Goal: Task Accomplishment & Management: Use online tool/utility

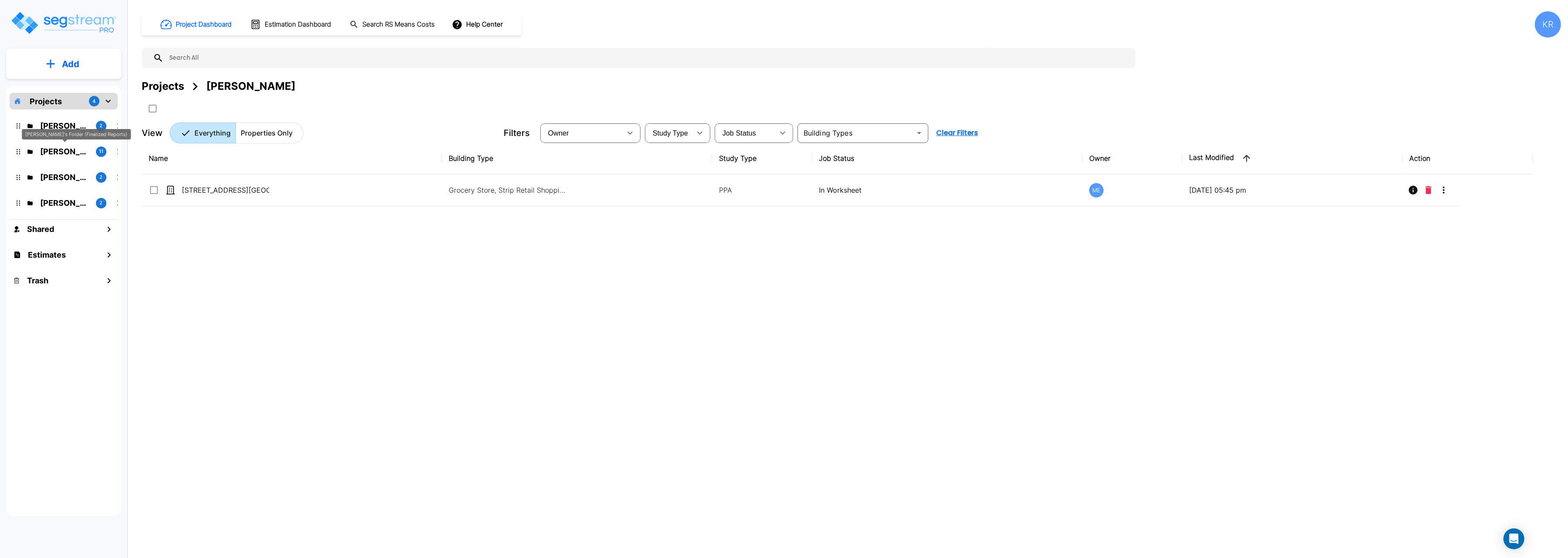
click at [52, 152] on p "Kristina's Folder (Finalized Reports)" at bounding box center [65, 151] width 49 height 12
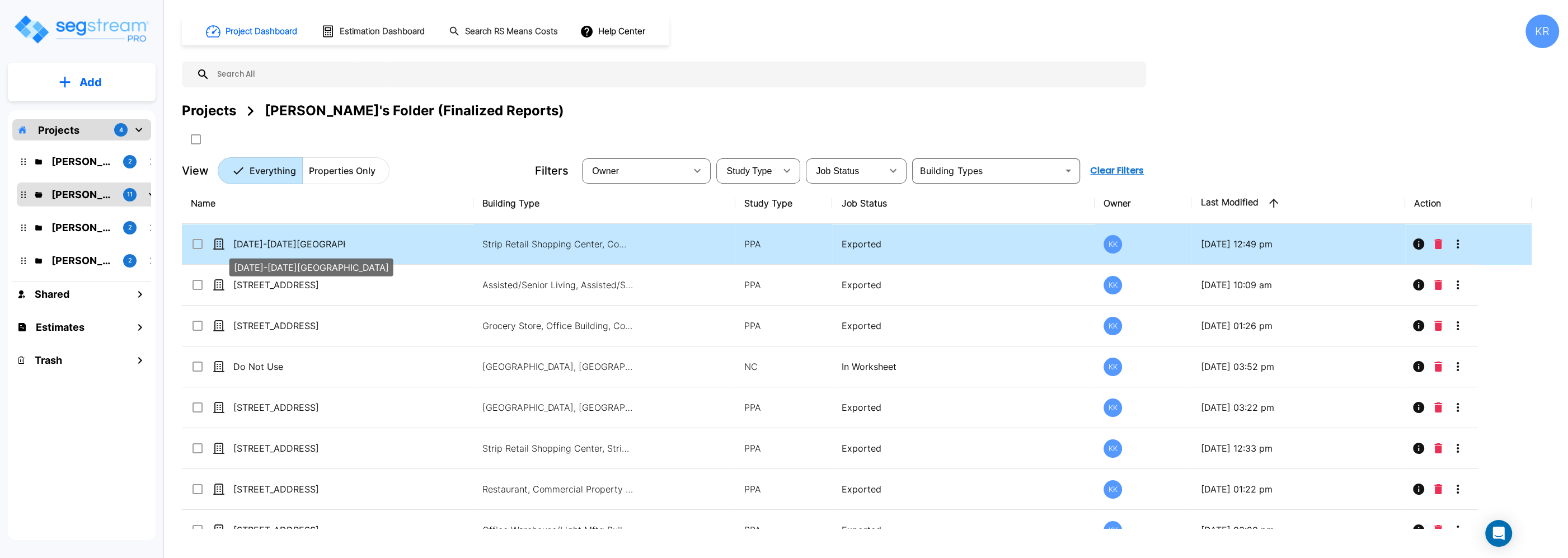
click at [286, 250] on p "[DATE]-[DATE][GEOGRAPHIC_DATA]" at bounding box center [289, 244] width 112 height 13
checkbox input "true"
click at [286, 250] on p "[DATE]-[DATE][GEOGRAPHIC_DATA]" at bounding box center [289, 244] width 112 height 13
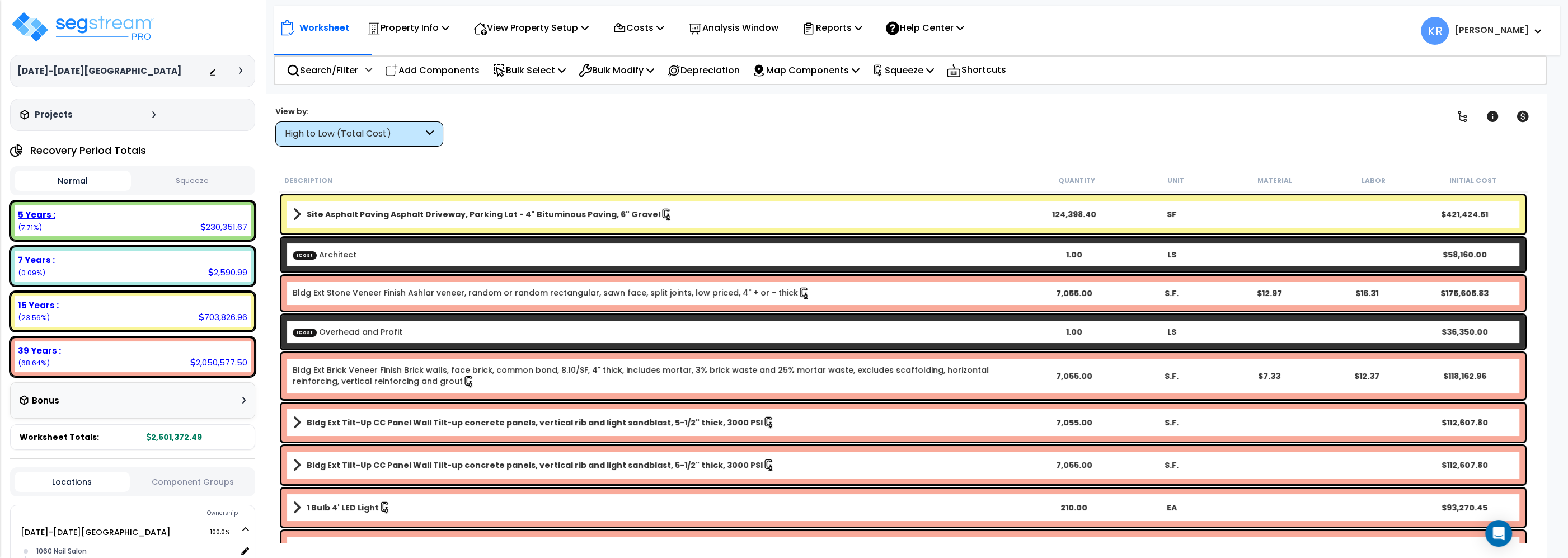
click at [175, 216] on div "5 Years :" at bounding box center [133, 214] width 230 height 12
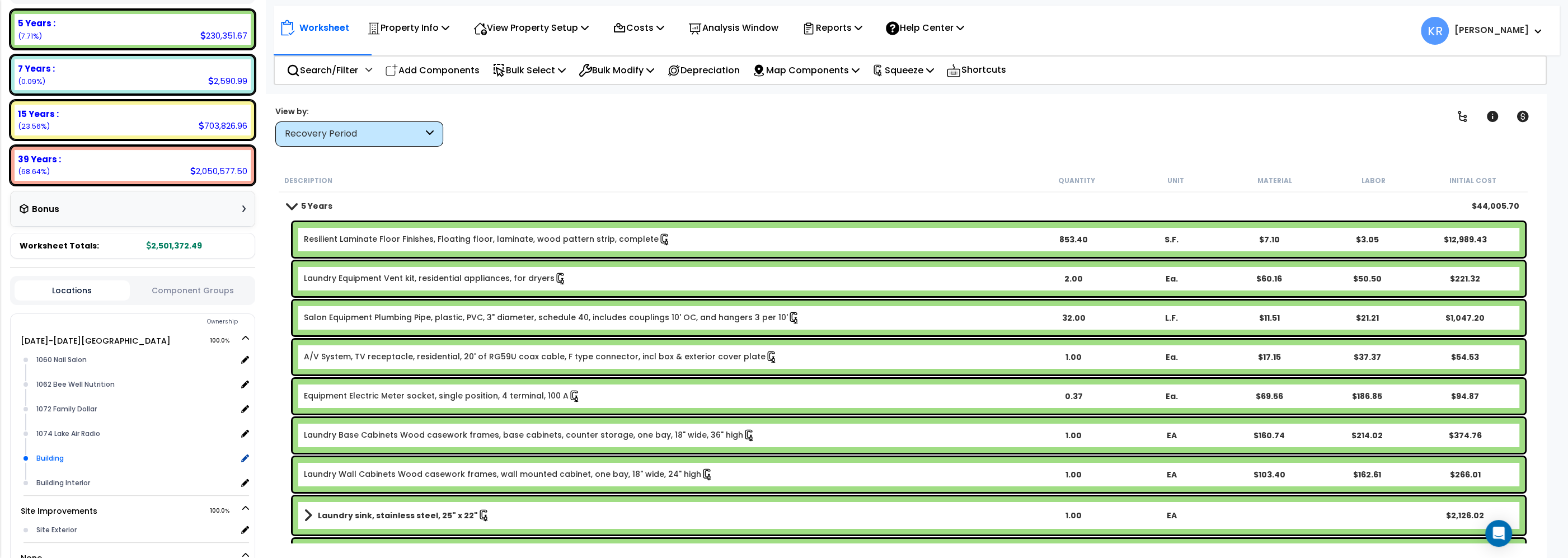
scroll to position [255, 0]
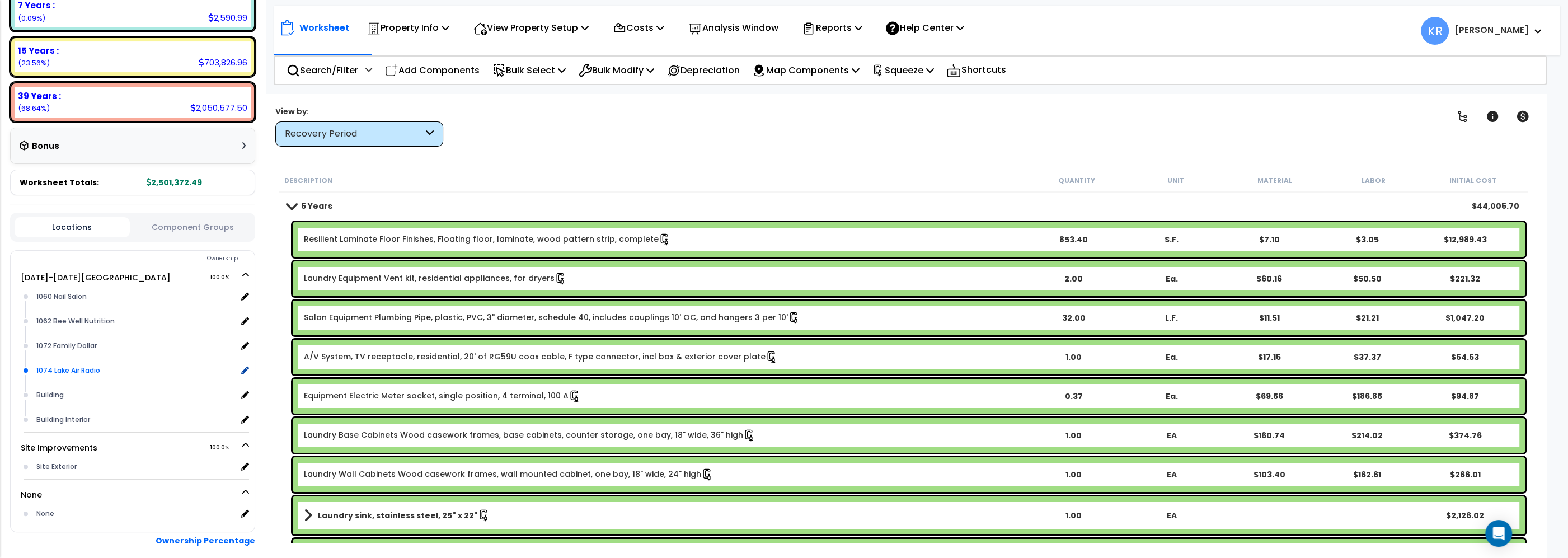
click at [52, 367] on div "1074 Lake Air Radio" at bounding box center [135, 370] width 203 height 13
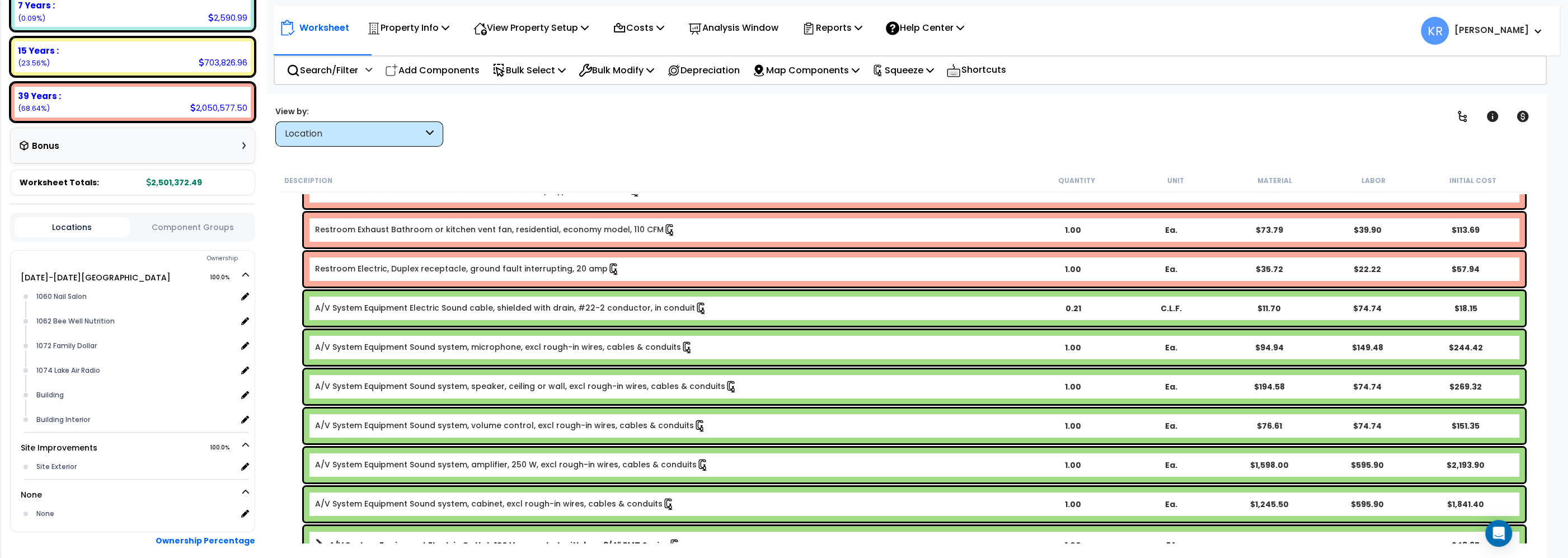
scroll to position [382, 0]
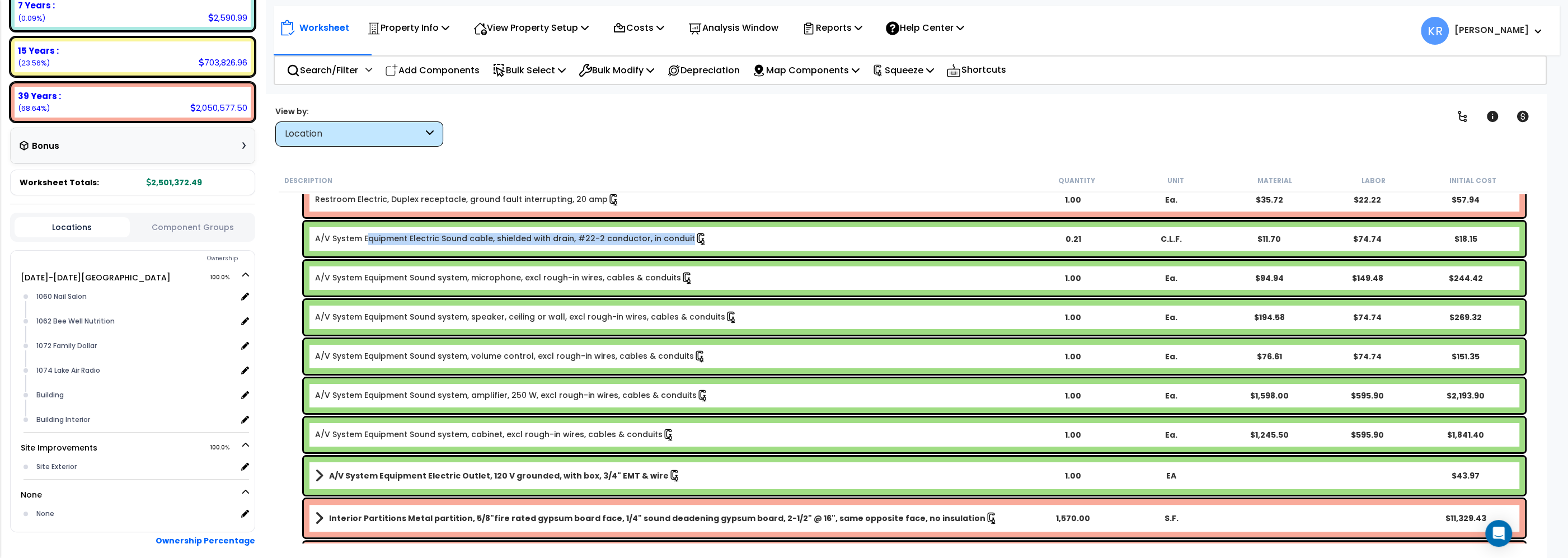
click at [369, 238] on link "A/V System Equipment Electric Sound cable, shielded with drain, #22-2 conductor…" at bounding box center [511, 239] width 392 height 13
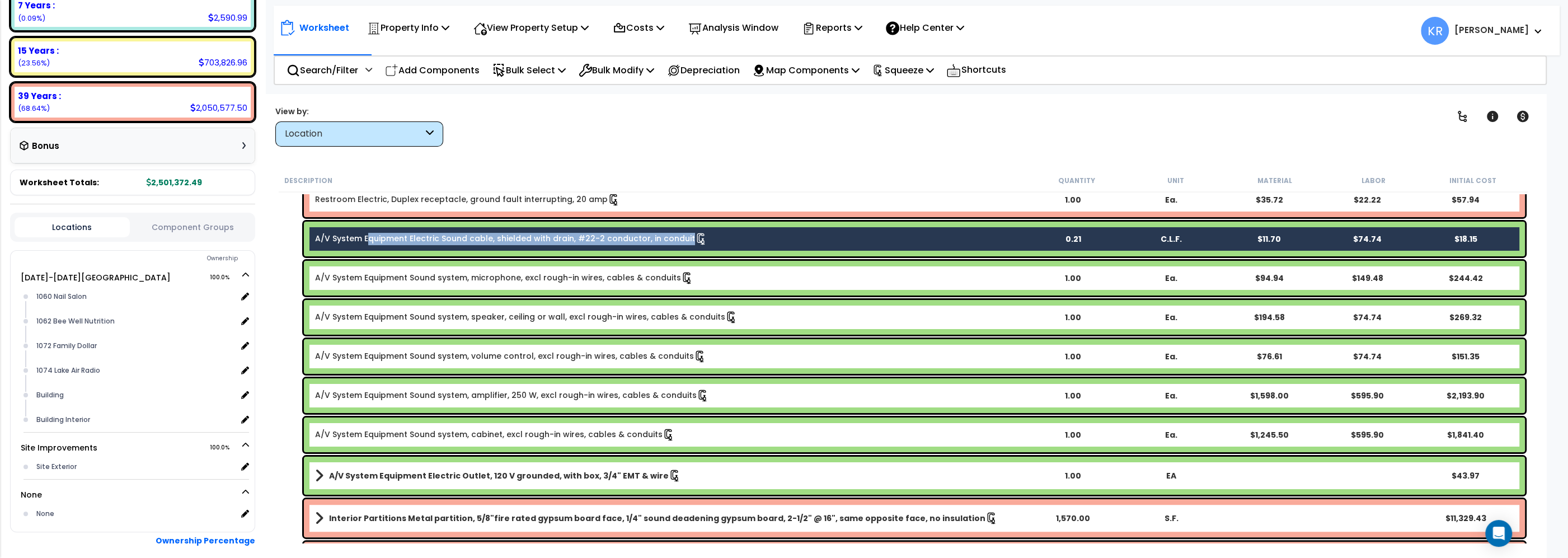
click at [371, 273] on link "A/V System Equipment Sound system, microphone, excl rough-in wires, cables & co…" at bounding box center [504, 278] width 378 height 13
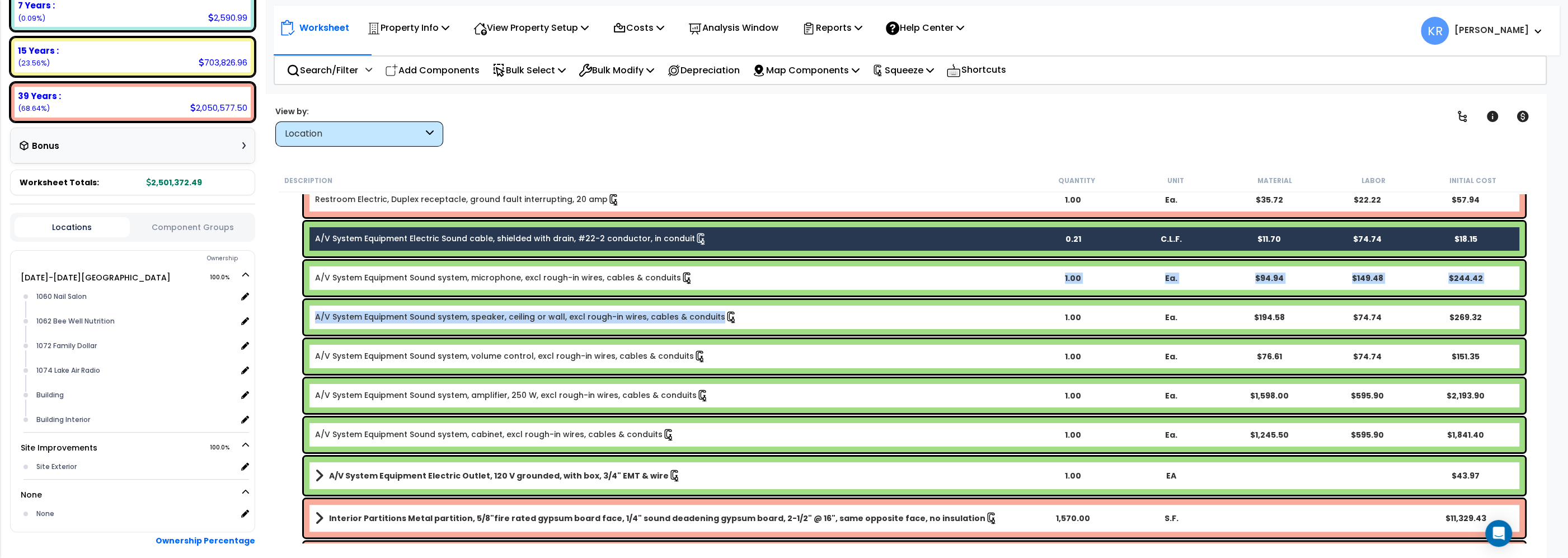
click at [749, 277] on b "A/V System Equipment Sound system, microphone, excl rough-in wires, cables & co…" at bounding box center [669, 278] width 708 height 13
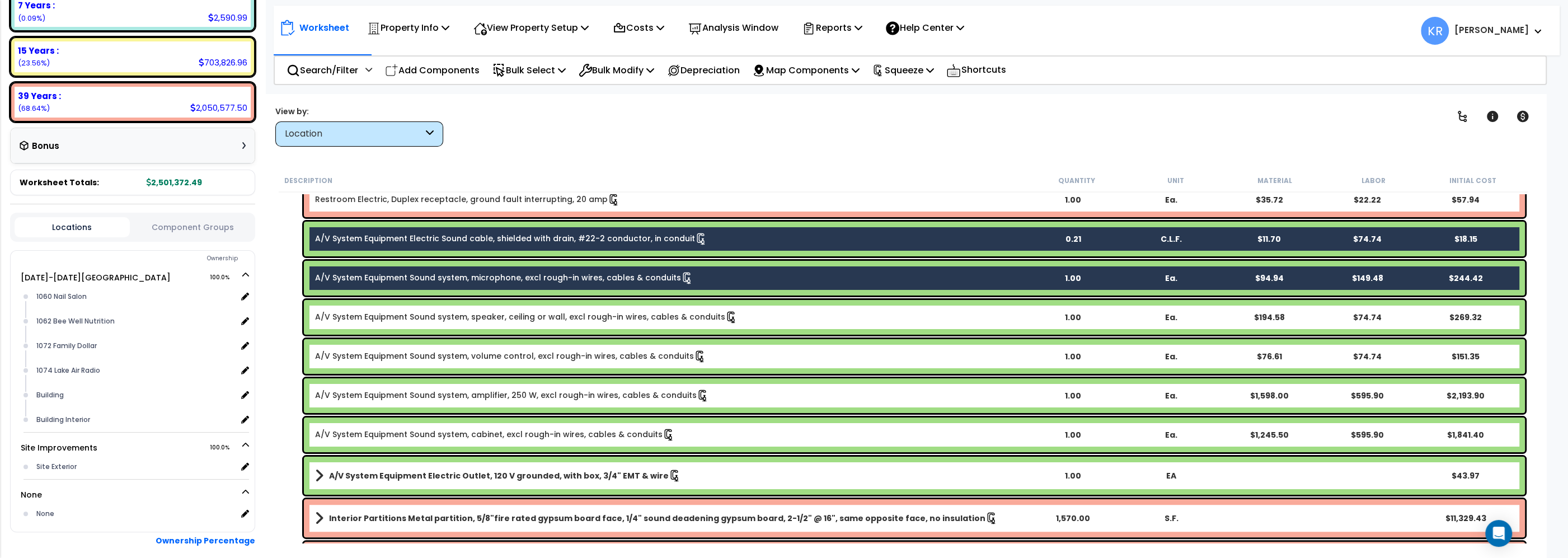
click at [730, 315] on b "A/V System Equipment Sound system, speaker, ceiling or wall, excl rough-in wire…" at bounding box center [669, 317] width 708 height 13
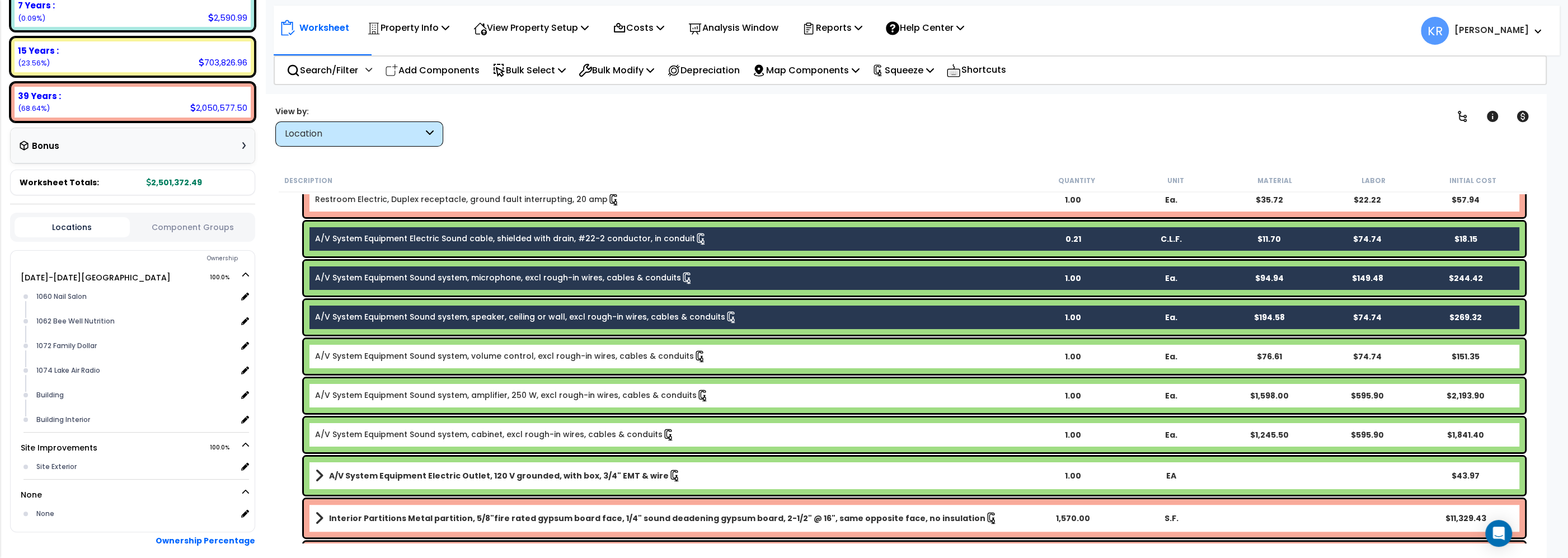
click at [706, 350] on b "A/V System Equipment Sound system, volume control, excl rough-in wires, cables …" at bounding box center [669, 356] width 708 height 13
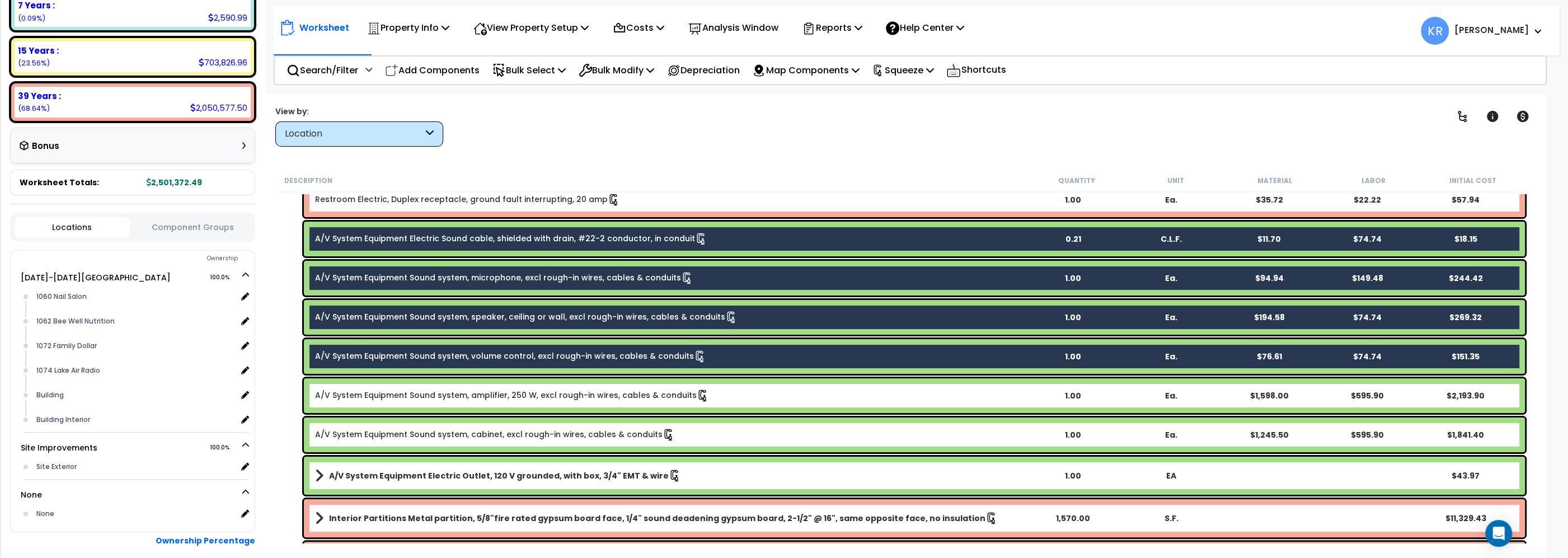
click at [717, 391] on b "A/V System Equipment Sound system, amplifier, 250 W, excl rough-in wires, cable…" at bounding box center [669, 396] width 708 height 13
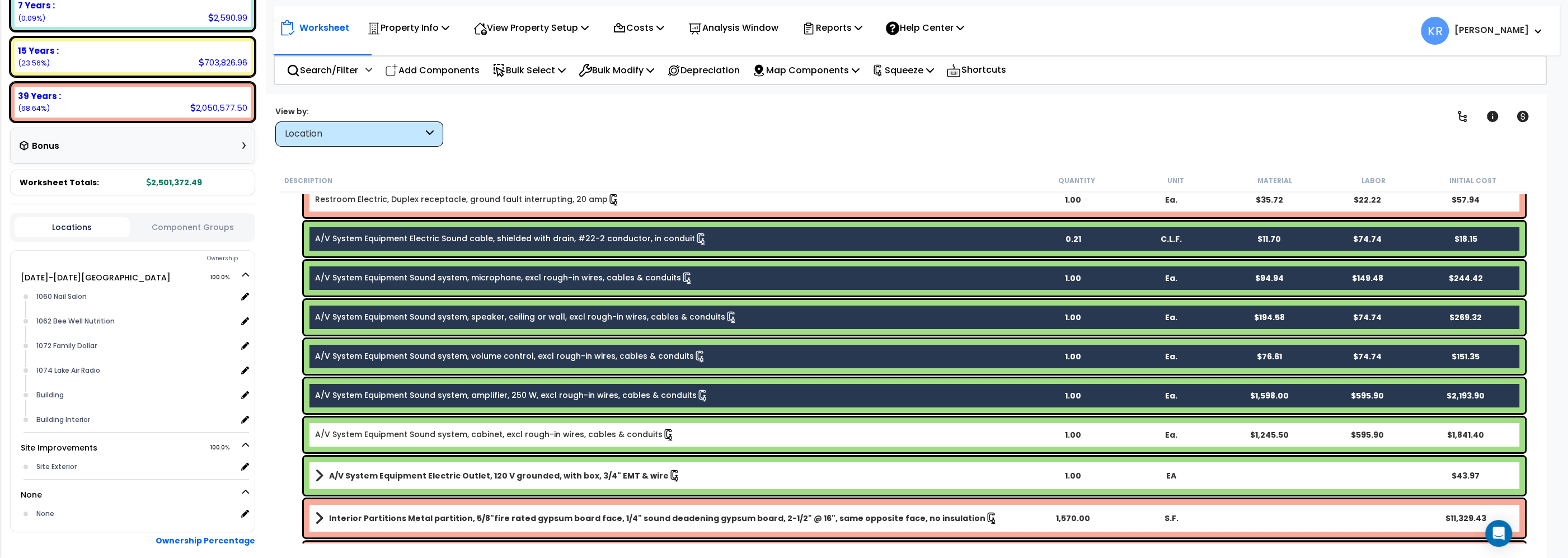
drag, startPoint x: 677, startPoint y: 431, endPoint x: 676, endPoint y: 465, distance: 34.0
click at [678, 431] on b "A/V System Equipment Sound system, cabinet, excl rough-in wires, cables & condu…" at bounding box center [669, 435] width 708 height 13
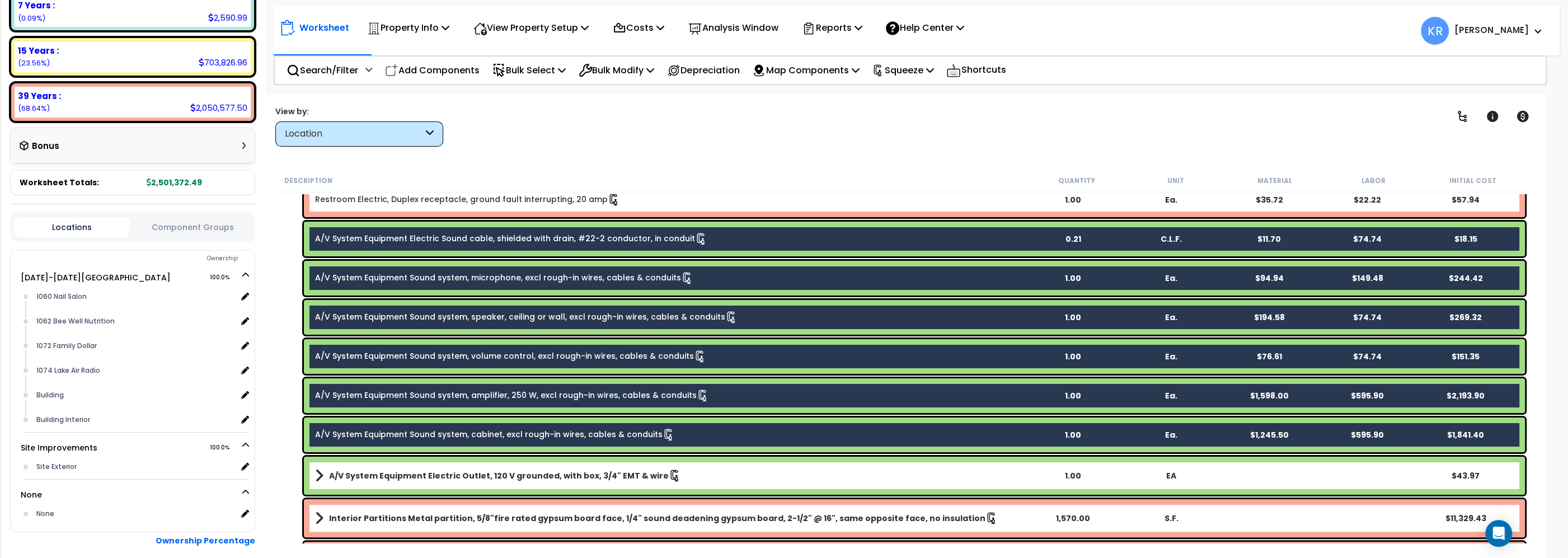
click at [670, 481] on link "A/V System Equipment Electric Outlet, 120 V grounded, with box, 3/4" EMT & wire" at bounding box center [669, 476] width 708 height 16
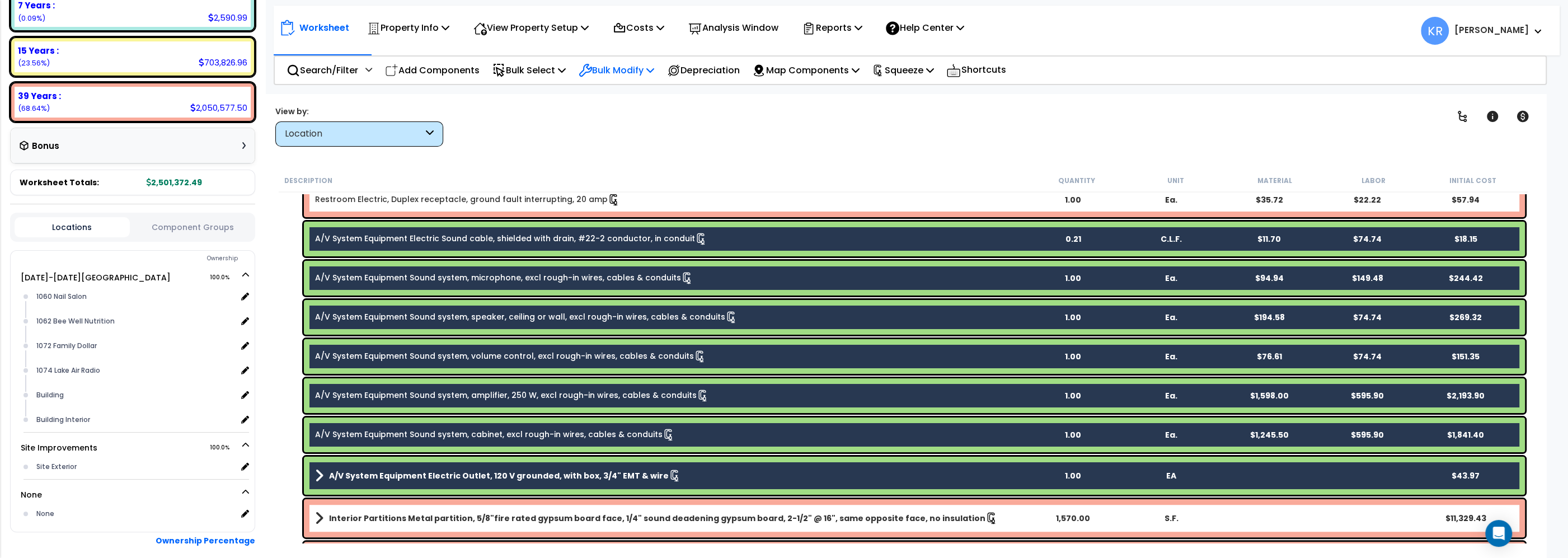
click at [624, 70] on p "Bulk Modify" at bounding box center [616, 70] width 76 height 15
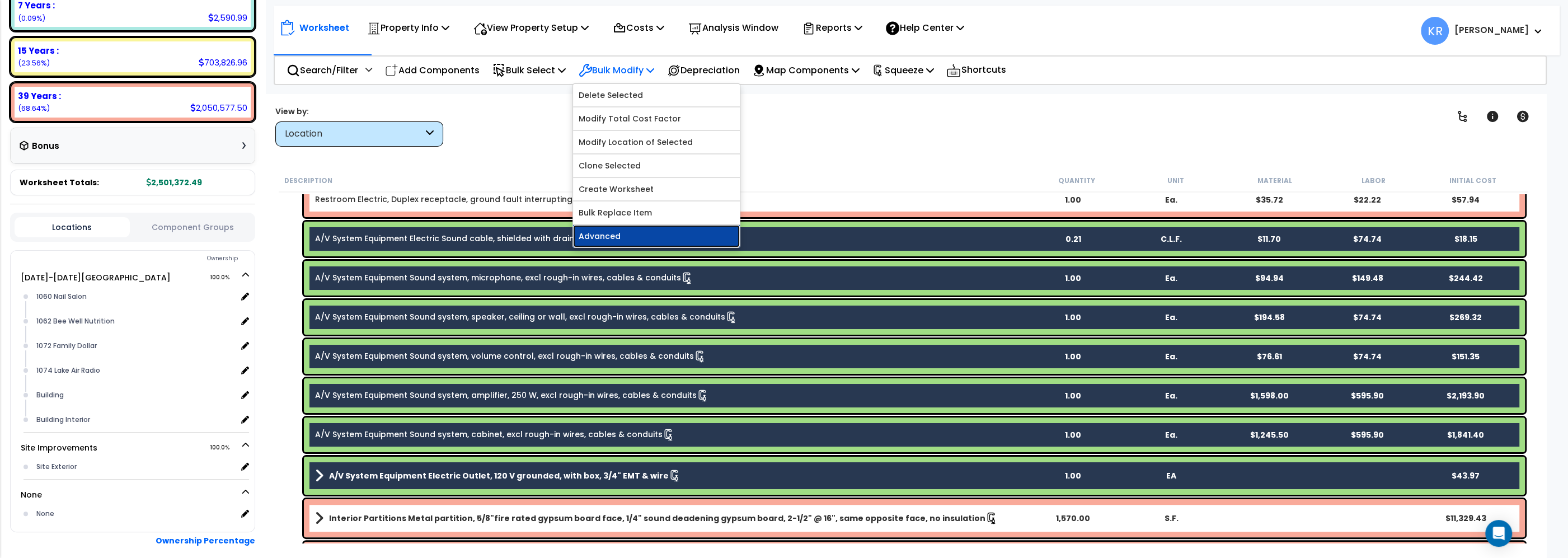
click at [616, 230] on link "Advanced" at bounding box center [656, 236] width 166 height 23
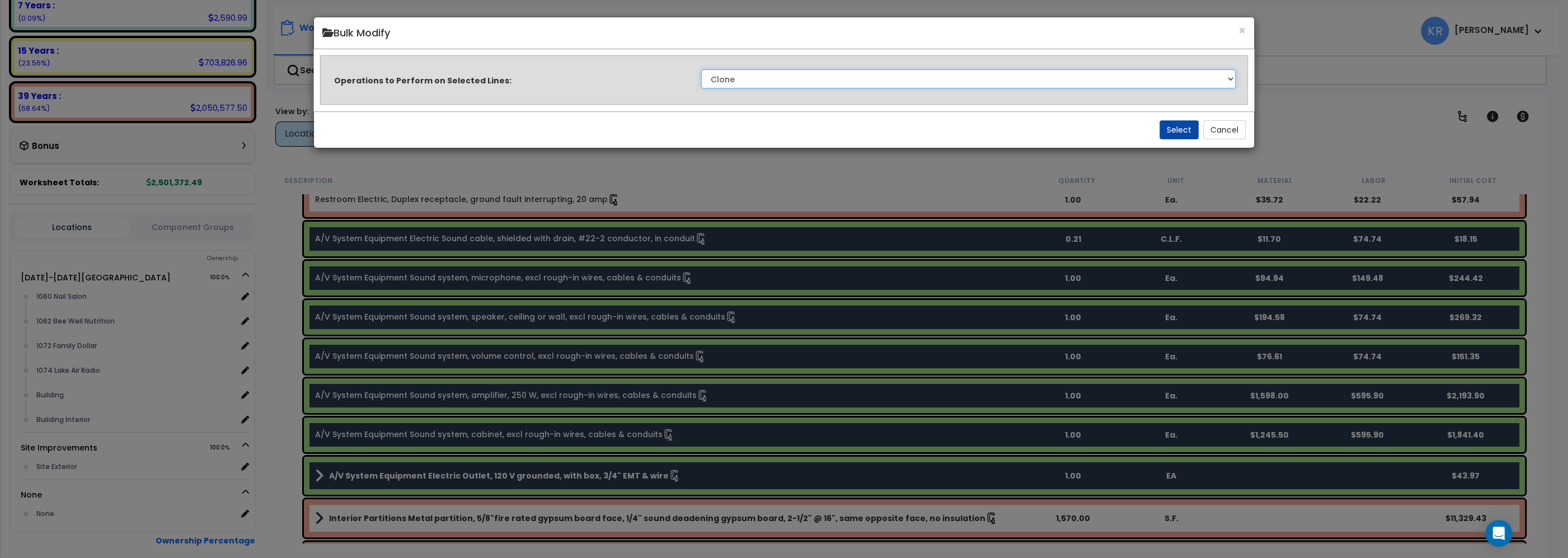
click at [702, 70] on select "Clone Delete Delete Zero Quantities Modify Component Group Modify Cost Sources …" at bounding box center [969, 79] width 534 height 19
select select "modifyAssetClassMacrs"
click option "Modify Component Group" at bounding box center [0, 0] width 0 height 0
click at [1169, 130] on button "Select" at bounding box center [1179, 130] width 39 height 19
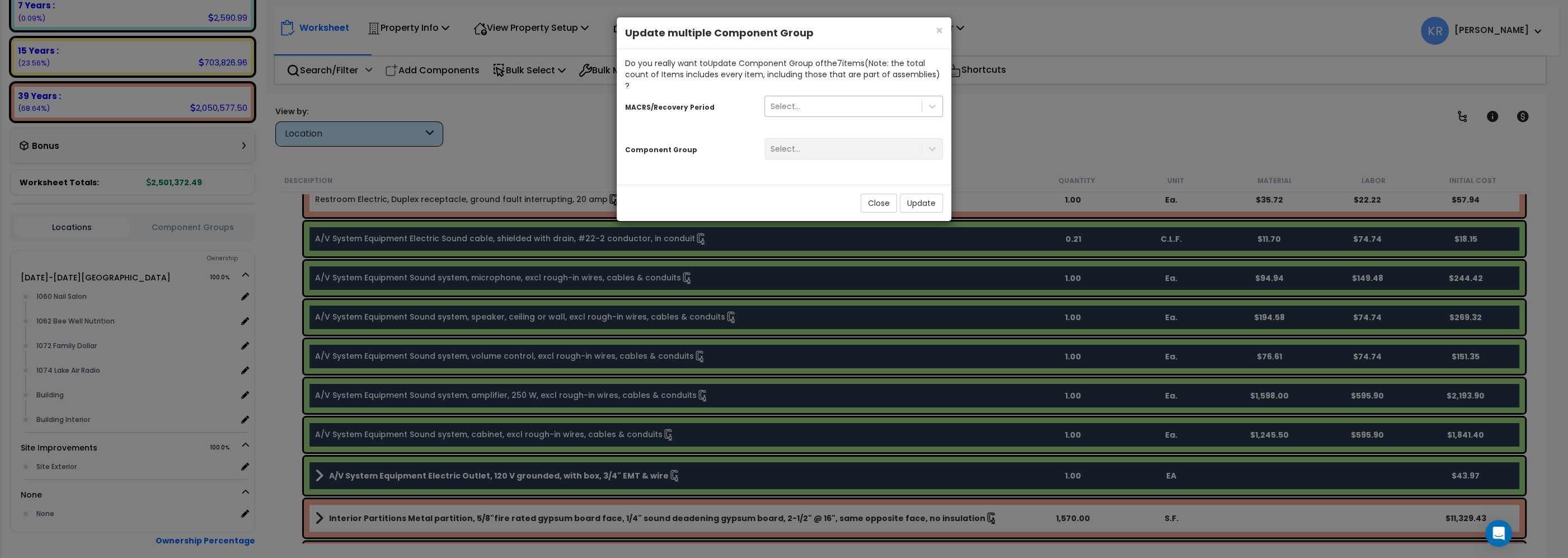
click at [782, 101] on div "Select..." at bounding box center [785, 106] width 30 height 11
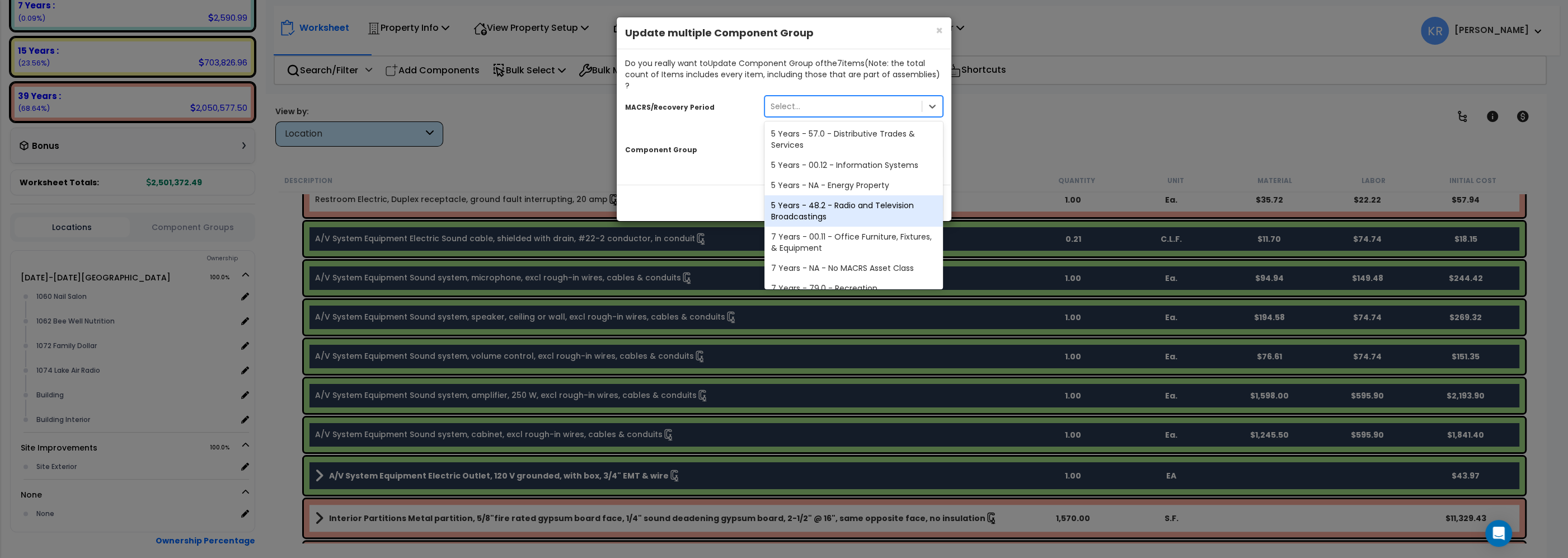
click at [816, 198] on div "5 Years - 48.2 - Radio and Television Broadcastings" at bounding box center [854, 211] width 179 height 31
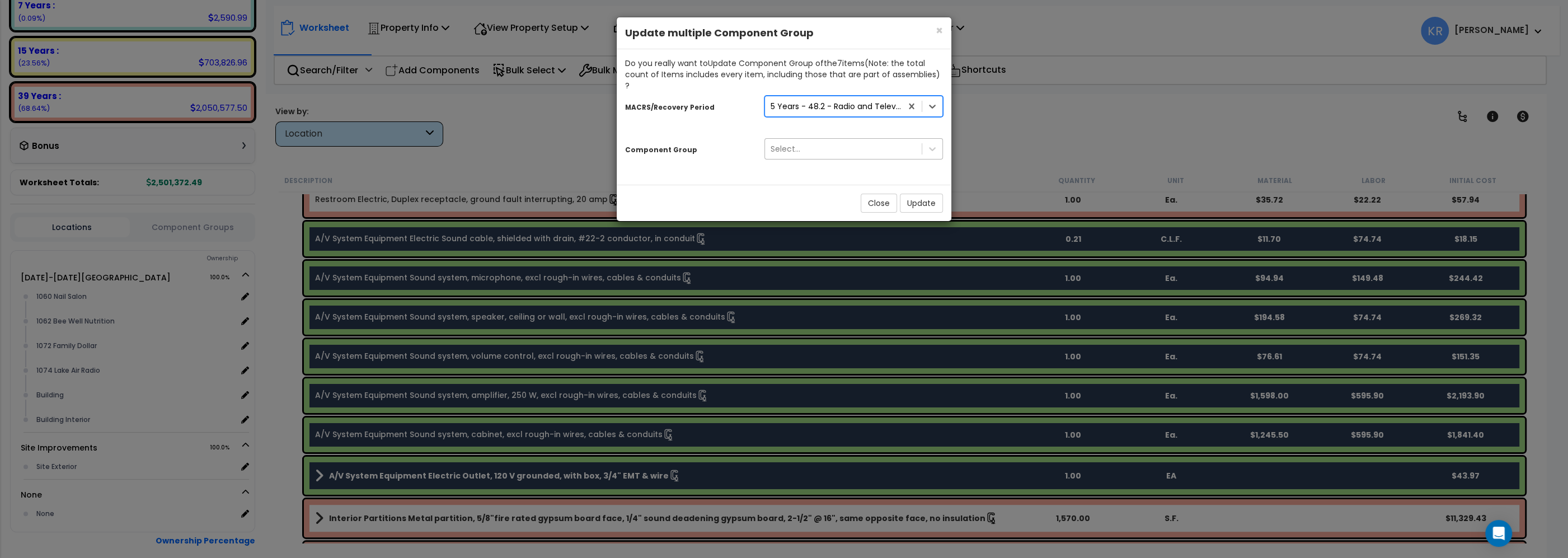
click at [800, 140] on div "Select..." at bounding box center [843, 148] width 157 height 18
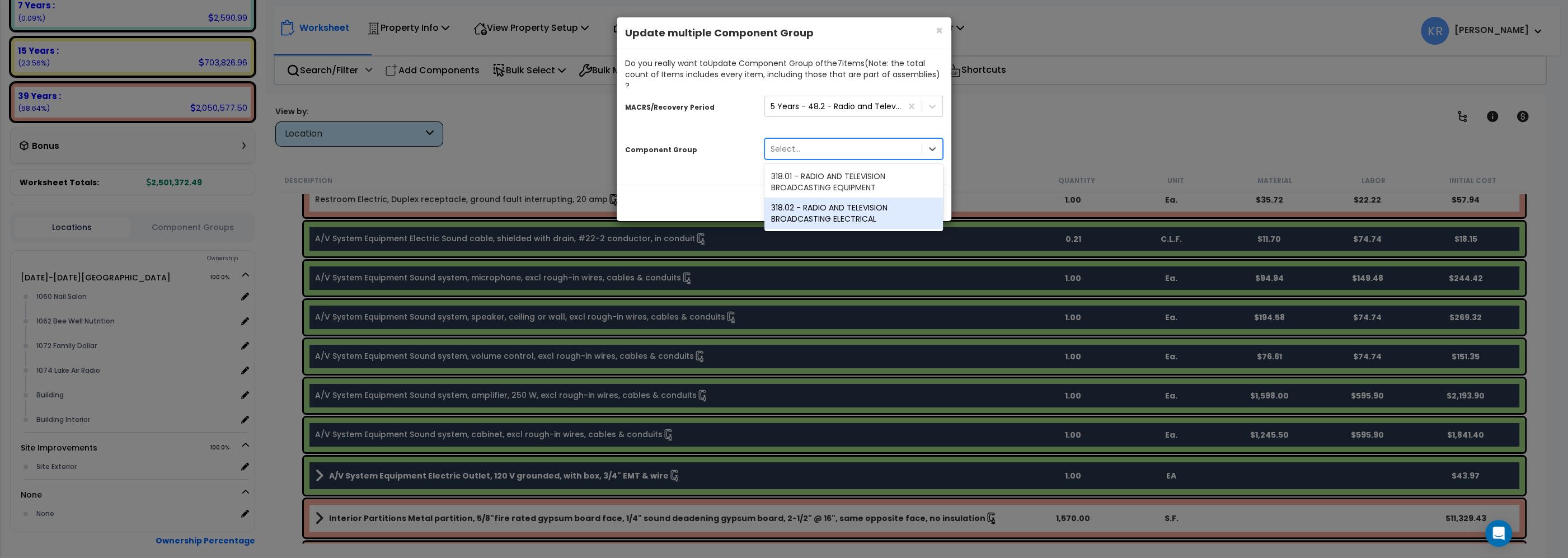
click at [806, 206] on div "318.02 - RADIO AND TELEVISION BROADCASTING ELECTRICAL" at bounding box center [854, 213] width 179 height 31
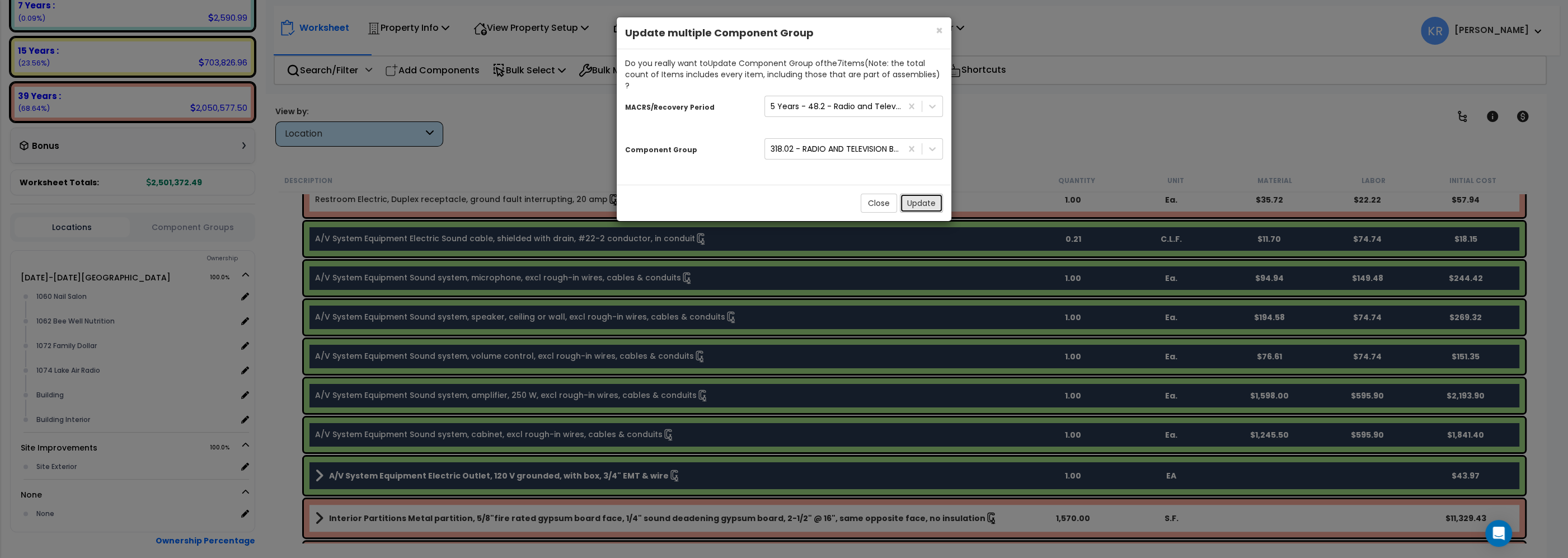
click at [930, 194] on button "Update" at bounding box center [921, 203] width 43 height 19
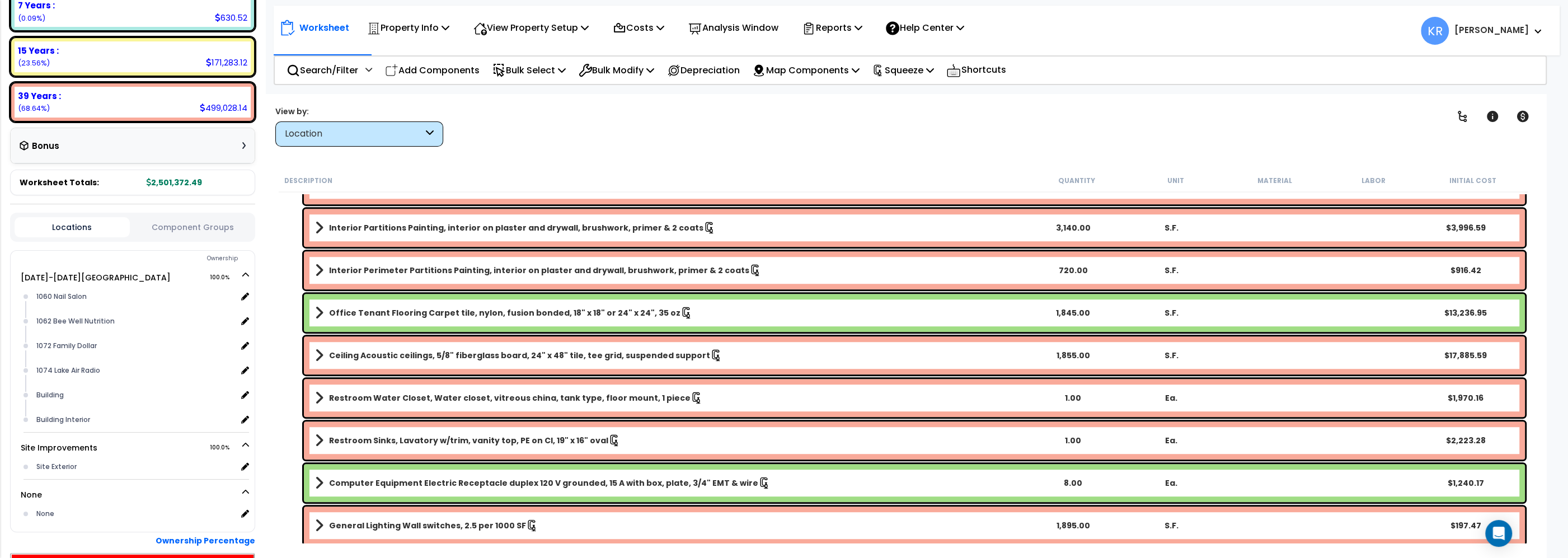
scroll to position [828, 0]
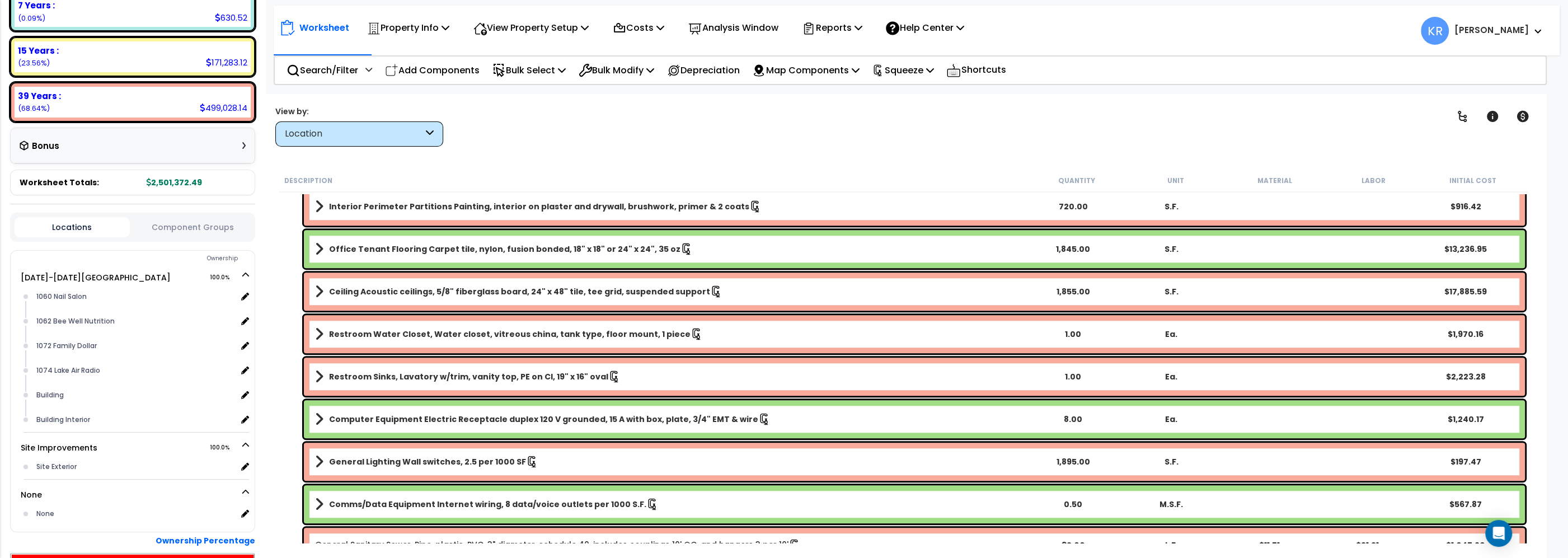
click at [382, 244] on b "Office Tenant Flooring Carpet tile, nylon, fusion bonded, 18" x 18" or 24" x 24…" at bounding box center [505, 249] width 352 height 11
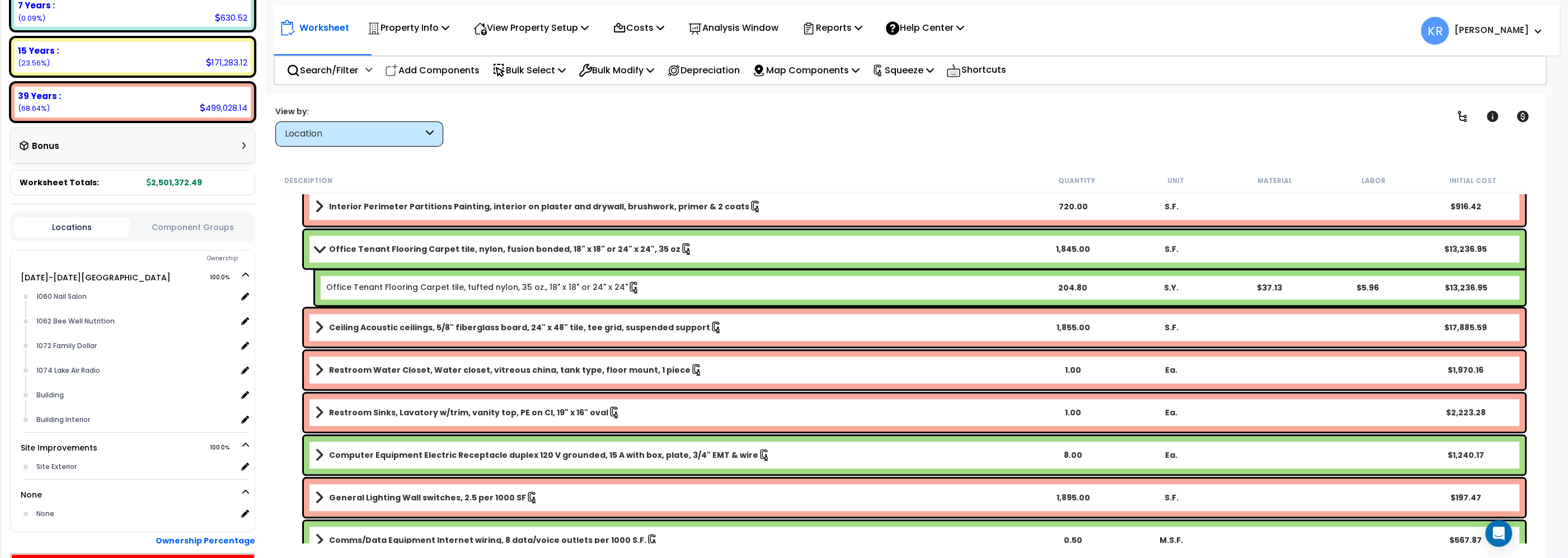
click at [371, 244] on b "Office Tenant Flooring Carpet tile, nylon, fusion bonded, 18" x 18" or 24" x 24…" at bounding box center [505, 249] width 352 height 11
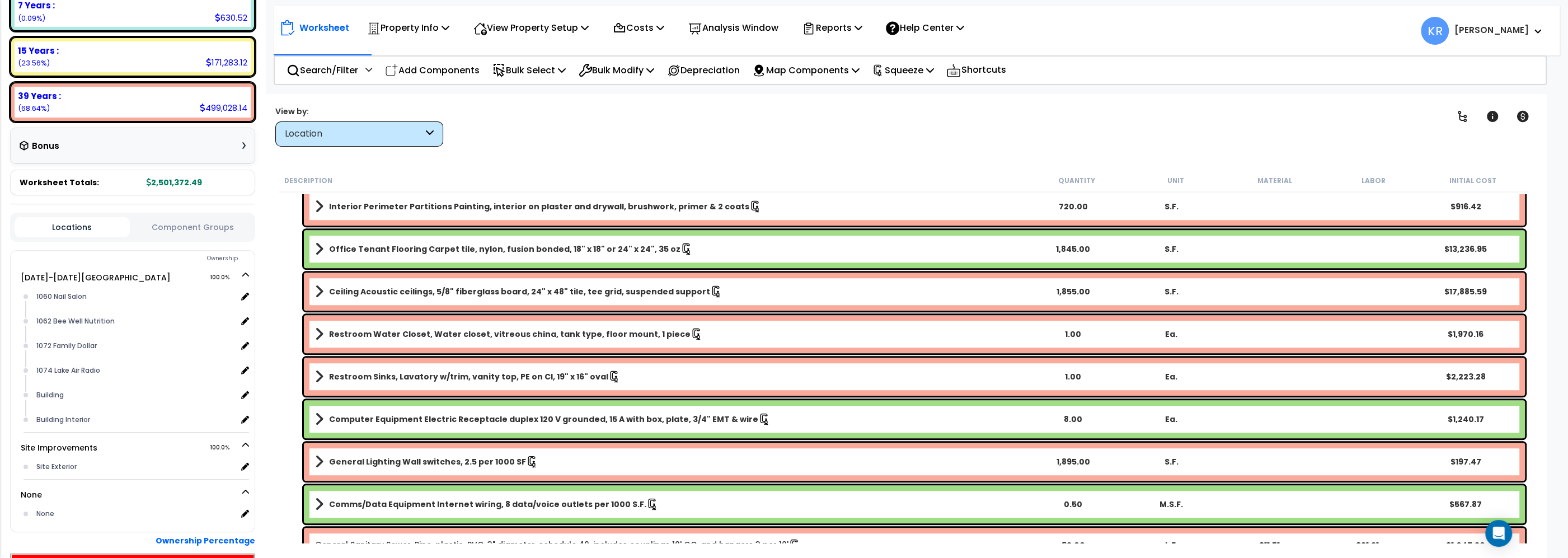
click at [329, 249] on b "Office Tenant Flooring Carpet tile, nylon, fusion bonded, 18" x 18" or 24" x 24…" at bounding box center [505, 249] width 352 height 11
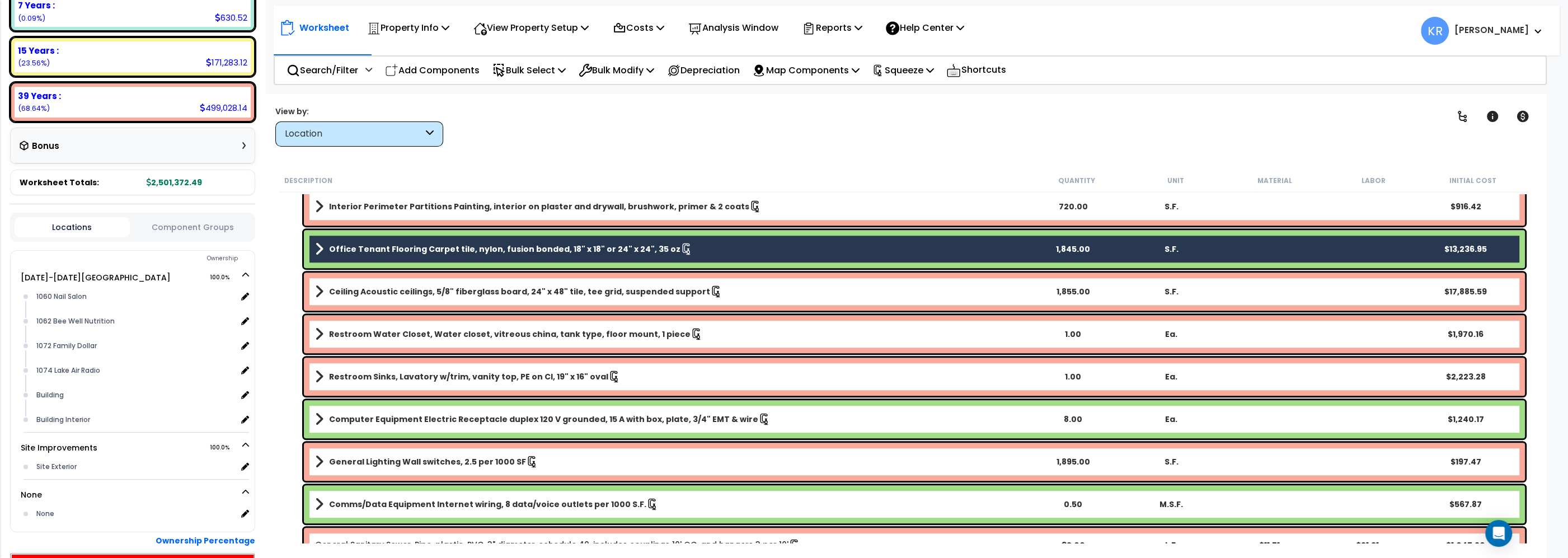
click at [377, 413] on b "Computer Equipment Electric Receptacle duplex 120 V grounded, 15 A with box, pl…" at bounding box center [543, 419] width 429 height 11
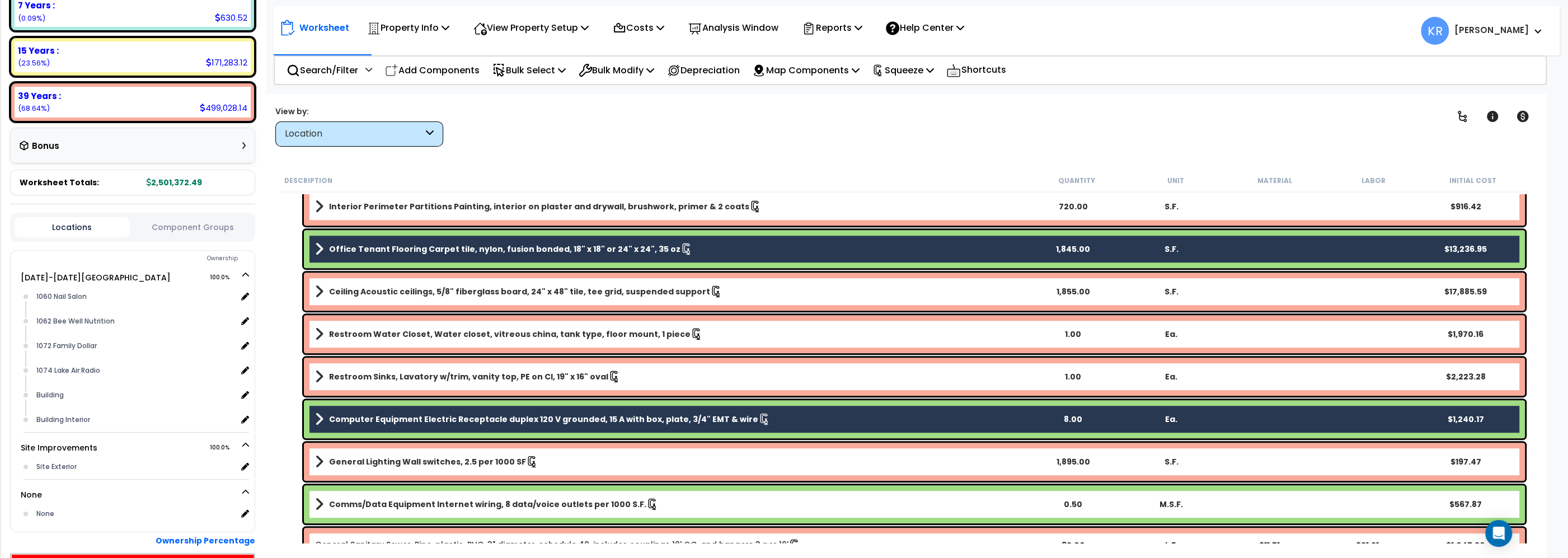
click at [363, 412] on link "Computer Equipment Electric Receptacle duplex 120 V grounded, 15 A with box, pl…" at bounding box center [669, 420] width 708 height 16
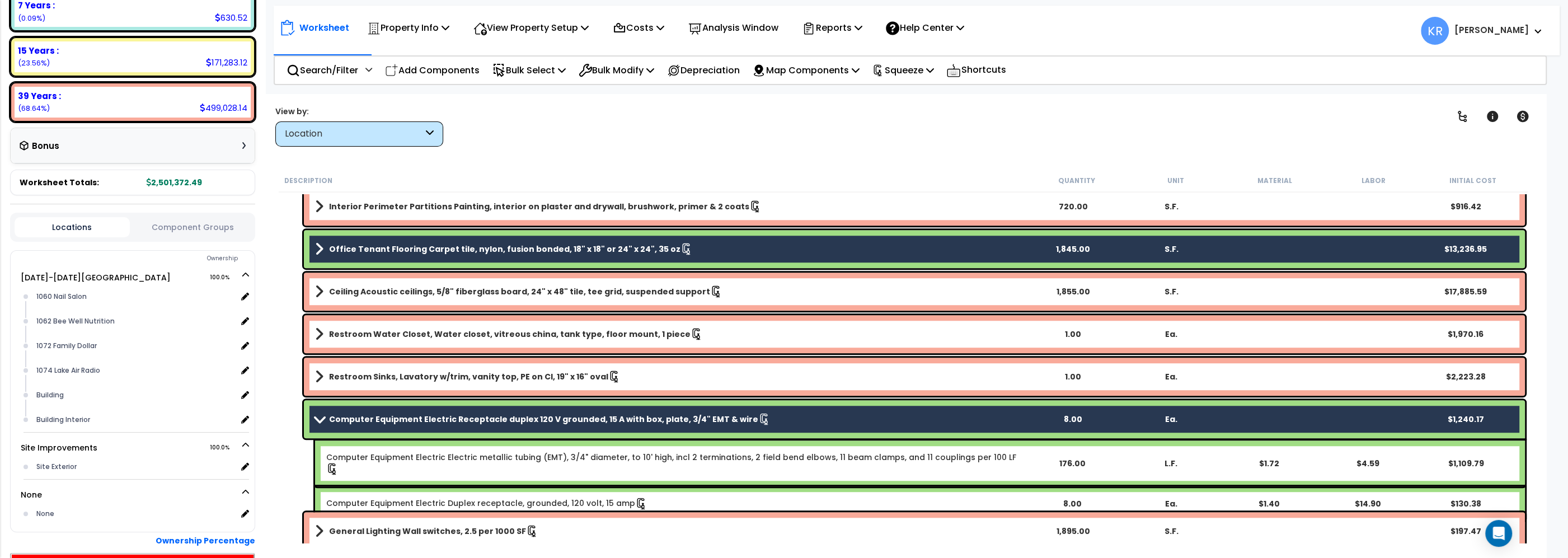
click at [363, 412] on link "Computer Equipment Electric Receptacle duplex 120 V grounded, 15 A with box, pl…" at bounding box center [669, 420] width 708 height 16
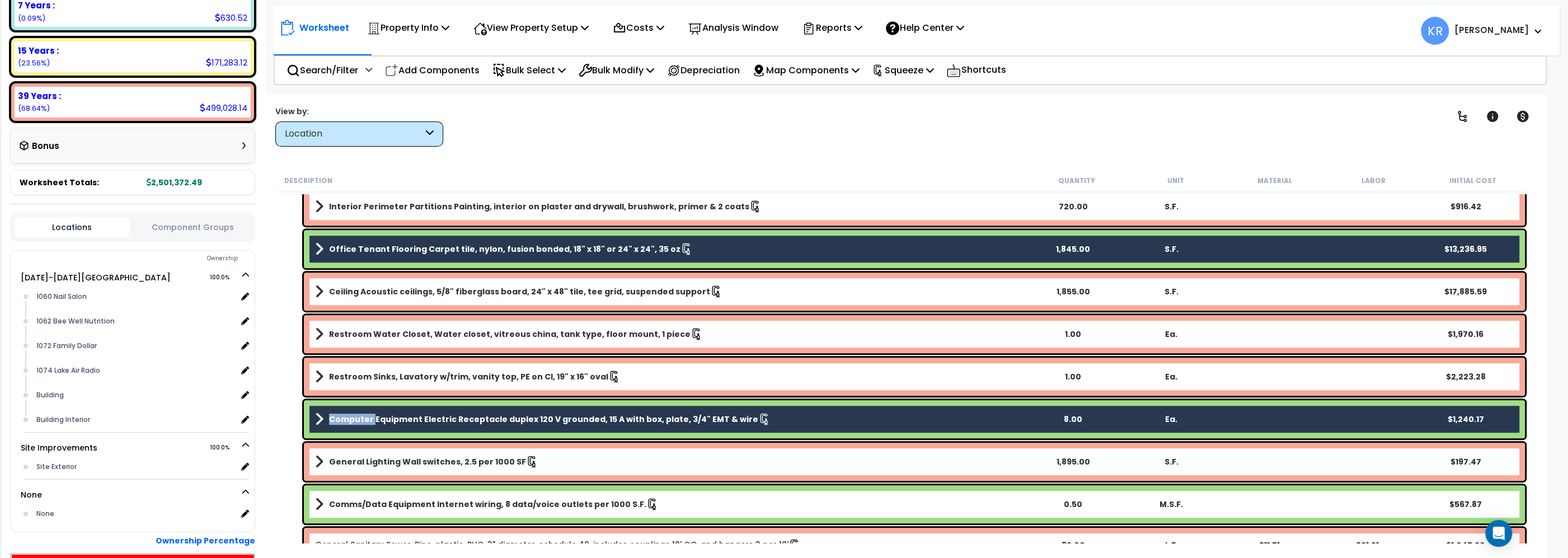
click at [363, 412] on link "Computer Equipment Electric Receptacle duplex 120 V grounded, 15 A with box, pl…" at bounding box center [669, 420] width 708 height 16
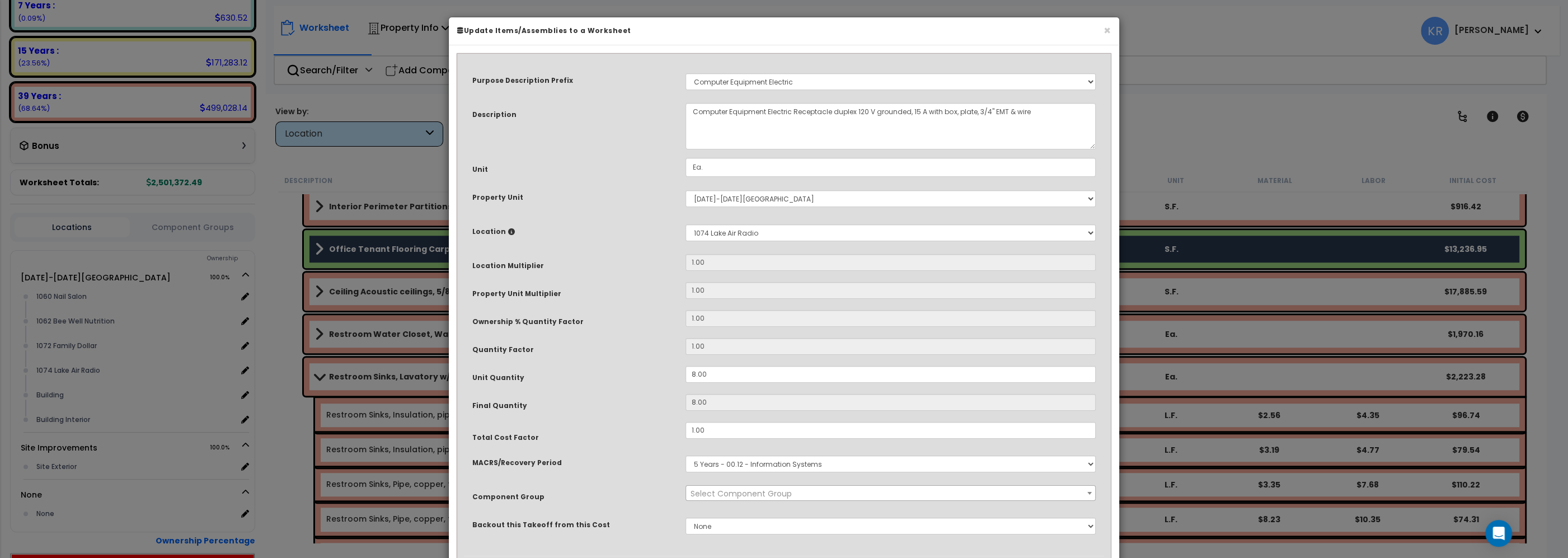
select select "57011"
click at [1104, 29] on button "×" at bounding box center [1107, 30] width 7 height 12
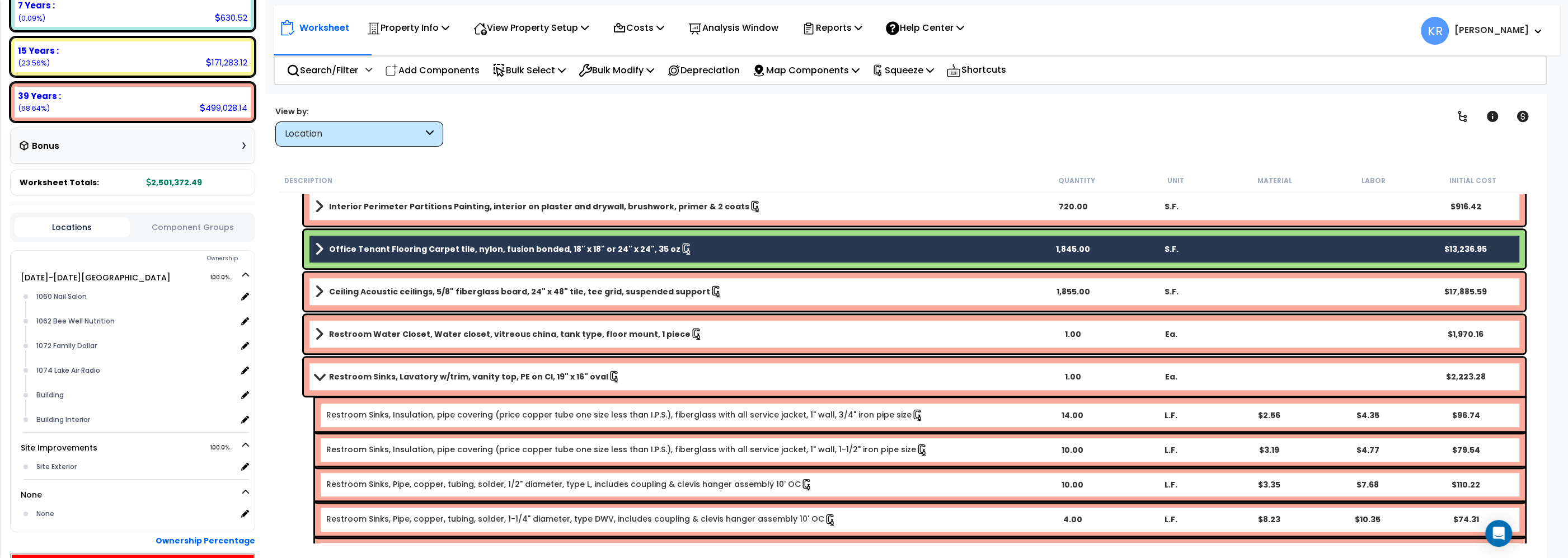
click at [316, 251] on span at bounding box center [319, 249] width 9 height 16
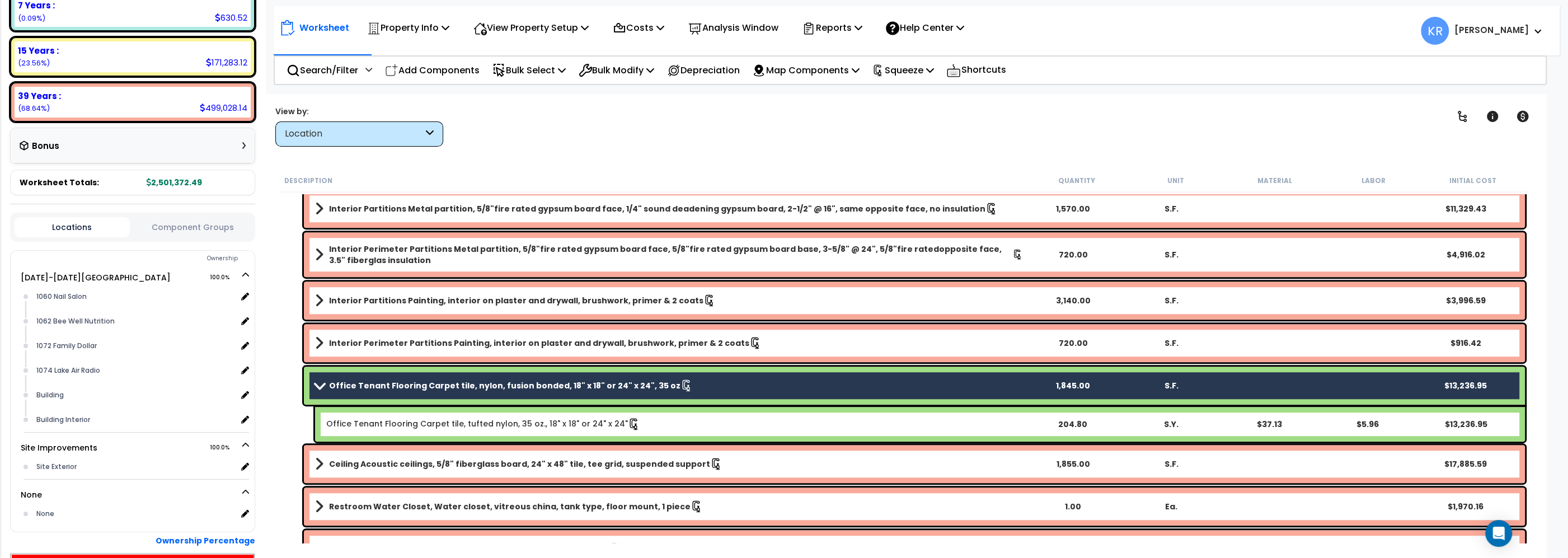
scroll to position [638, 0]
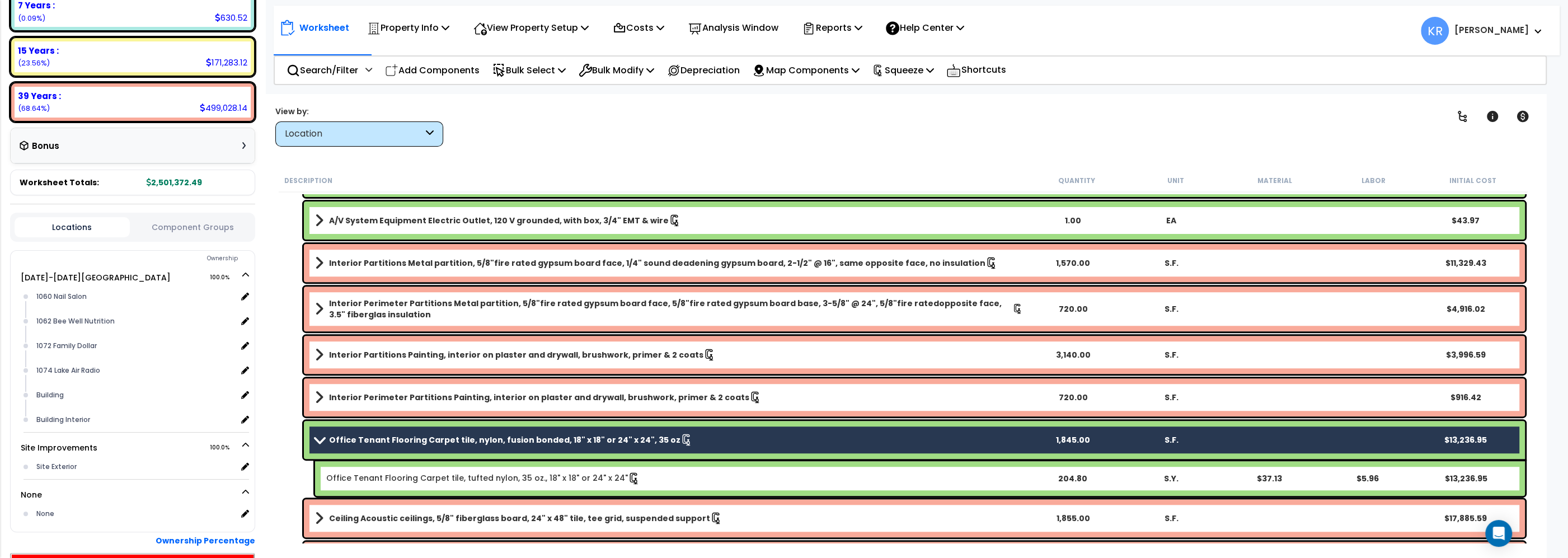
click at [469, 441] on b "Office Tenant Flooring Carpet tile, nylon, fusion bonded, 18" x 18" or 24" x 24…" at bounding box center [505, 440] width 352 height 11
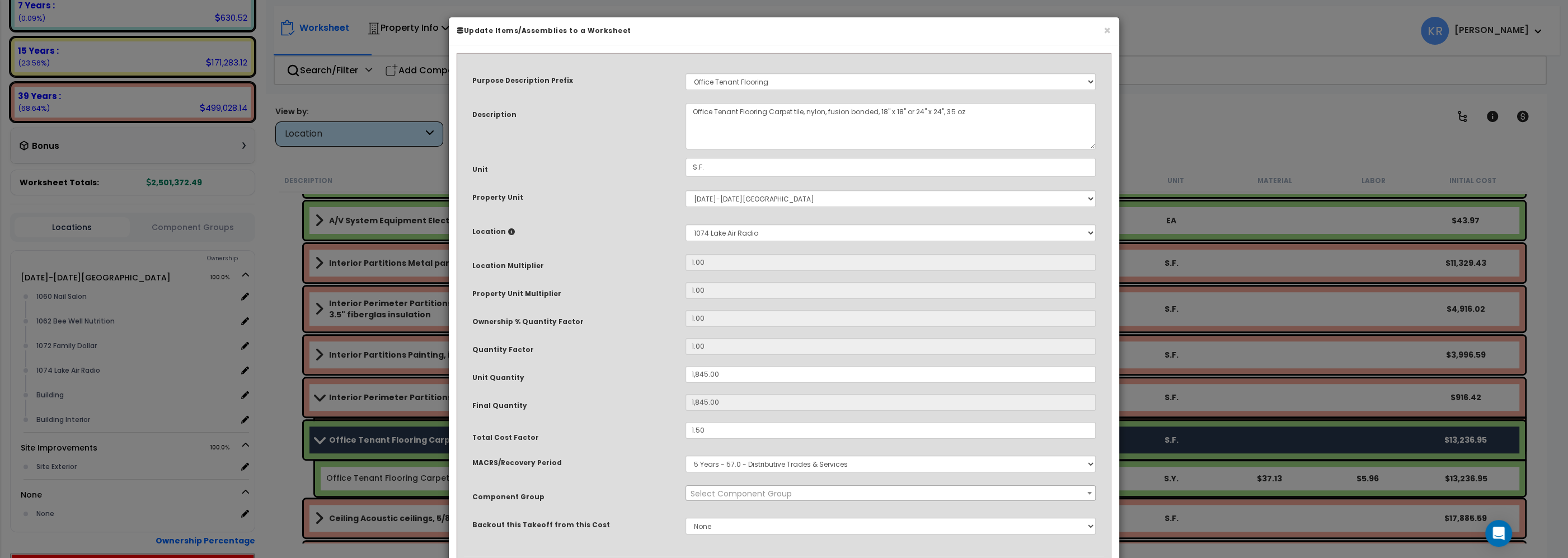
select select "56944"
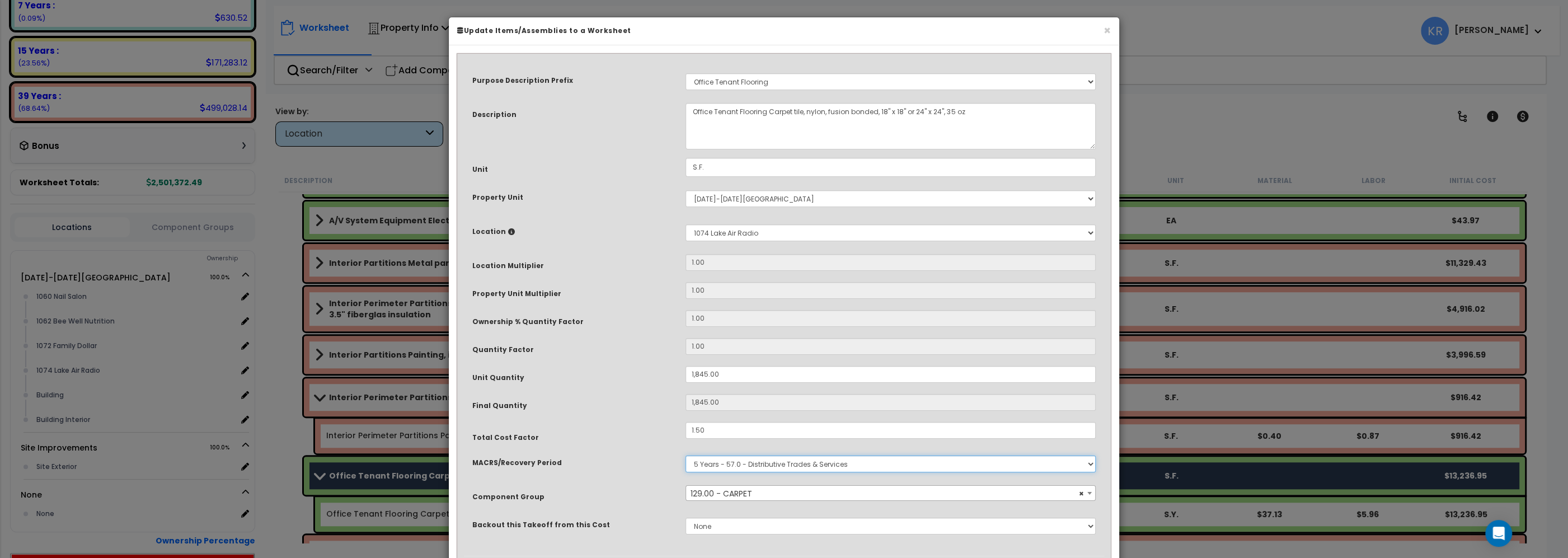
click at [686, 456] on select "Select MACRS/Recovery Period 5 Years - 57.0 - Distributive Trades & Services 5 …" at bounding box center [891, 463] width 410 height 16
select select "68650"
click option "5 Years - 48.2 - Radio and Television Broadcastings" at bounding box center [0, 0] width 0 height 0
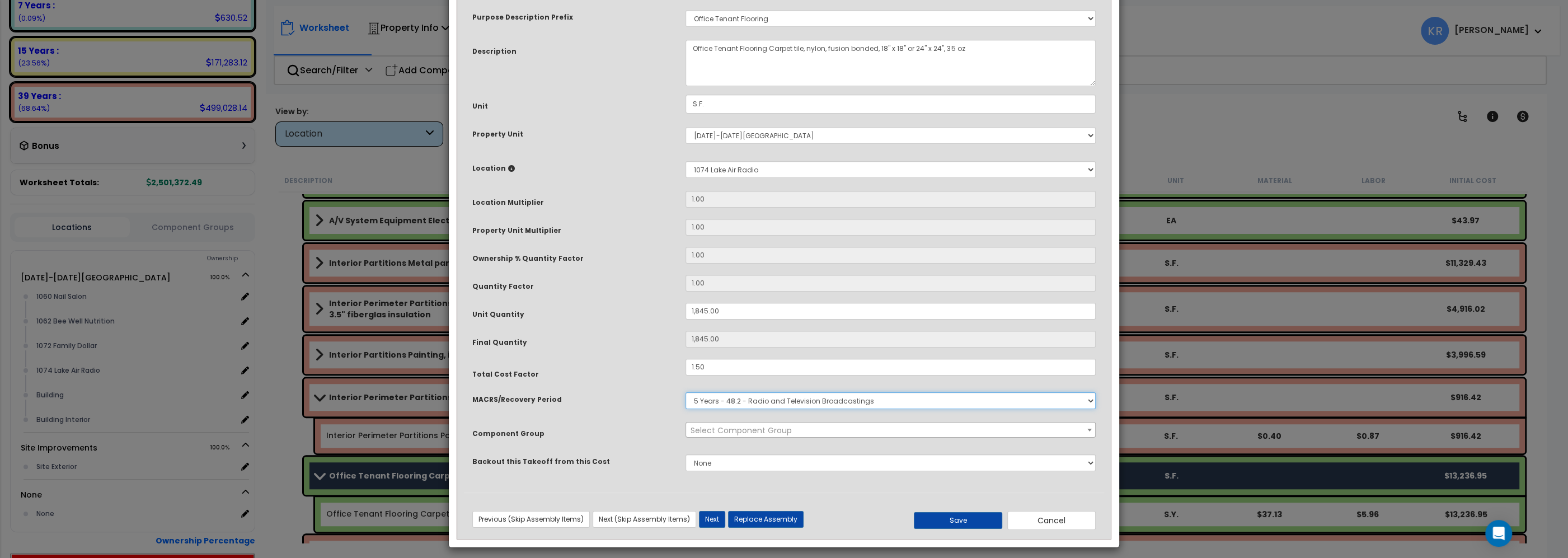
scroll to position [70, 0]
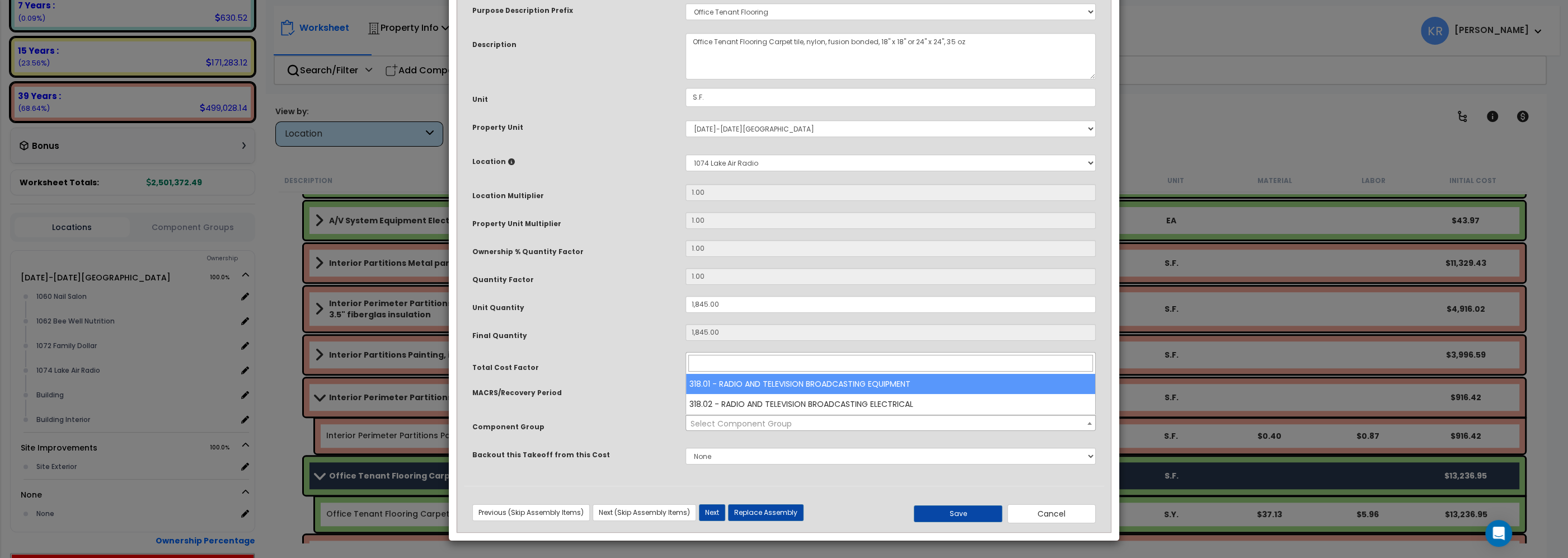
click at [755, 425] on span "Select Component Group" at bounding box center [741, 424] width 102 height 11
select select "68747"
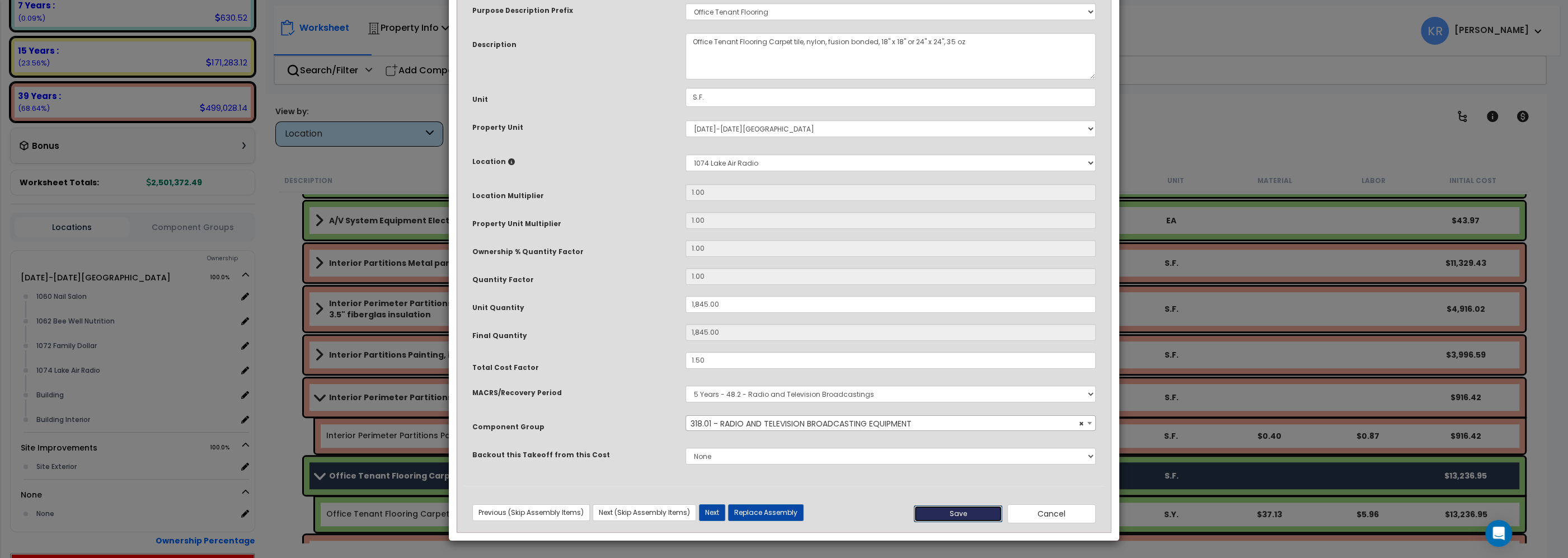
click at [956, 513] on button "Save" at bounding box center [958, 513] width 88 height 16
type input "1845.00"
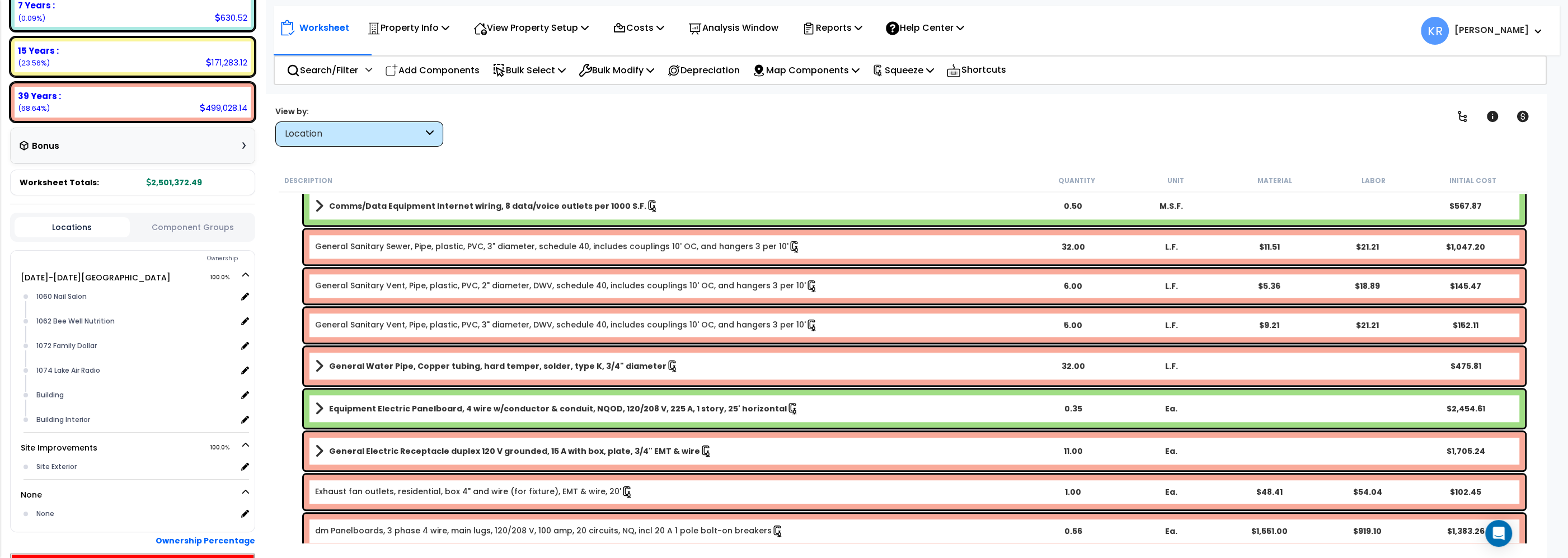
scroll to position [1722, 0]
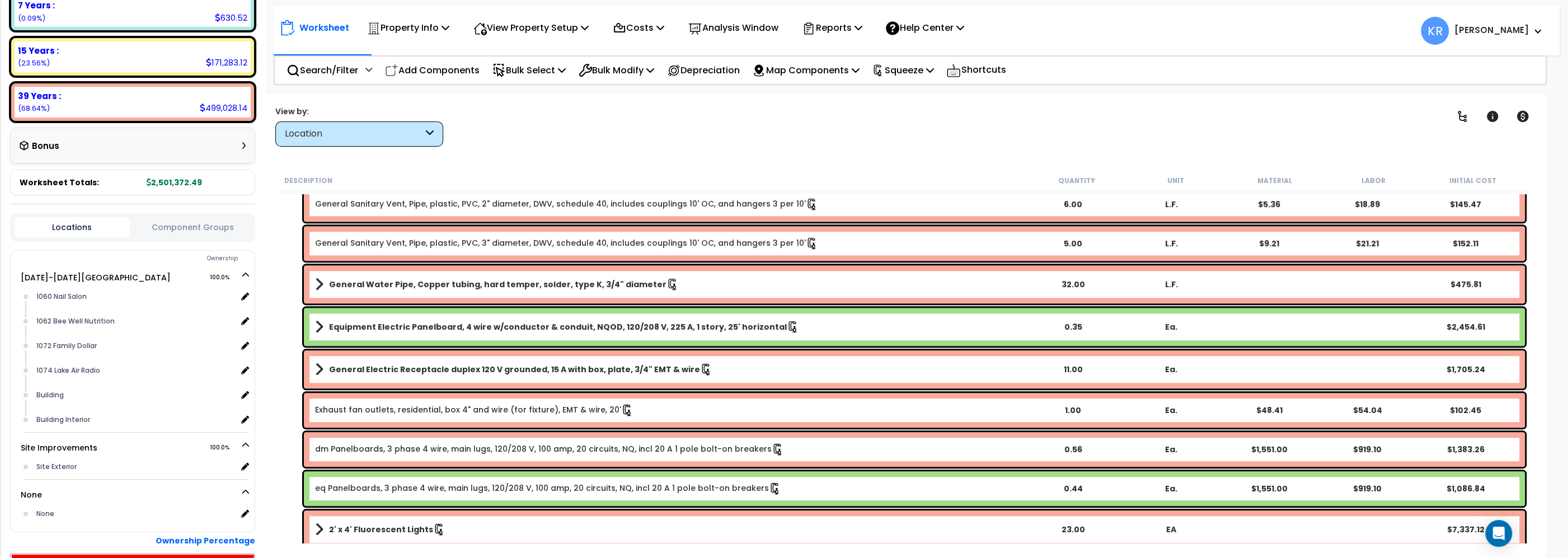
click at [370, 323] on b "Equipment Electric Panelboard, 4 wire w/conductor & conduit, NQOD, 120/208 V, 2…" at bounding box center [558, 327] width 458 height 11
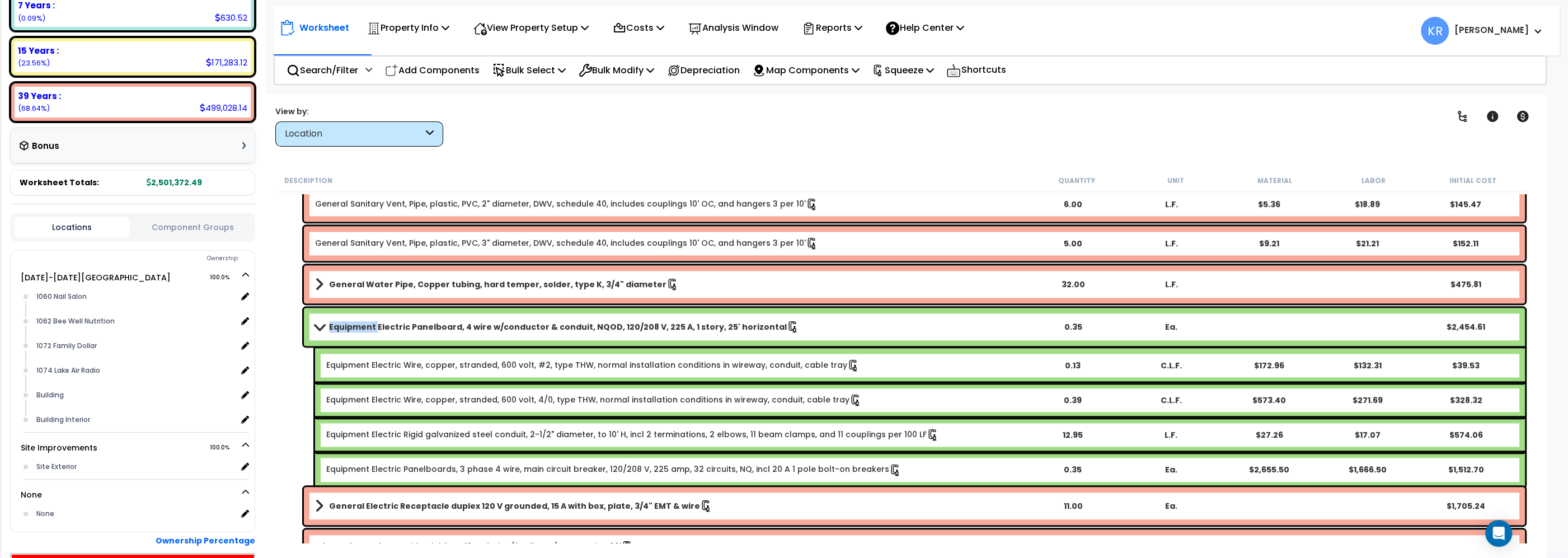
click at [370, 323] on b "Equipment Electric Panelboard, 4 wire w/conductor & conduit, NQOD, 120/208 V, 2…" at bounding box center [558, 327] width 458 height 11
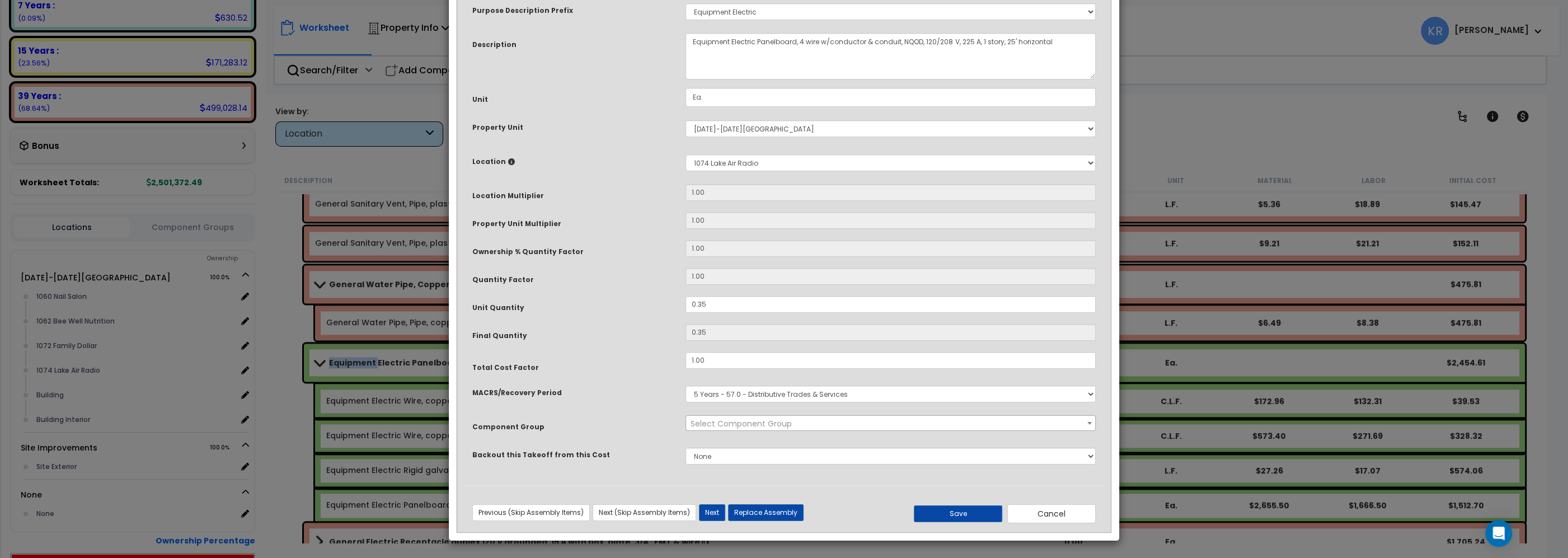
select select "57033"
click at [686, 386] on select "Select MACRS/Recovery Period 5 Years - 57.0 - Distributive Trades & Services 5 …" at bounding box center [891, 394] width 410 height 16
select select "68650"
click option "5 Years - 48.2 - Radio and Television Broadcastings" at bounding box center [0, 0] width 0 height 0
click at [757, 429] on span "Select Component Group" at bounding box center [741, 424] width 102 height 11
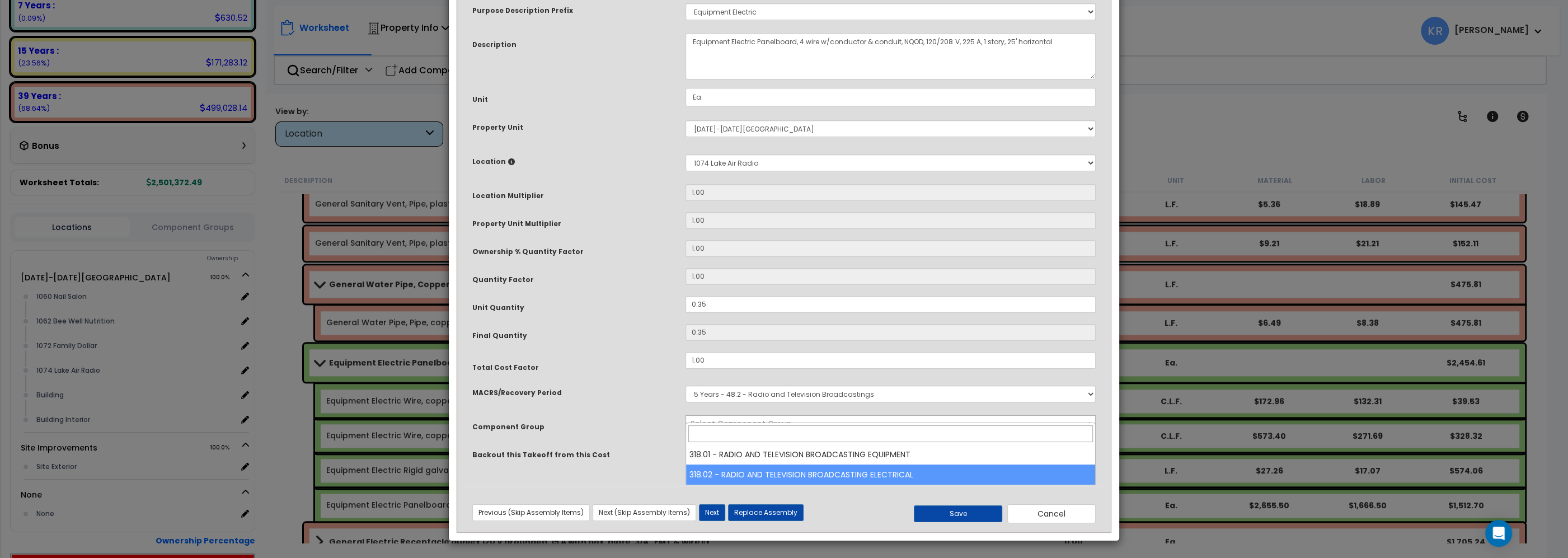
select select "68852"
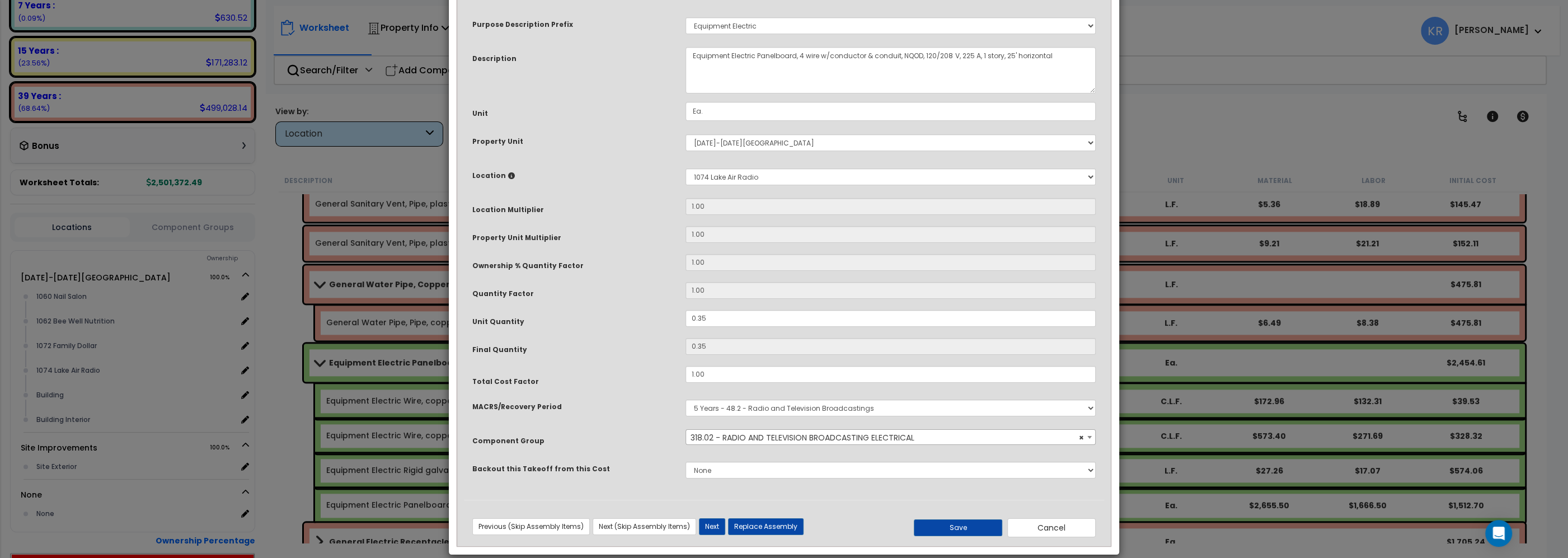
scroll to position [70, 0]
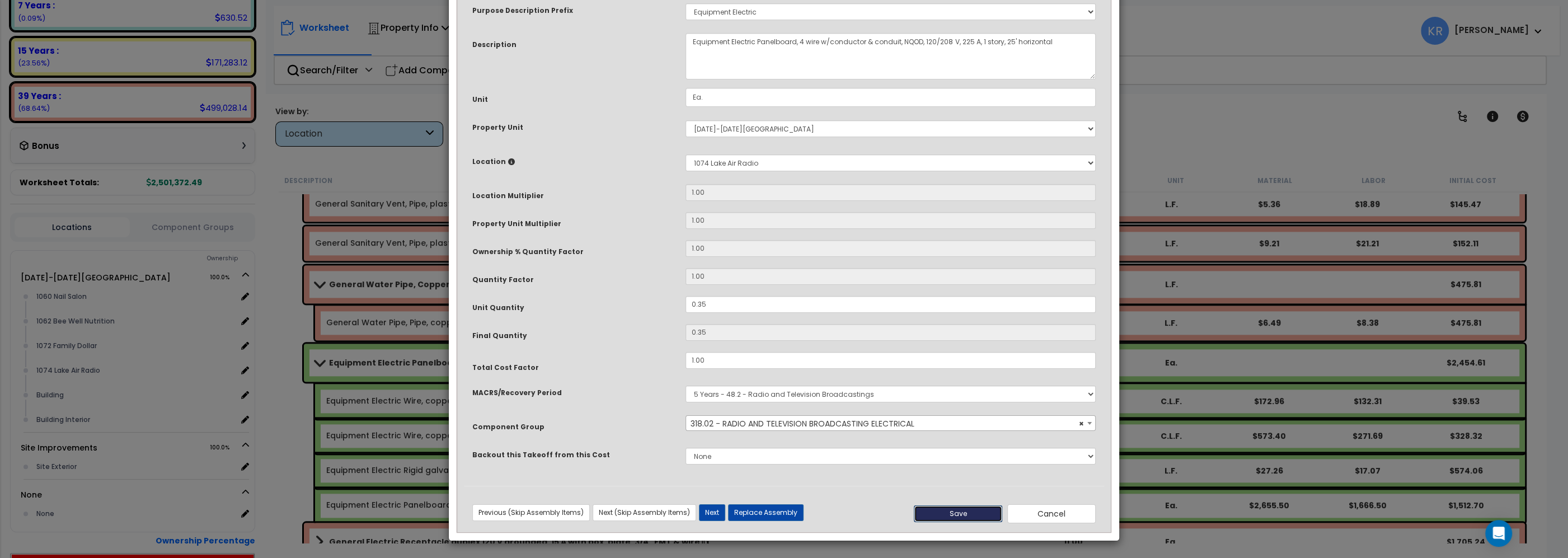
click at [964, 513] on button "Save" at bounding box center [958, 513] width 88 height 16
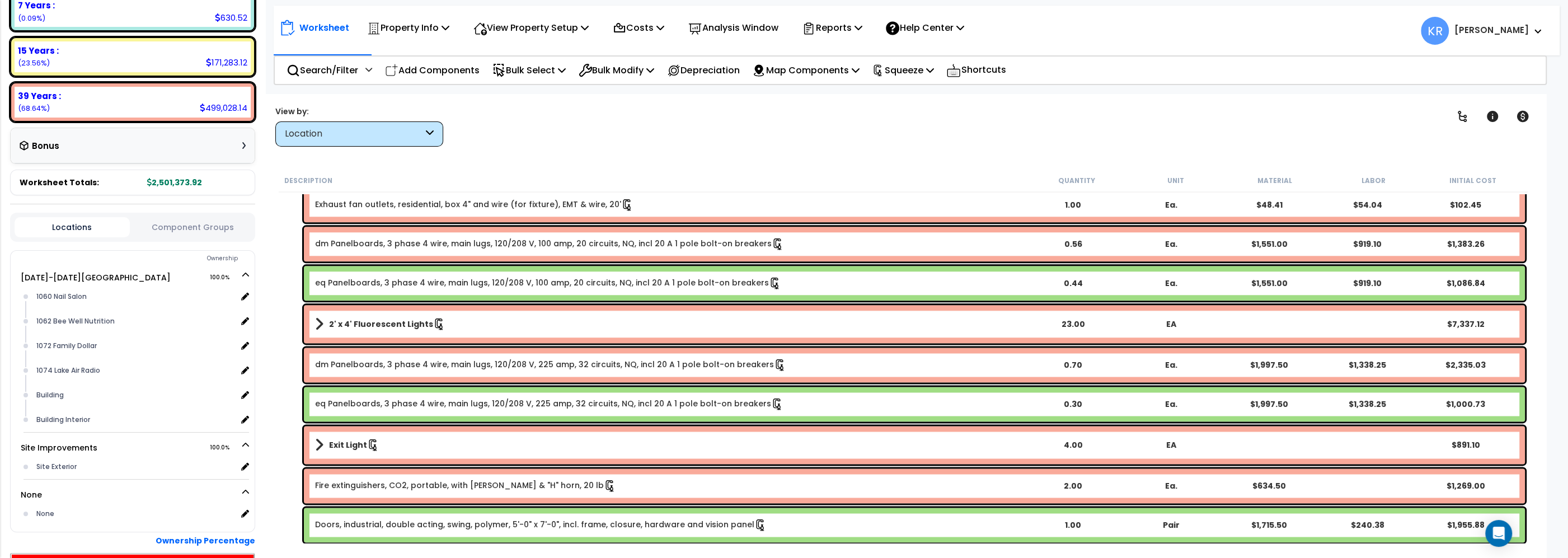
scroll to position [2104, 0]
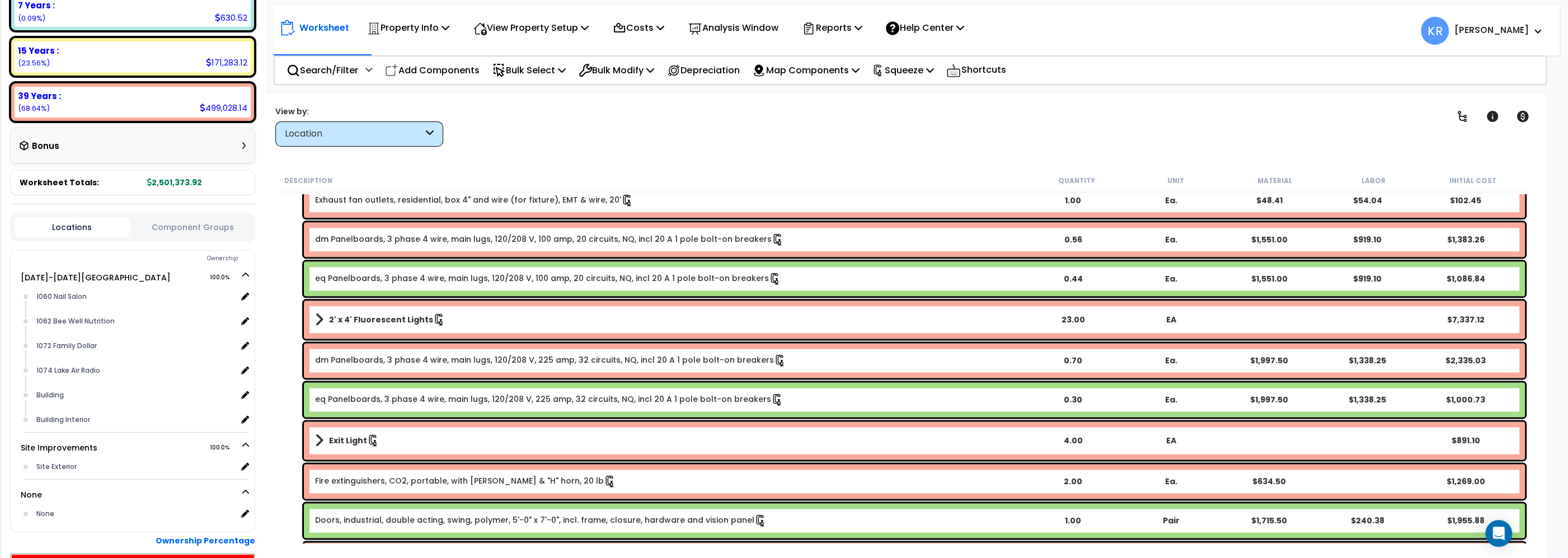
click at [355, 273] on link "eq Panelboards, 3 phase 4 wire, main lugs, 120/208 V, 100 amp, 20 circuits, NQ,…" at bounding box center [548, 279] width 466 height 13
click at [355, 274] on link "eq Panelboards, 3 phase 4 wire, main lugs, 120/208 V, 100 amp, 20 circuits, NQ,…" at bounding box center [548, 279] width 466 height 13
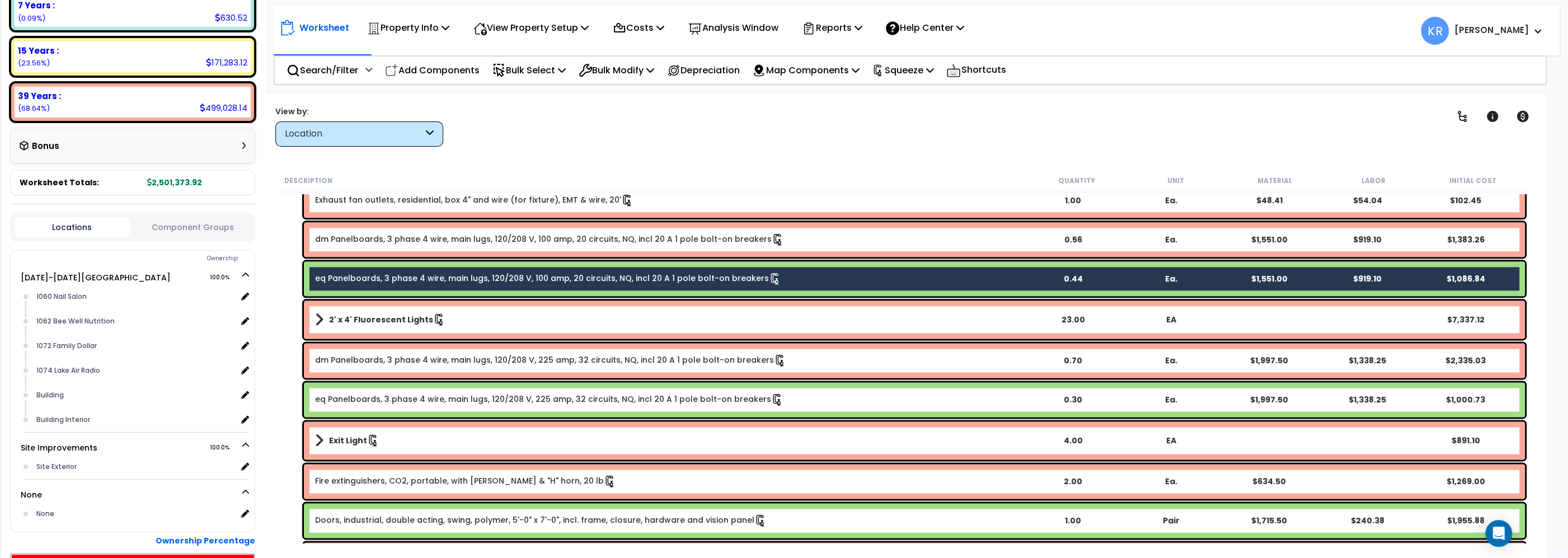
click at [352, 395] on link "eq Panelboards, 3 phase 4 wire, main lugs, 120/208 V, 225 amp, 32 circuits, NQ,…" at bounding box center [549, 400] width 469 height 13
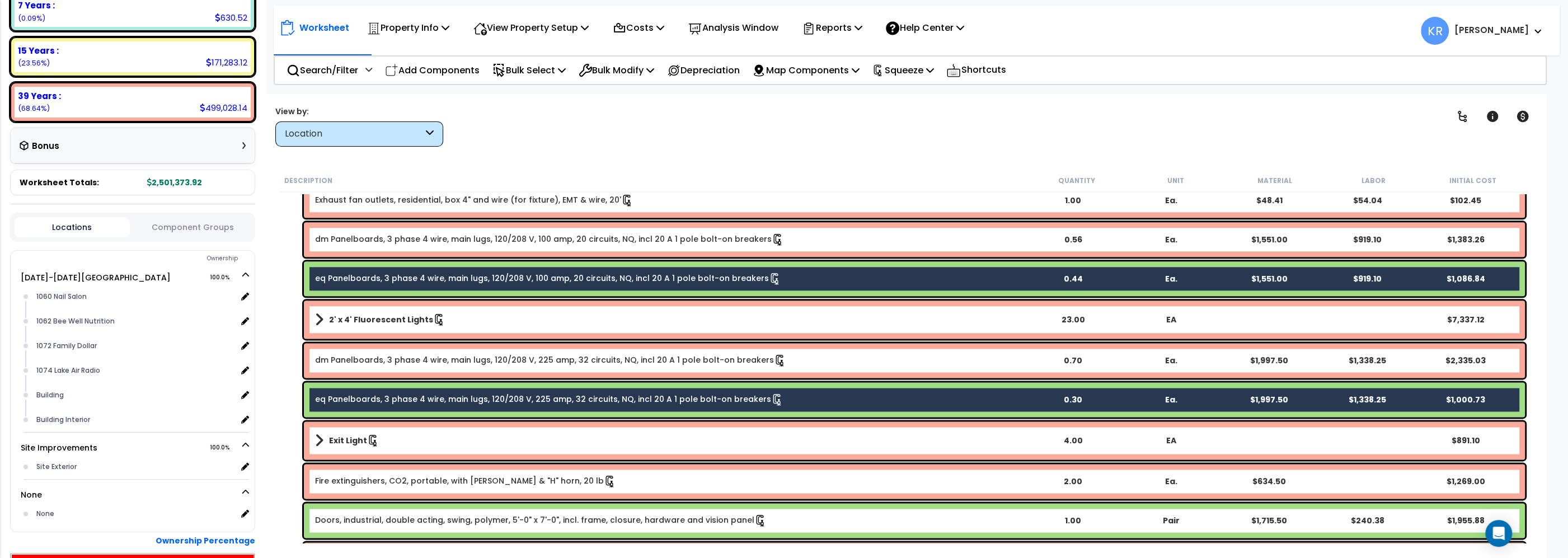
click at [369, 526] on div "Doors, industrial, double acting, swing, polymer, 5'-0" x 7'-0", incl. frame, c…" at bounding box center [914, 520] width 1221 height 34
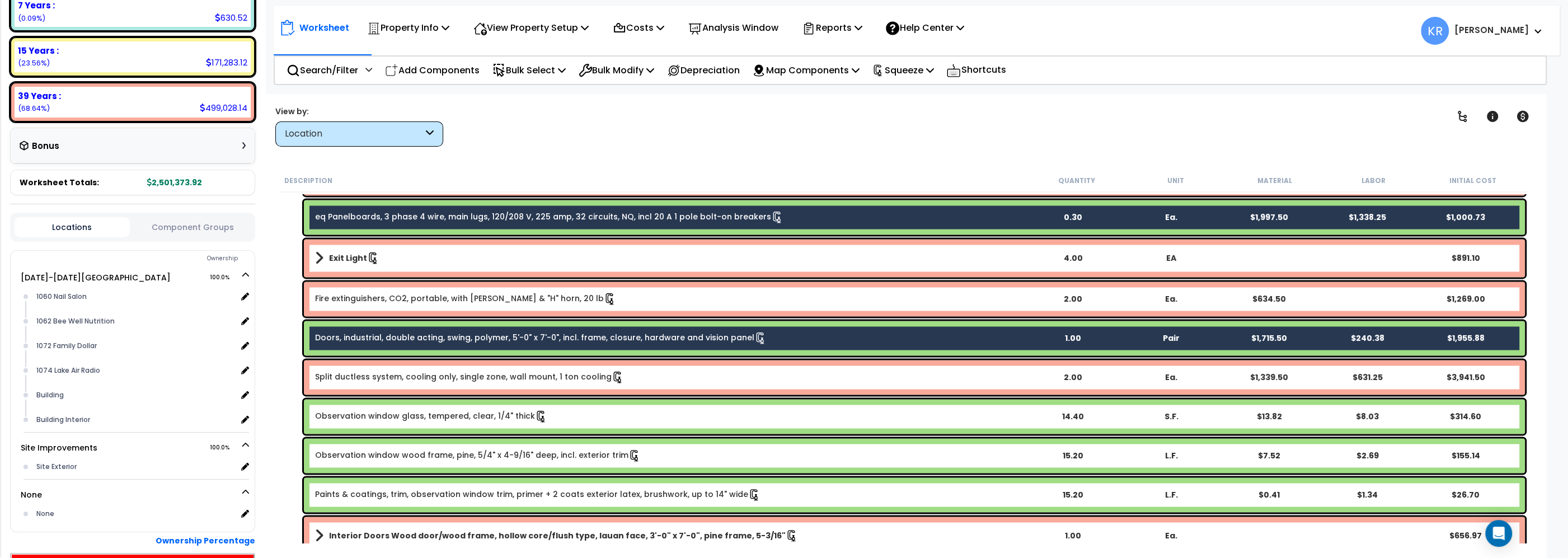
scroll to position [2295, 0]
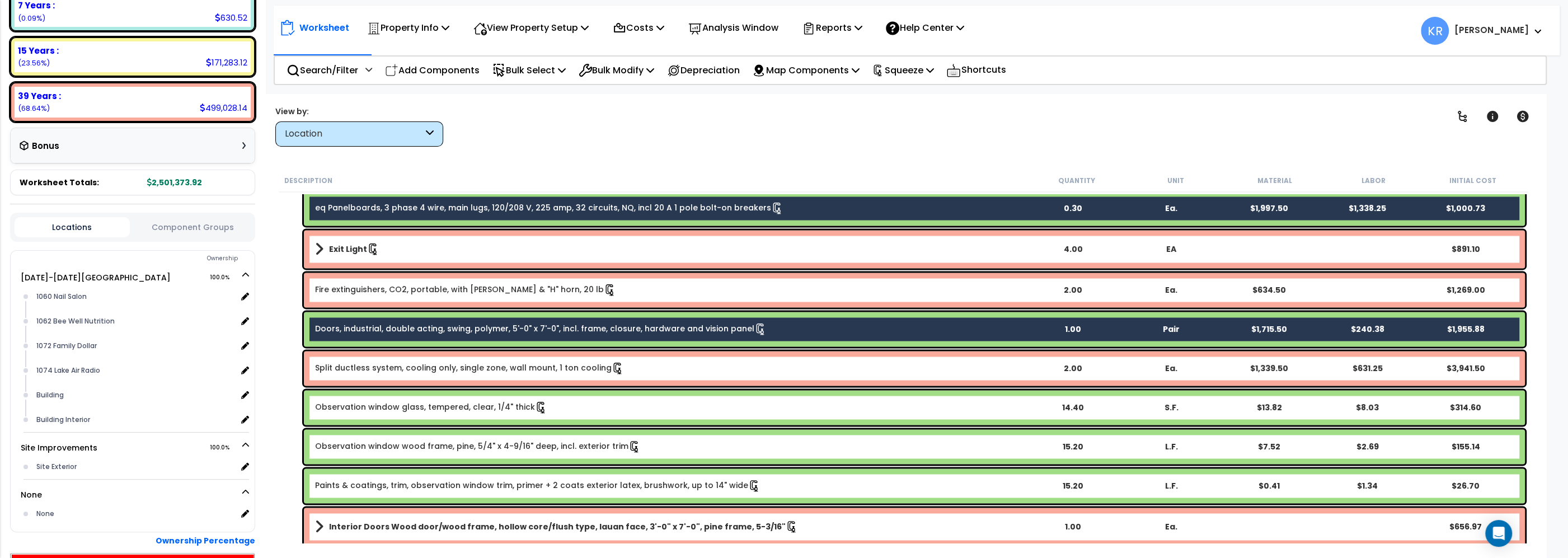
click at [398, 328] on link "Doors, industrial, double acting, swing, polymer, 5'-0" x 7'-0", incl. frame, c…" at bounding box center [541, 329] width 452 height 13
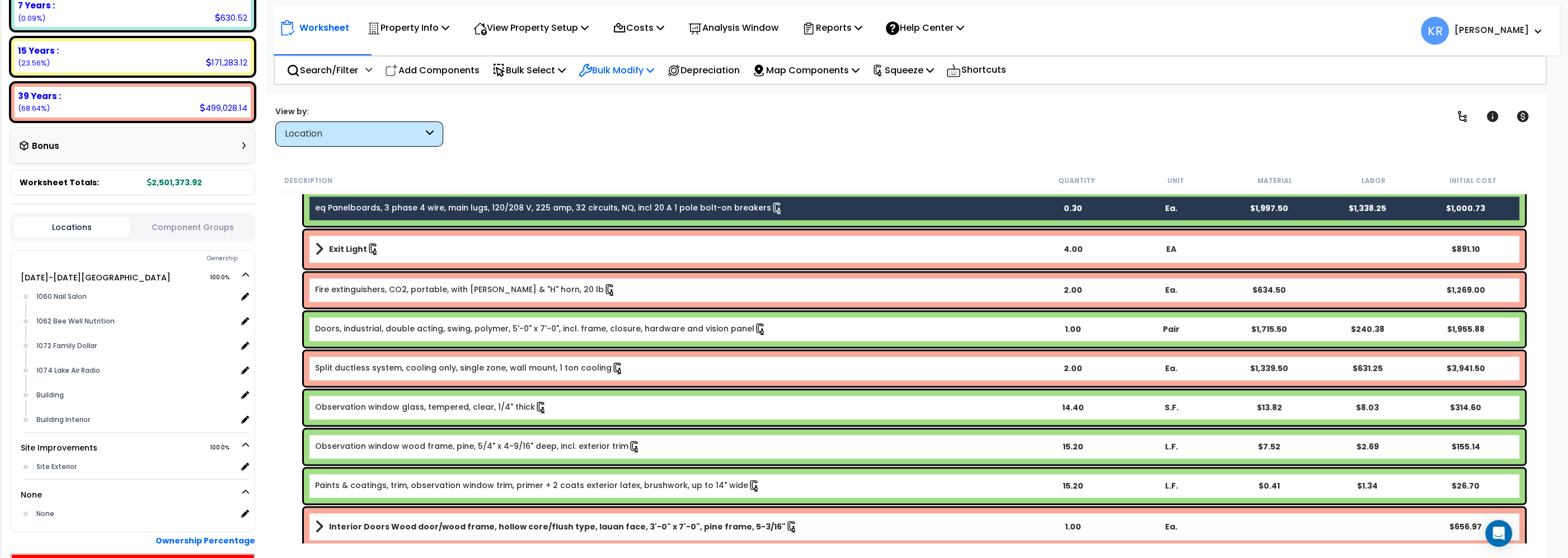
click at [623, 70] on p "Bulk Modify" at bounding box center [616, 70] width 76 height 15
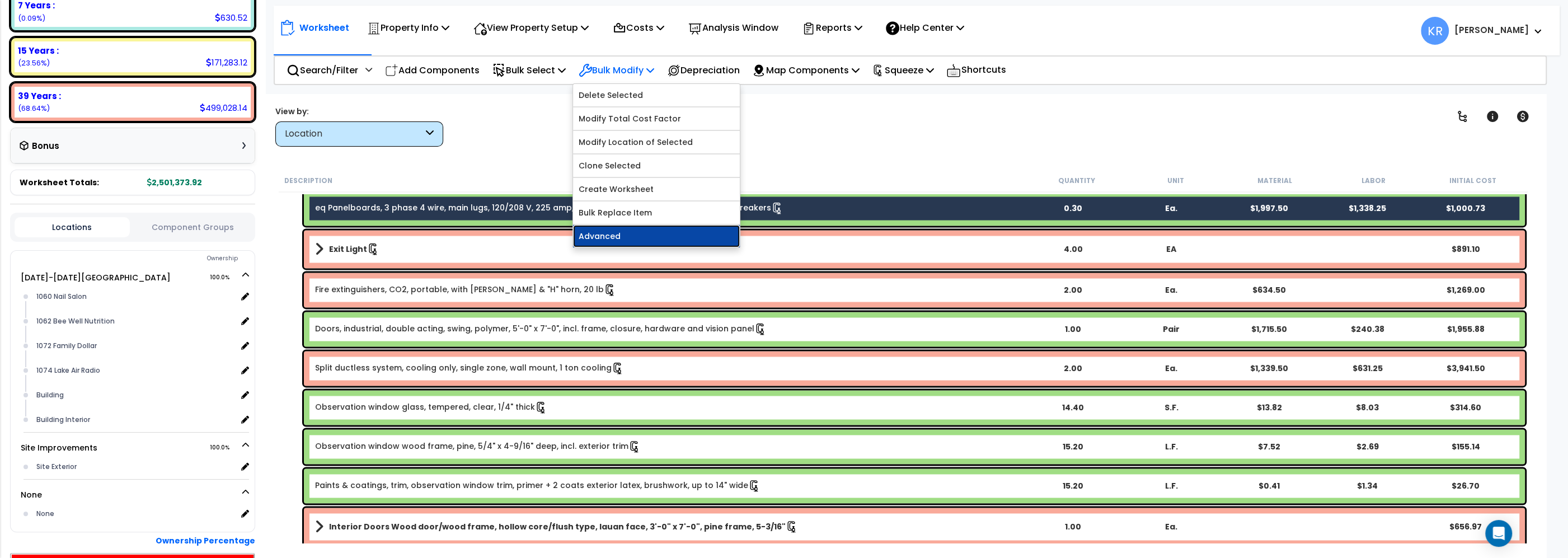
click at [620, 232] on link "Advanced" at bounding box center [656, 236] width 166 height 23
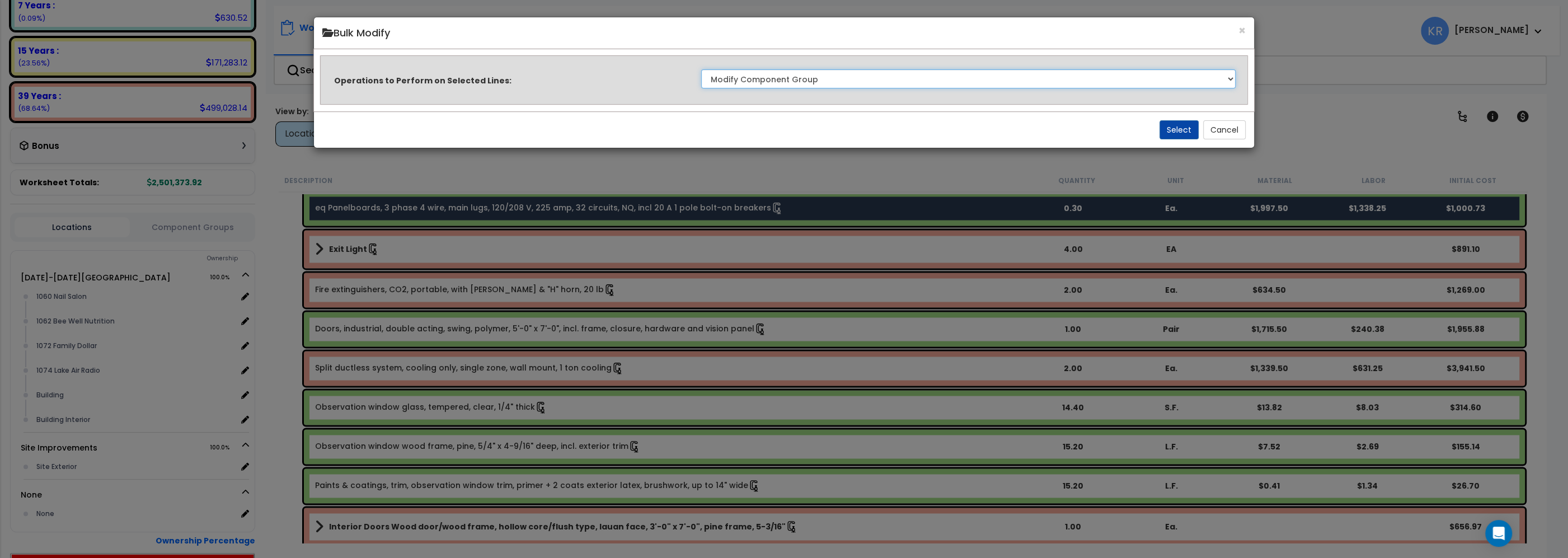
click at [702, 70] on select "Clone Delete Delete Zero Quantities Modify Component Group Modify Cost Sources …" at bounding box center [969, 79] width 534 height 19
click option "Modify Component Group" at bounding box center [0, 0] width 0 height 0
click at [1169, 131] on button "Select" at bounding box center [1179, 130] width 39 height 19
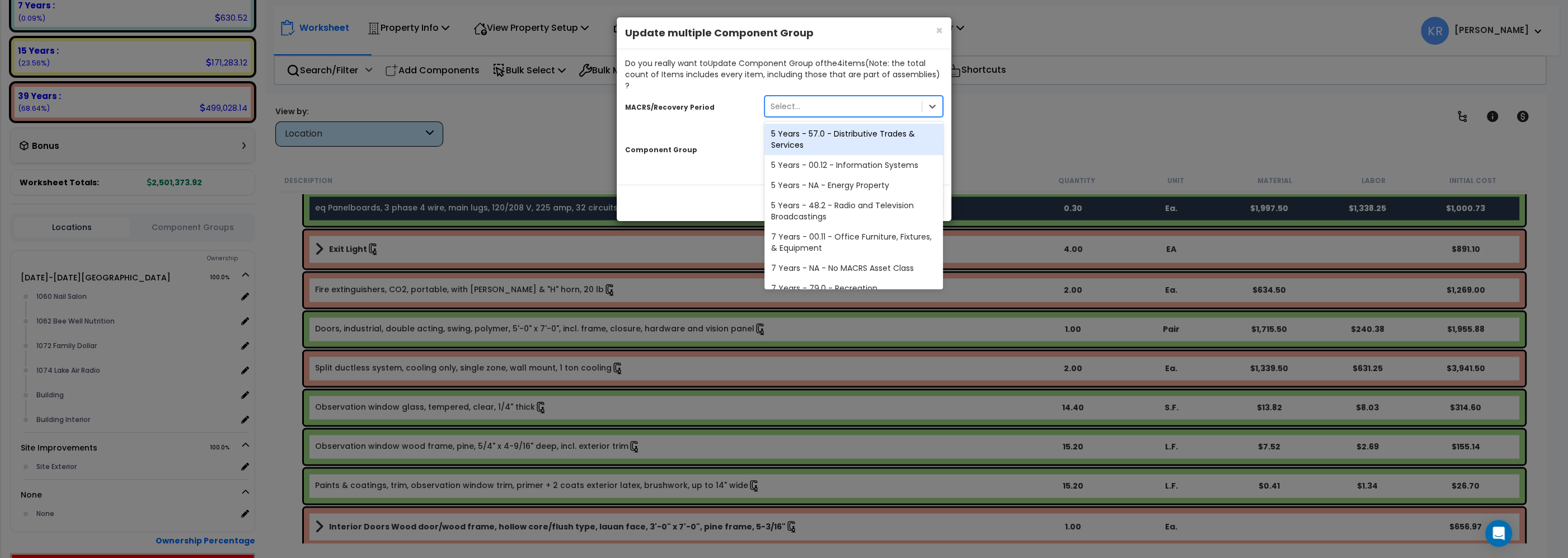
click at [781, 101] on div "Select..." at bounding box center [785, 106] width 30 height 11
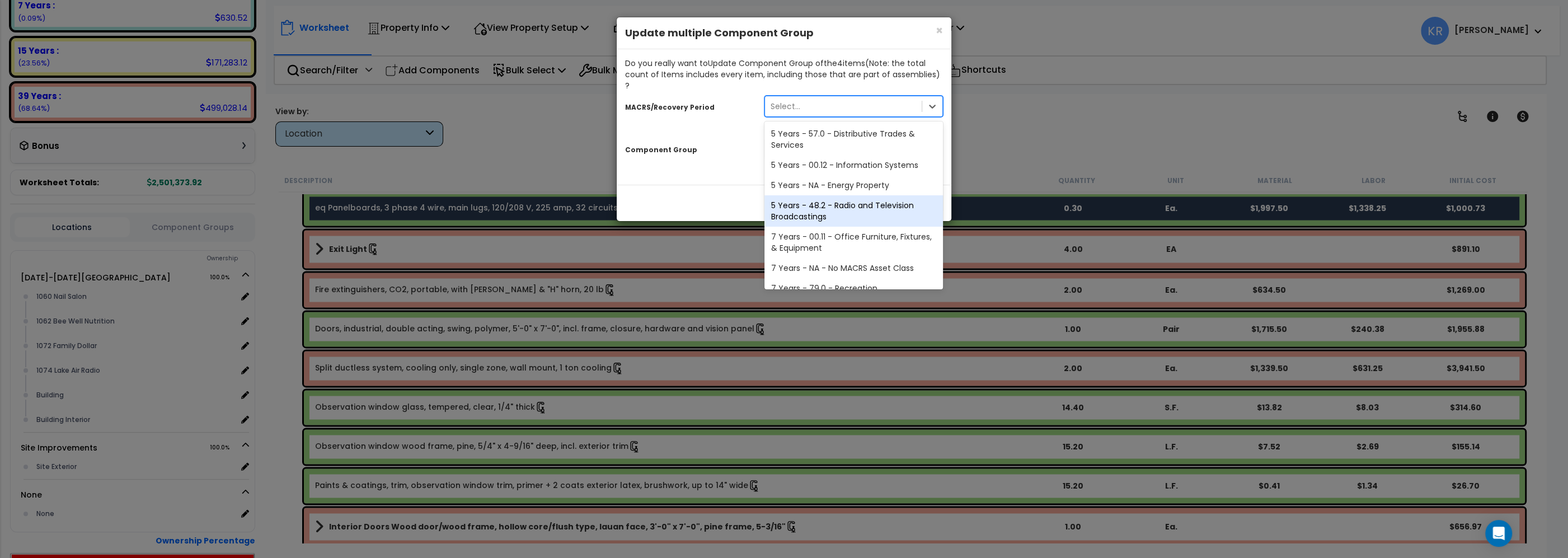
click at [808, 195] on div "5 Years - 48.2 - Radio and Television Broadcastings" at bounding box center [854, 211] width 179 height 31
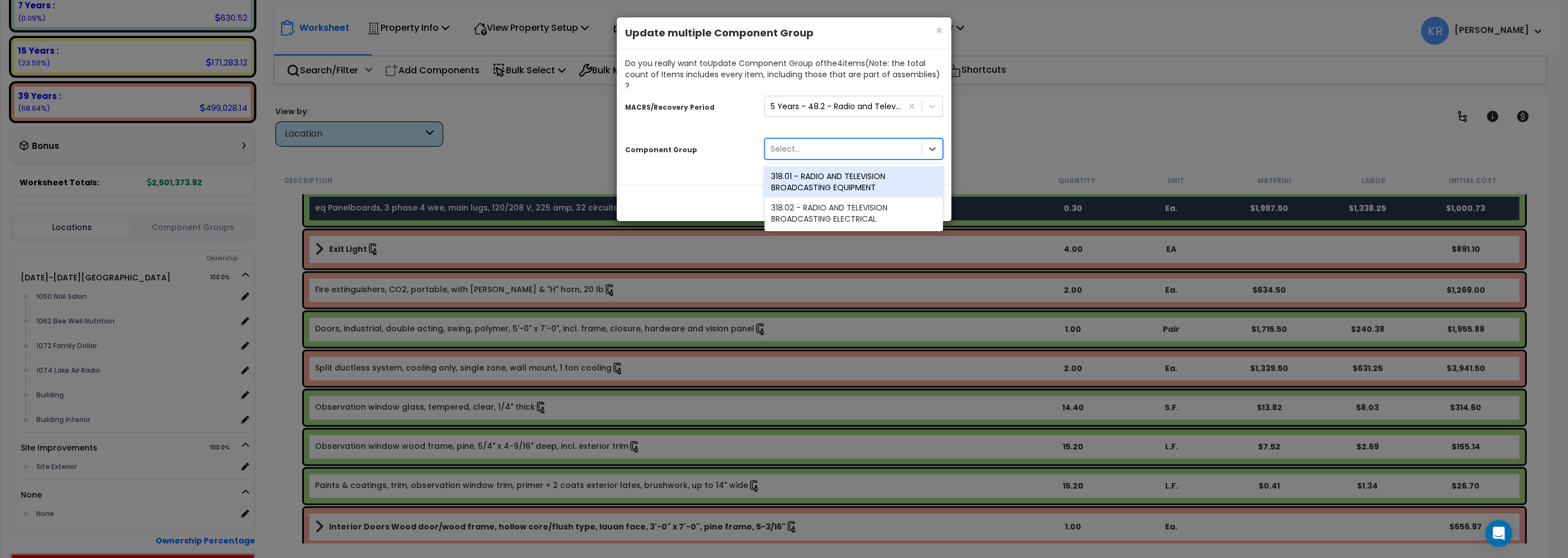
click at [820, 141] on div "Select..." at bounding box center [843, 148] width 157 height 18
click at [818, 202] on div "318.02 - RADIO AND TELEVISION BROADCASTING ELECTRICAL" at bounding box center [854, 213] width 179 height 31
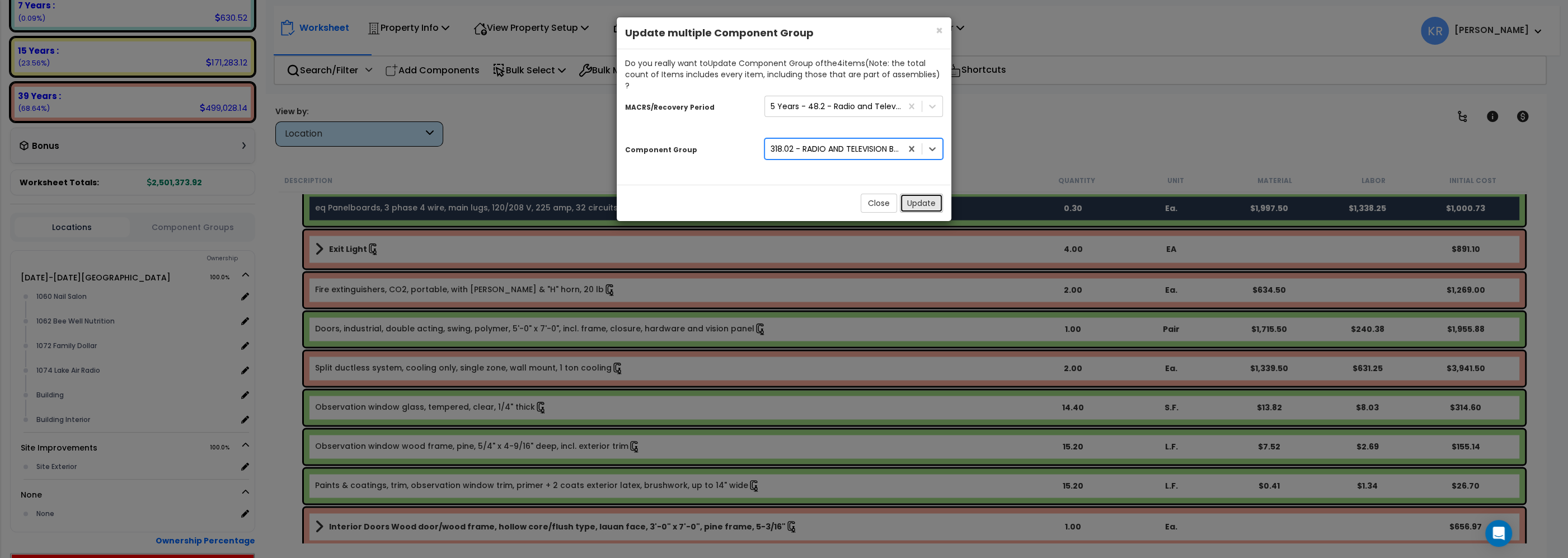
click at [918, 195] on button "Update" at bounding box center [921, 203] width 43 height 19
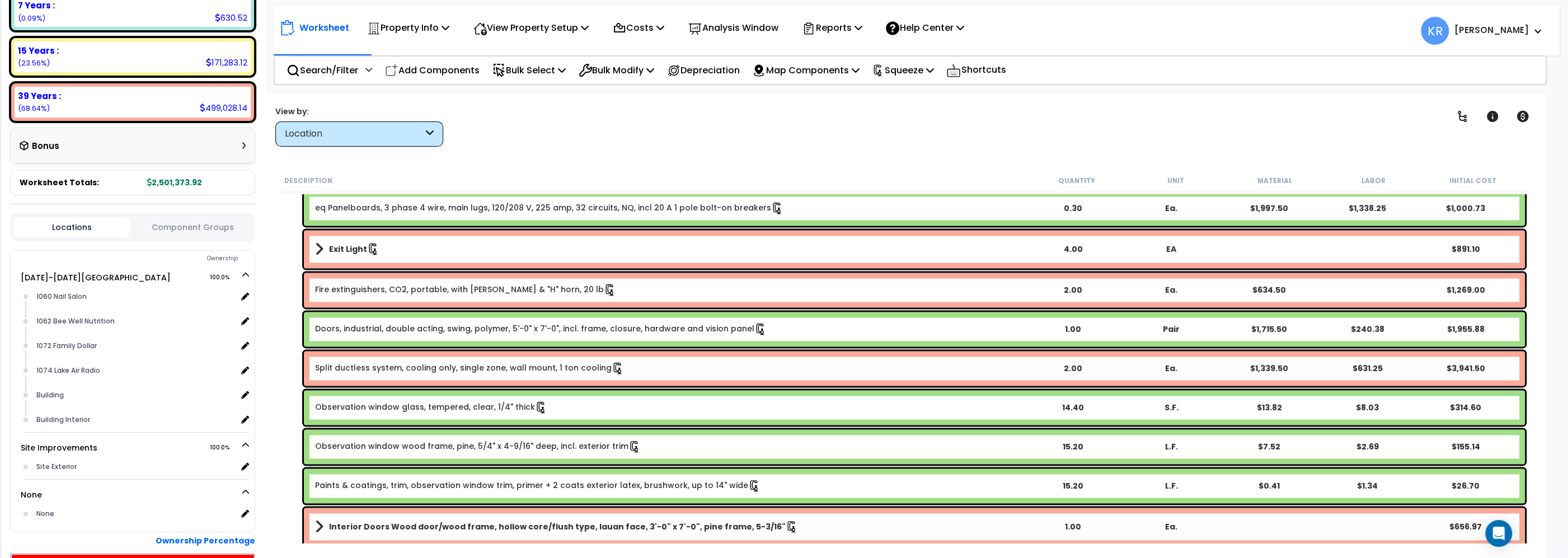
click at [373, 323] on link "Doors, industrial, double acting, swing, polymer, 5'-0" x 7'-0", incl. frame, c…" at bounding box center [541, 329] width 452 height 13
click at [348, 327] on link "Doors, industrial, double acting, swing, polymer, 5'-0" x 7'-0", incl. frame, c…" at bounding box center [541, 329] width 452 height 13
click at [353, 323] on link "Doors, industrial, double acting, swing, polymer, 5'-0" x 7'-0", incl. frame, c…" at bounding box center [541, 329] width 452 height 13
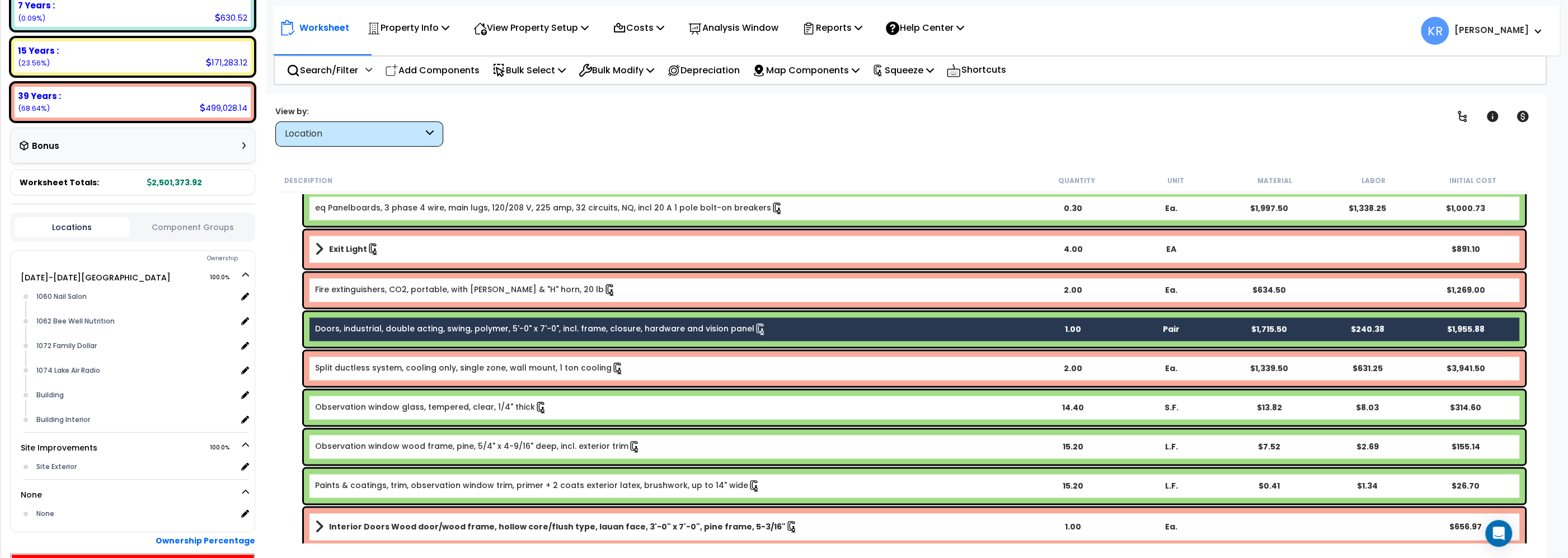
click at [359, 400] on div "Observation window glass, tempered, clear, 1/4" thick 14.40 S.F. $13.82 $8.03 $…" at bounding box center [914, 407] width 1221 height 34
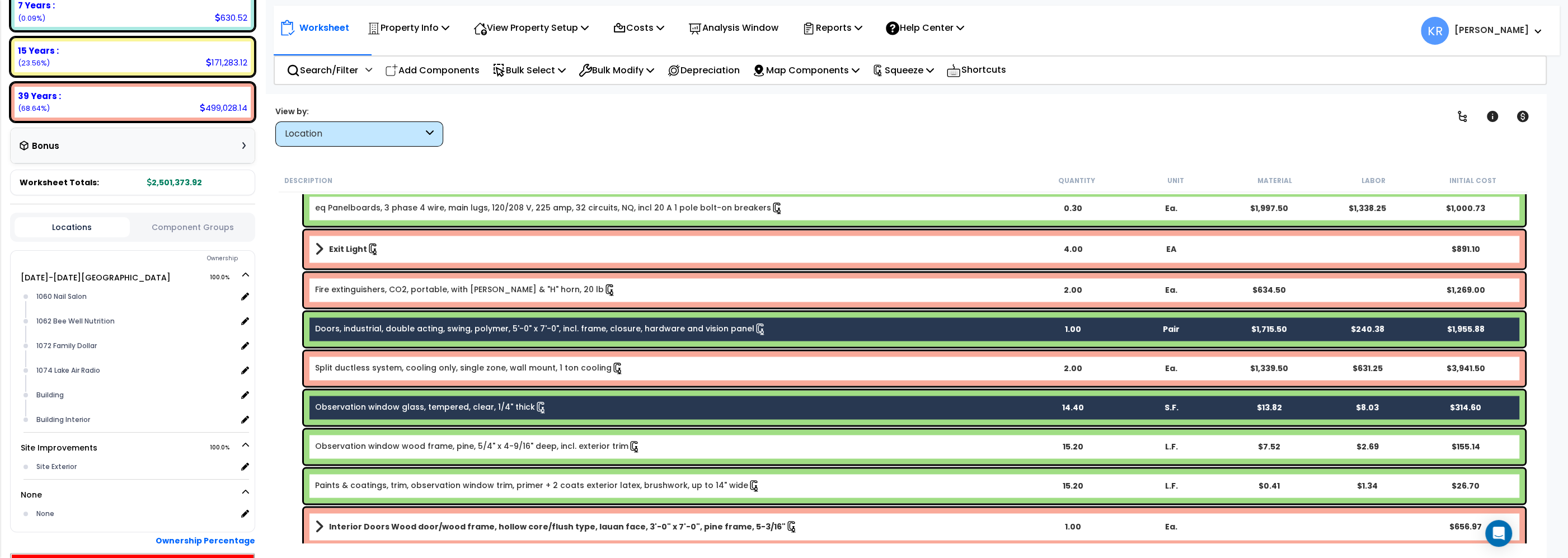
click at [356, 445] on link "Observation window wood frame, pine, 5/4" x 4-9/16" deep, incl. exterior trim" at bounding box center [477, 447] width 326 height 13
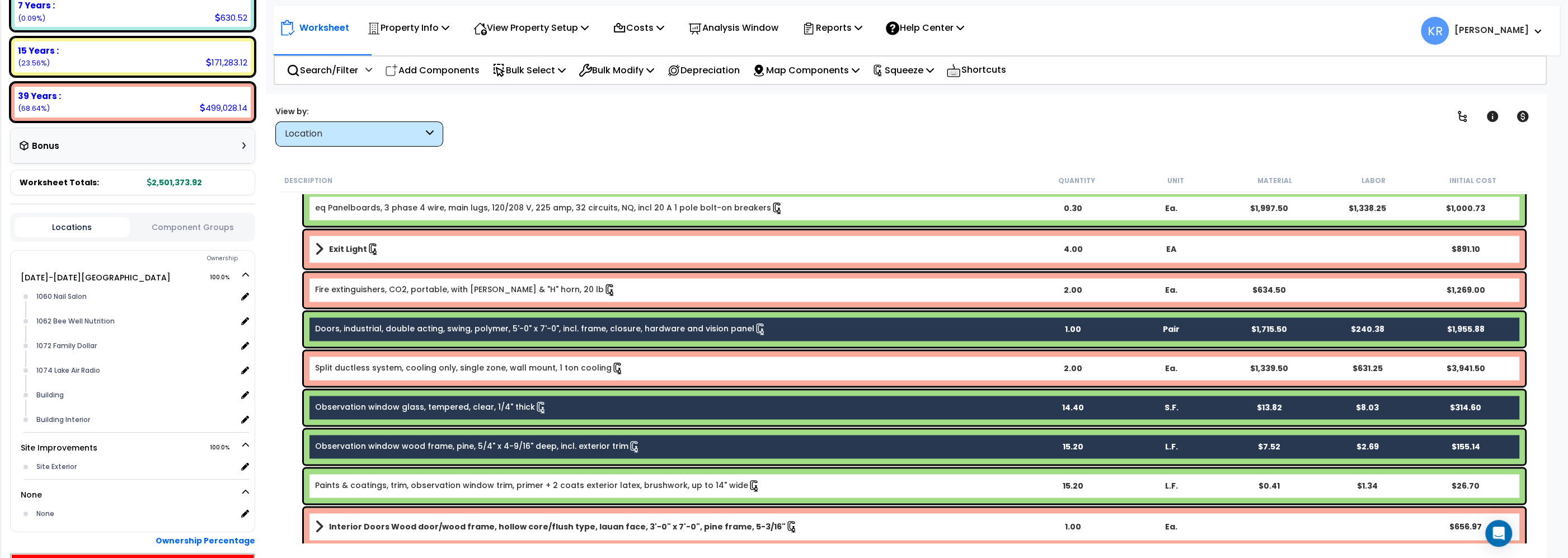
click at [358, 481] on link "Paints & coatings, trim, observation window trim, primer + 2 coats exterior lat…" at bounding box center [538, 486] width 445 height 13
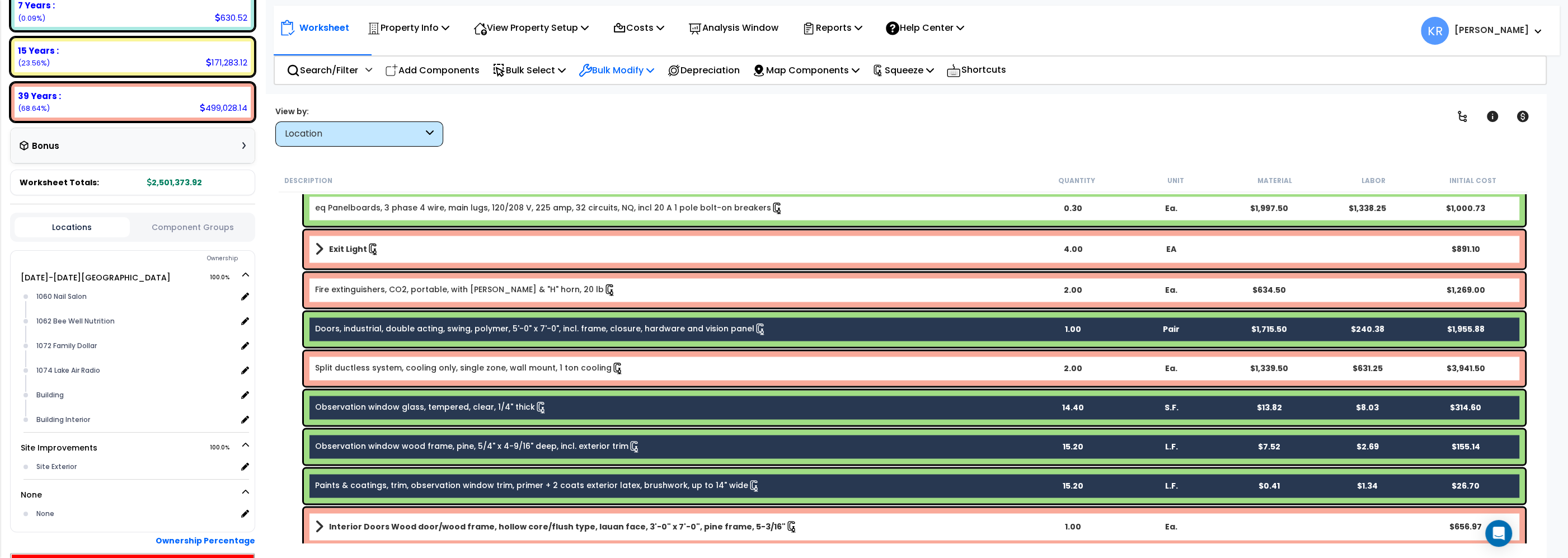
click at [611, 73] on p "Bulk Modify" at bounding box center [616, 70] width 76 height 15
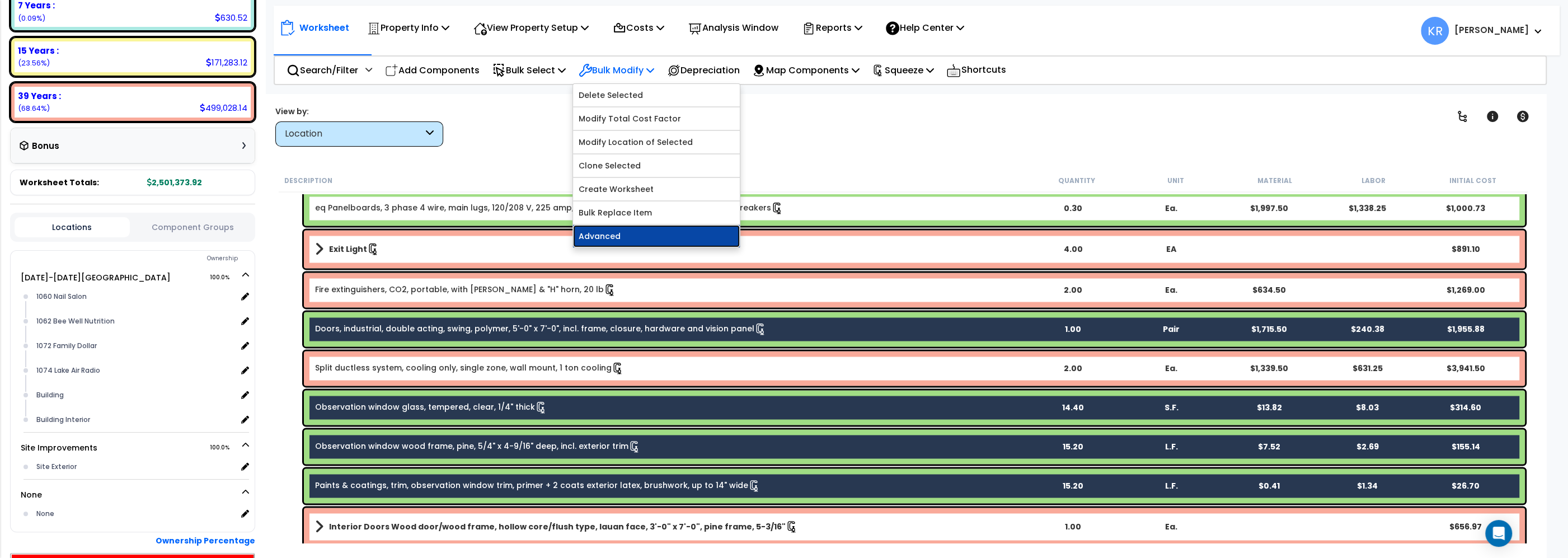
click at [620, 236] on link "Advanced" at bounding box center [656, 236] width 166 height 23
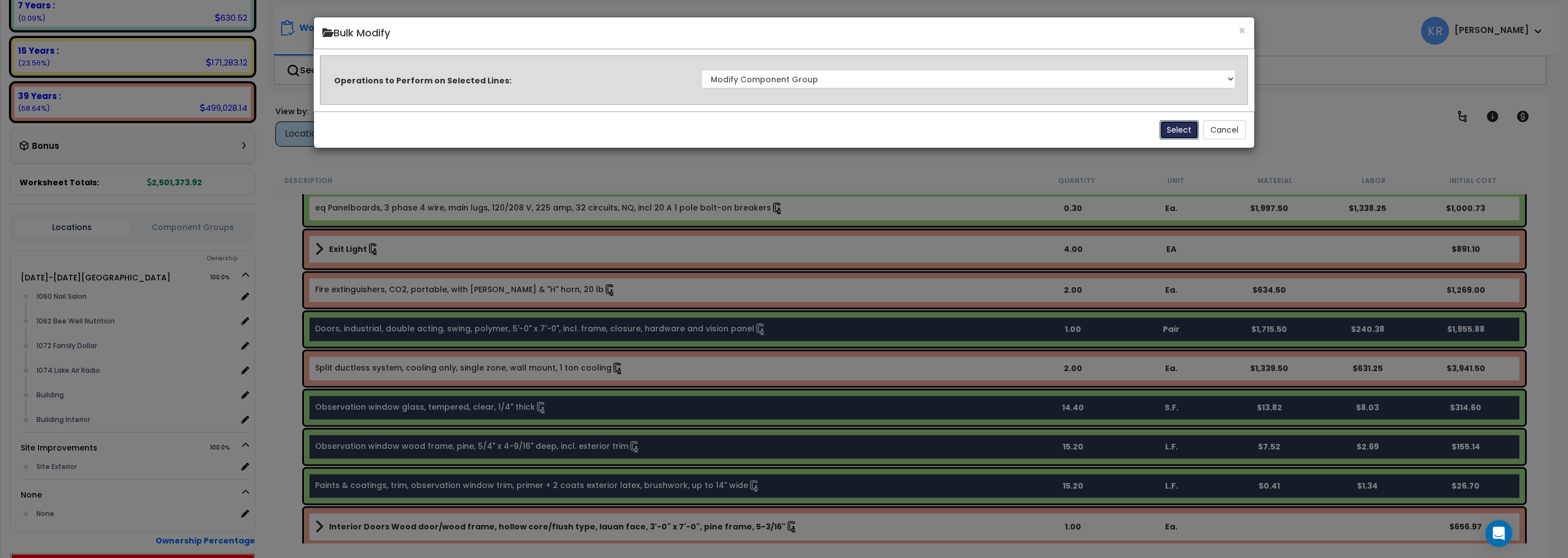
click at [1173, 127] on button "Select" at bounding box center [1179, 130] width 39 height 19
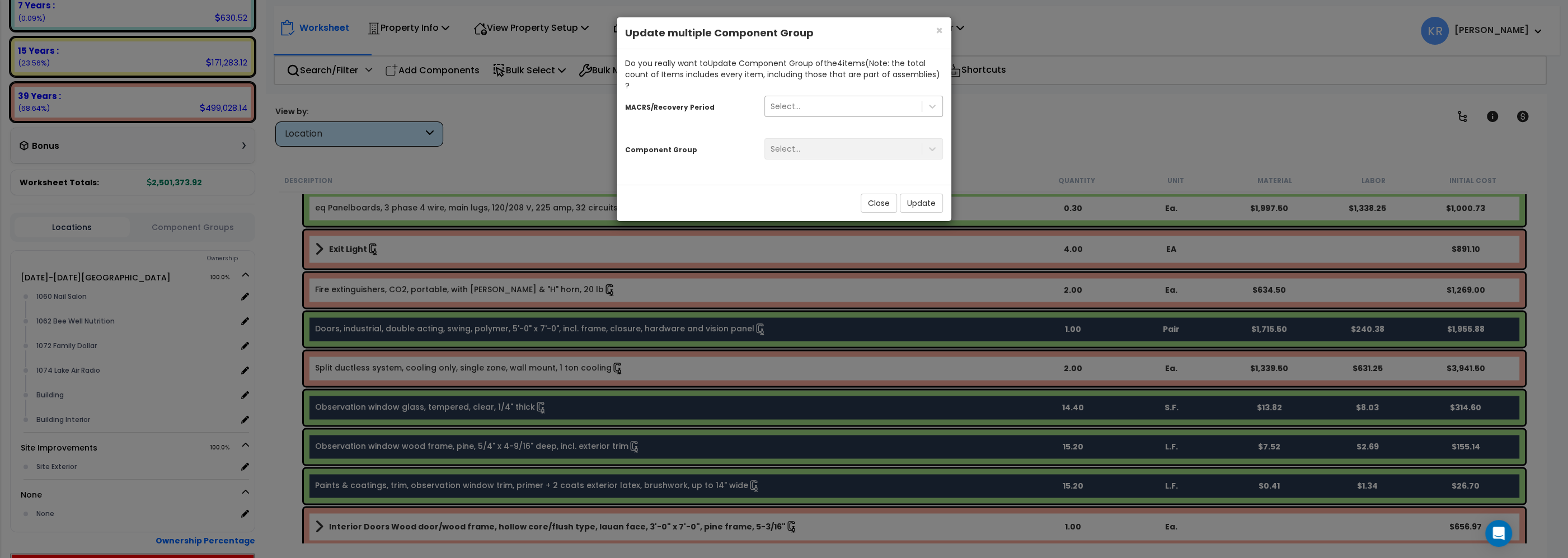
click at [788, 101] on div "Select..." at bounding box center [785, 106] width 30 height 11
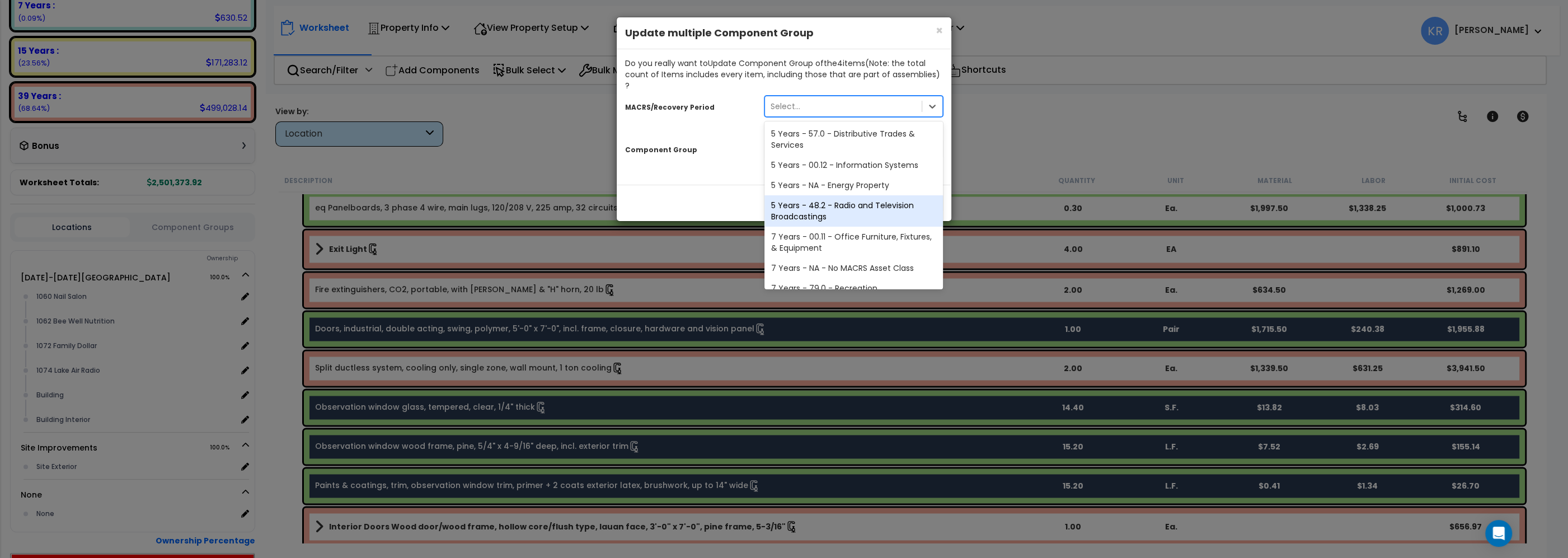
click at [828, 199] on div "5 Years - 48.2 - Radio and Television Broadcastings" at bounding box center [854, 211] width 179 height 31
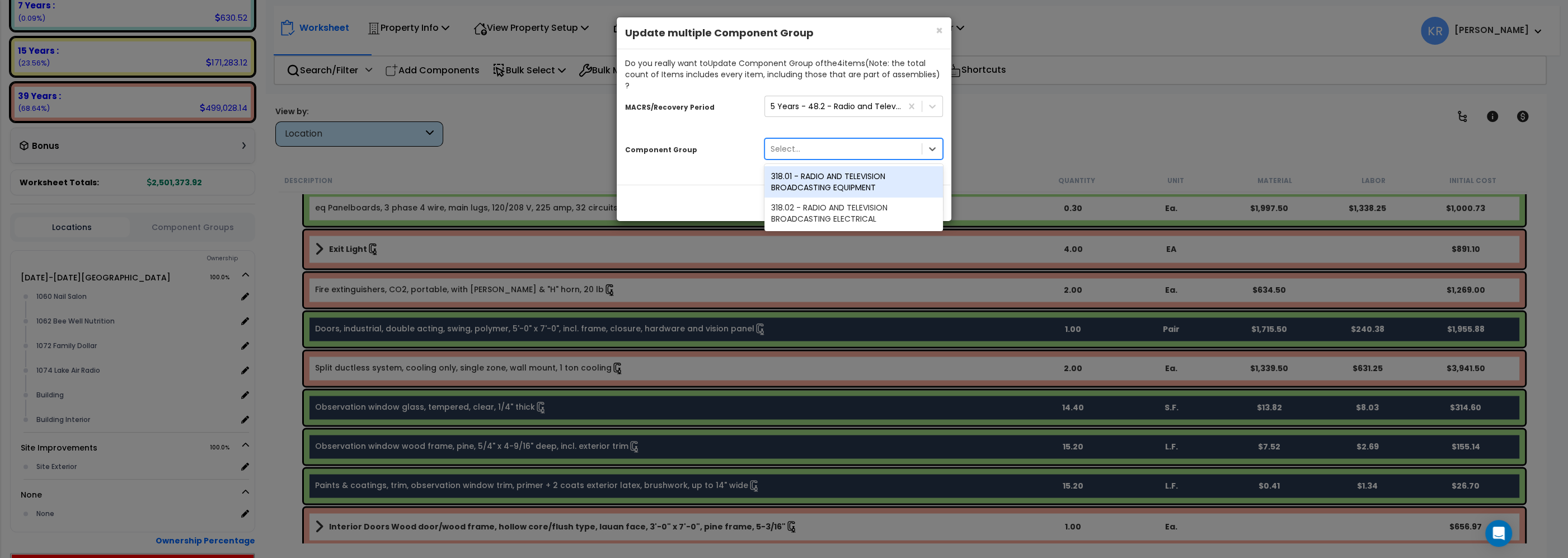
click at [815, 141] on div "Select..." at bounding box center [843, 148] width 157 height 18
click at [825, 179] on div "318.01 - RADIO AND TELEVISION BROADCASTING EQUIPMENT" at bounding box center [854, 182] width 179 height 31
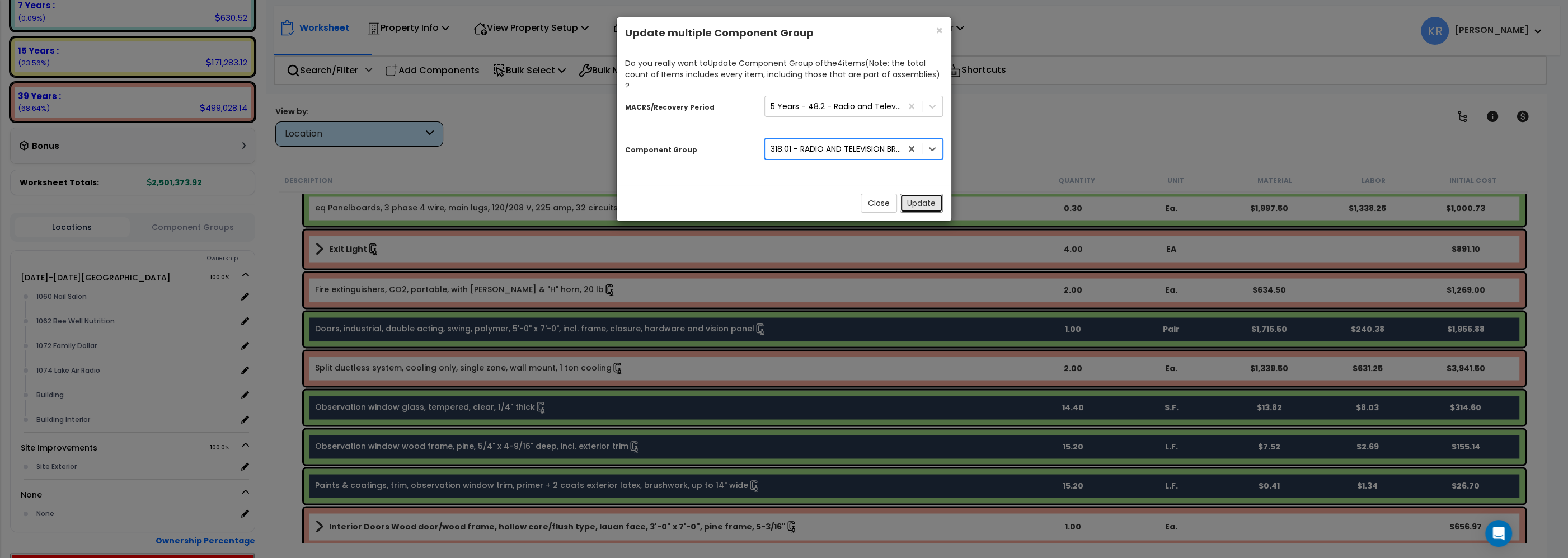
click at [917, 194] on button "Update" at bounding box center [921, 203] width 43 height 19
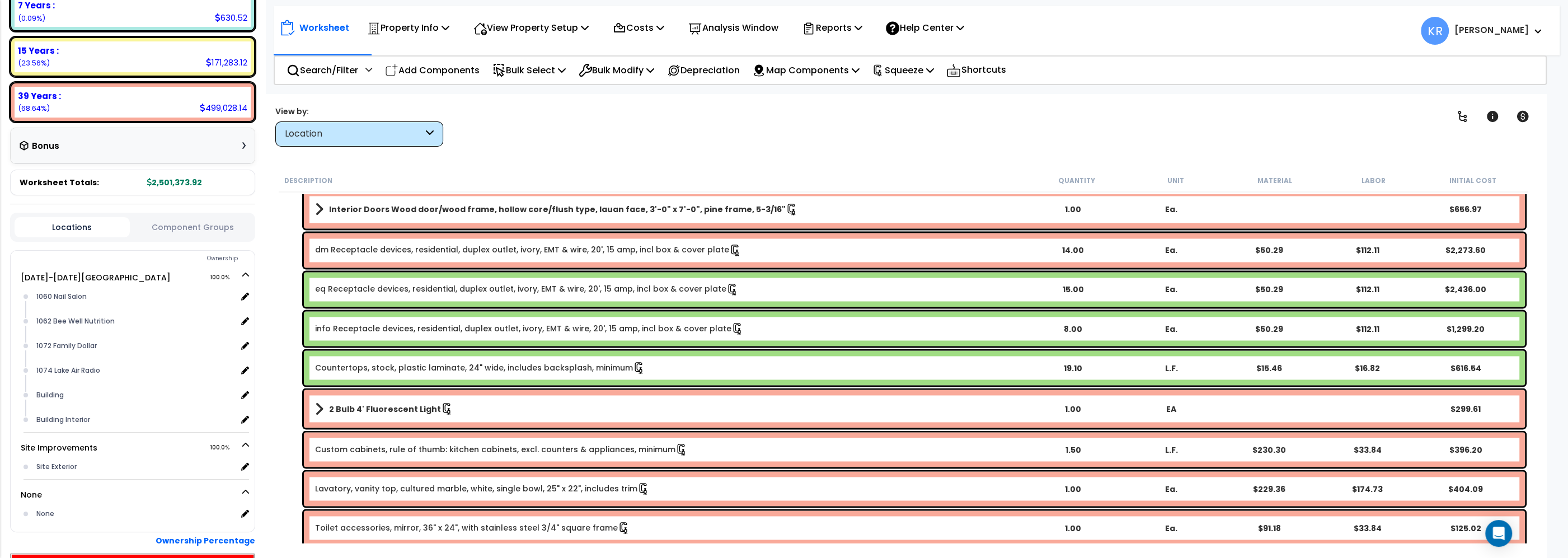
scroll to position [2614, 0]
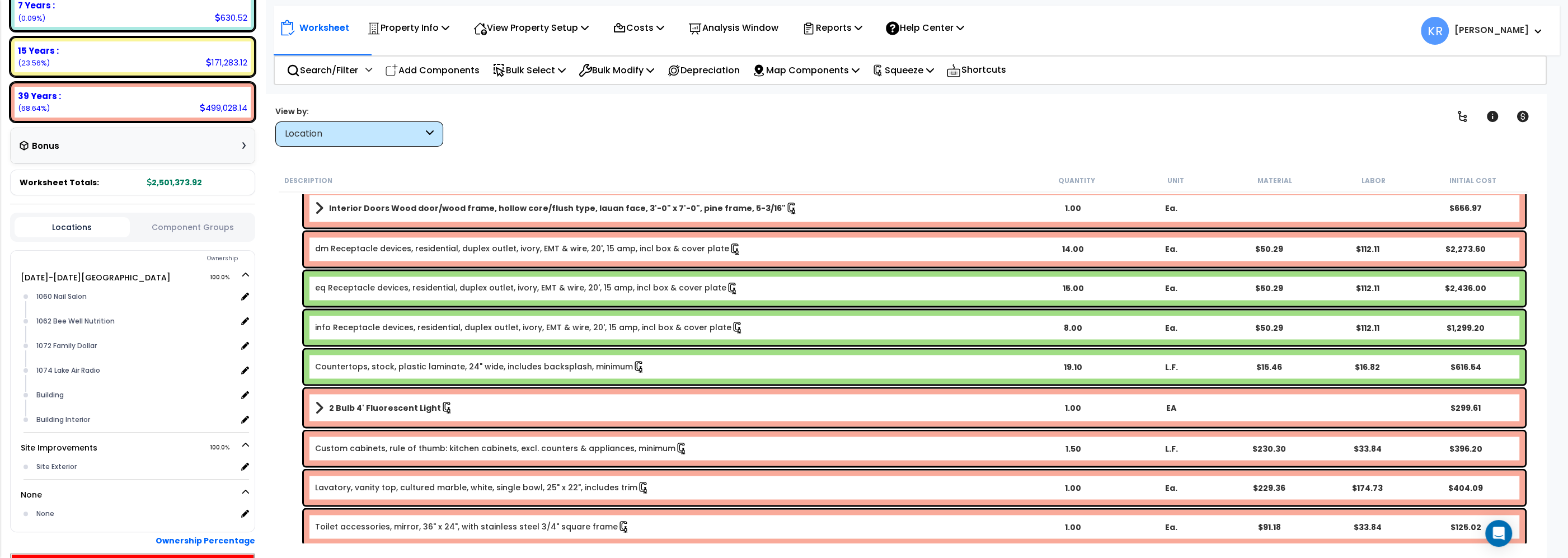
click at [328, 289] on link "eq Receptacle devices, residential, duplex outlet, ivory, EMT & wire, 20', 15 a…" at bounding box center [527, 288] width 423 height 13
click at [328, 284] on link "eq Receptacle devices, residential, duplex outlet, ivory, EMT & wire, 20', 15 a…" at bounding box center [527, 288] width 423 height 13
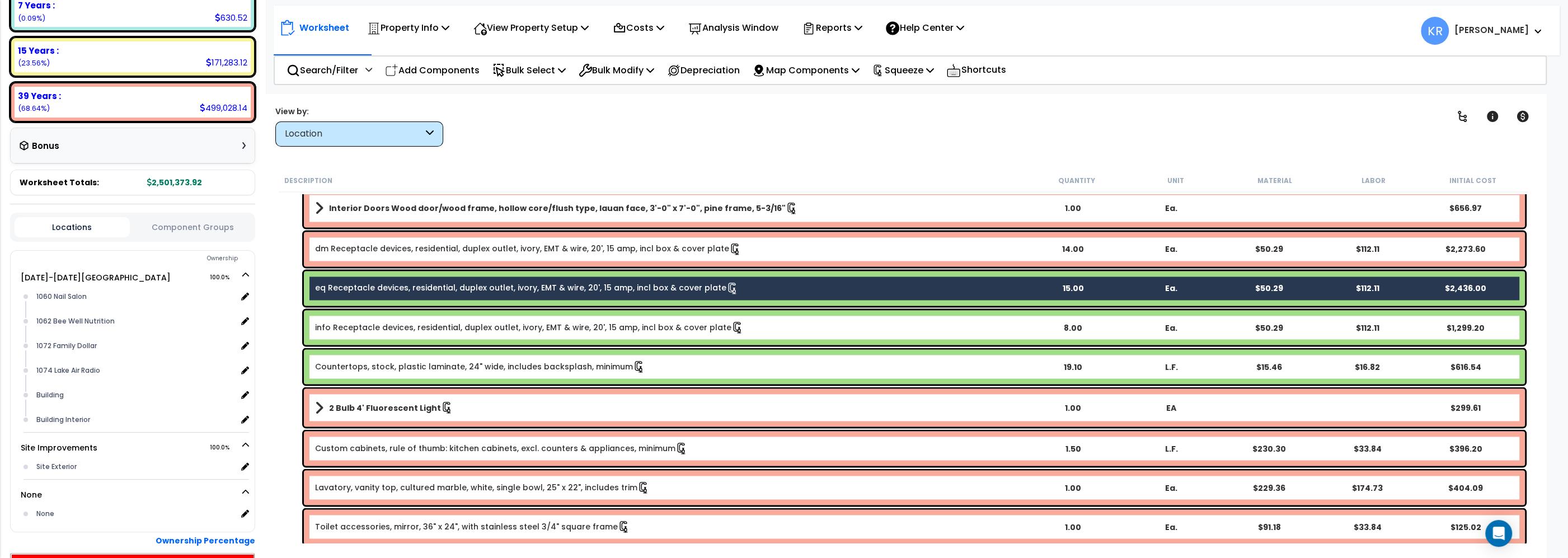
click at [463, 277] on div "eq Receptacle devices, residential, duplex outlet, ivory, EMT & wire, 20', 15 a…" at bounding box center [914, 288] width 1221 height 34
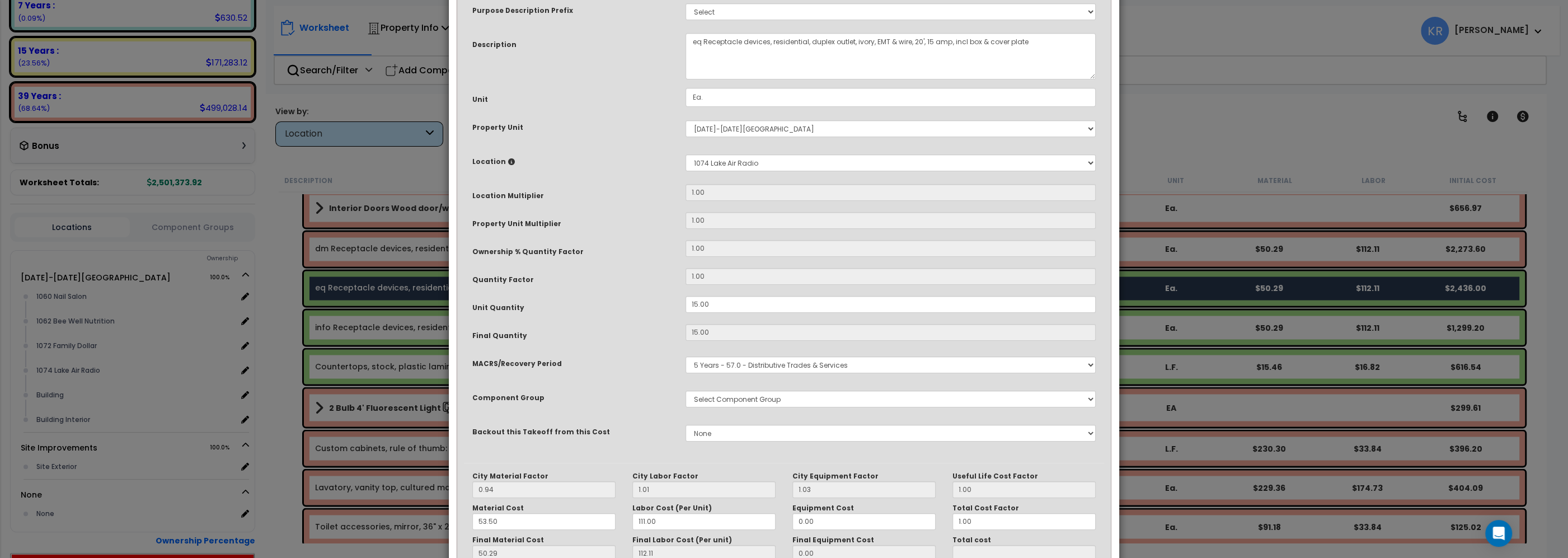
select select "57033"
click at [686, 356] on select "Select MACRS/Recovery Period 5 Years - 57.0 - Distributive Trades & Services 5 …" at bounding box center [891, 364] width 410 height 16
select select "68650"
click option "5 Years - 48.2 - Radio and Television Broadcastings" at bounding box center [0, 0] width 0 height 0
click at [761, 400] on span "Select Component Group" at bounding box center [741, 395] width 102 height 11
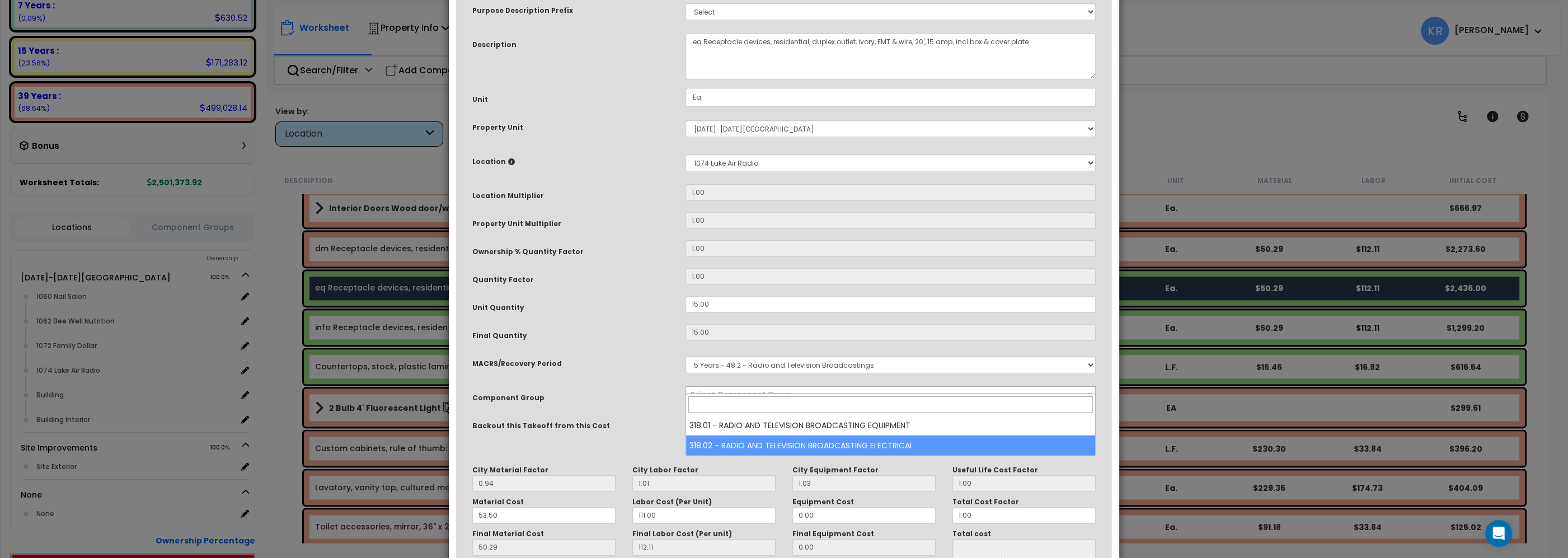
select select "68852"
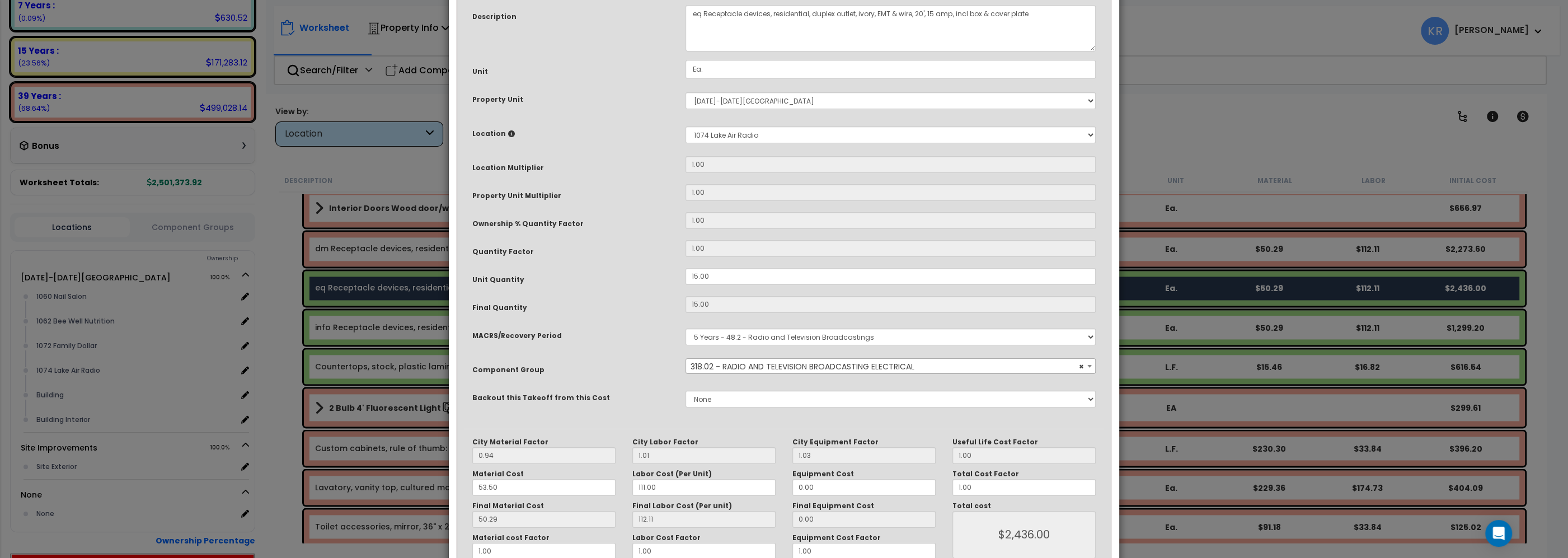
scroll to position [163, 0]
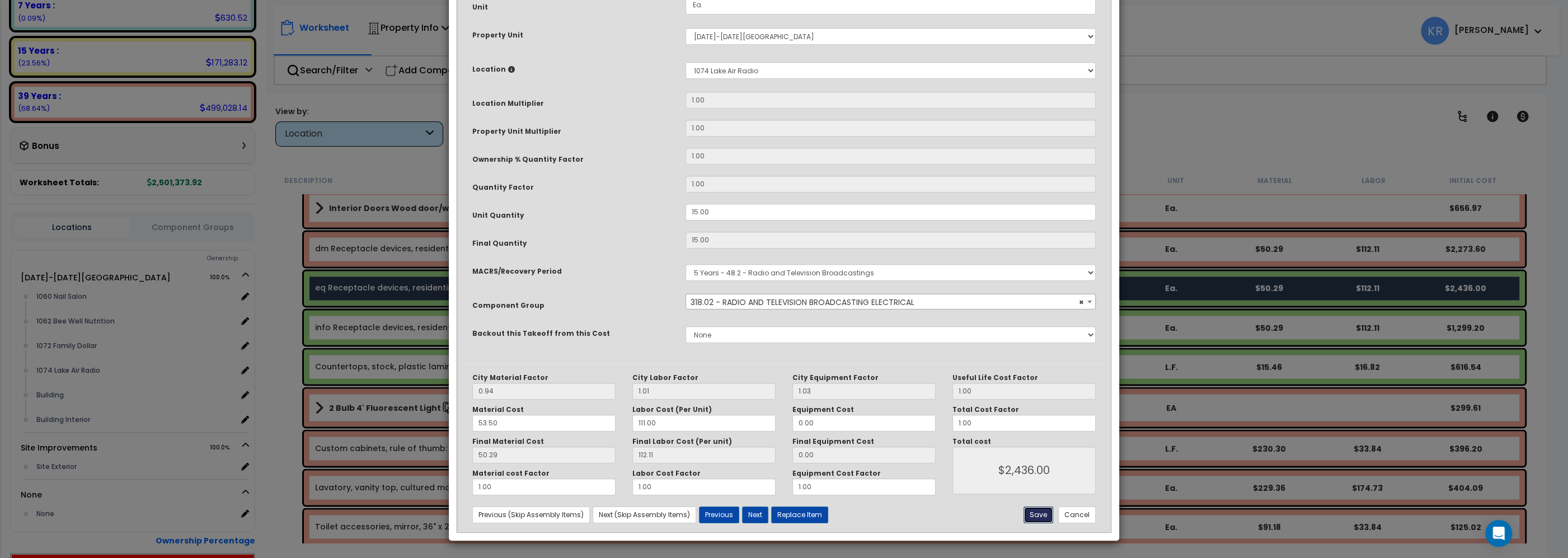
click at [1033, 510] on button "Save" at bounding box center [1038, 514] width 30 height 16
type input "2436.00"
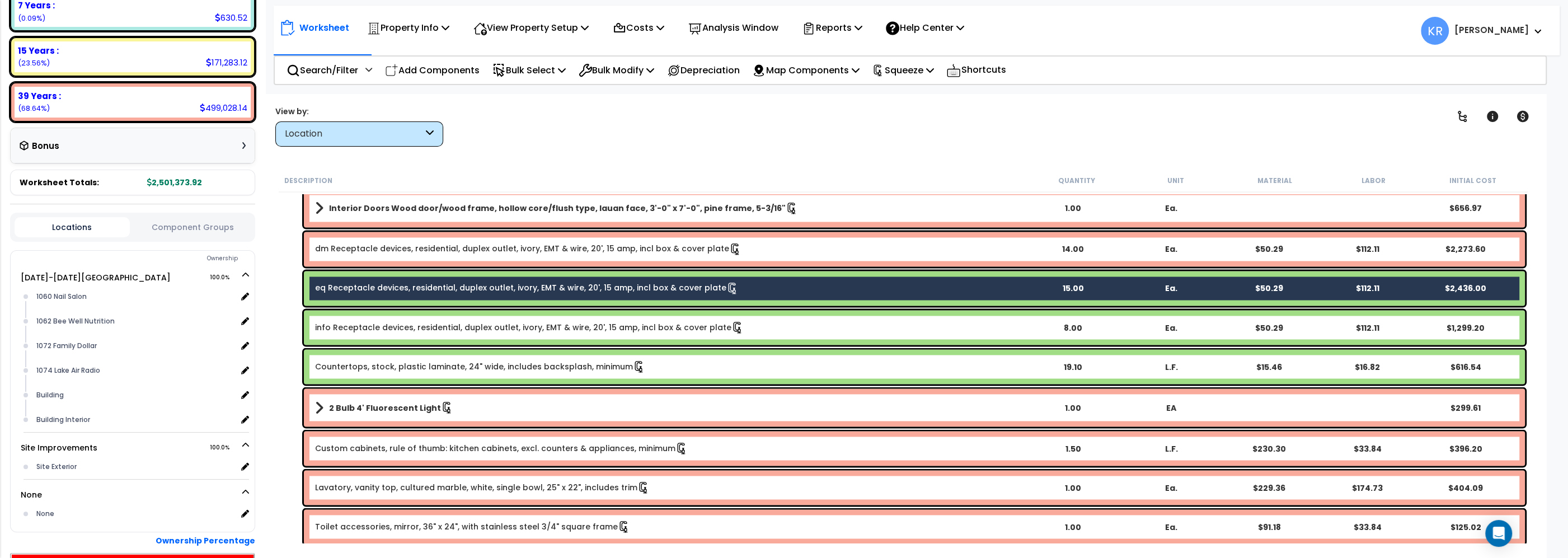
click at [342, 320] on div "info Receptacle devices, residential, duplex outlet, ivory, EMT & wire, 20', 15…" at bounding box center [914, 327] width 1221 height 34
click at [344, 360] on link "Countertops, stock, plastic laminate, 24" wide, includes backsplash, minimum" at bounding box center [480, 367] width 330 height 13
click at [344, 367] on link "Countertops, stock, plastic laminate, 24" wide, includes backsplash, minimum" at bounding box center [480, 367] width 330 height 13
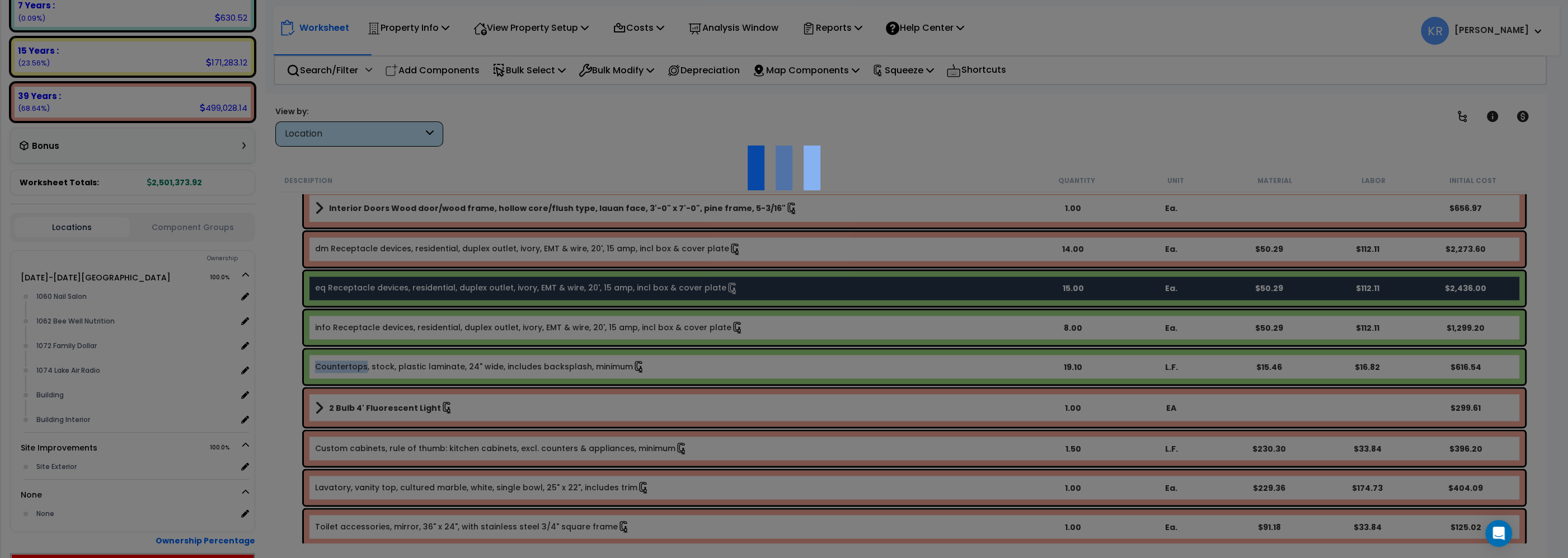
select select "56904"
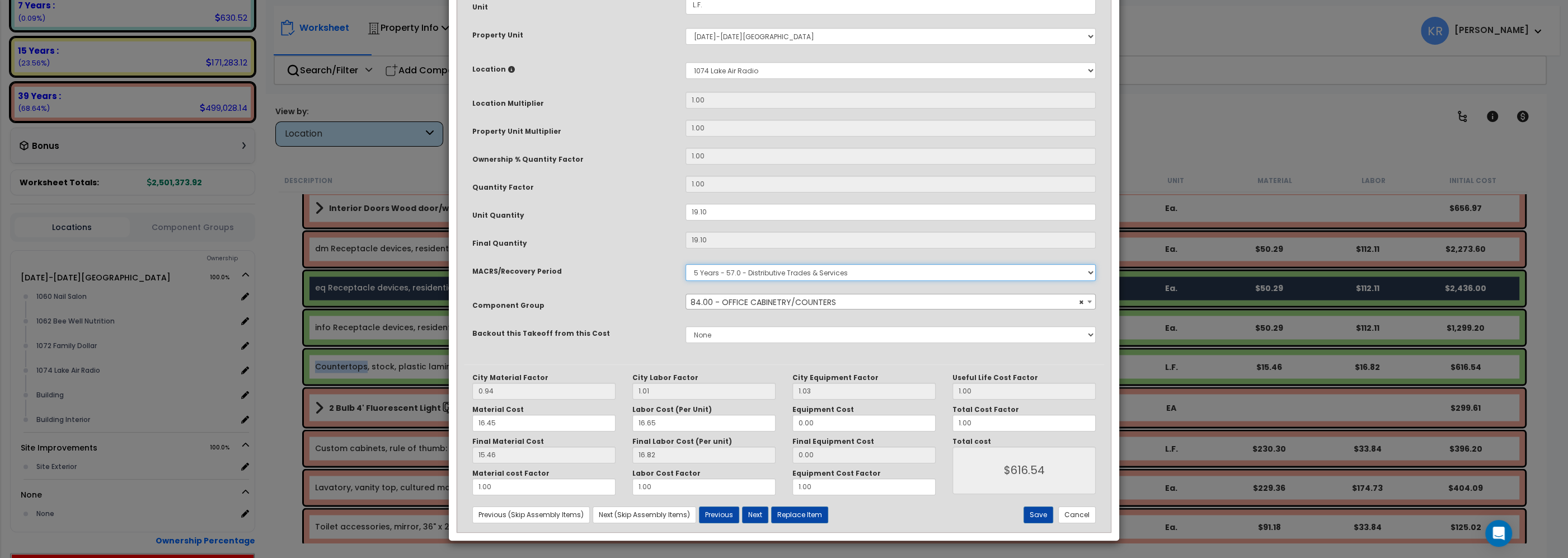
click at [686, 264] on select "Select MACRS/Recovery Period 5 Years - 57.0 - Distributive Trades & Services 5 …" at bounding box center [891, 272] width 410 height 16
select select "68650"
click option "5 Years - 48.2 - Radio and Television Broadcastings" at bounding box center [0, 0] width 0 height 0
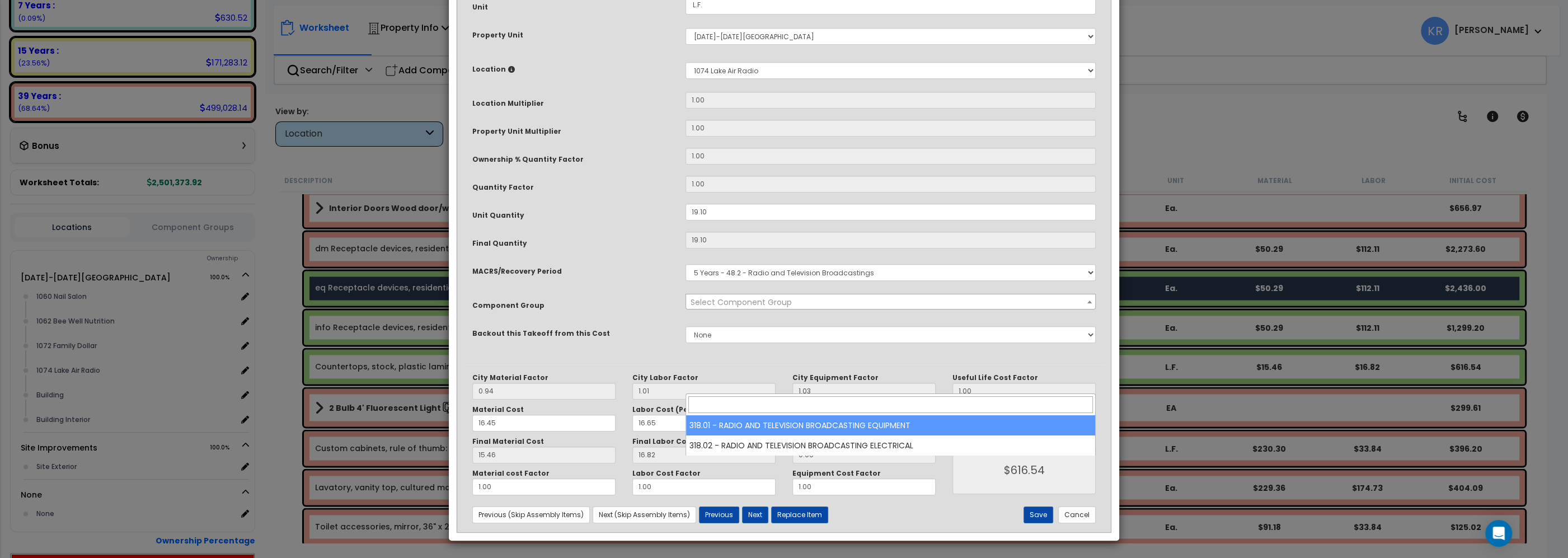
click at [755, 308] on span "Select Component Group" at bounding box center [741, 302] width 102 height 11
select select "68747"
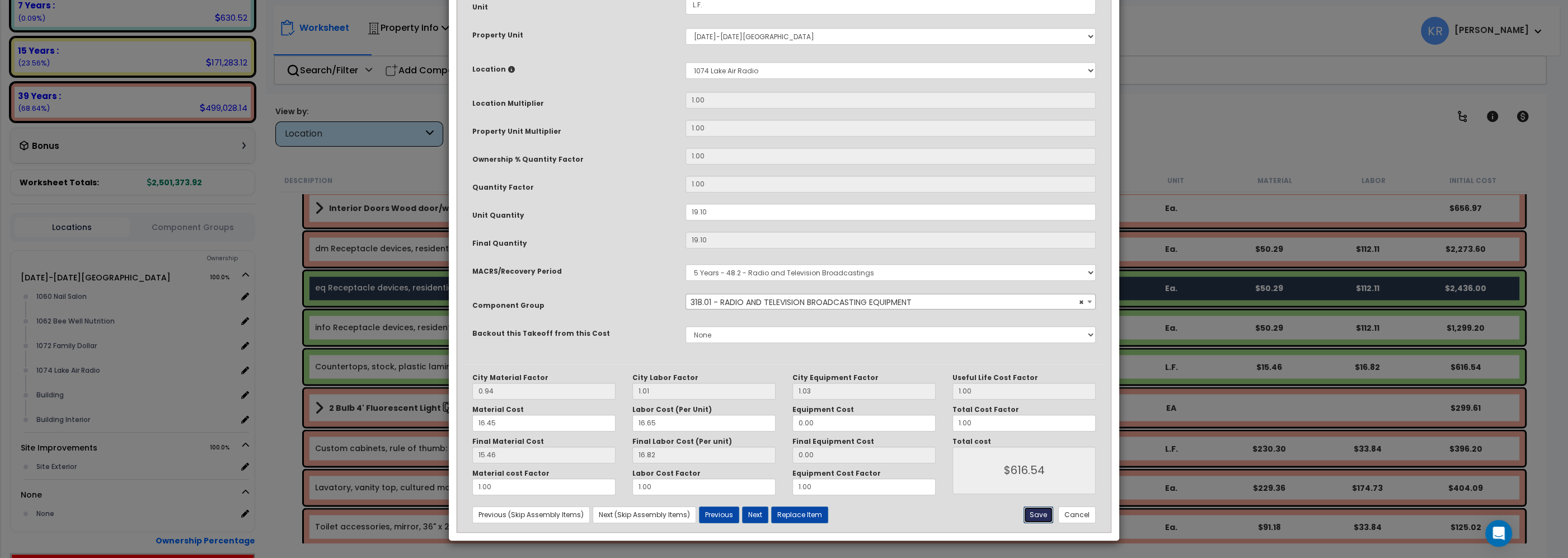
click at [1035, 518] on button "Save" at bounding box center [1038, 514] width 30 height 16
type input "616.54"
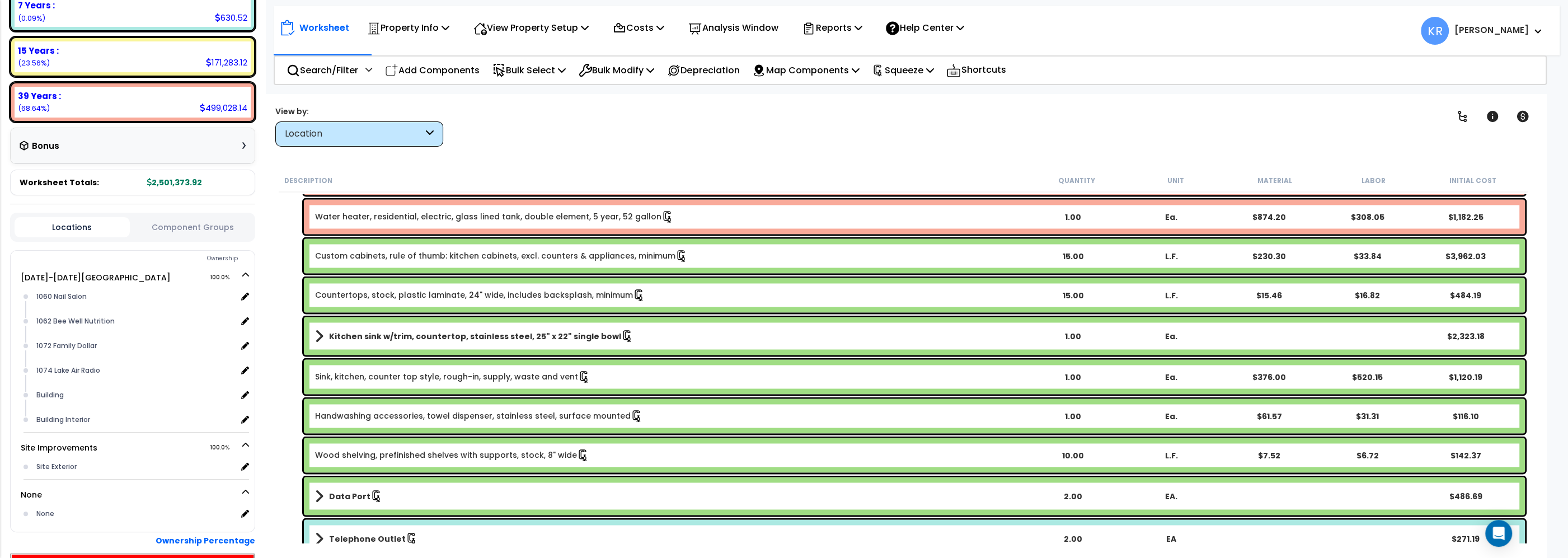
scroll to position [3060, 0]
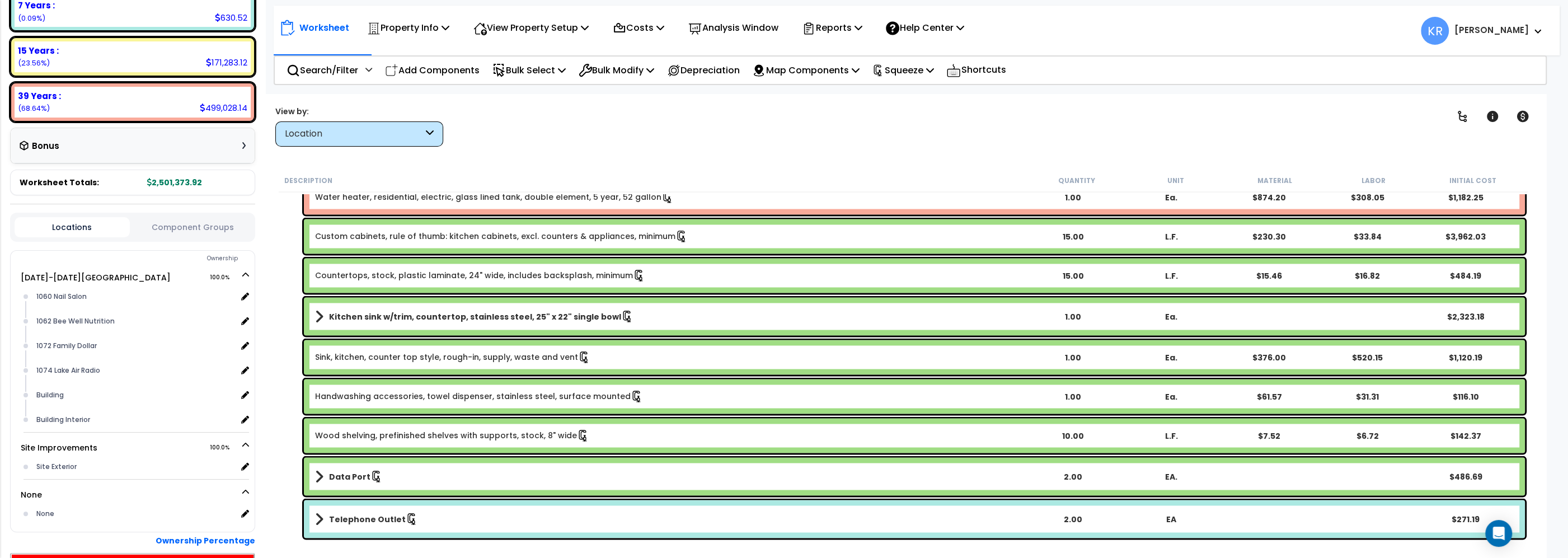
click at [354, 234] on link "Custom cabinets, rule of thumb: kitchen cabinets, excl. counters & appliances, …" at bounding box center [501, 237] width 373 height 13
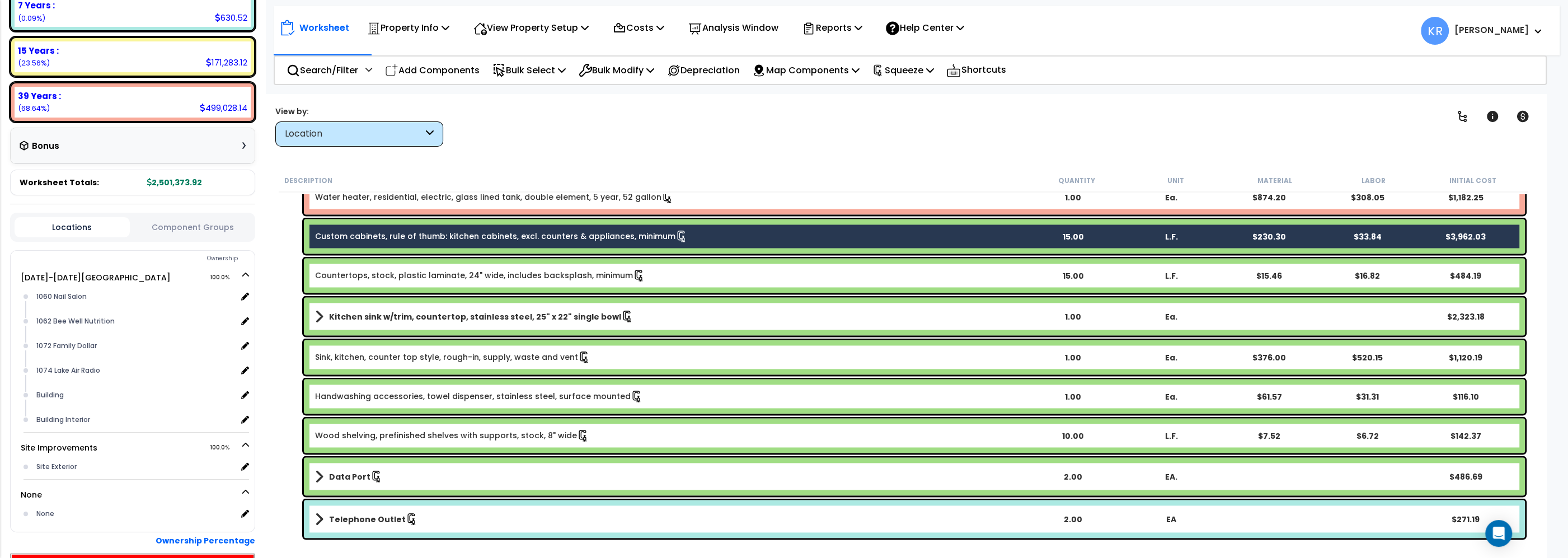
click at [358, 275] on link "Countertops, stock, plastic laminate, 24" wide, includes backsplash, minimum" at bounding box center [480, 276] width 330 height 13
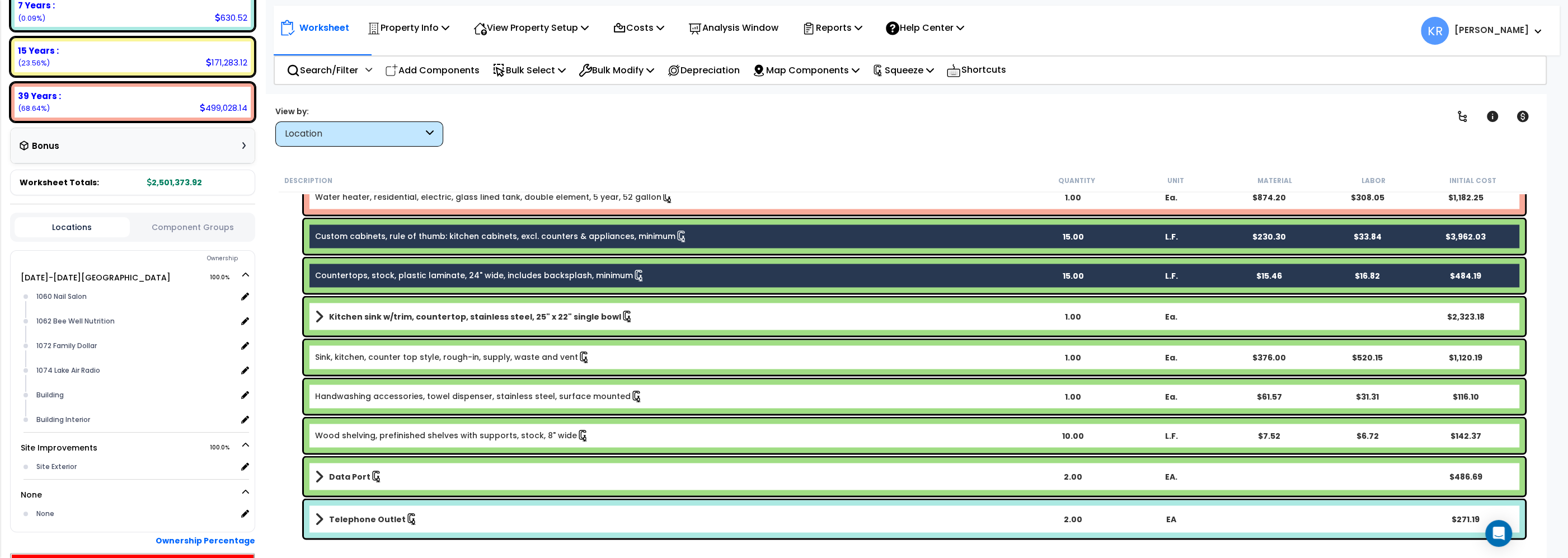
click at [358, 313] on b "Kitchen sink w/trim, countertop, stainless steel, 25" x 22" single bowl" at bounding box center [475, 317] width 292 height 11
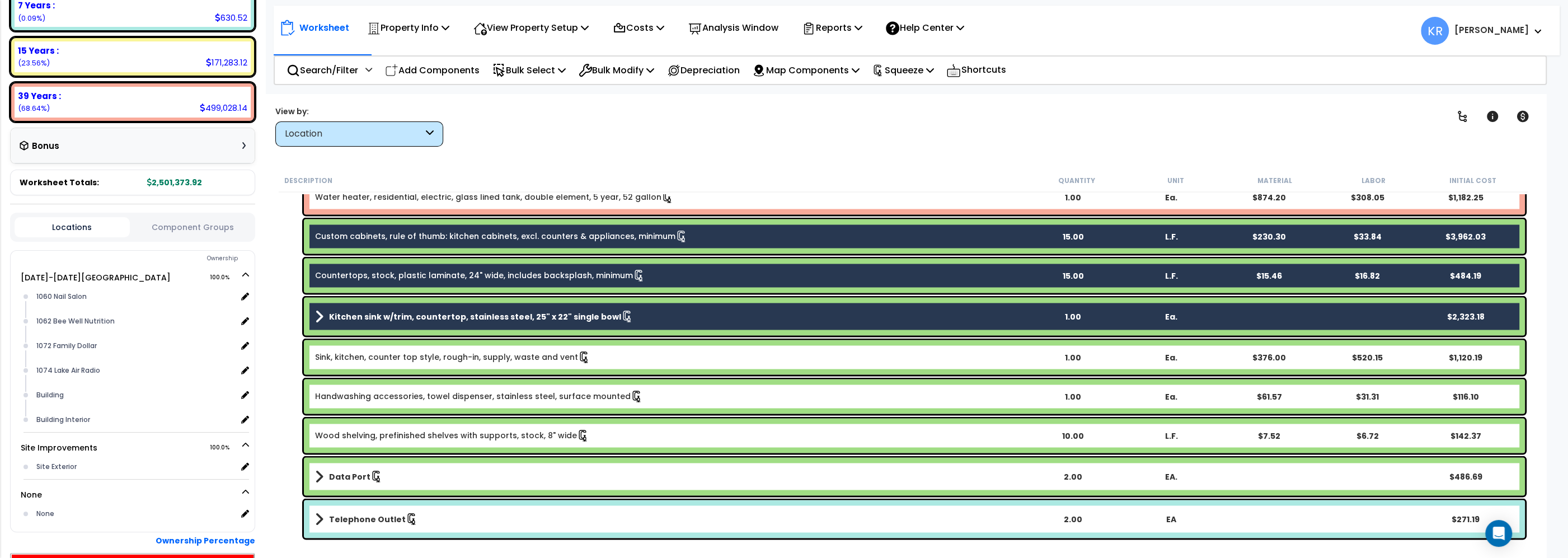
click at [357, 348] on div "Sink, kitchen, counter top style, rough-in, supply, waste and vent 1.00 Ea. $37…" at bounding box center [914, 358] width 1221 height 34
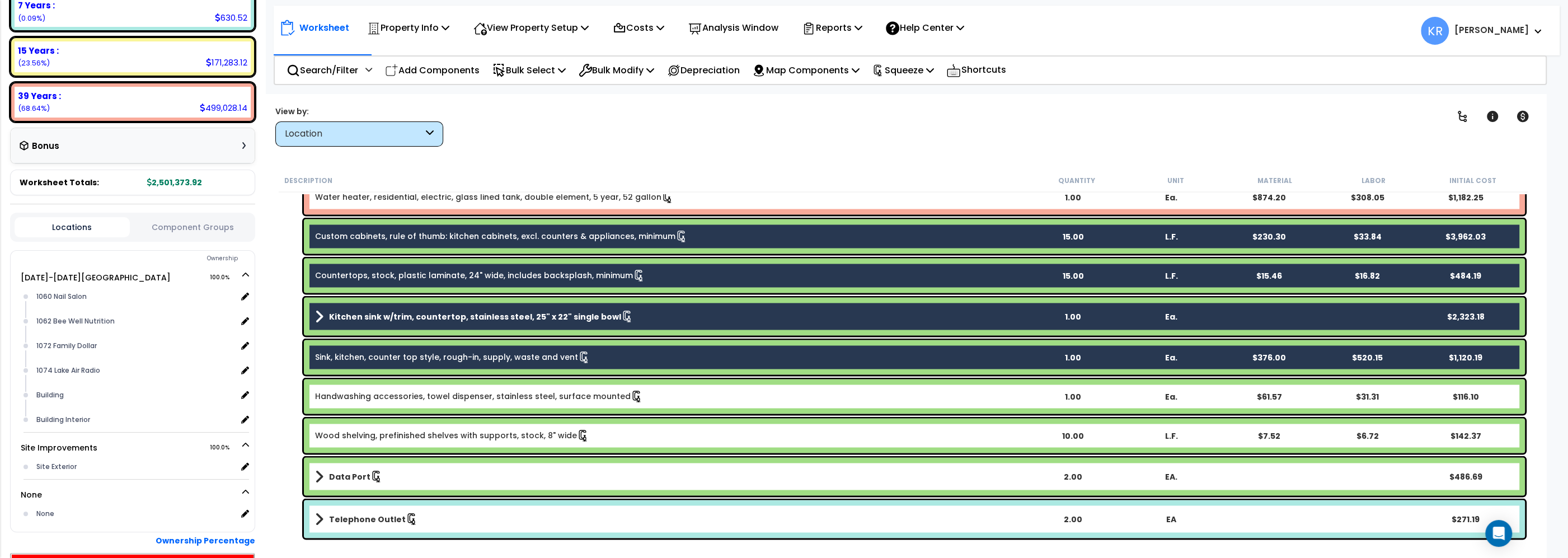
click at [358, 391] on link "Handwashing accessories, towel dispenser, stainless steel, surface mounted" at bounding box center [479, 397] width 328 height 13
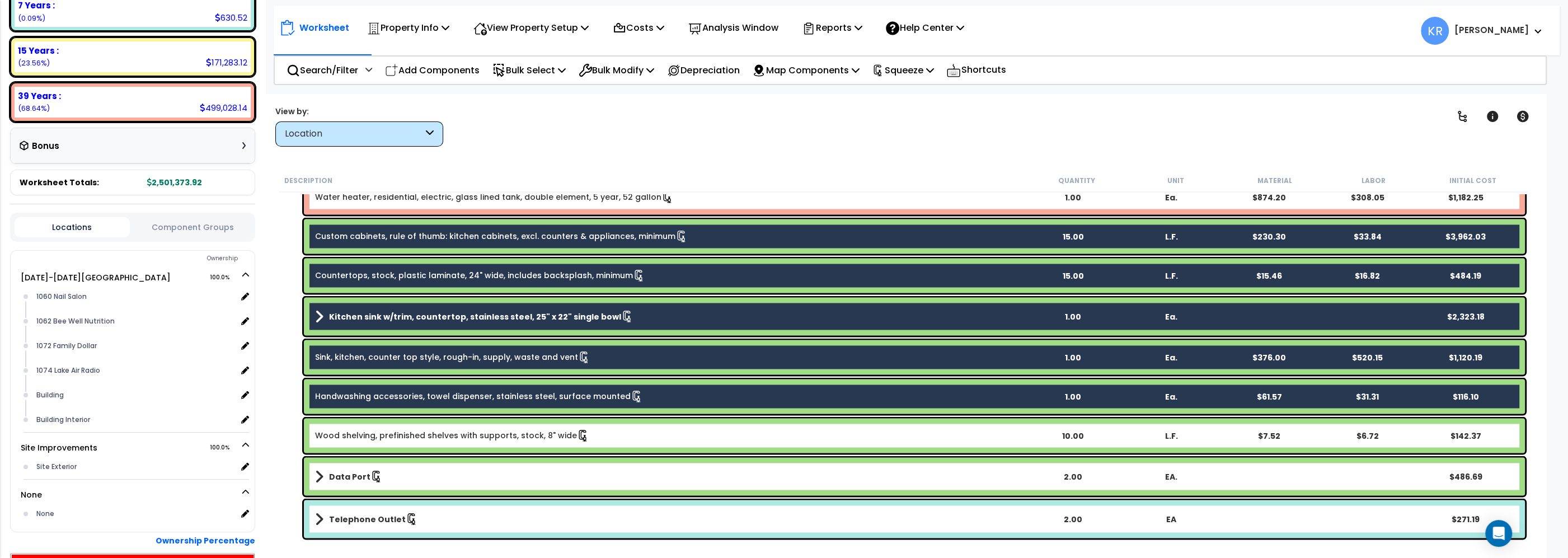
click at [356, 431] on link "Wood shelving, prefinished shelves with supports, stock, 8" wide" at bounding box center [452, 436] width 274 height 13
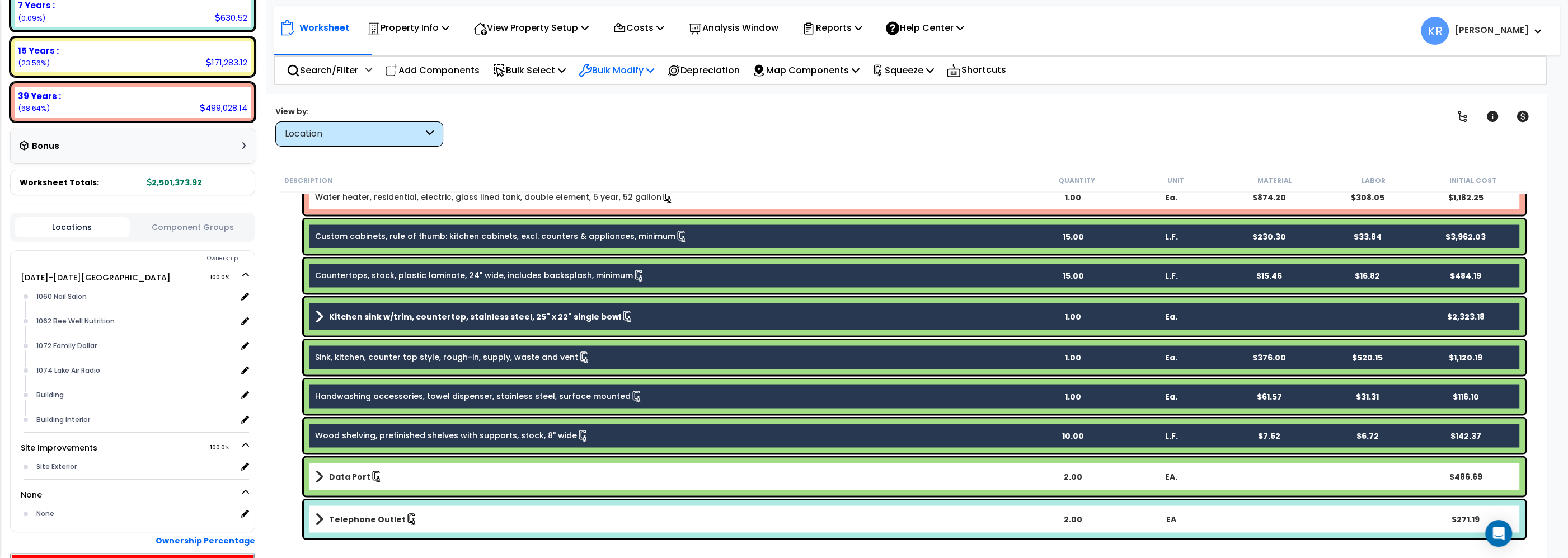
click at [620, 68] on p "Bulk Modify" at bounding box center [616, 70] width 76 height 15
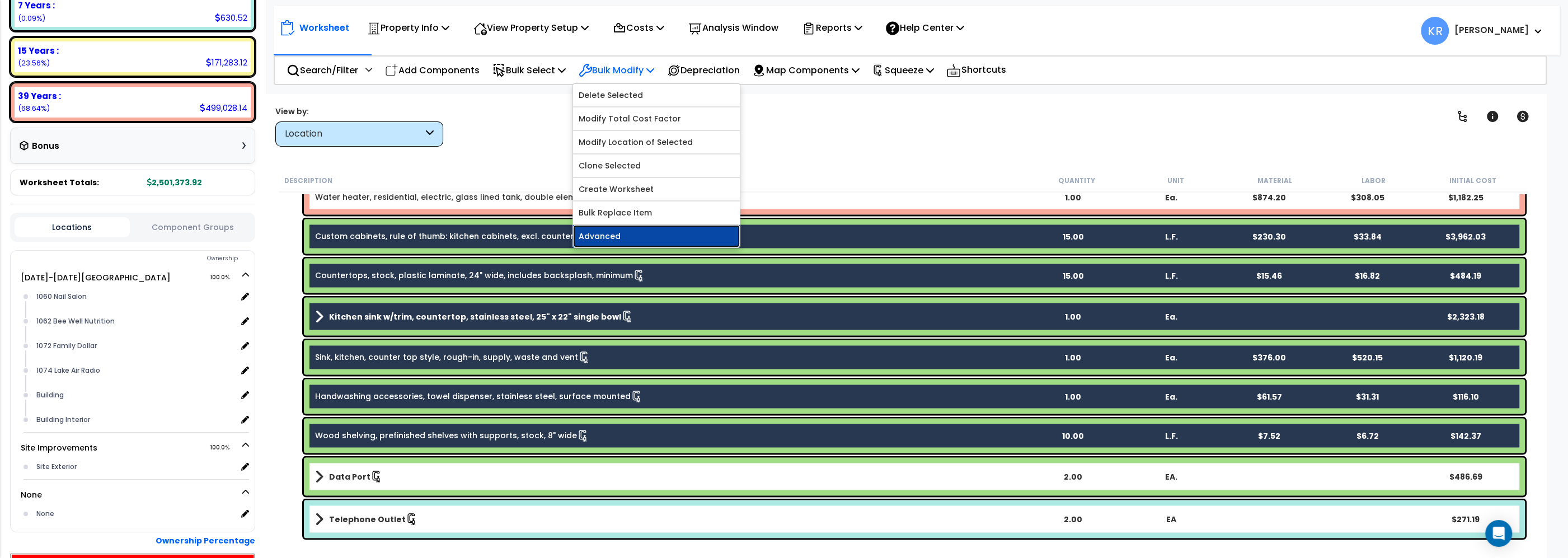
click at [616, 232] on link "Advanced" at bounding box center [656, 236] width 166 height 23
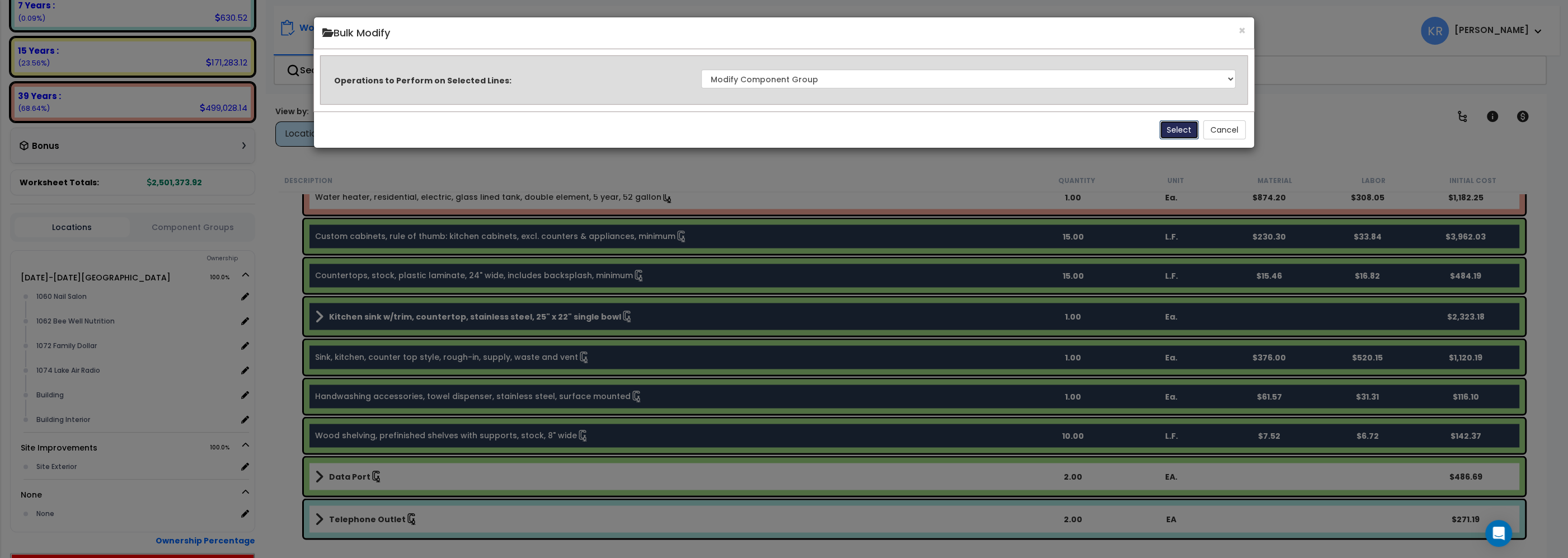
click at [1173, 129] on button "Select" at bounding box center [1179, 130] width 39 height 19
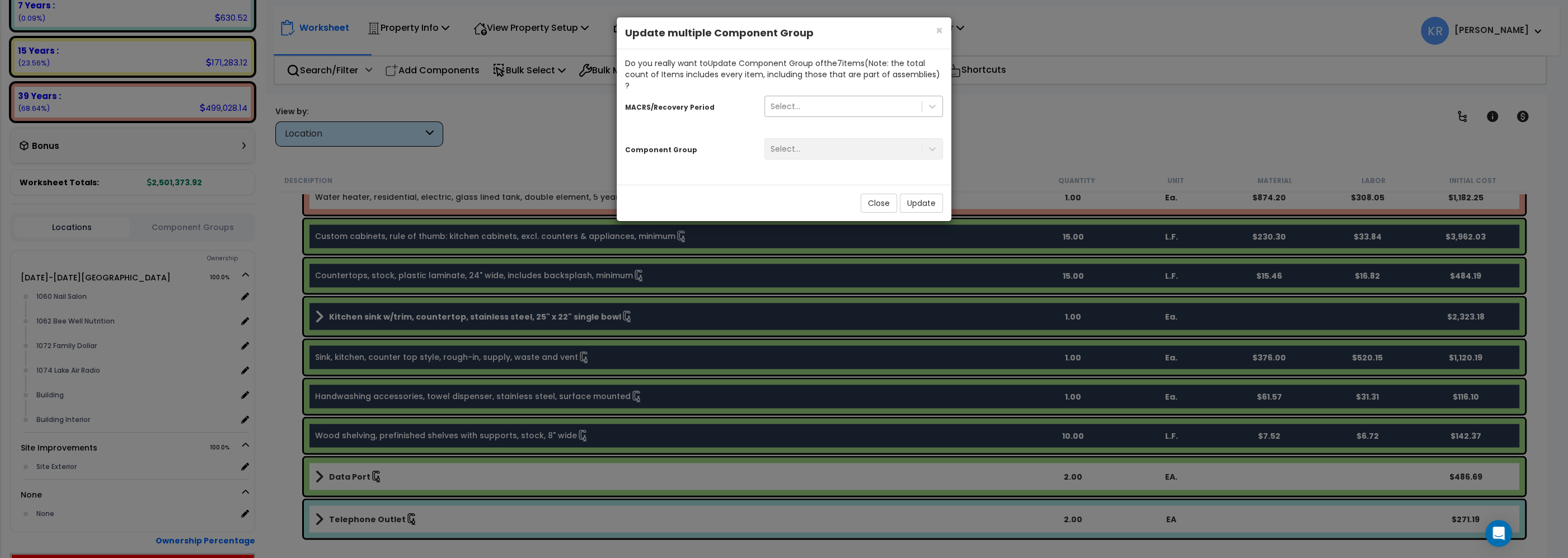
click at [789, 101] on div "Select..." at bounding box center [785, 106] width 30 height 11
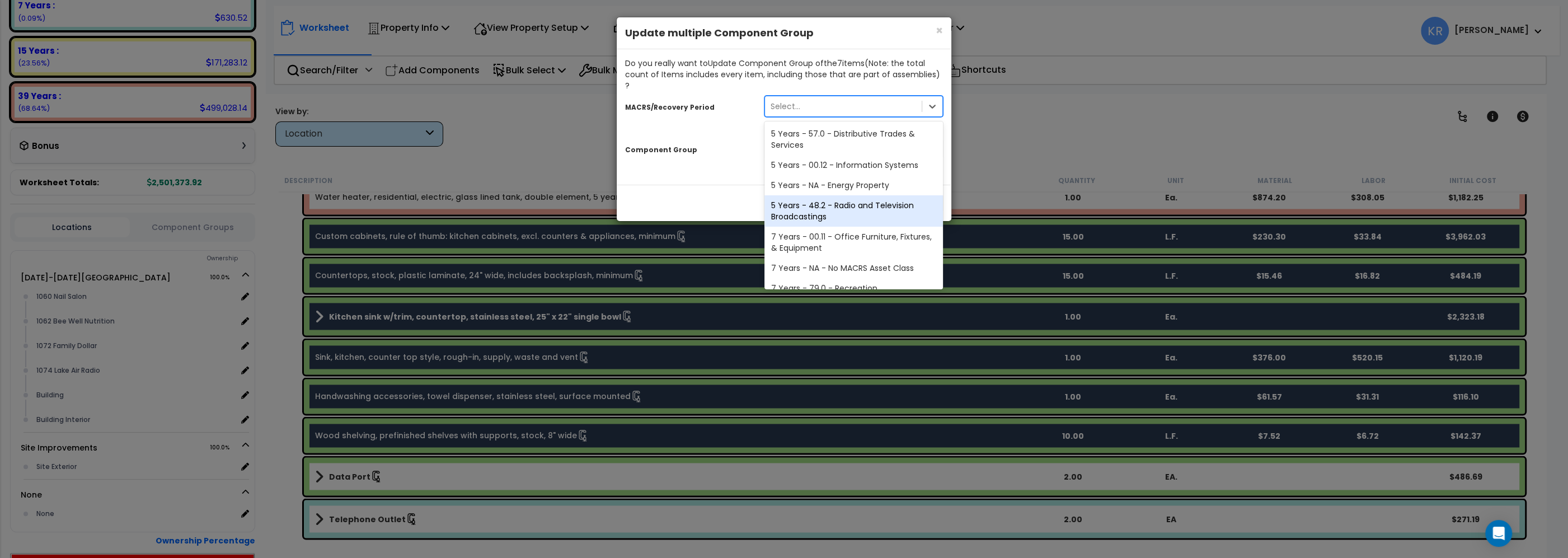
click at [812, 195] on div "5 Years - 48.2 - Radio and Television Broadcastings" at bounding box center [854, 211] width 179 height 31
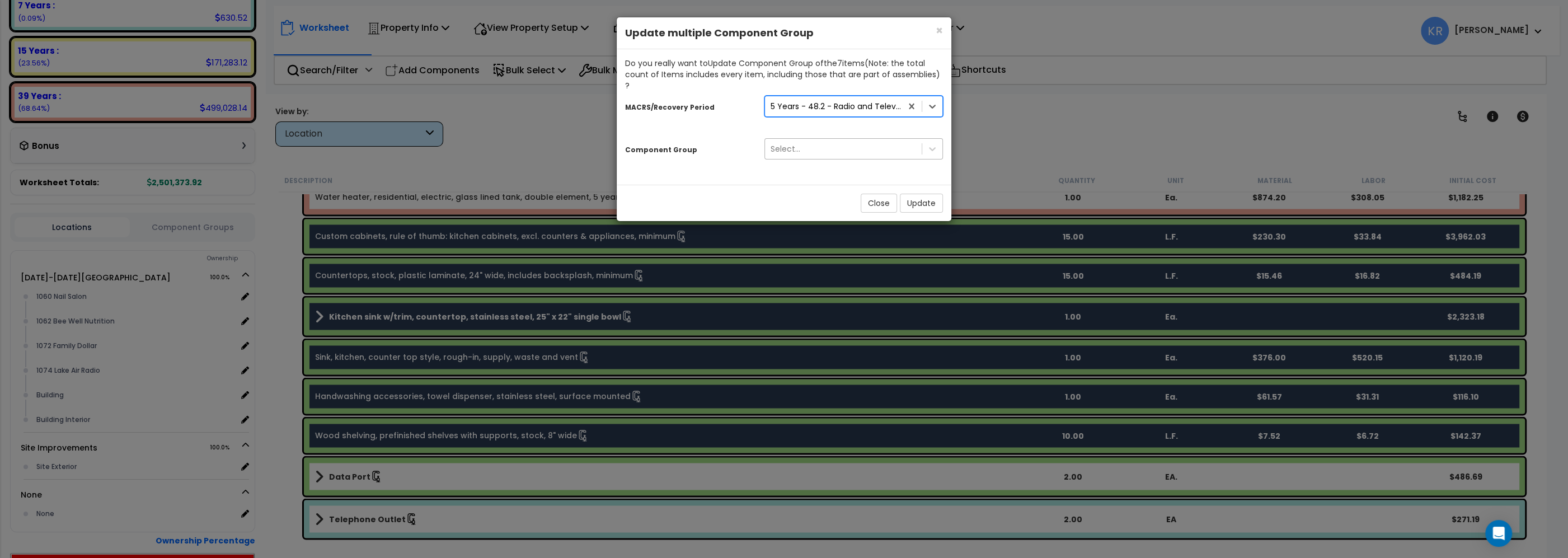
click at [804, 141] on div "Select..." at bounding box center [843, 148] width 157 height 18
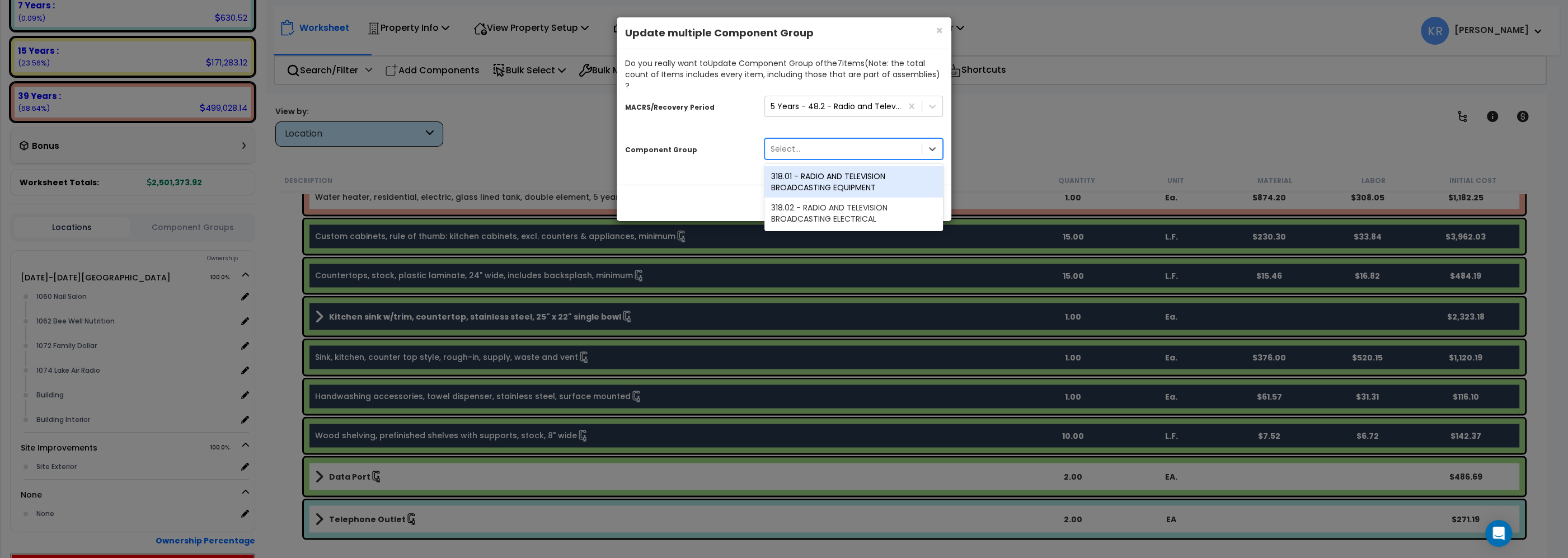
click at [819, 173] on div "318.01 - RADIO AND TELEVISION BROADCASTING EQUIPMENT" at bounding box center [854, 182] width 179 height 31
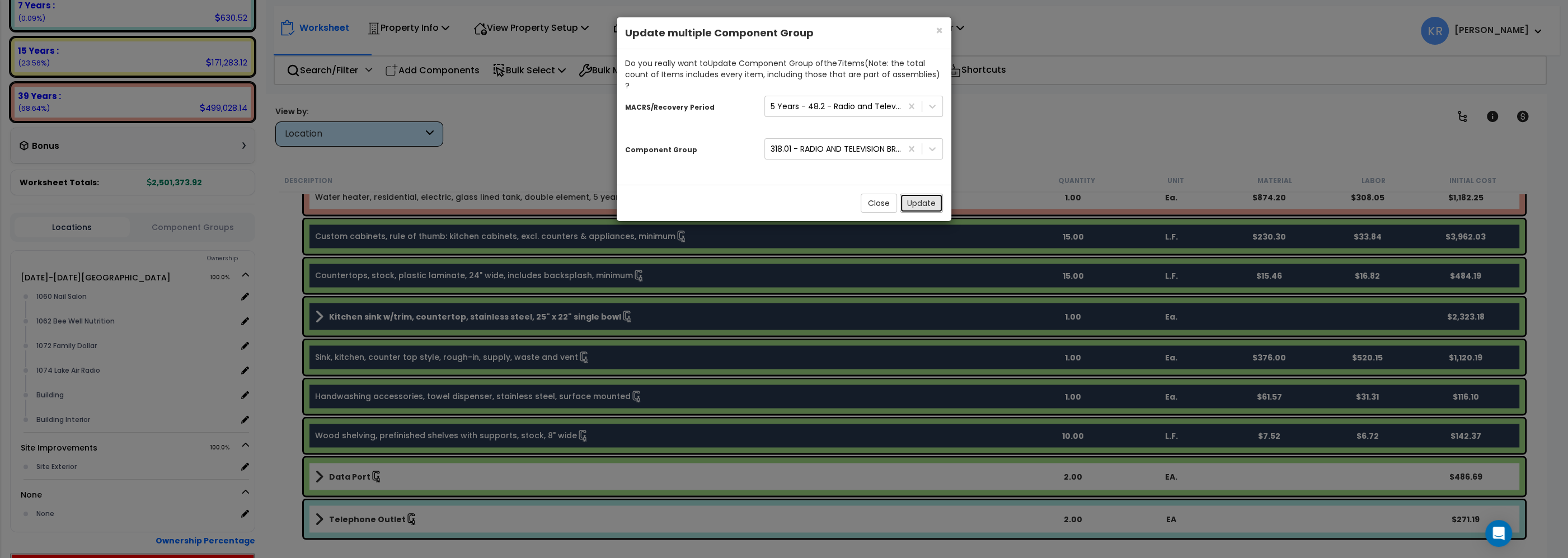
click at [926, 194] on button "Update" at bounding box center [921, 203] width 43 height 19
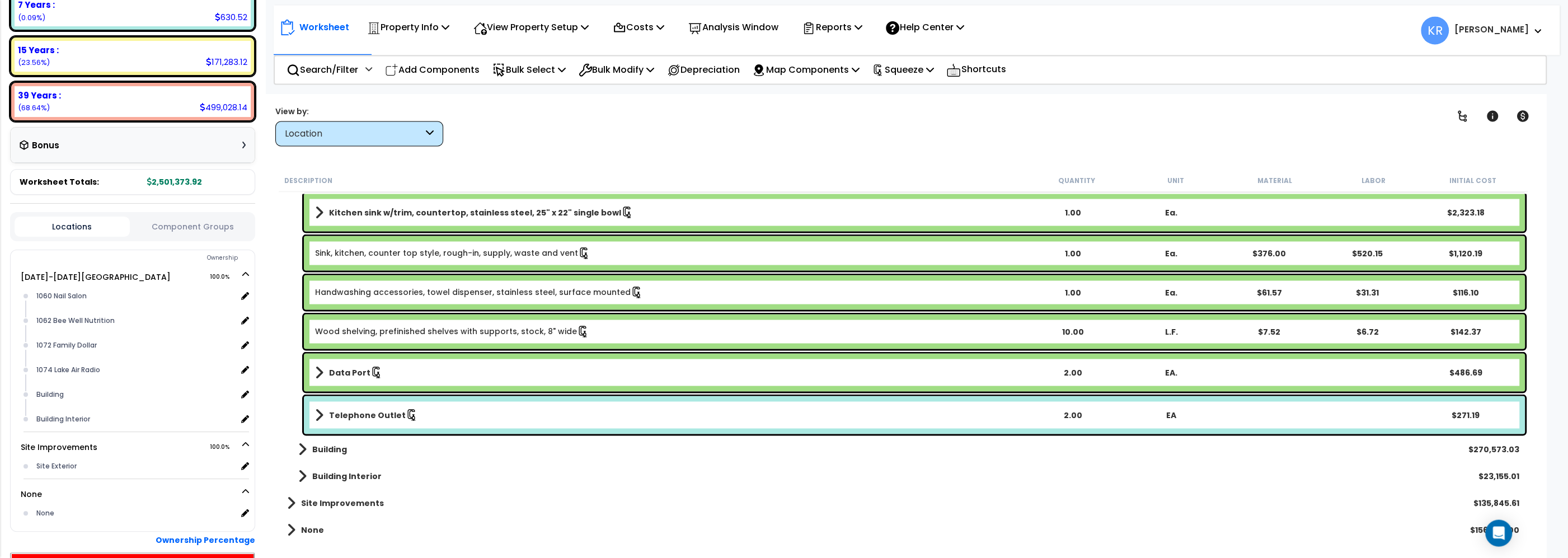
scroll to position [49, 0]
click at [922, 66] on p "Squeeze" at bounding box center [902, 70] width 62 height 15
click at [903, 118] on link "Reset Squeeze" at bounding box center [922, 122] width 111 height 23
click at [837, 127] on div "Clear Filters" at bounding box center [947, 126] width 962 height 41
click at [925, 66] on p "Squeeze" at bounding box center [902, 70] width 62 height 15
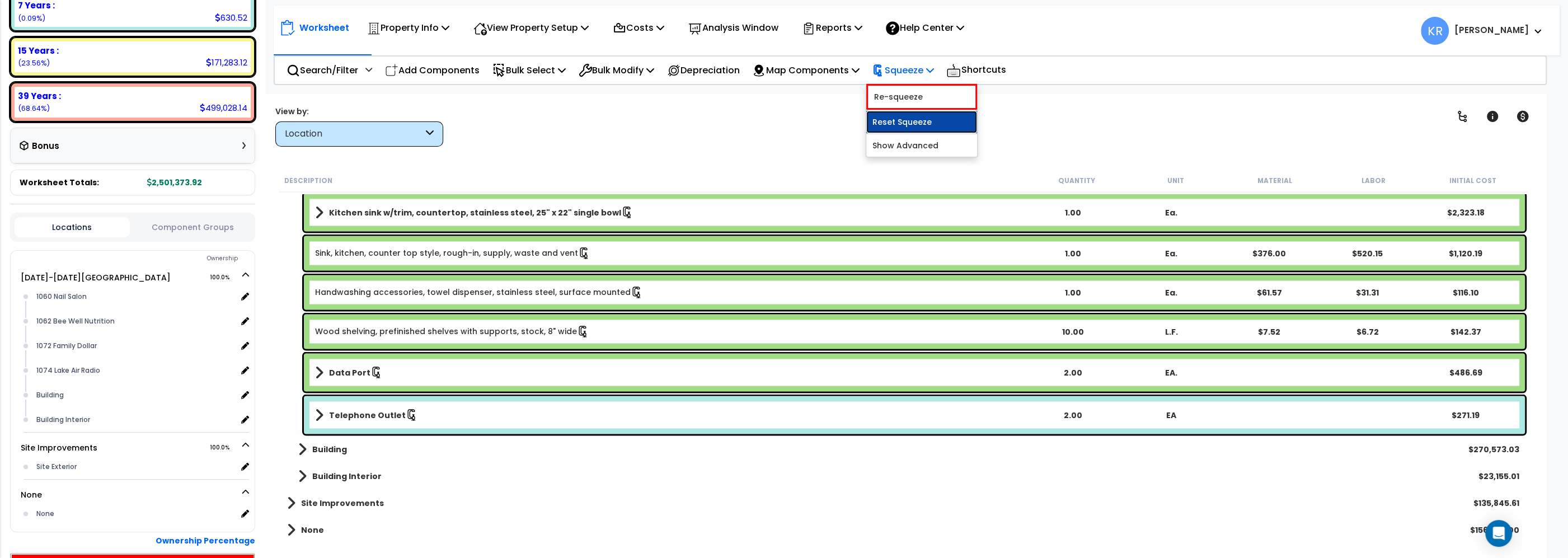
click at [919, 123] on link "Reset Squeeze" at bounding box center [922, 122] width 111 height 23
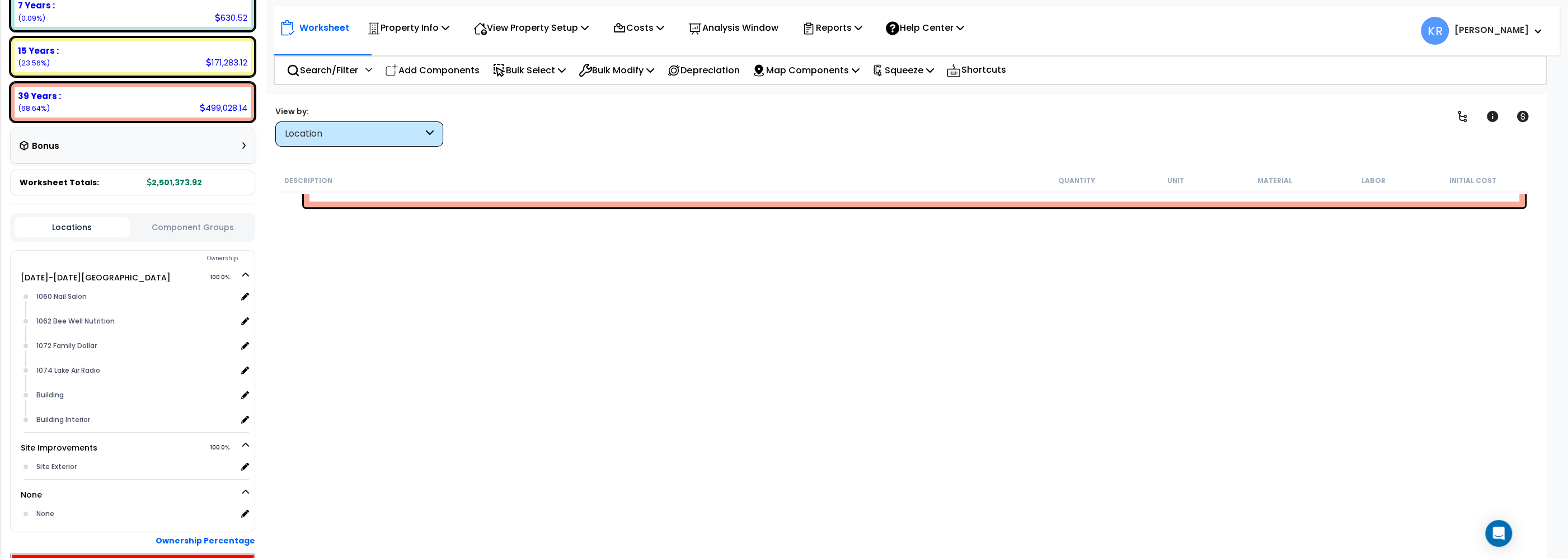
scroll to position [933, 0]
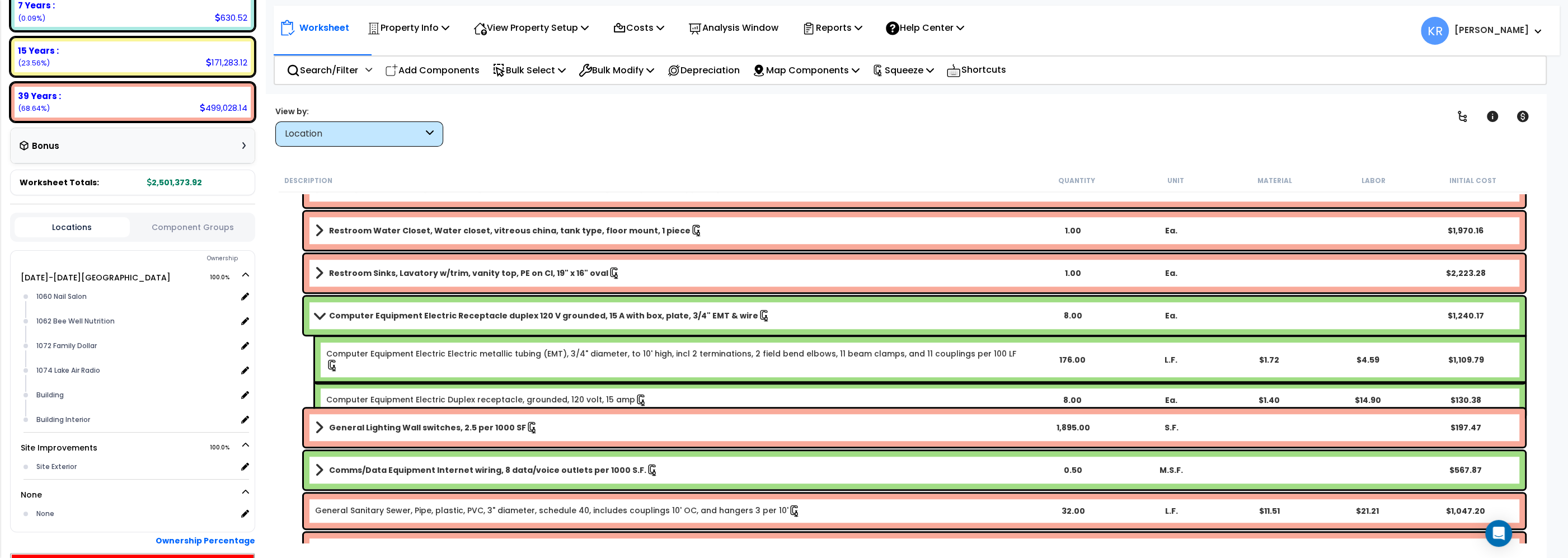
click at [293, 130] on div "Location" at bounding box center [354, 134] width 138 height 13
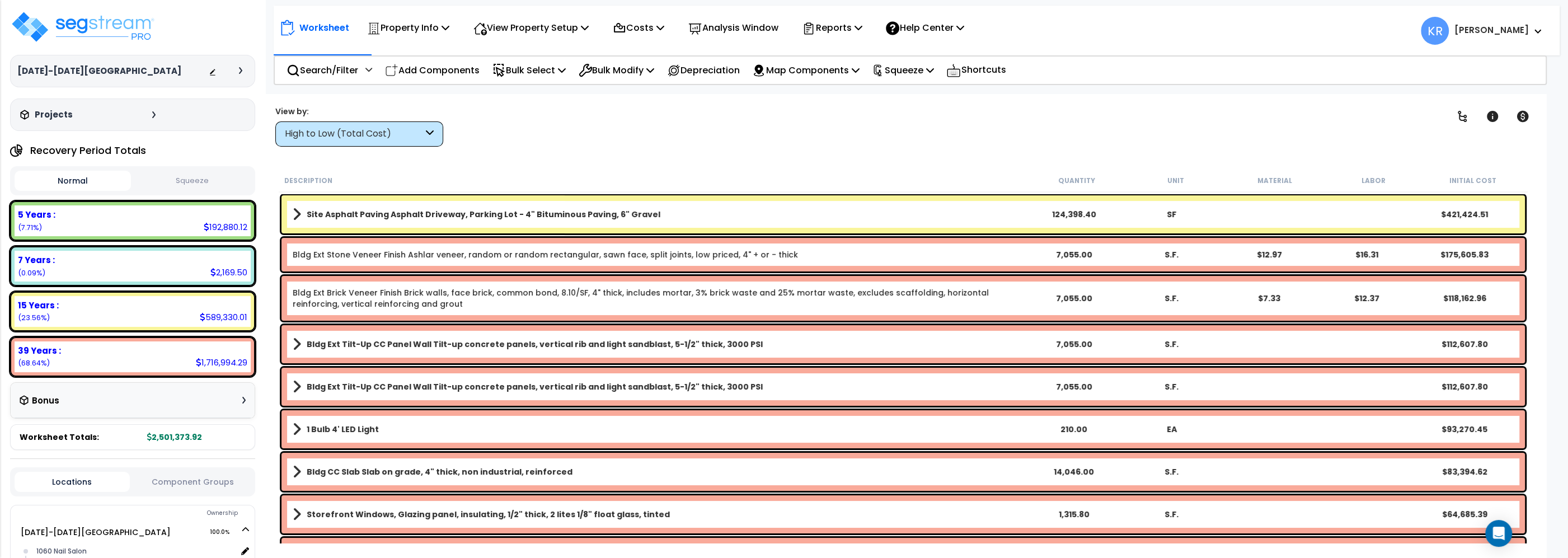
click at [334, 140] on div "High to Low (Total Cost)" at bounding box center [354, 134] width 138 height 13
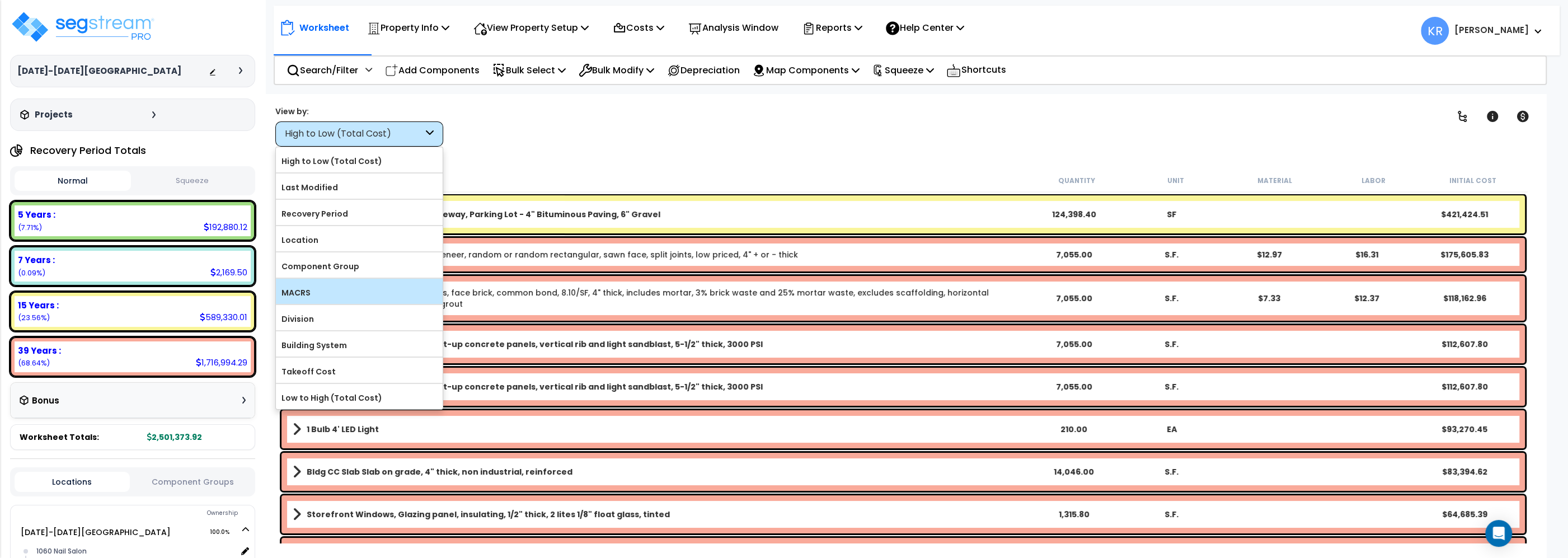
click at [323, 286] on label "MACRS" at bounding box center [359, 292] width 166 height 16
click at [0, 0] on input "MACRS" at bounding box center [0, 0] width 0 height 0
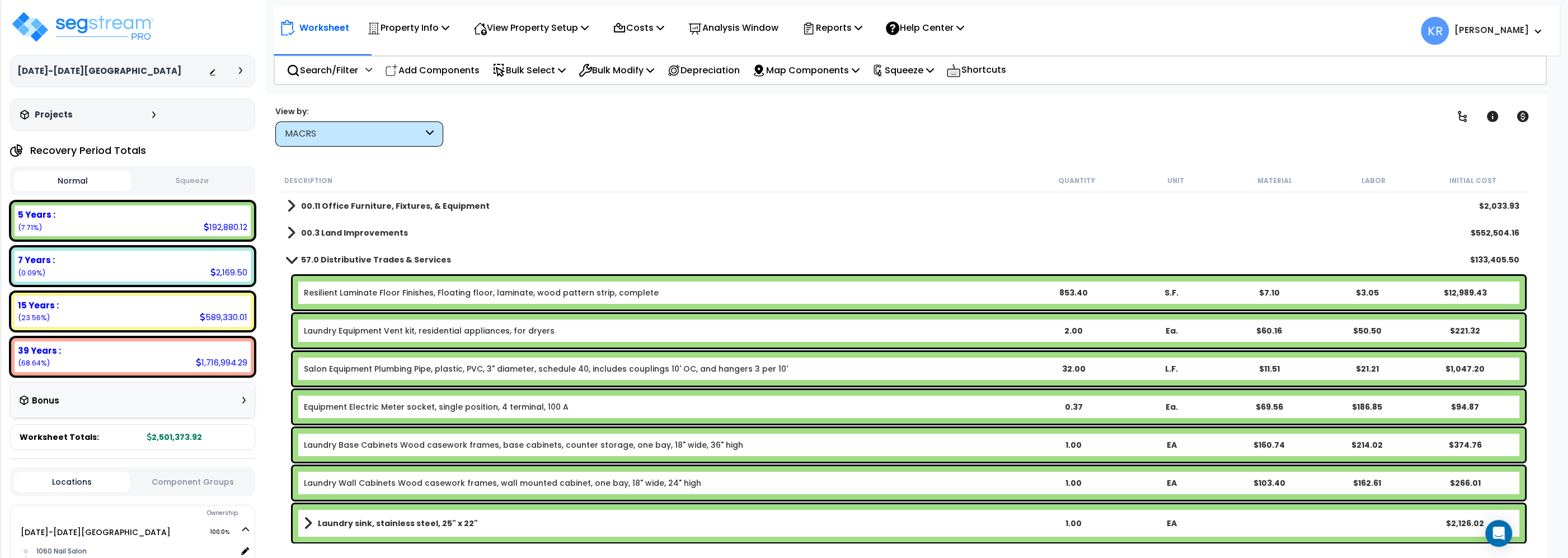
scroll to position [49, 0]
click at [591, 135] on div "Clear Filters" at bounding box center [947, 126] width 962 height 41
click at [798, 173] on div "Description Quantity Unit Material Labor Initial Cost" at bounding box center [903, 181] width 1249 height 23
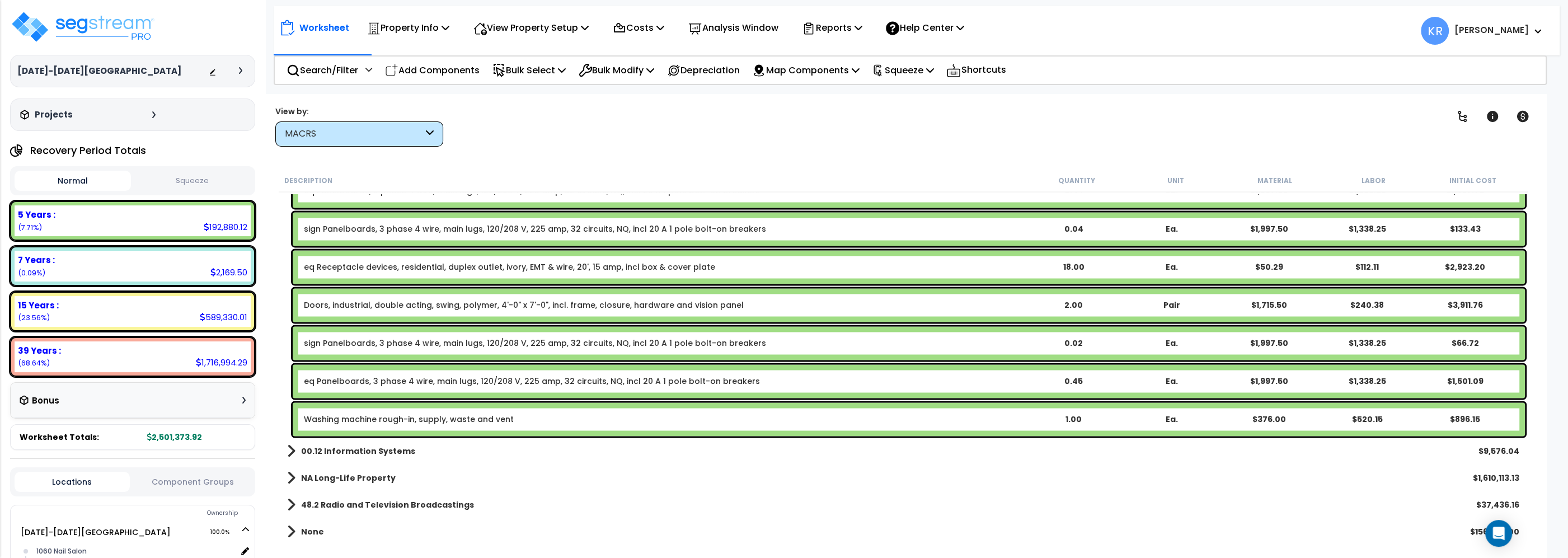
scroll to position [2277, 0]
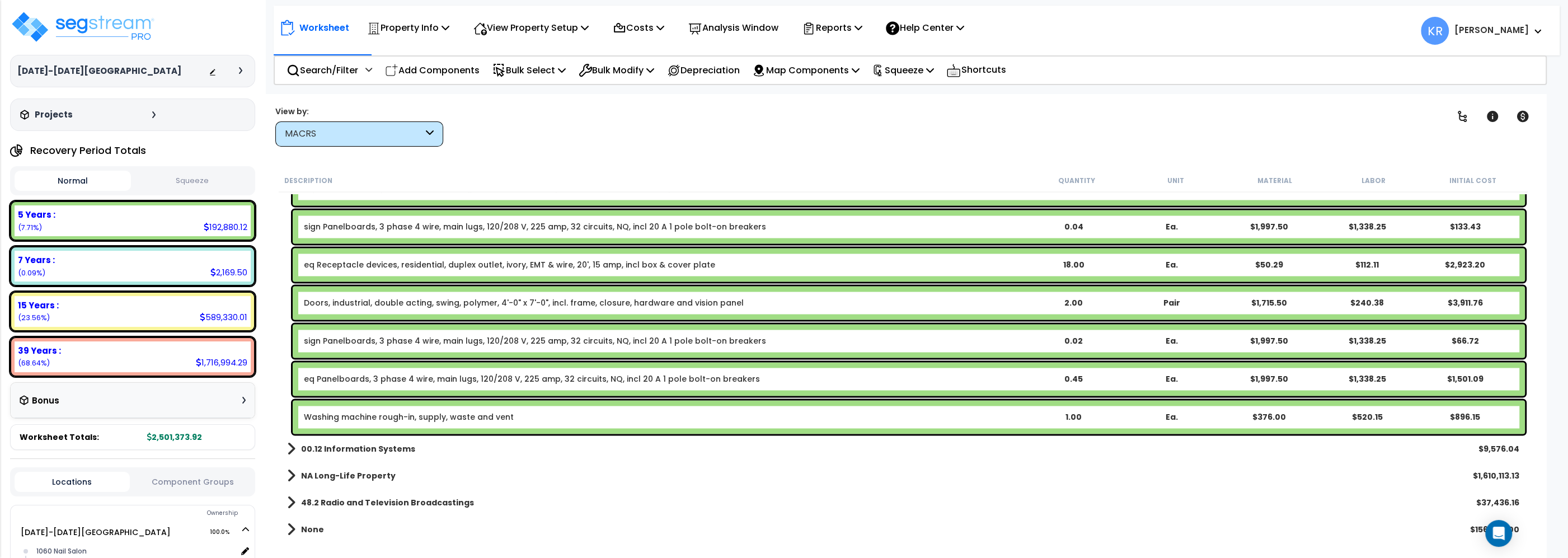
click at [366, 500] on b "48.2 Radio and Television Broadcastings" at bounding box center [387, 503] width 173 height 11
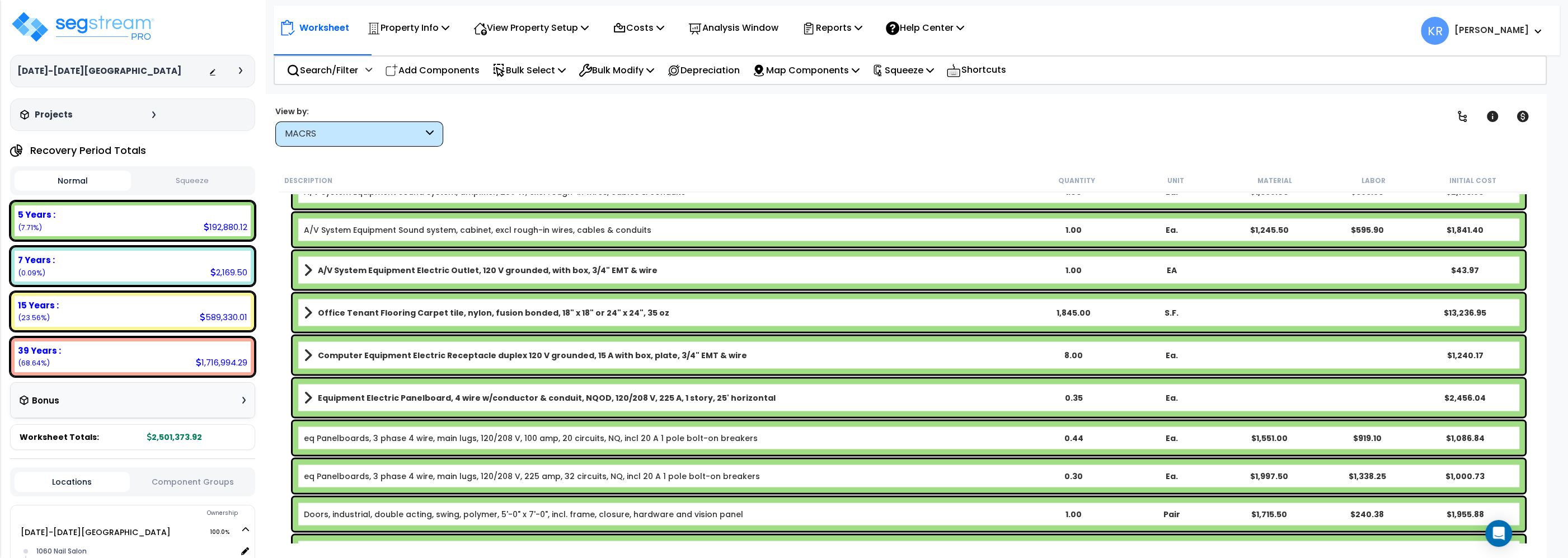
scroll to position [2788, 0]
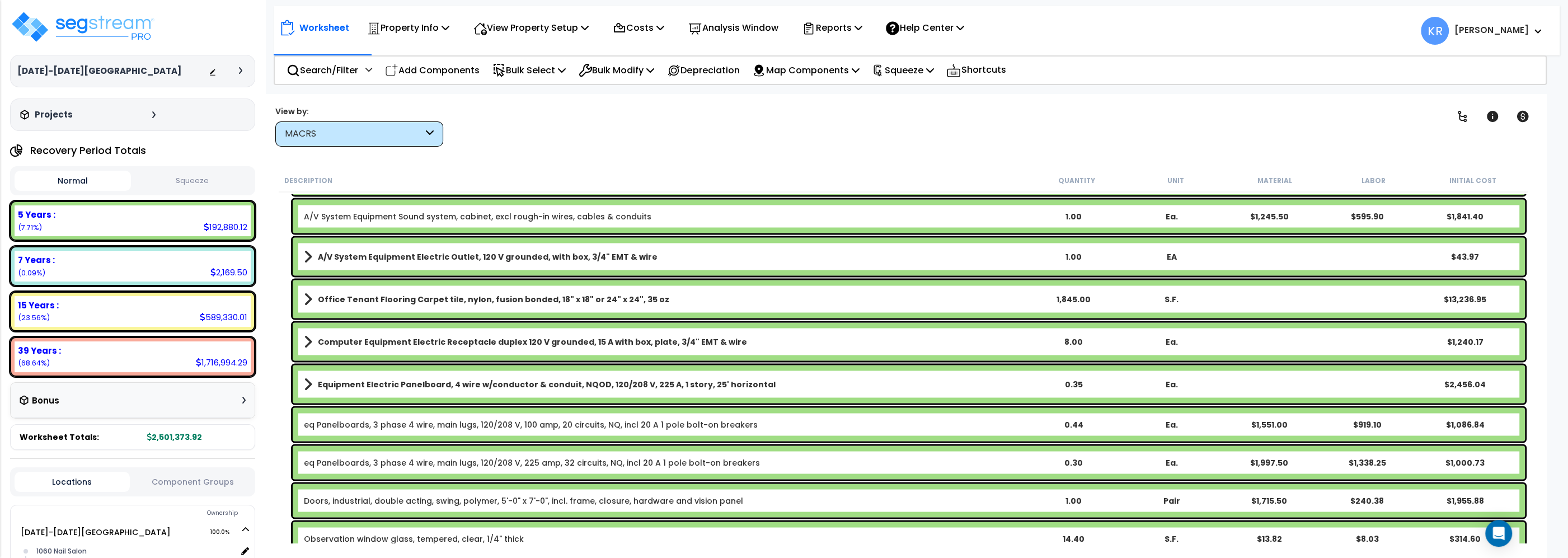
click at [380, 334] on link "Computer Equipment Electric Receptacle duplex 120 V grounded, 15 A with box, pl…" at bounding box center [664, 342] width 720 height 16
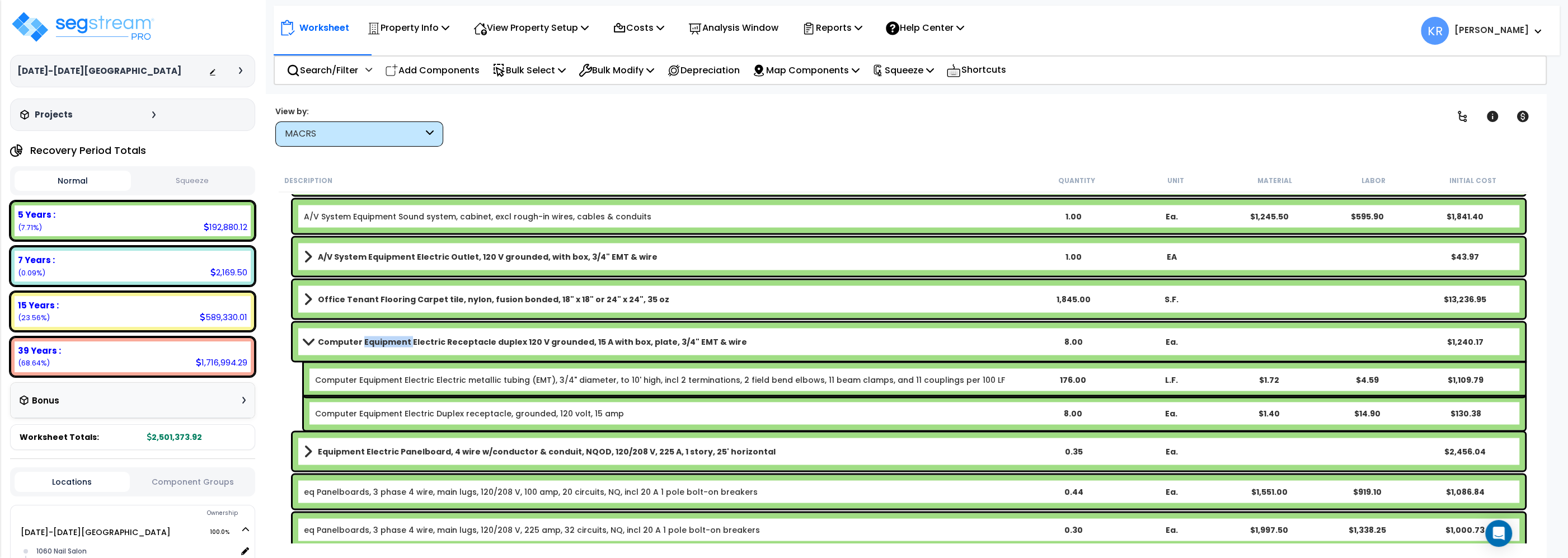
click at [380, 334] on link "Computer Equipment Electric Receptacle duplex 120 V grounded, 15 A with box, pl…" at bounding box center [664, 342] width 720 height 16
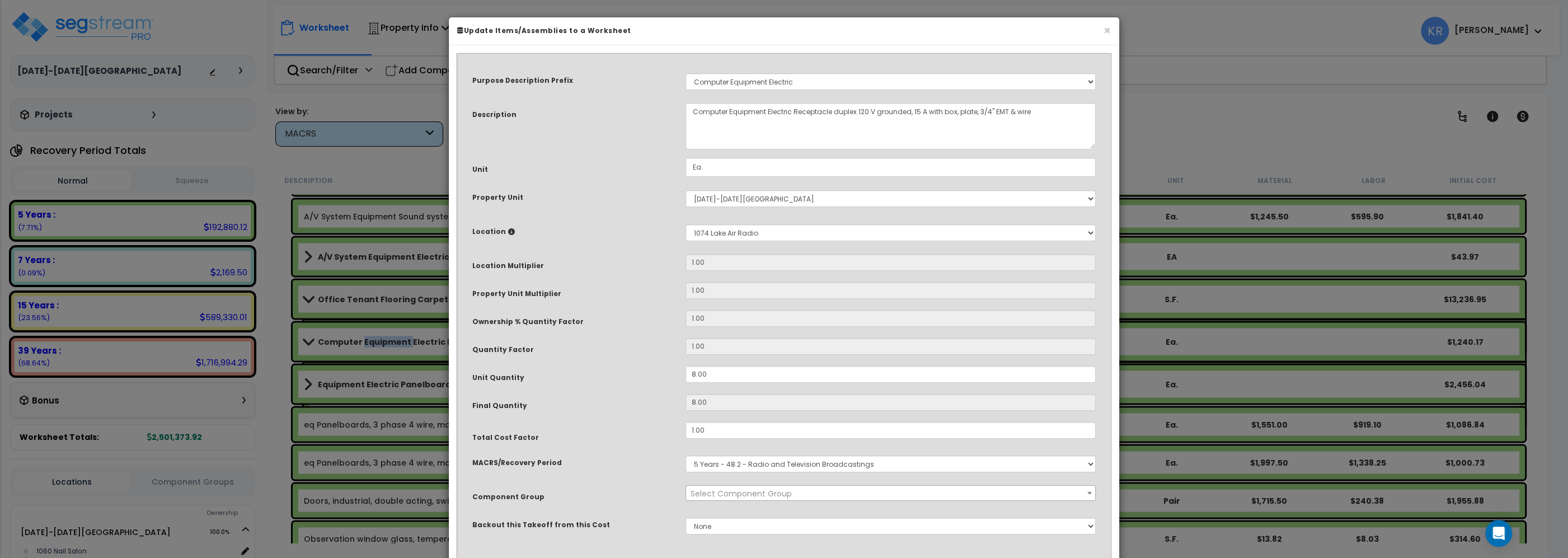
select select "68852"
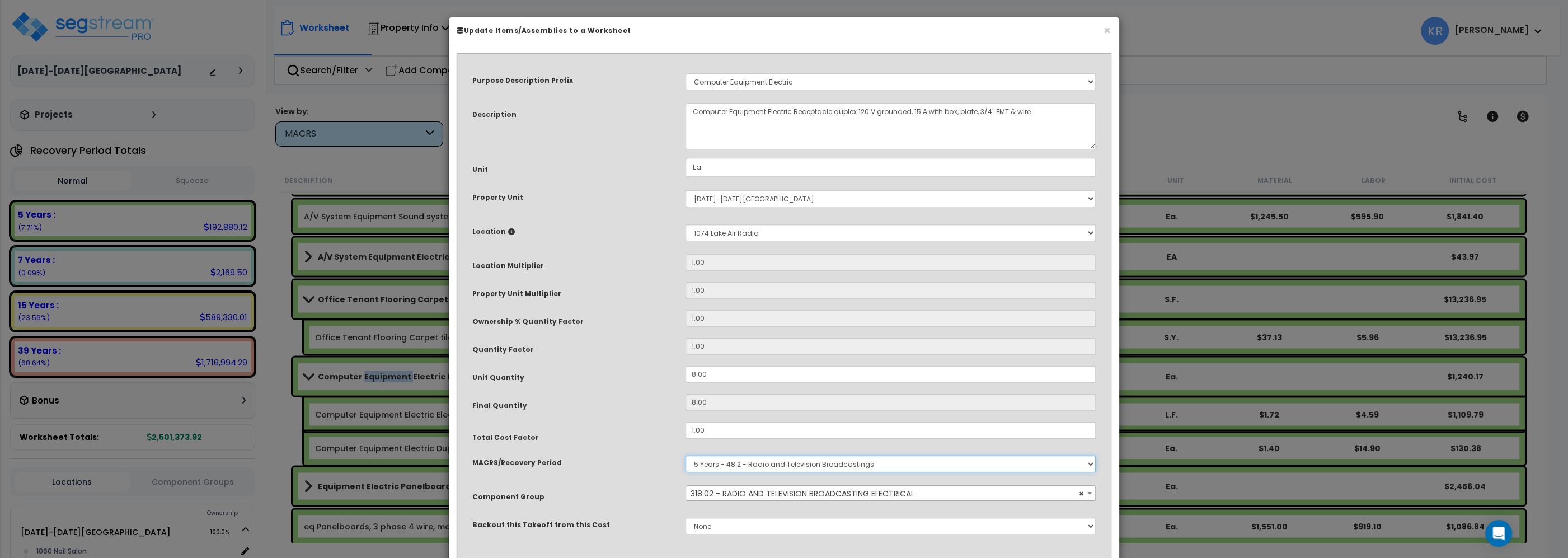
click at [686, 456] on select "Select MACRS/Recovery Period 5 Years - 57.0 - Distributive Trades & Services 5 …" at bounding box center [891, 463] width 410 height 16
select select "3668"
click option "5 Years - 00.12 - Information Systems" at bounding box center [0, 0] width 0 height 0
click at [766, 495] on span "Select Component Group" at bounding box center [741, 494] width 102 height 11
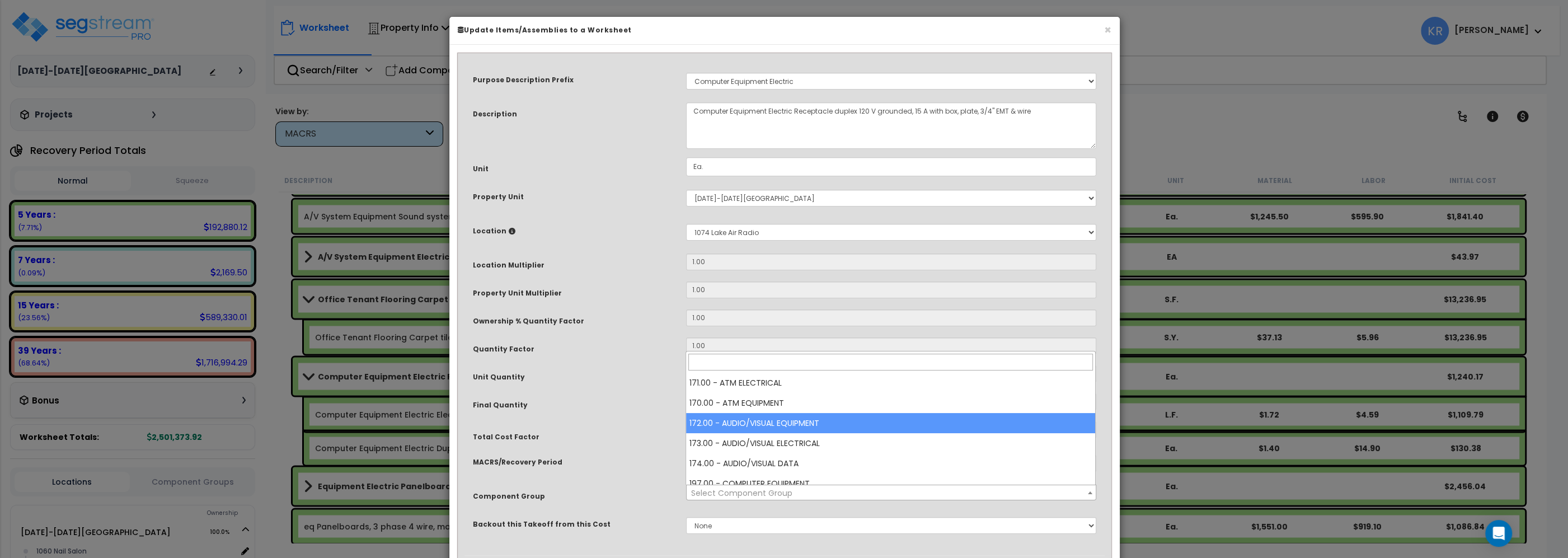
scroll to position [63, 0]
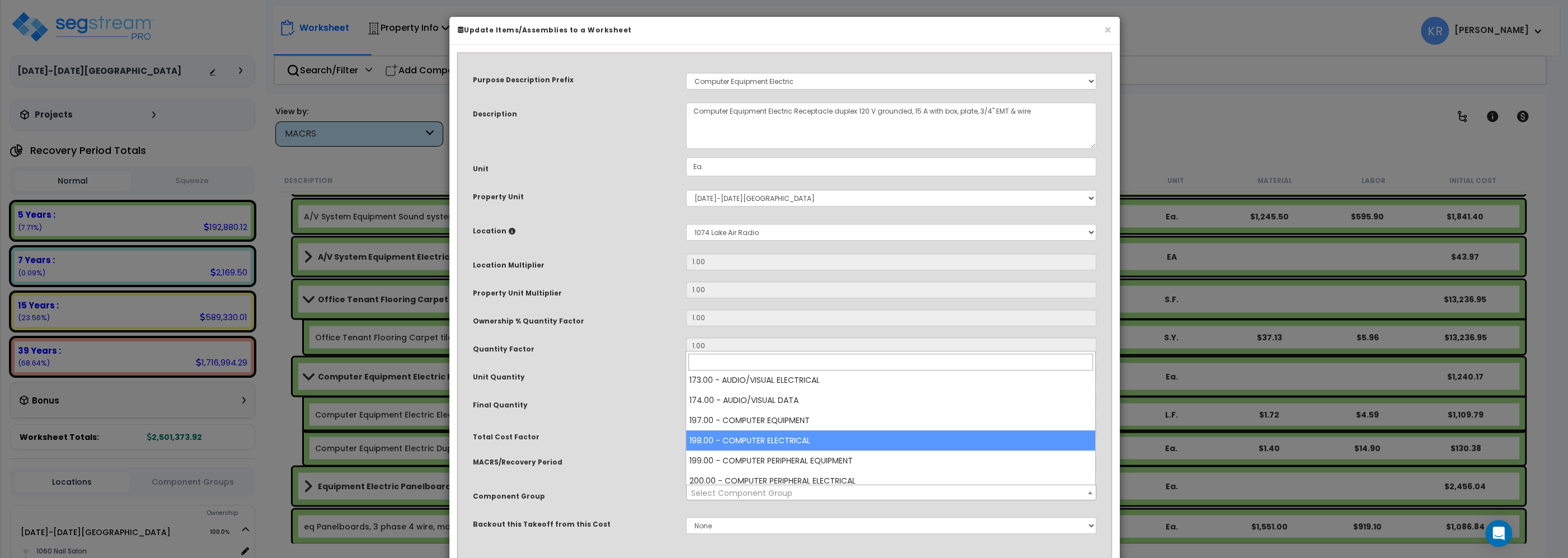
select select "57006"
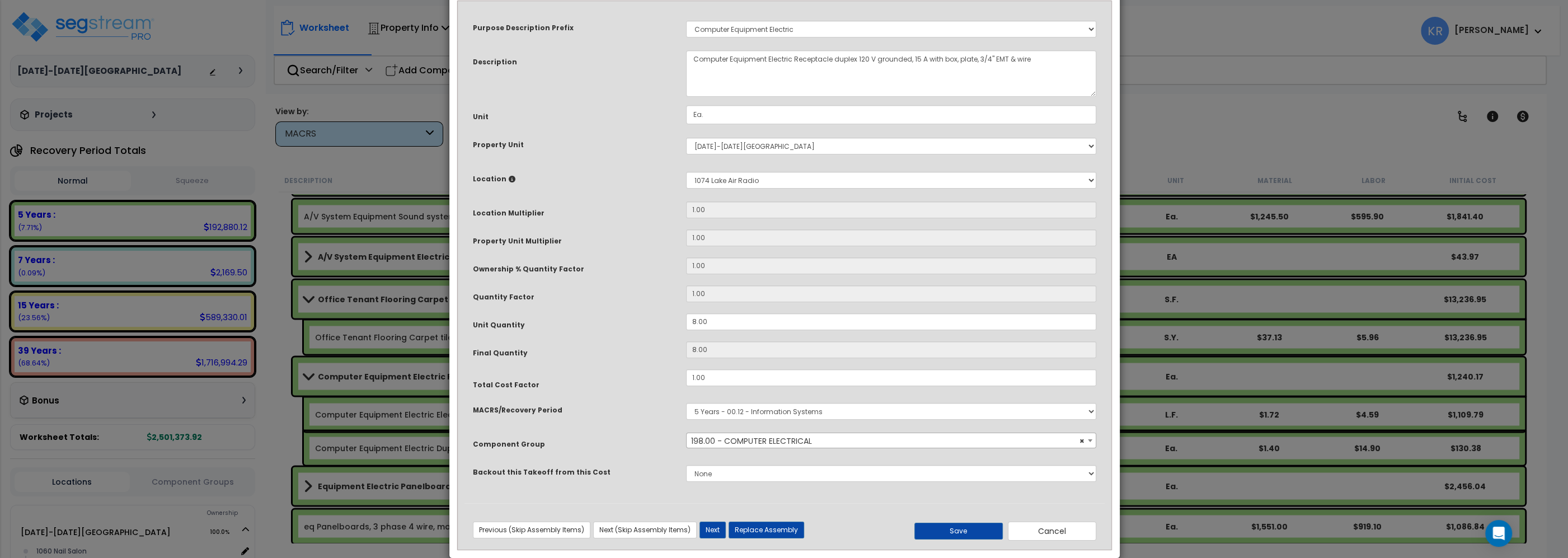
scroll to position [70, 0]
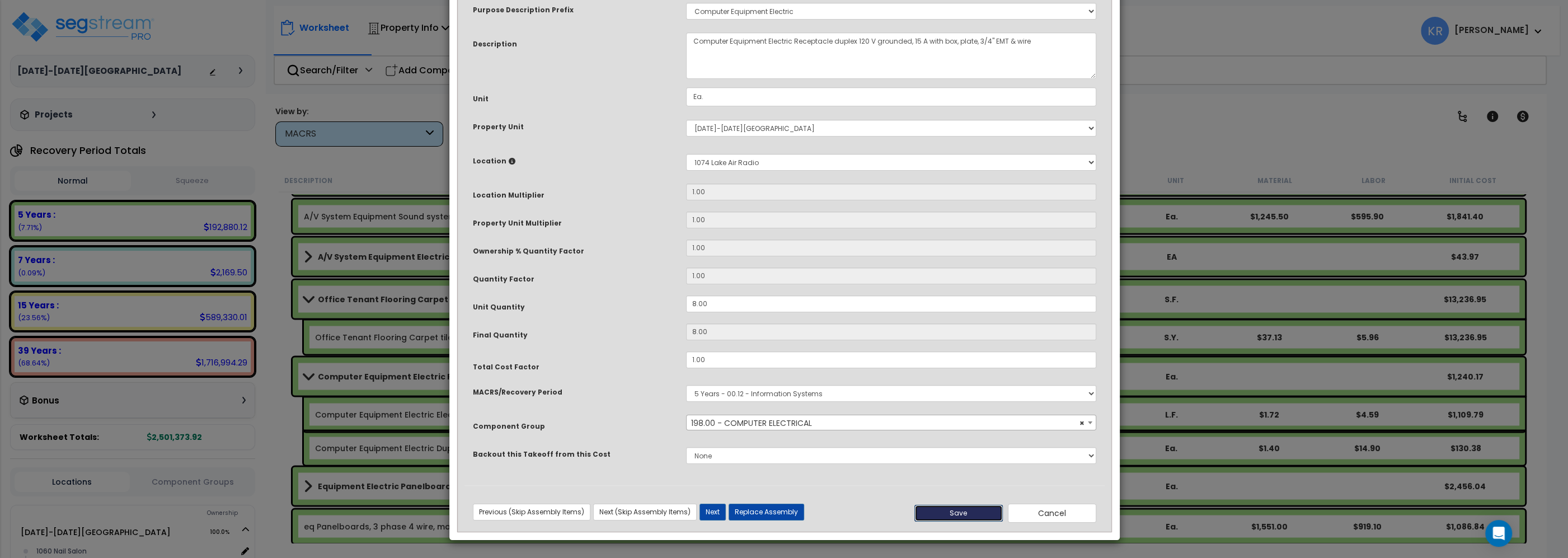
click at [960, 510] on button "Save" at bounding box center [959, 513] width 88 height 16
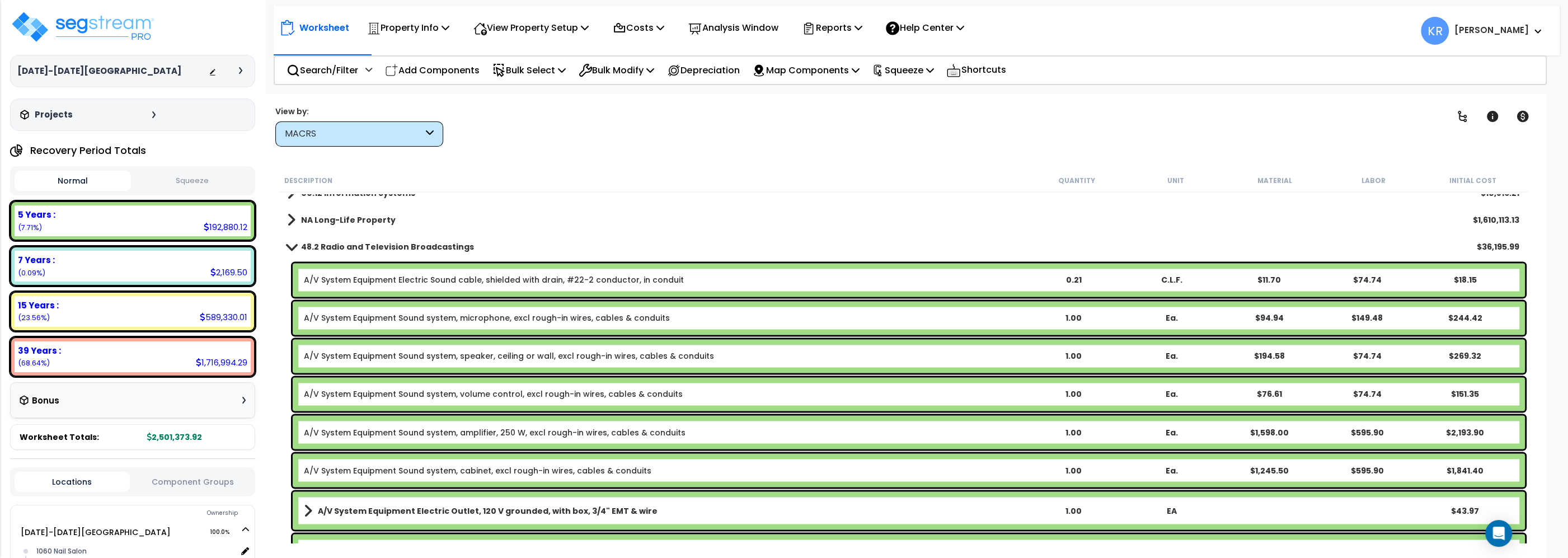
scroll to position [2504, 0]
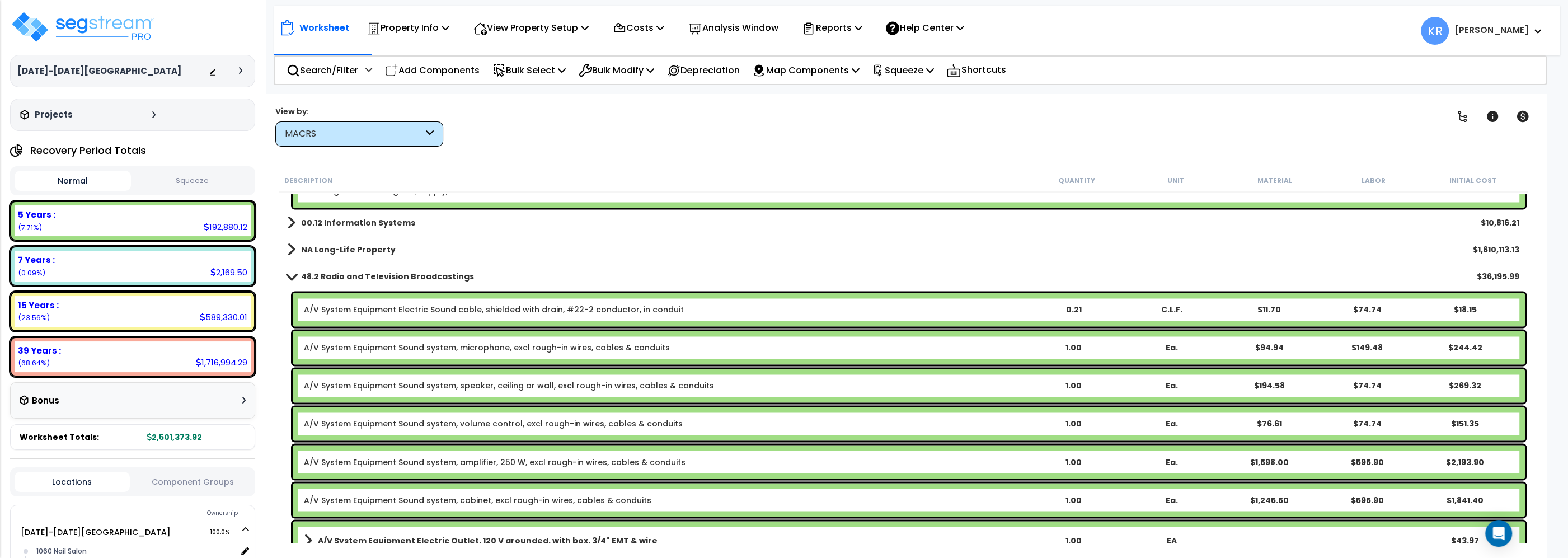
click at [330, 277] on b "48.2 Radio and Television Broadcastings" at bounding box center [387, 277] width 173 height 11
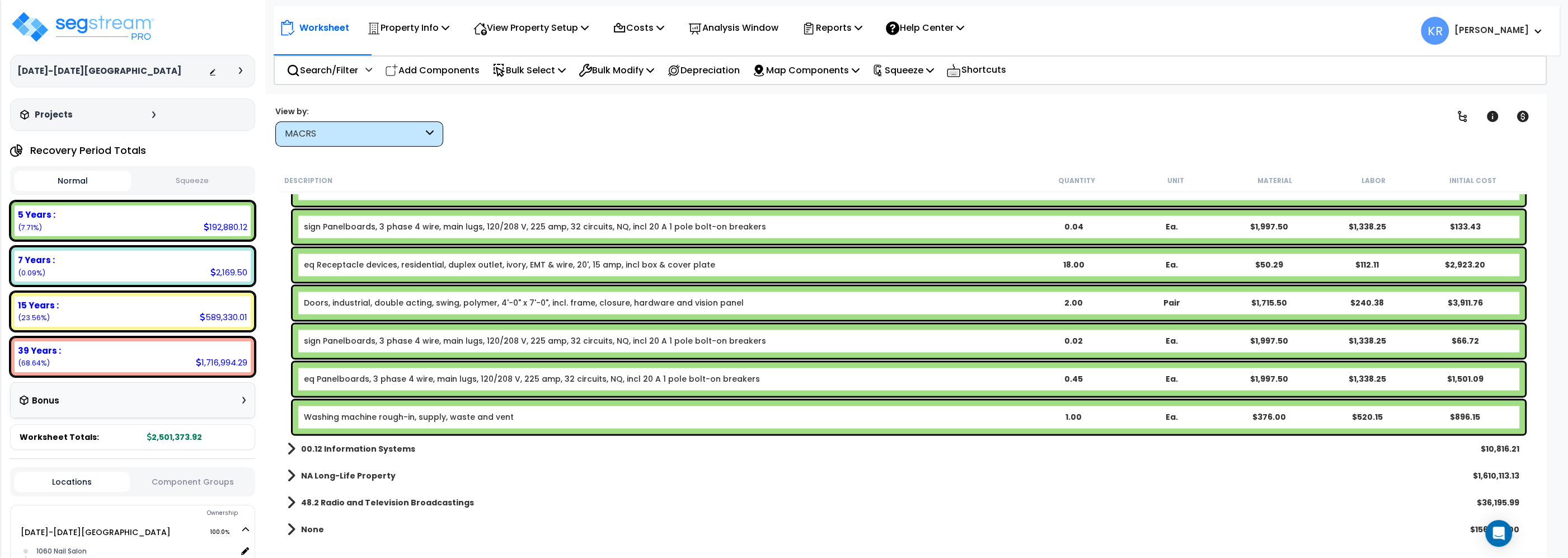
click at [198, 179] on button "Squeeze" at bounding box center [191, 181] width 116 height 20
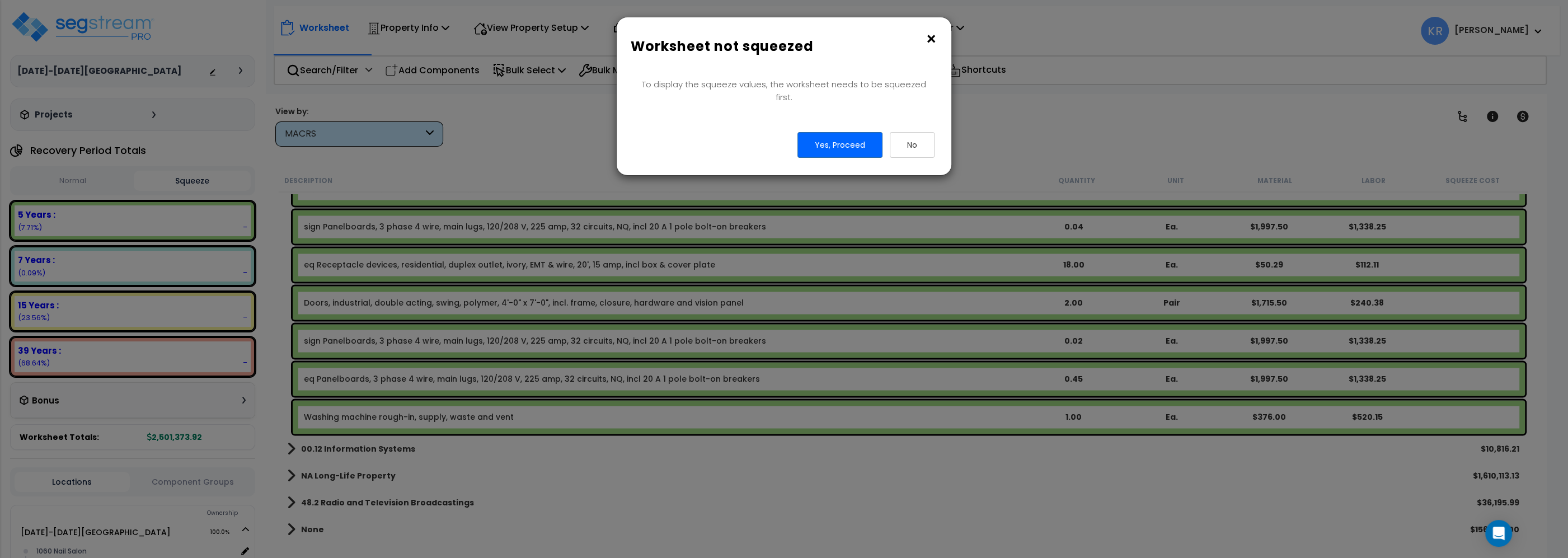
click at [926, 37] on button "×" at bounding box center [931, 39] width 13 height 18
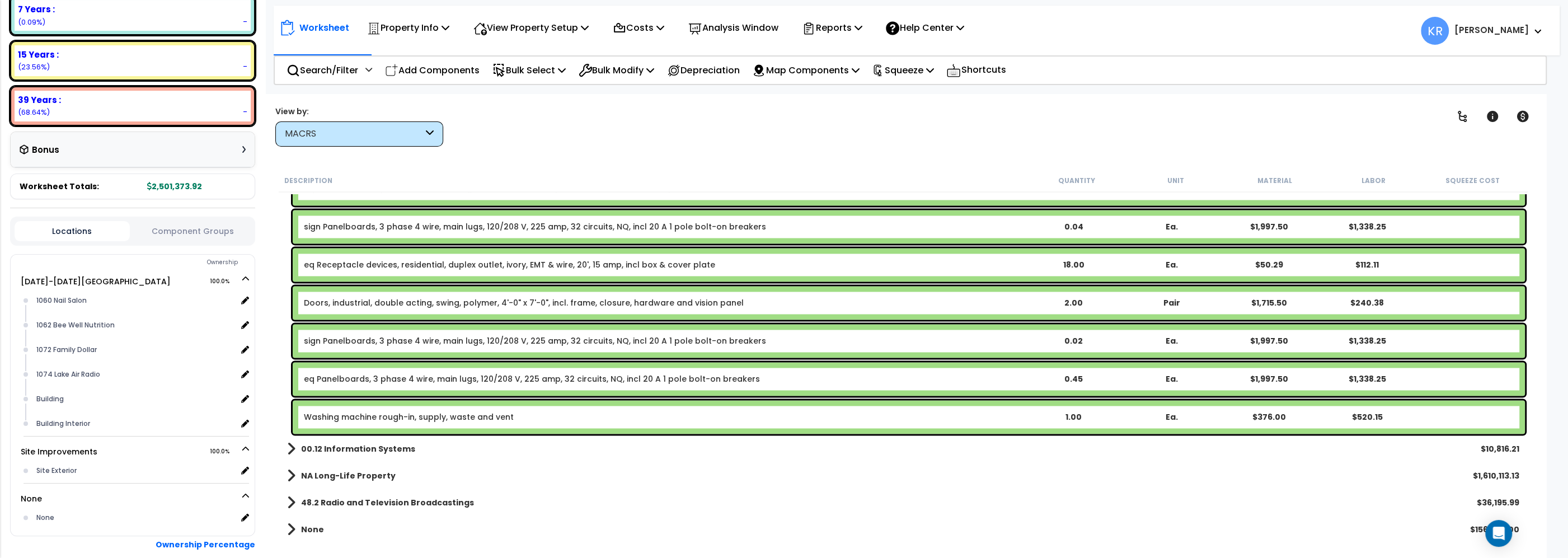
scroll to position [304, 0]
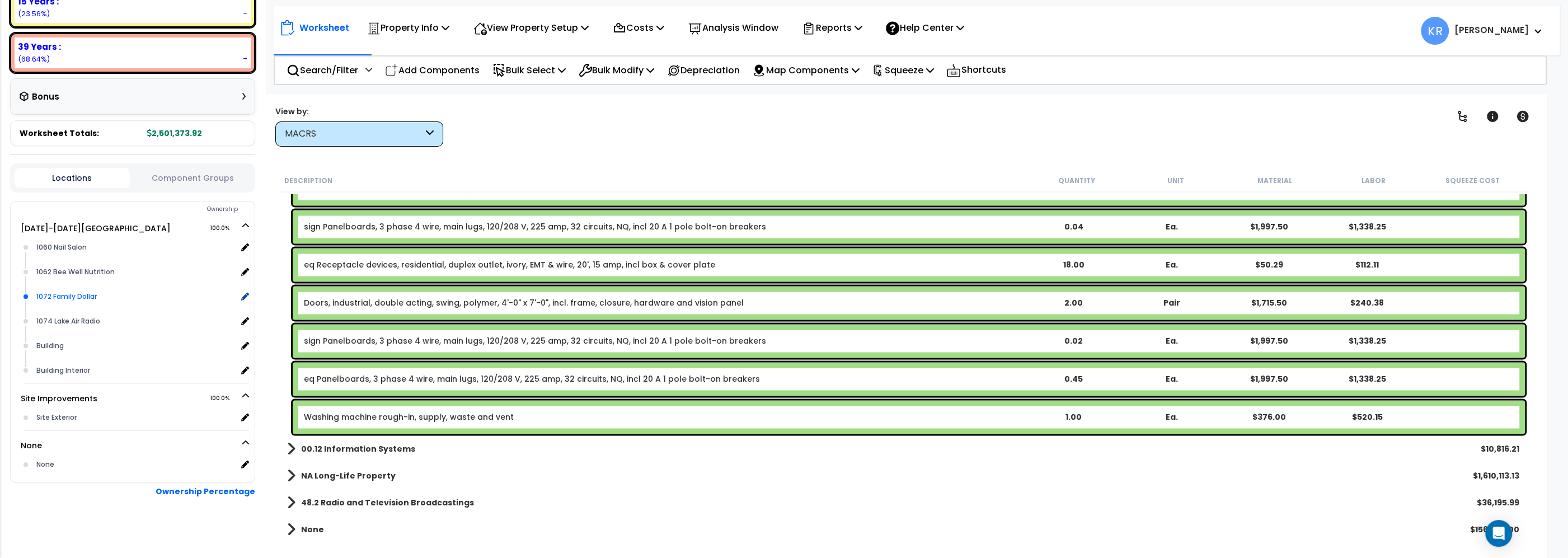
click at [80, 293] on div "1072 Family Dollar" at bounding box center [135, 296] width 203 height 13
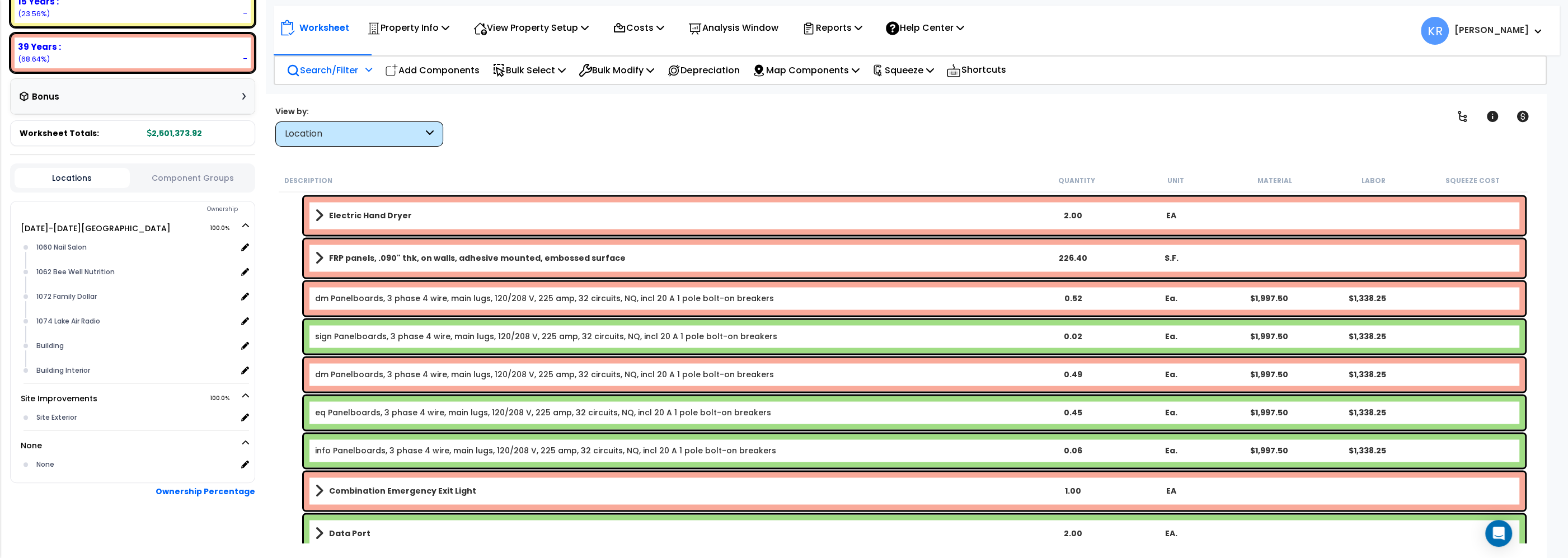
click at [320, 68] on p "Search/Filter" at bounding box center [323, 70] width 72 height 15
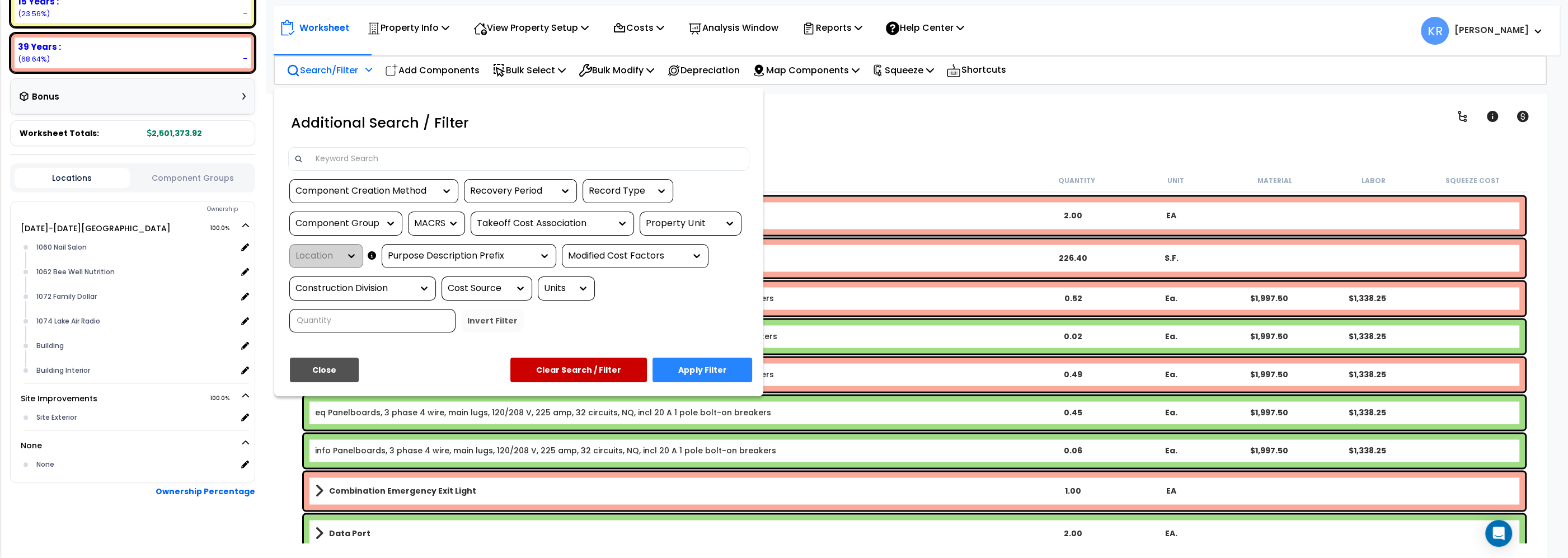
click at [327, 151] on input at bounding box center [526, 159] width 435 height 16
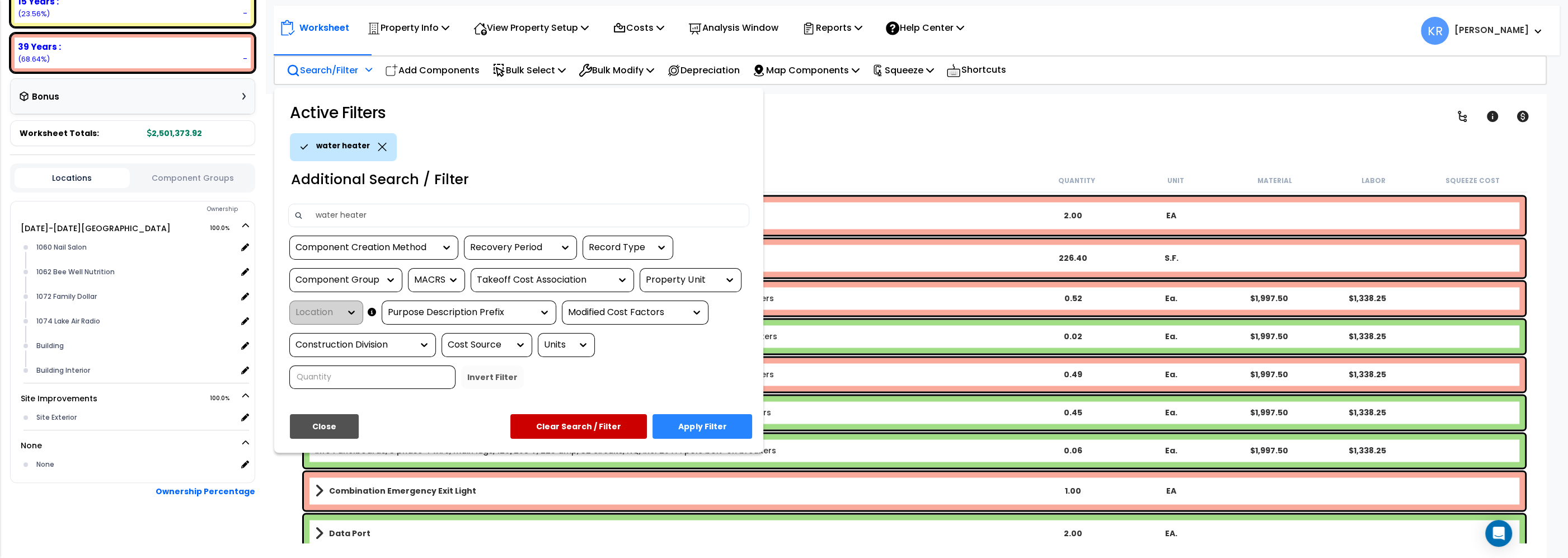
type input "water heater"
click at [692, 420] on button "Apply Filter" at bounding box center [702, 427] width 100 height 25
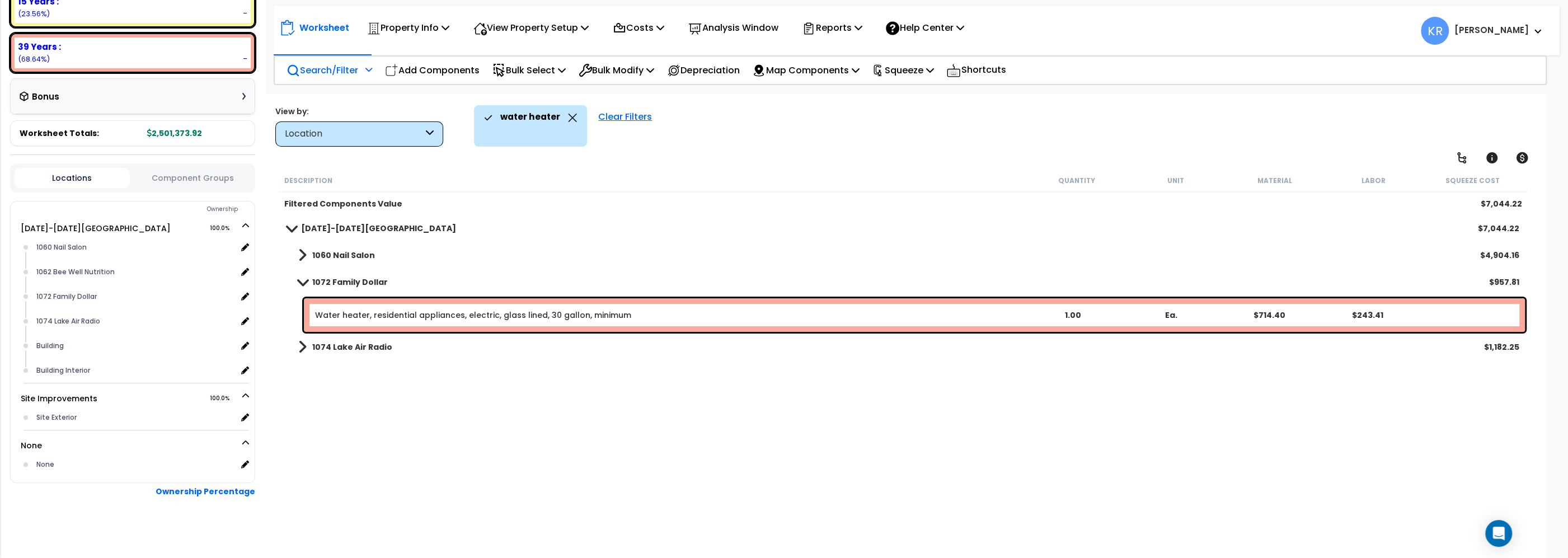
scroll to position [0, 0]
click at [616, 118] on div "Clear Filters" at bounding box center [625, 126] width 65 height 41
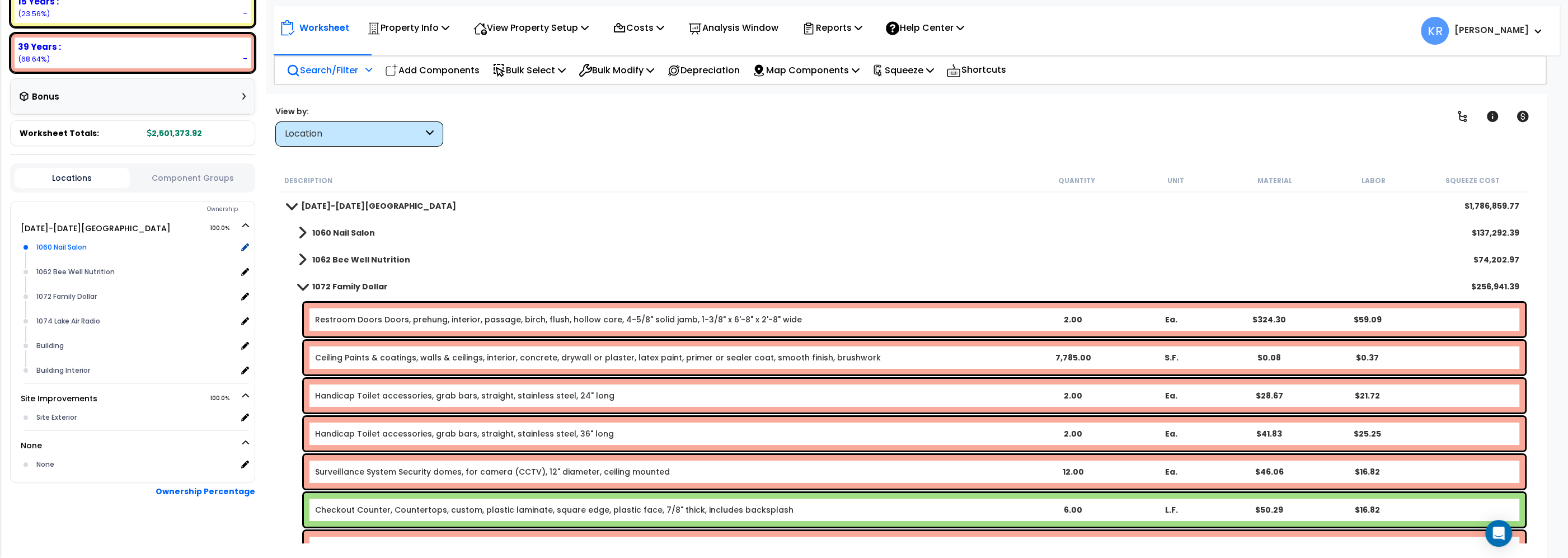
click at [125, 241] on div "1060 Nail Salon" at bounding box center [135, 247] width 203 height 13
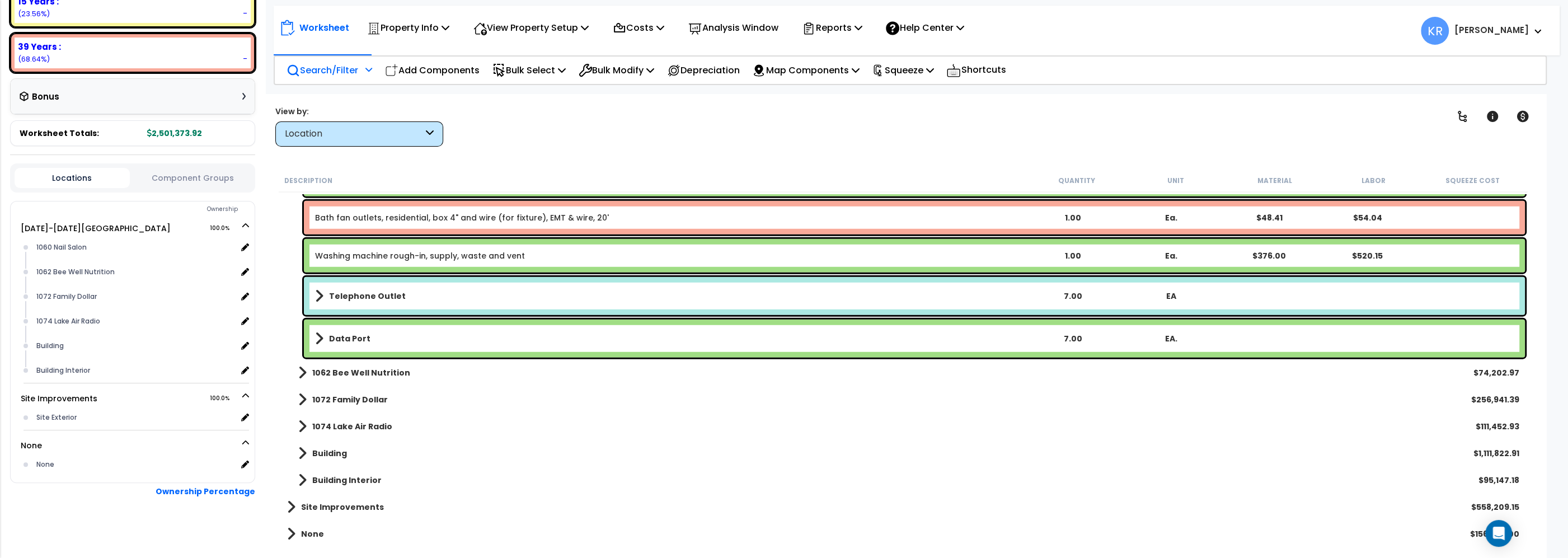
scroll to position [3505, 0]
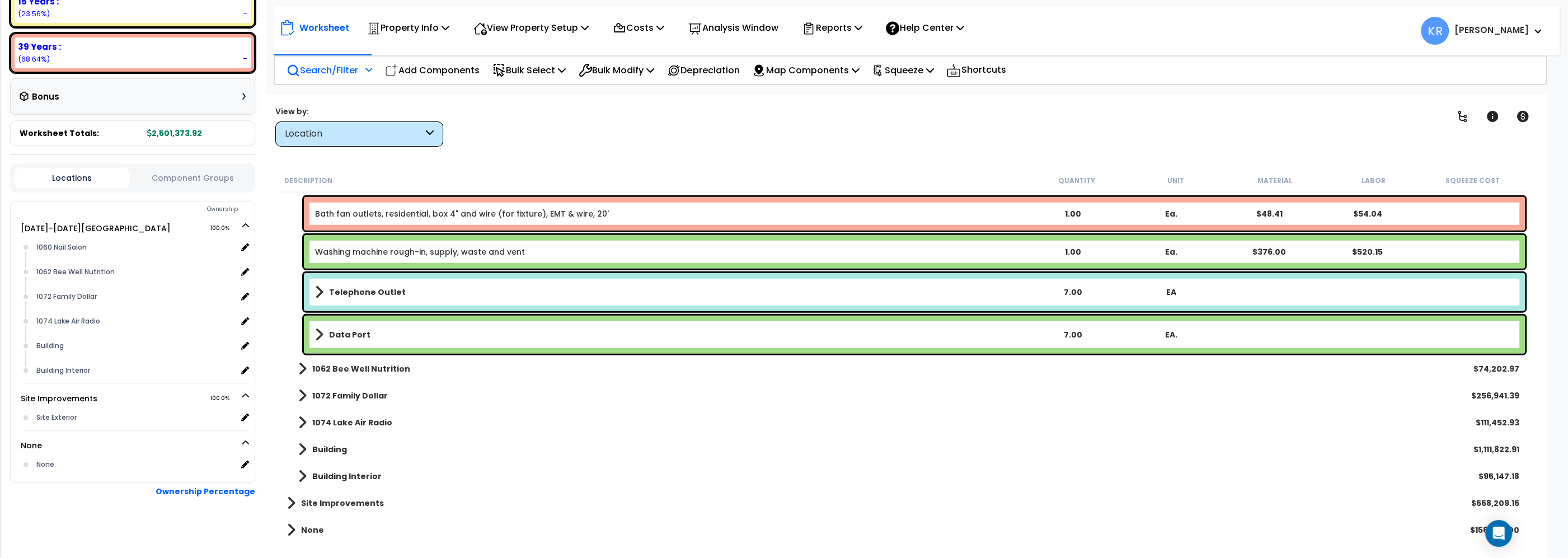
click at [316, 74] on p "Search/Filter" at bounding box center [323, 70] width 72 height 15
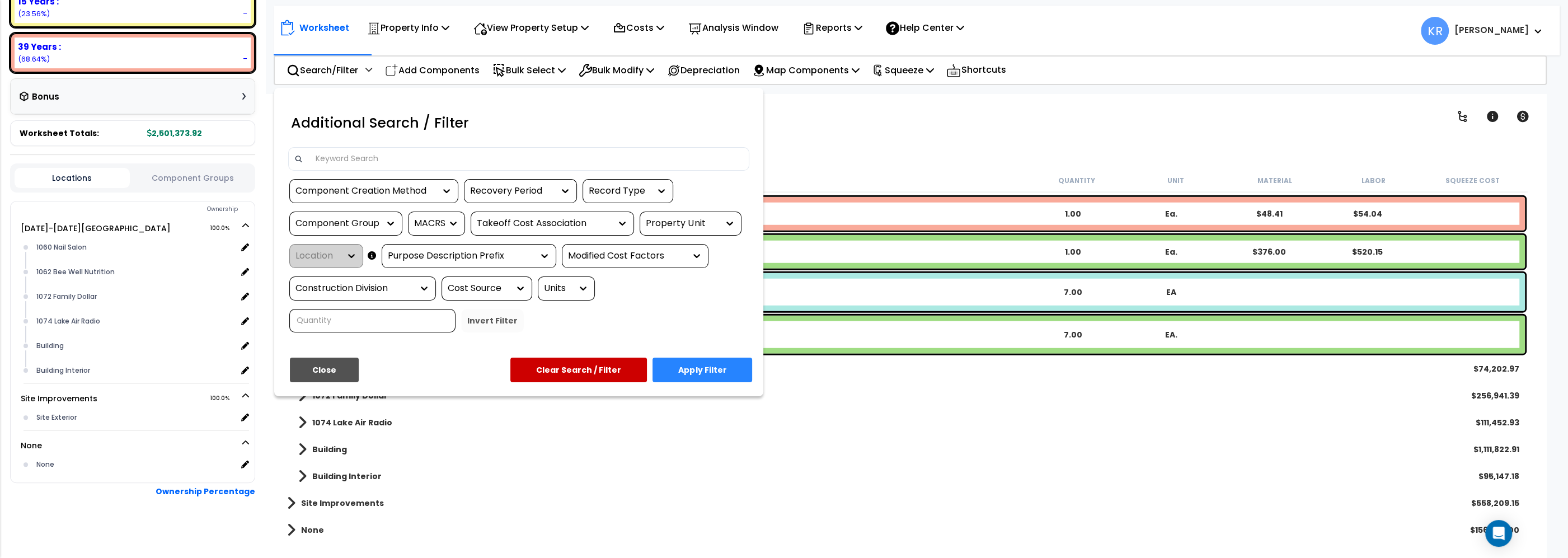
click at [361, 163] on input at bounding box center [526, 159] width 435 height 16
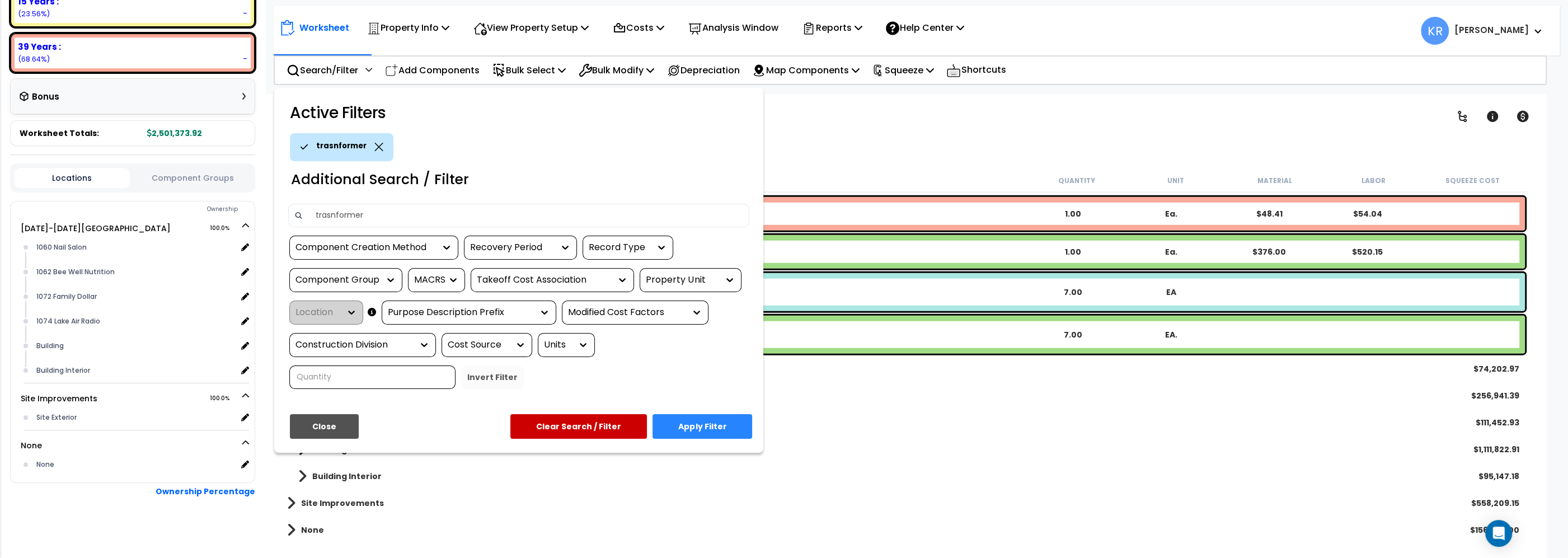
click at [330, 143] on p "trasnformer" at bounding box center [341, 146] width 50 height 13
drag, startPoint x: 334, startPoint y: 216, endPoint x: 323, endPoint y: 216, distance: 11.0
click at [323, 216] on input "trasnformer" at bounding box center [526, 215] width 435 height 16
type input "transformer"
click at [720, 430] on button "Apply Filter" at bounding box center [702, 427] width 100 height 25
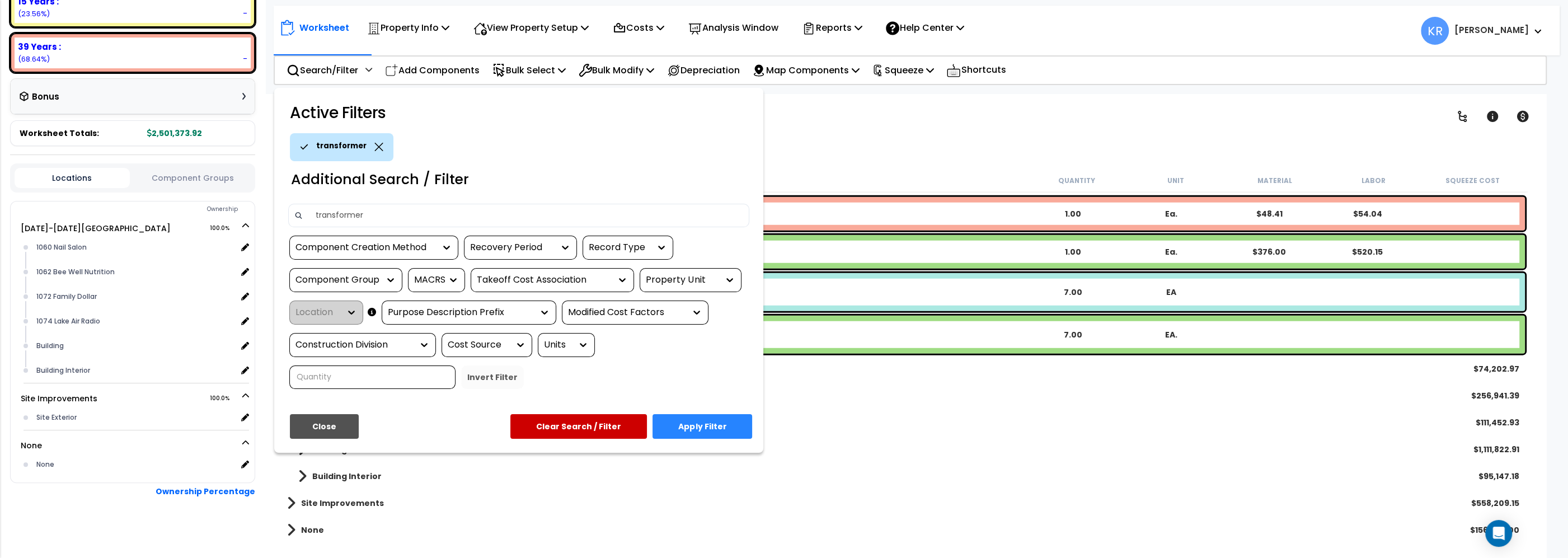
scroll to position [0, 0]
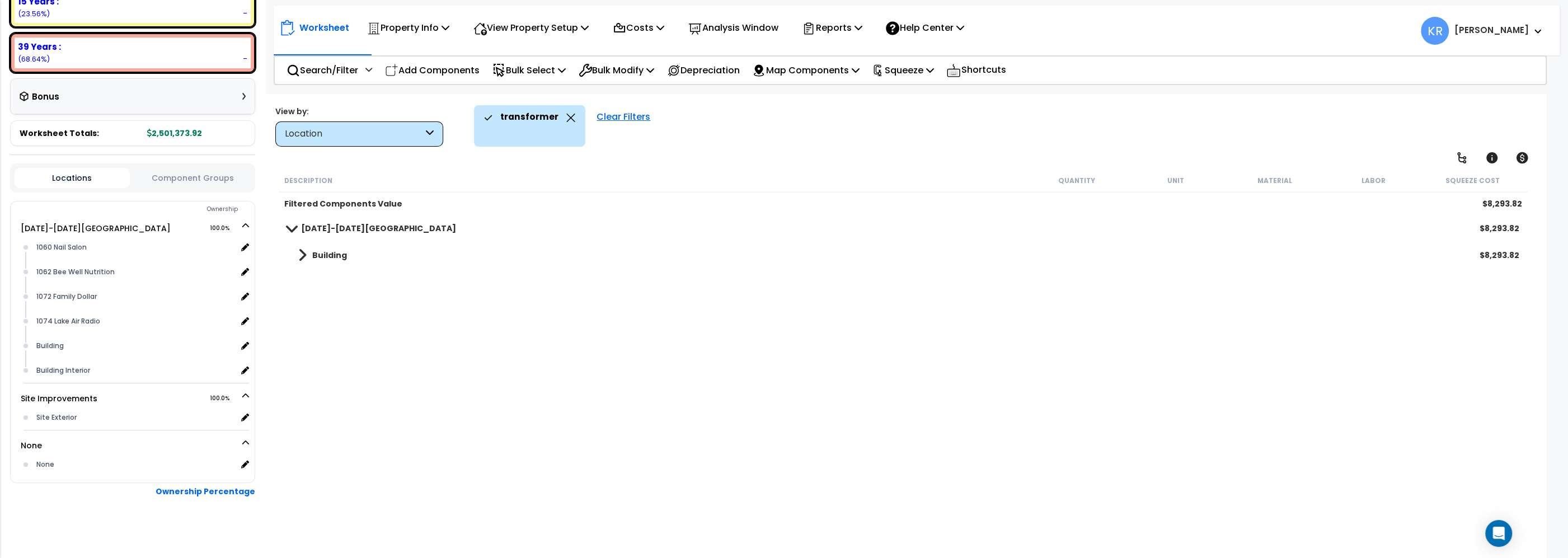
click at [305, 228] on b "[DATE]-[DATE][GEOGRAPHIC_DATA]" at bounding box center [378, 228] width 155 height 11
click at [312, 228] on b "[DATE]-[DATE][GEOGRAPHIC_DATA]" at bounding box center [378, 228] width 155 height 11
click at [313, 254] on b "Building" at bounding box center [330, 255] width 34 height 11
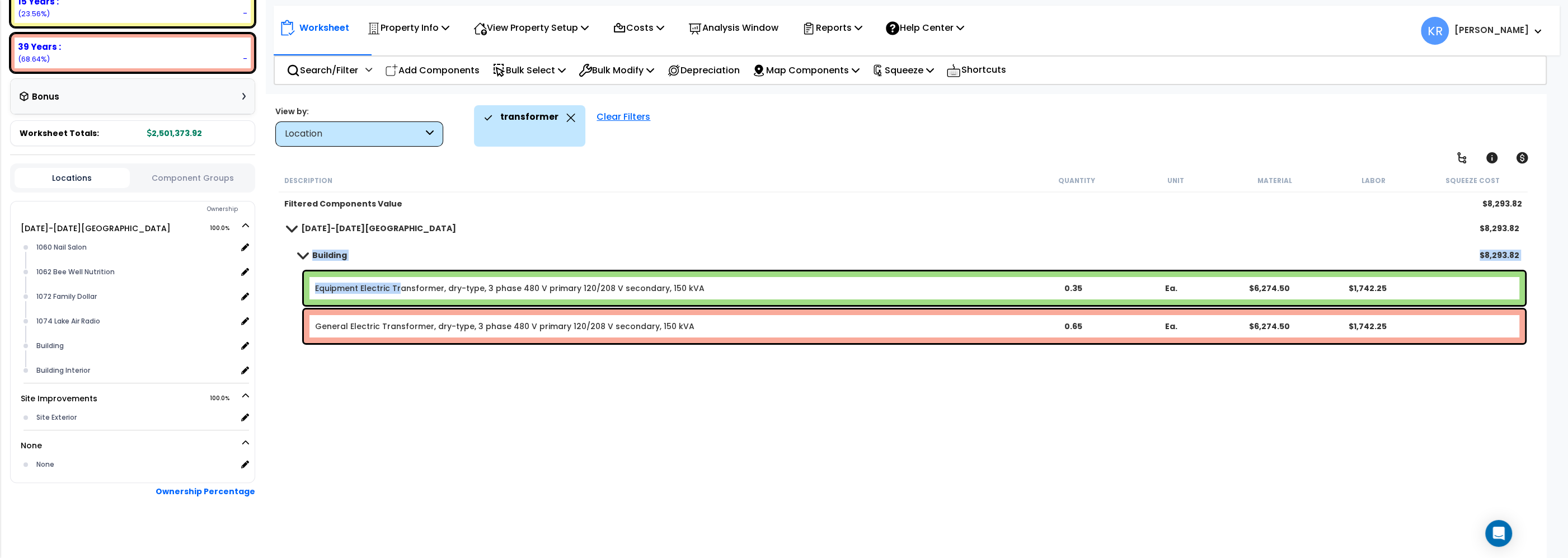
click at [399, 289] on link "Equipment Electric Transformer, dry-type, 3 phase 480 V primary 120/208 V secon…" at bounding box center [509, 288] width 390 height 11
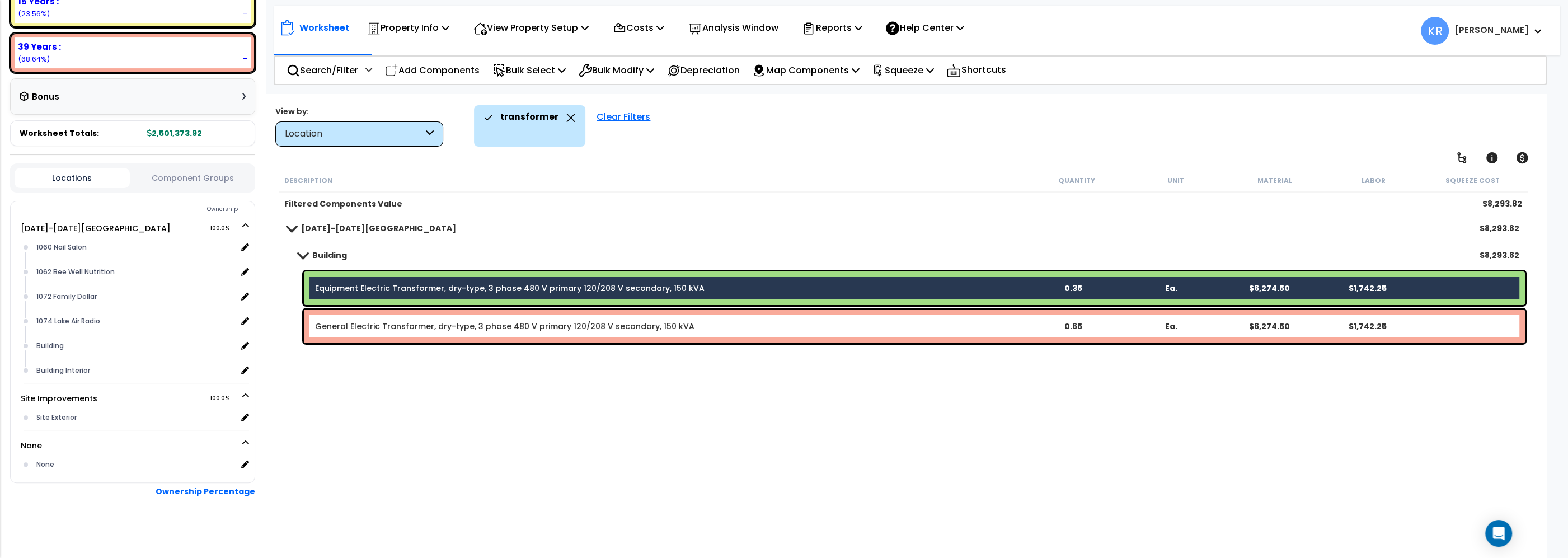
click at [402, 323] on link "General Electric Transformer, dry-type, 3 phase 480 V primary 120/208 V seconda…" at bounding box center [505, 326] width 380 height 11
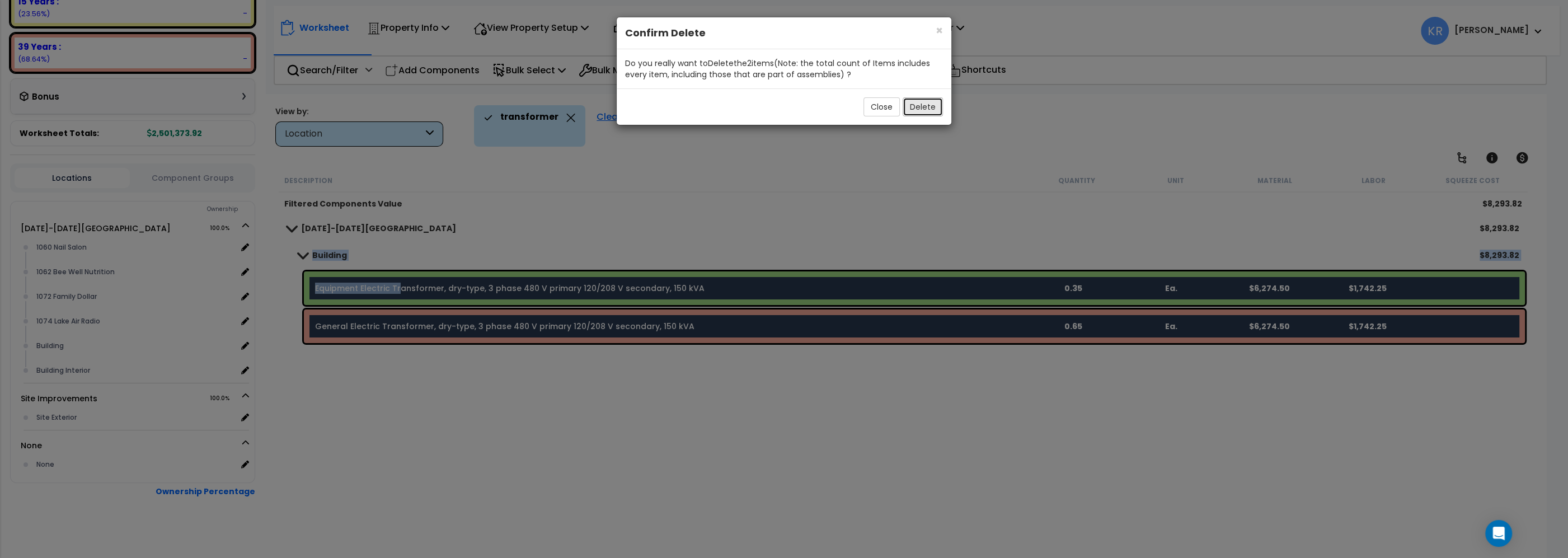
click at [915, 111] on button "Delete" at bounding box center [923, 107] width 41 height 19
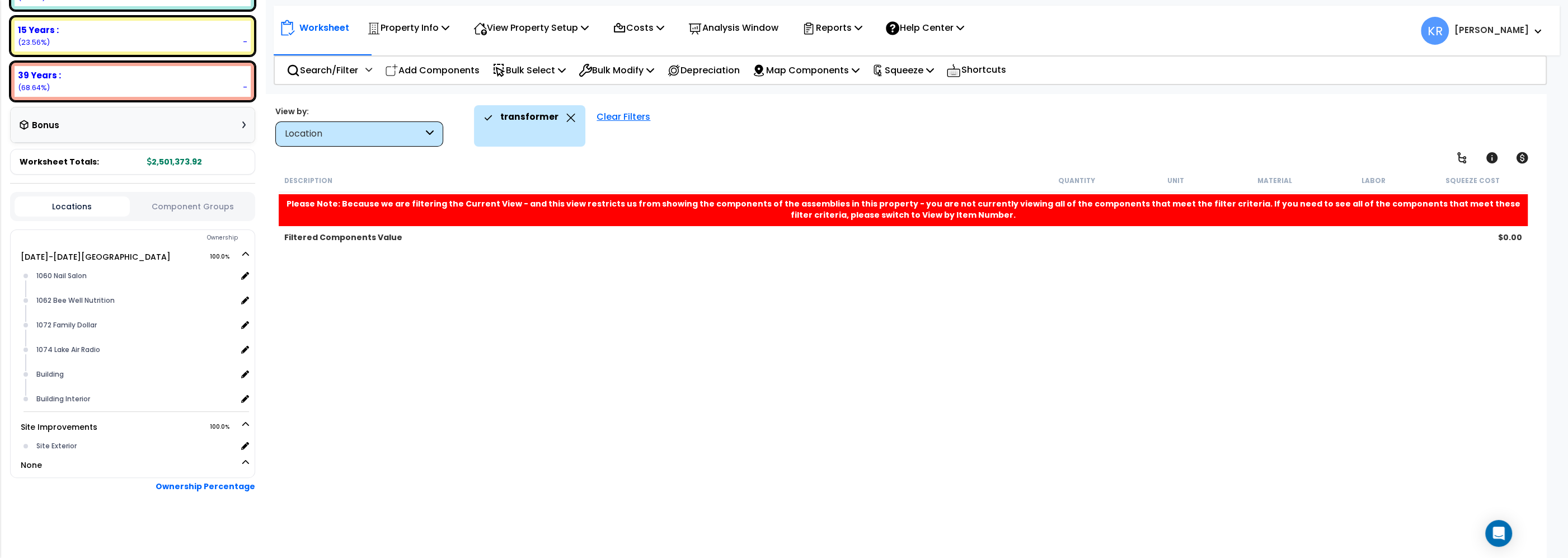
scroll to position [271, 0]
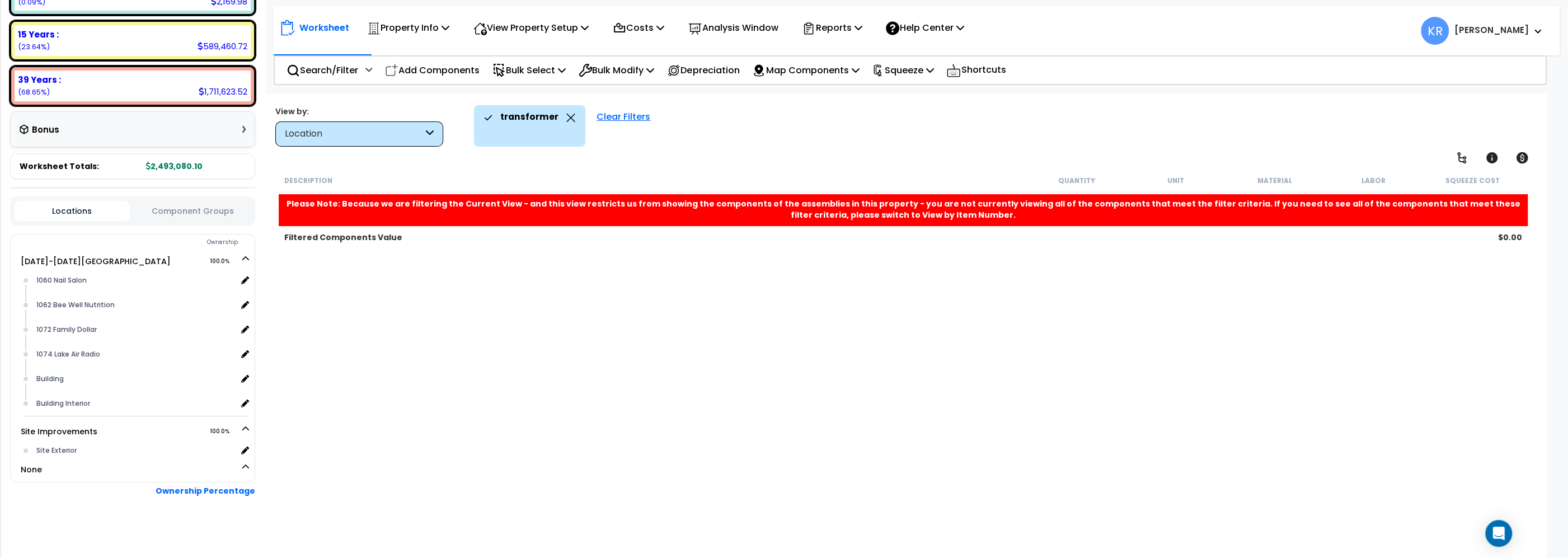
click at [613, 119] on div "Clear Filters" at bounding box center [623, 126] width 65 height 41
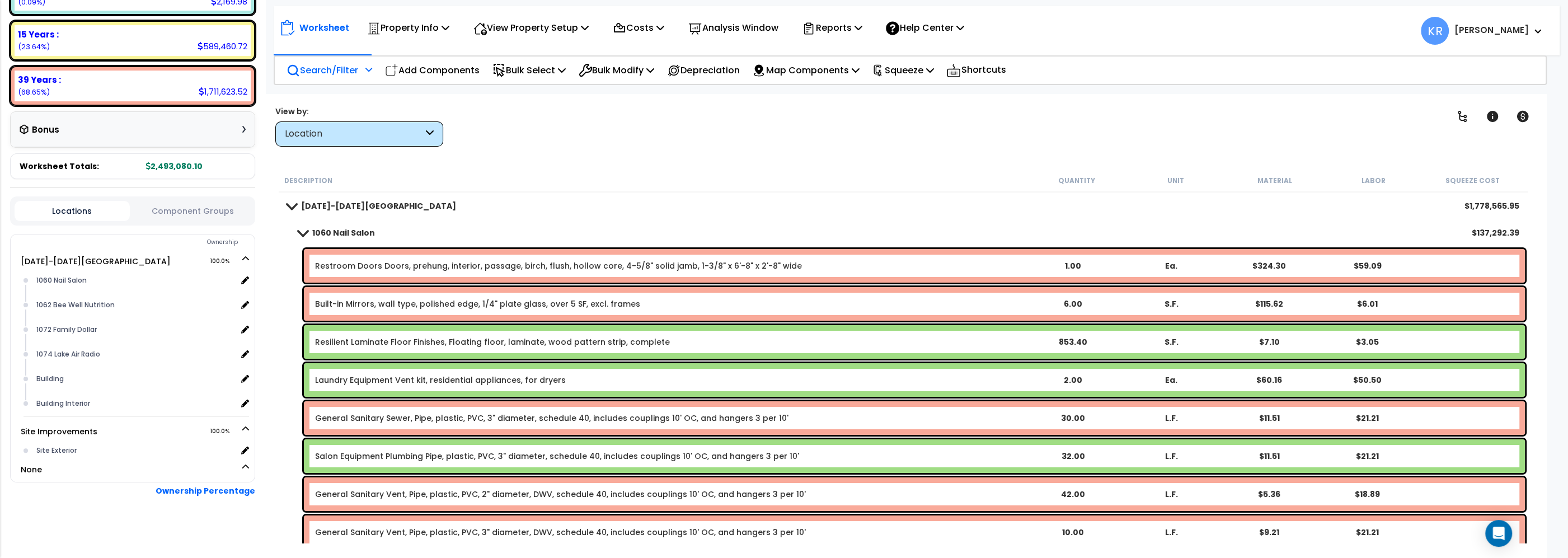
click at [333, 68] on p "Search/Filter" at bounding box center [323, 70] width 72 height 15
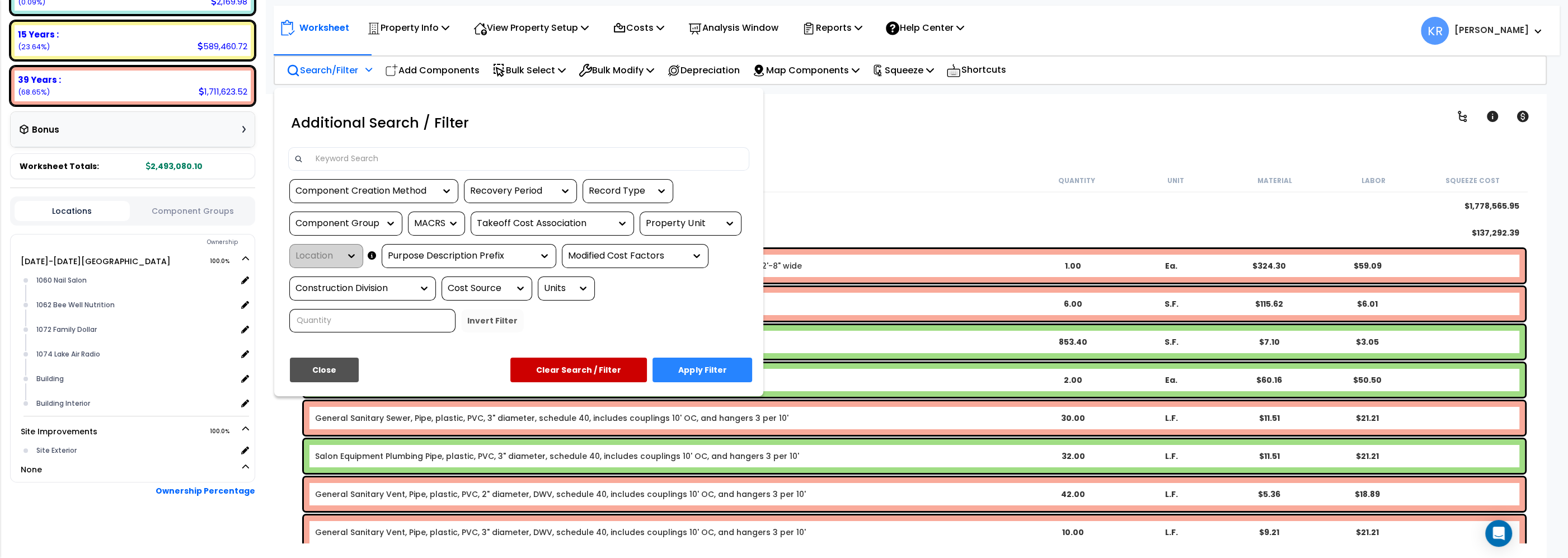
click at [340, 149] on div at bounding box center [519, 159] width 461 height 23
click at [332, 163] on input at bounding box center [526, 159] width 435 height 16
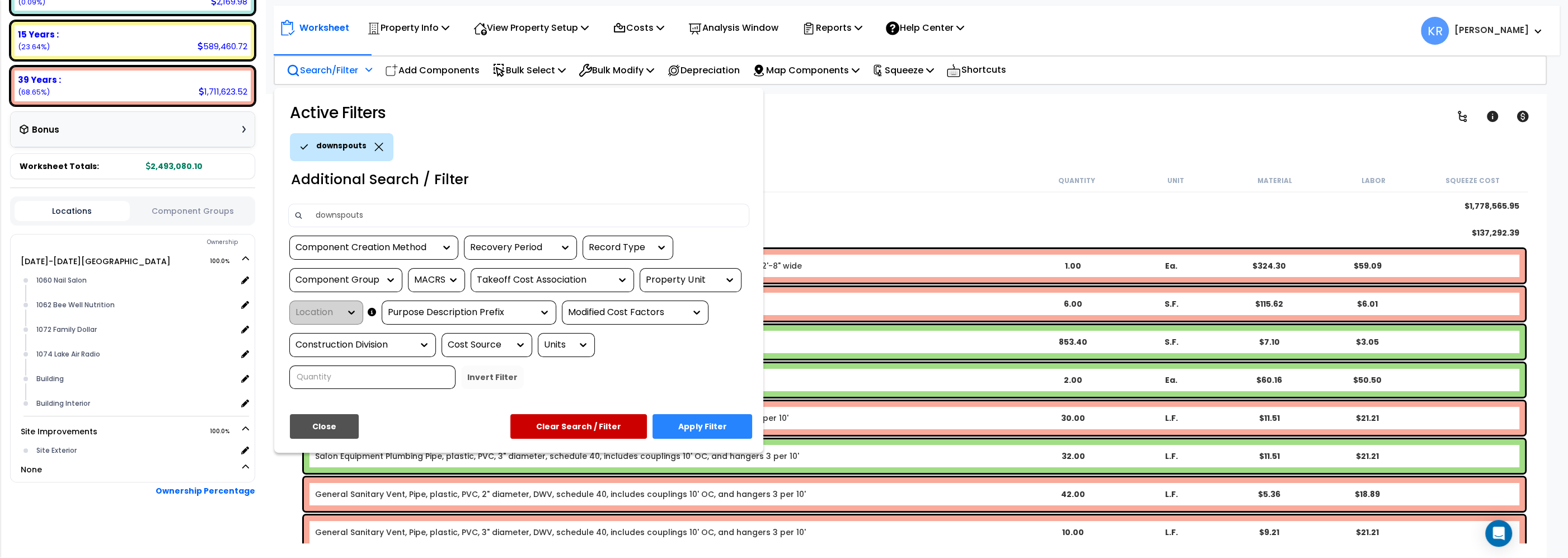
type input "downspouts"
click at [695, 425] on button "Apply Filter" at bounding box center [702, 427] width 100 height 25
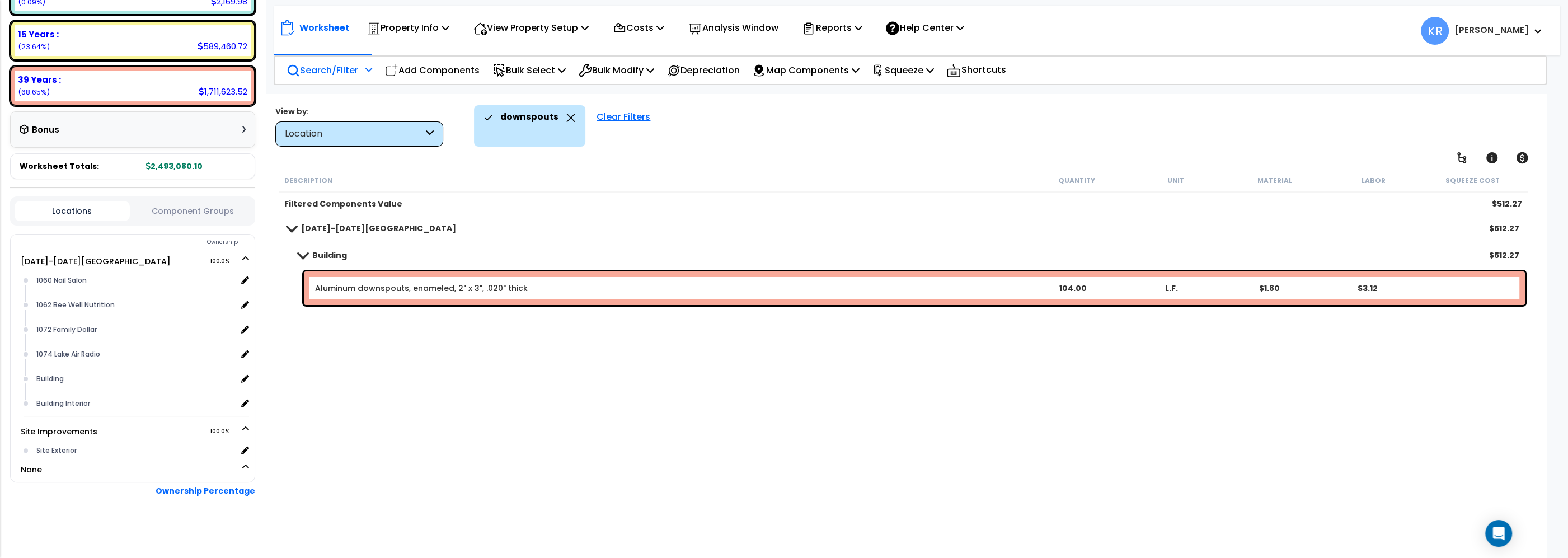
click at [311, 226] on b "[DATE]-[DATE][GEOGRAPHIC_DATA]" at bounding box center [378, 228] width 155 height 11
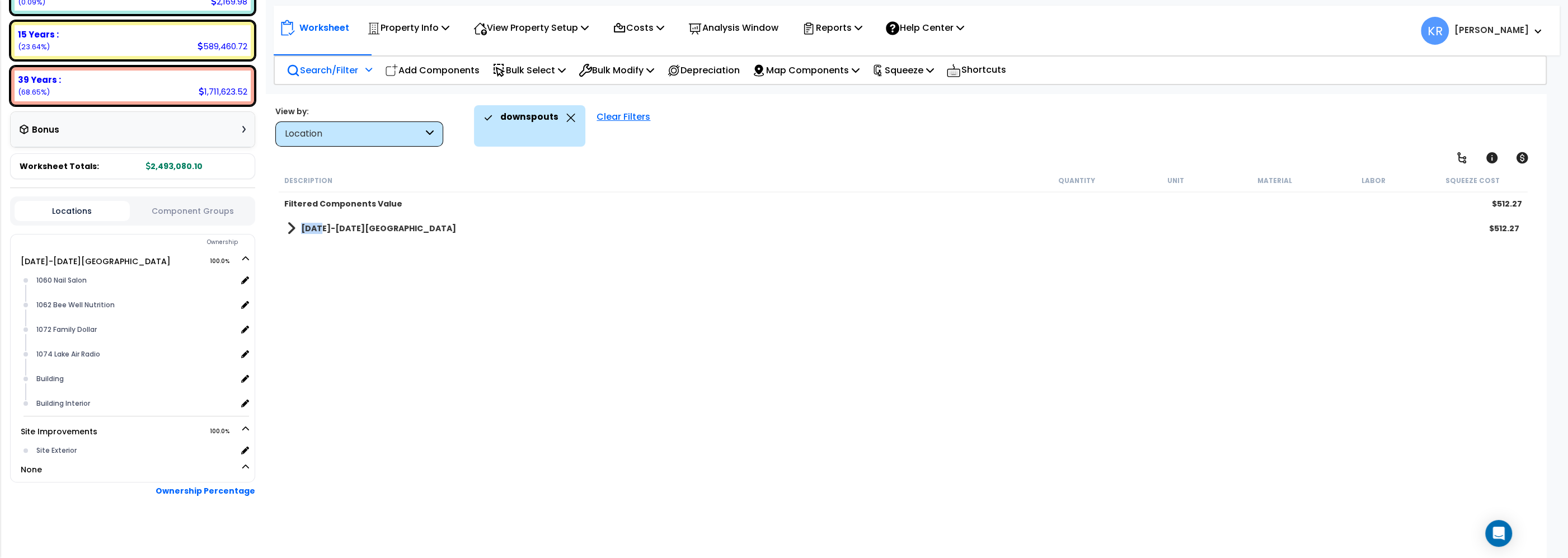
click at [312, 226] on b "[DATE]-[DATE][GEOGRAPHIC_DATA]" at bounding box center [378, 228] width 155 height 11
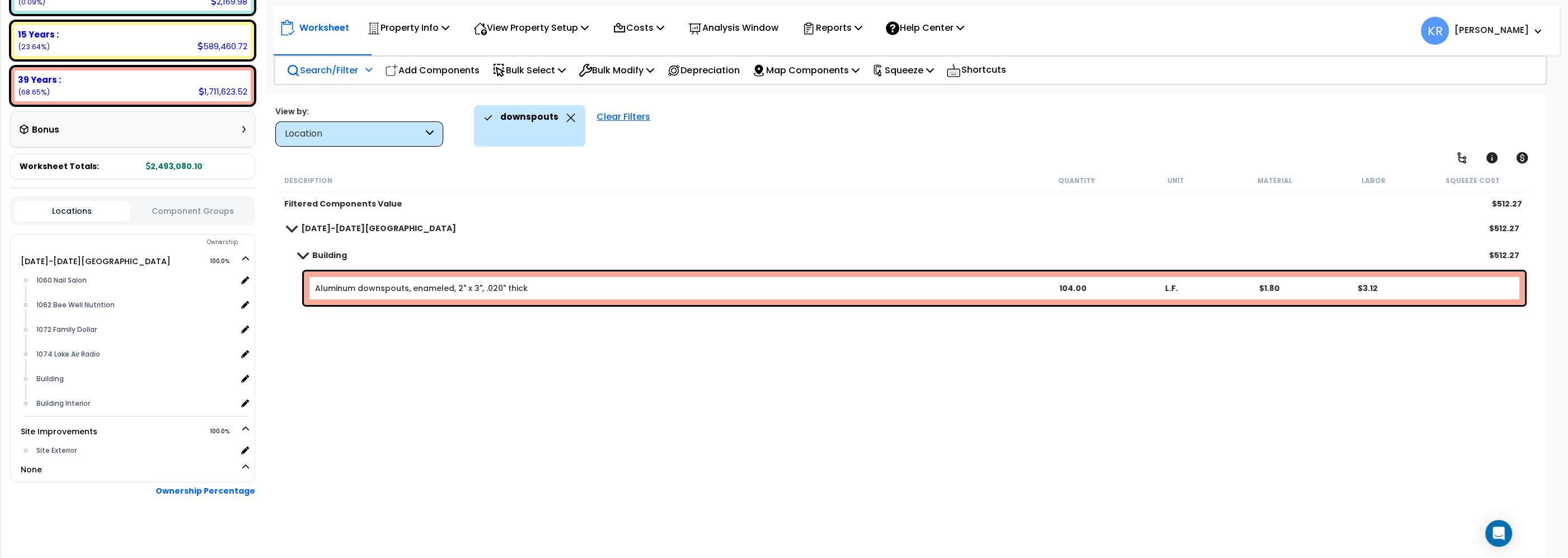
click at [312, 256] on link "Building" at bounding box center [316, 256] width 60 height 16
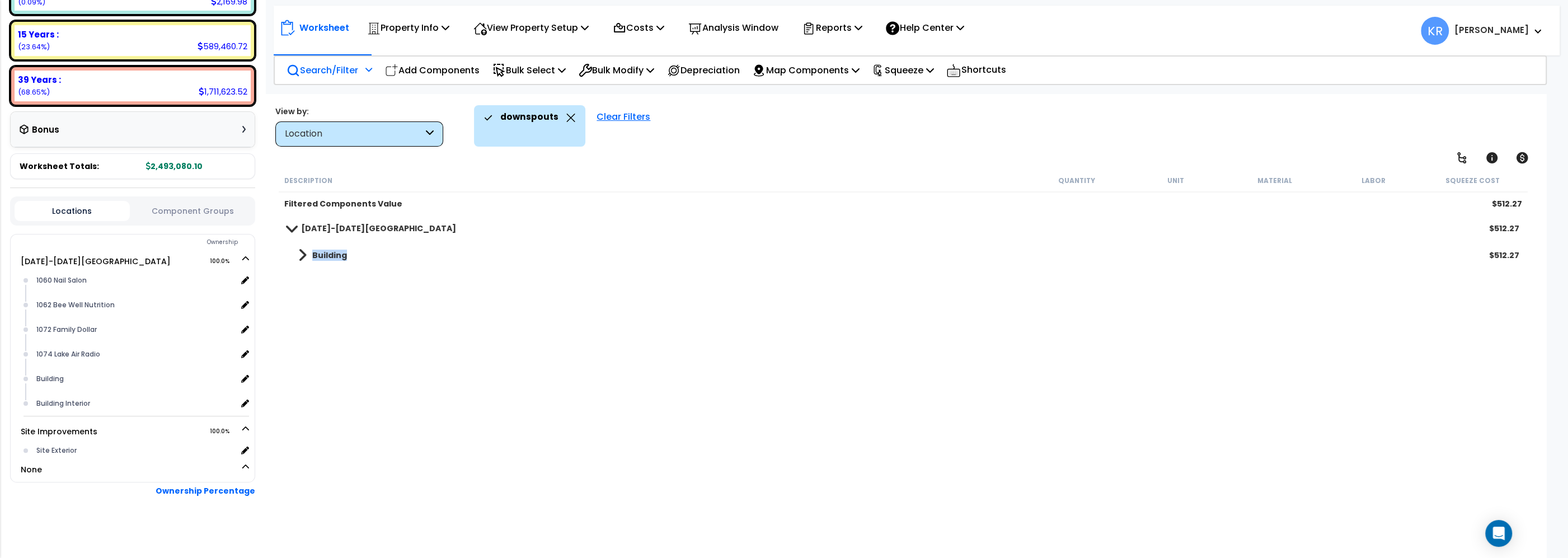
click at [312, 256] on link "Building" at bounding box center [316, 256] width 60 height 16
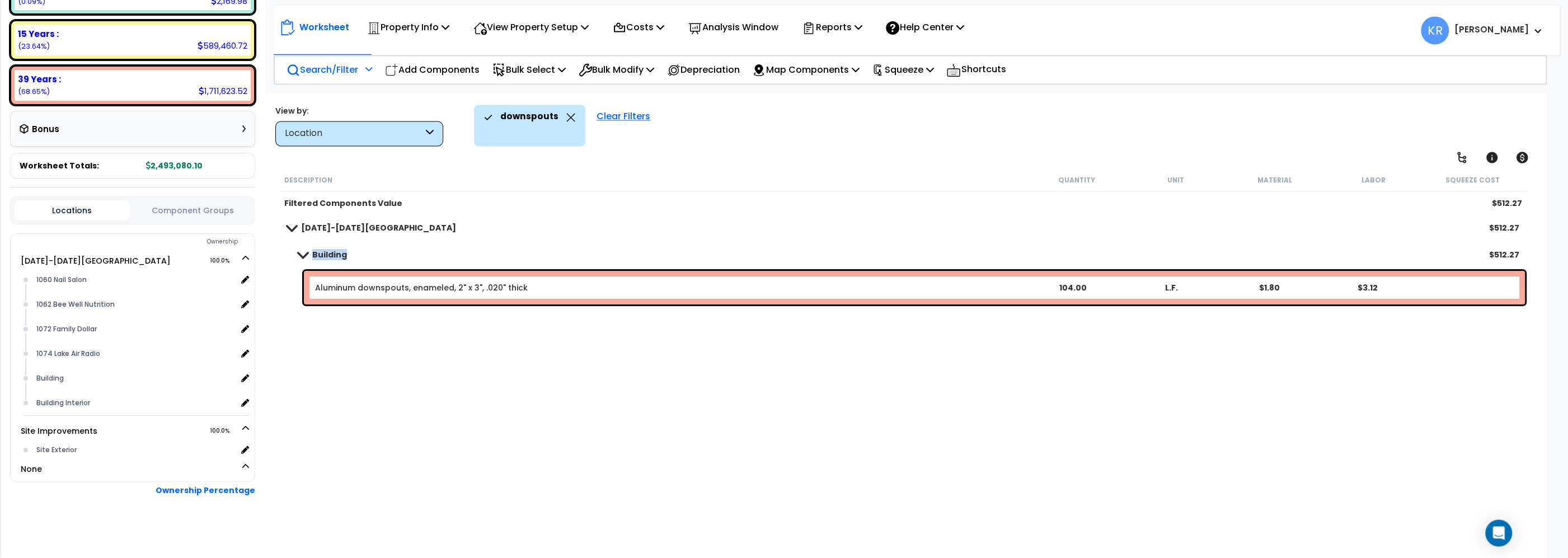
scroll to position [0, 0]
click at [721, 204] on div "Filtered Components Value" at bounding box center [655, 204] width 743 height 11
click at [630, 116] on div "Clear Filters" at bounding box center [623, 126] width 65 height 41
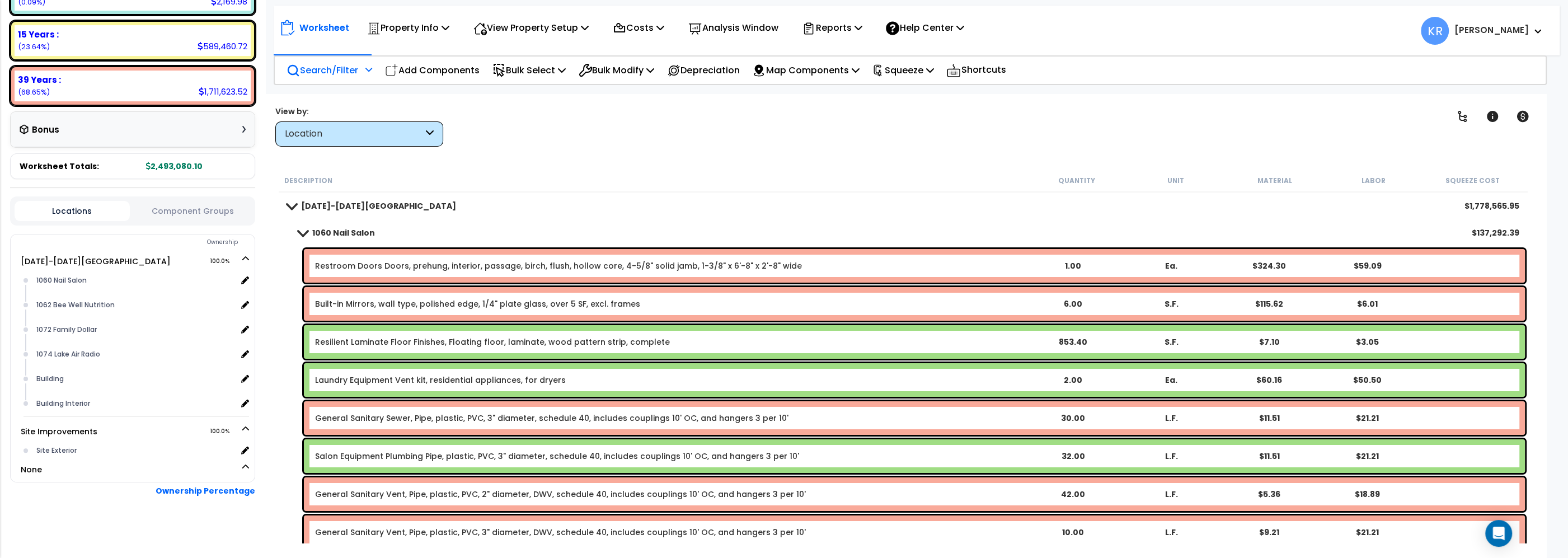
click at [636, 102] on div "Worksheet Property Info Property Setup Add Property Unit Template property Clon…" at bounding box center [903, 373] width 1286 height 558
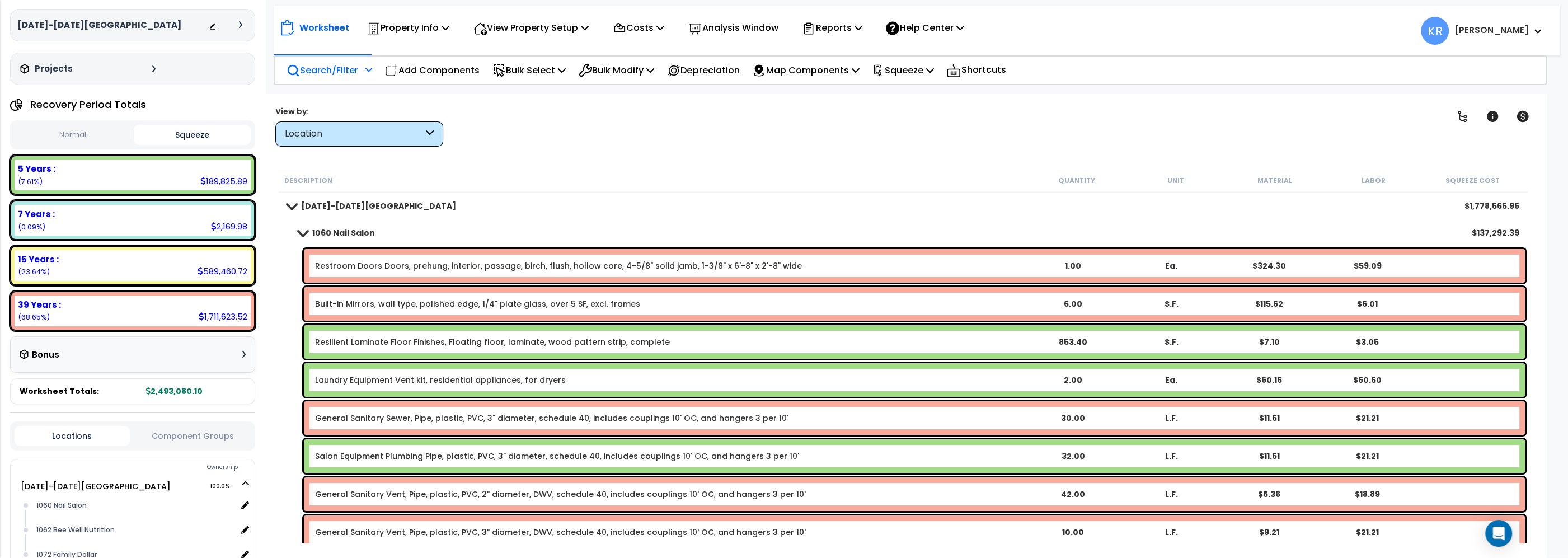
scroll to position [16, 0]
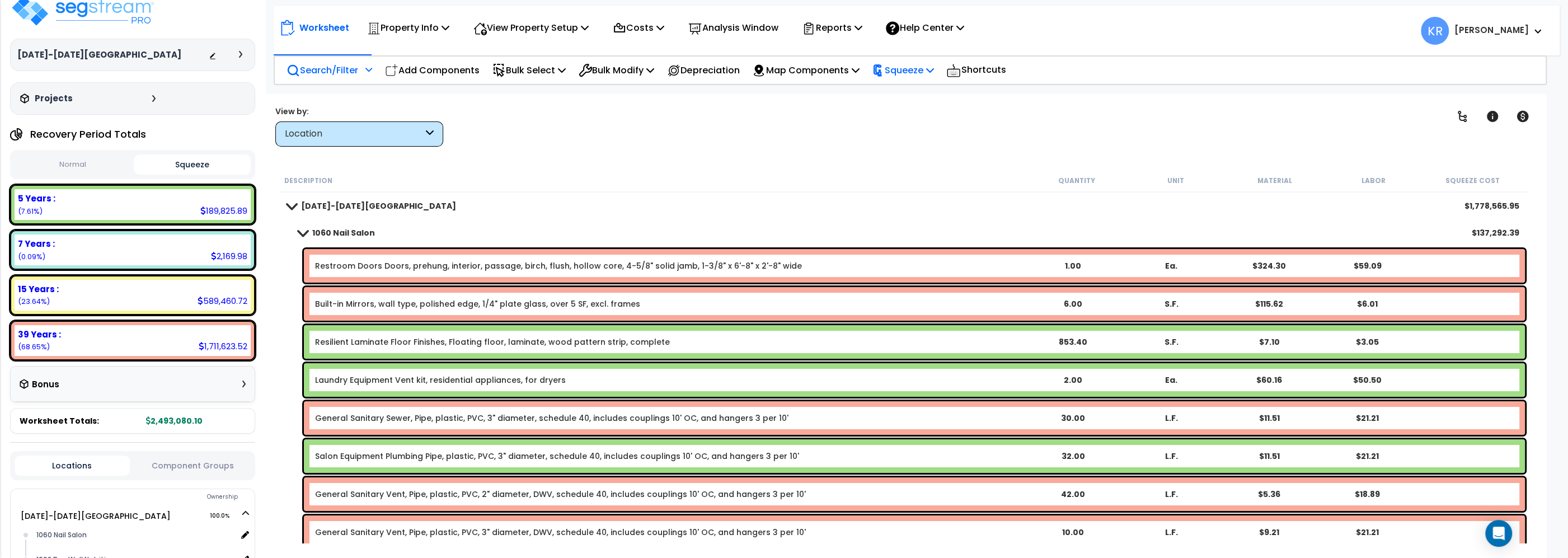
click at [924, 66] on p "Squeeze" at bounding box center [902, 70] width 62 height 15
click at [894, 93] on link "Squeeze" at bounding box center [922, 95] width 111 height 23
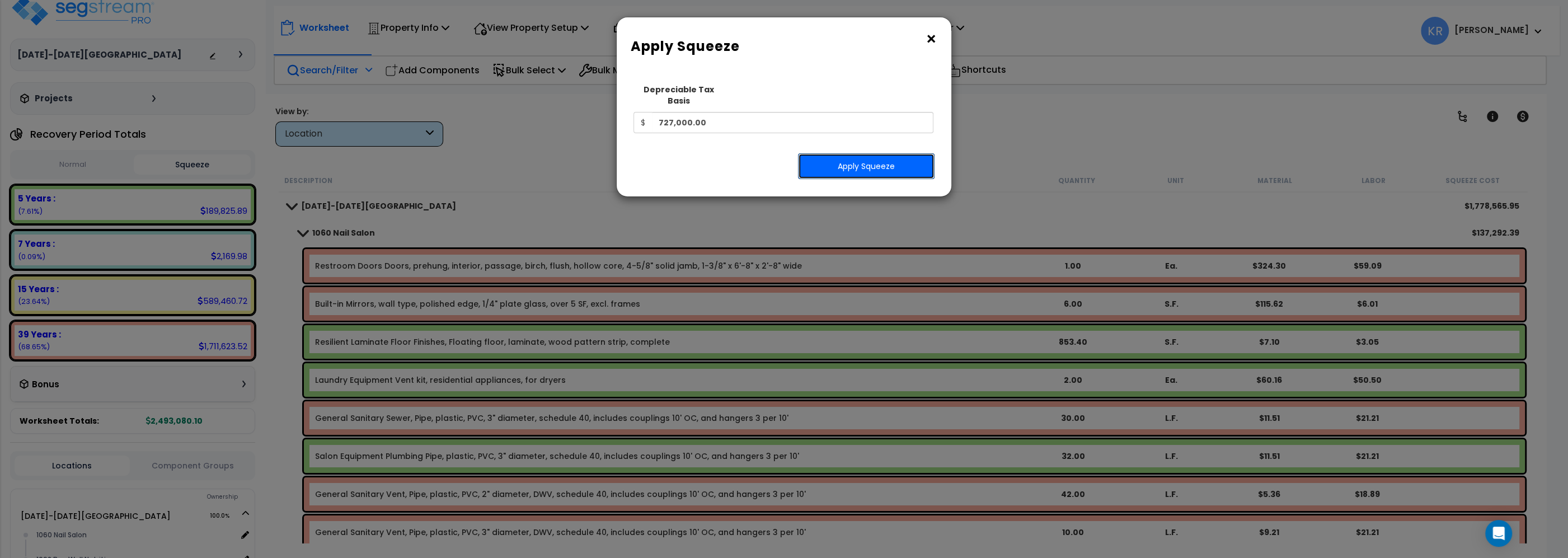
click at [829, 153] on button "Apply Squeeze" at bounding box center [866, 166] width 137 height 26
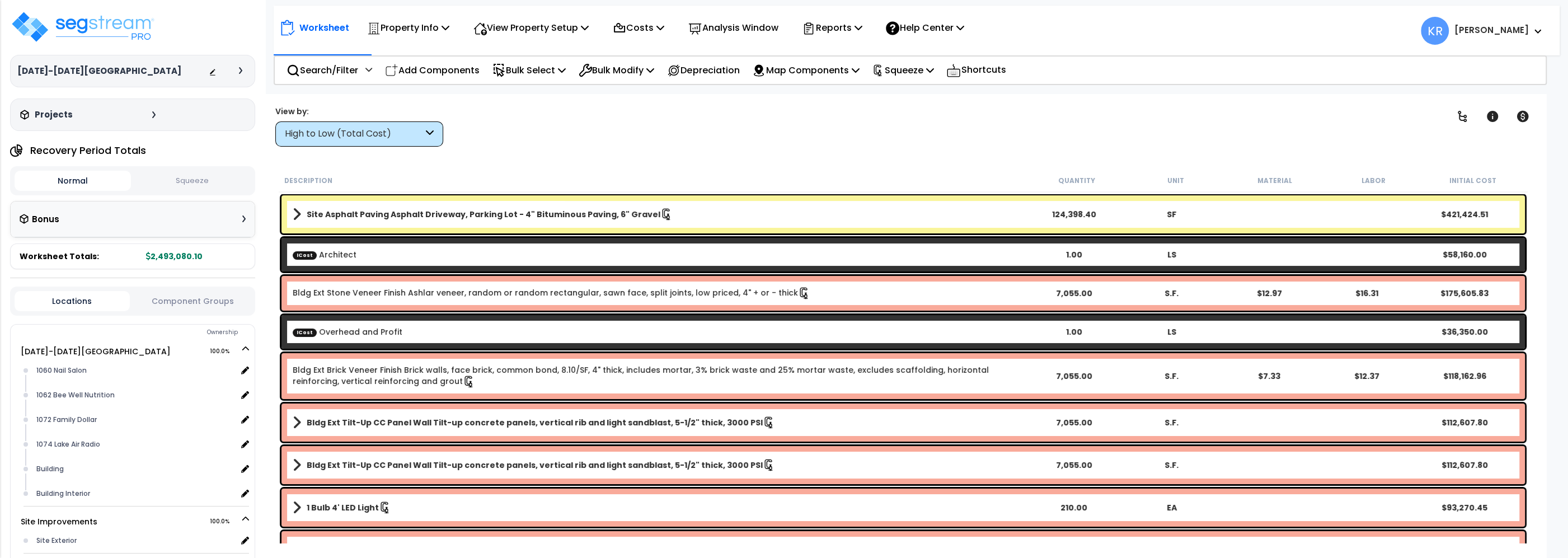
scroll to position [16, 0]
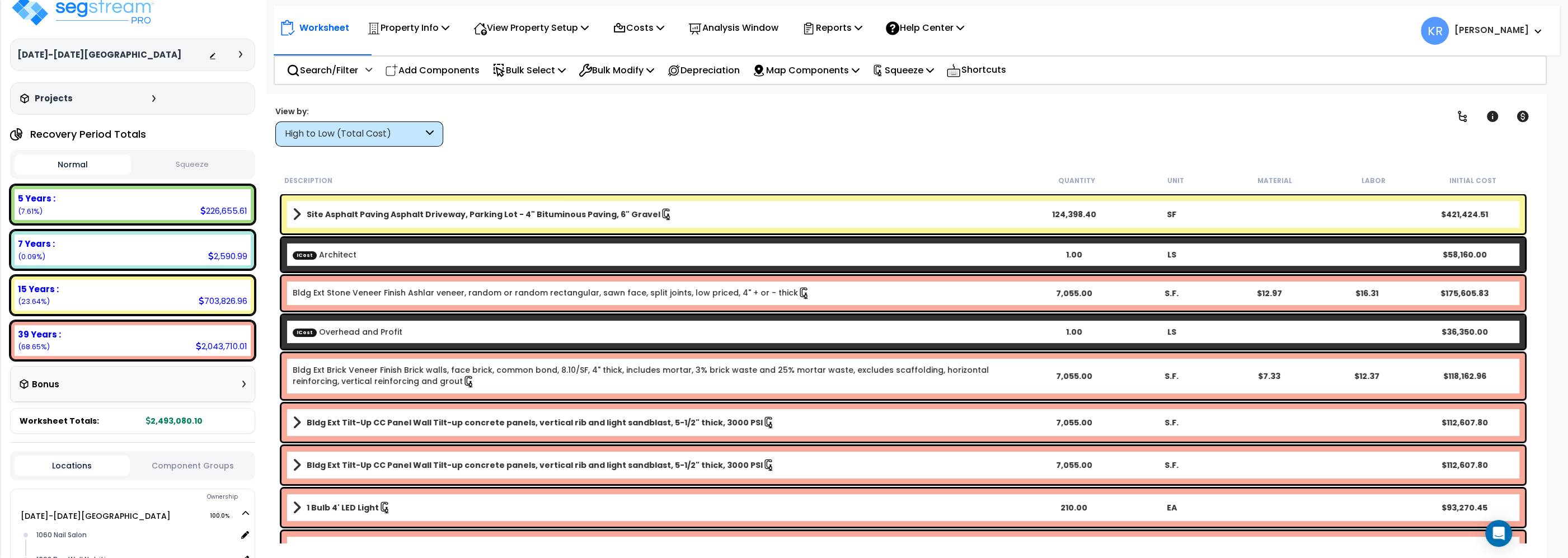
click at [204, 170] on button "Squeeze" at bounding box center [191, 164] width 116 height 20
click at [839, 31] on p "Reports" at bounding box center [832, 27] width 60 height 15
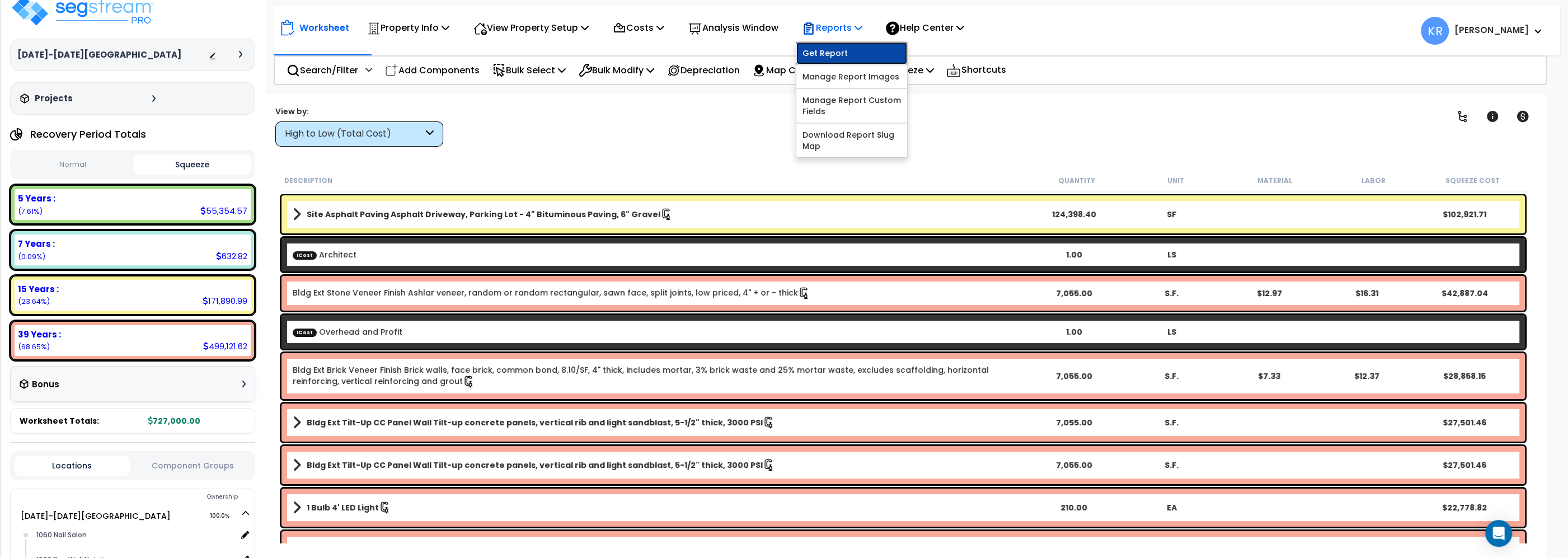
click at [839, 50] on link "Get Report" at bounding box center [852, 53] width 111 height 23
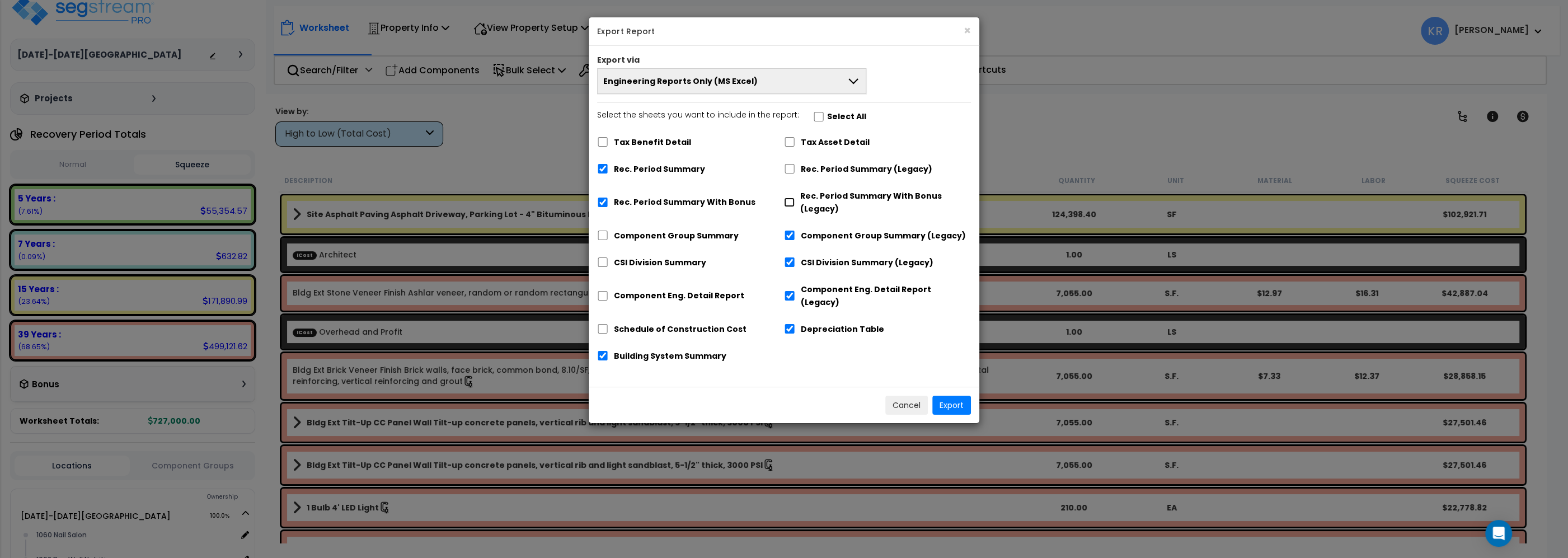
click at [792, 199] on input "Rec. Period Summary With Bonus (Legacy)" at bounding box center [790, 202] width 11 height 9
checkbox input "true"
checkbox input "false"
click at [786, 172] on input "Rec. Period Summary (Legacy)" at bounding box center [790, 169] width 11 height 9
checkbox input "true"
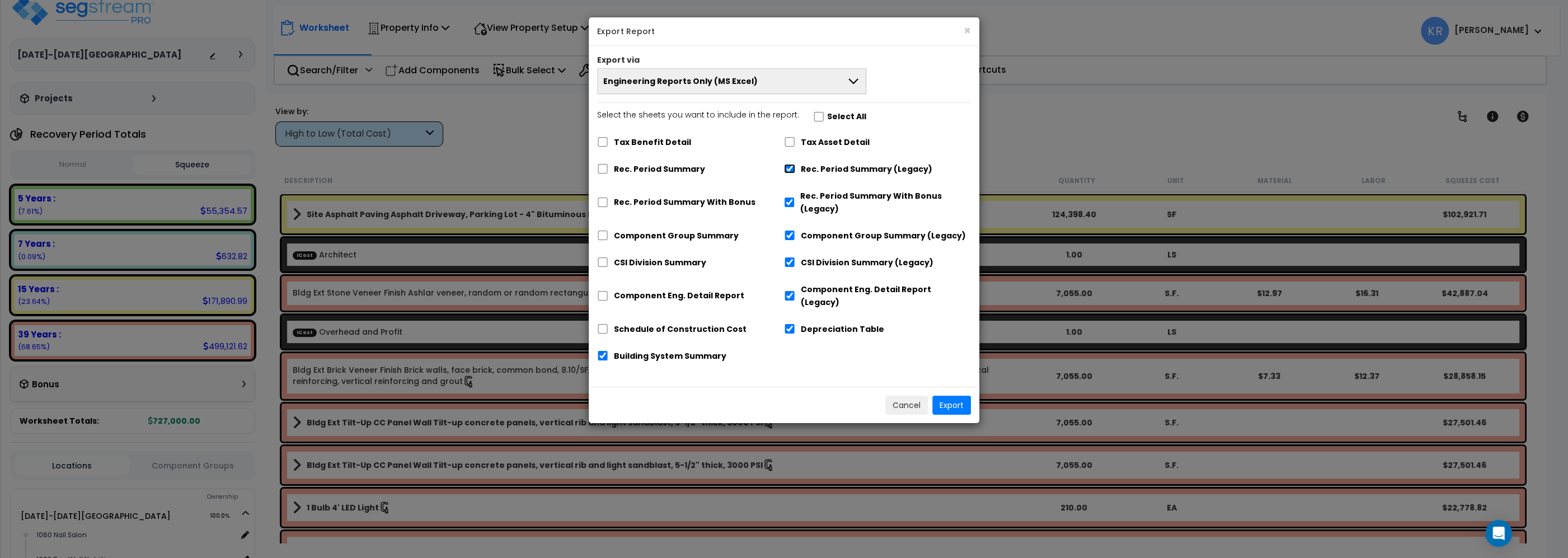
checkbox input "false"
click at [952, 395] on button "Export" at bounding box center [951, 405] width 38 height 19
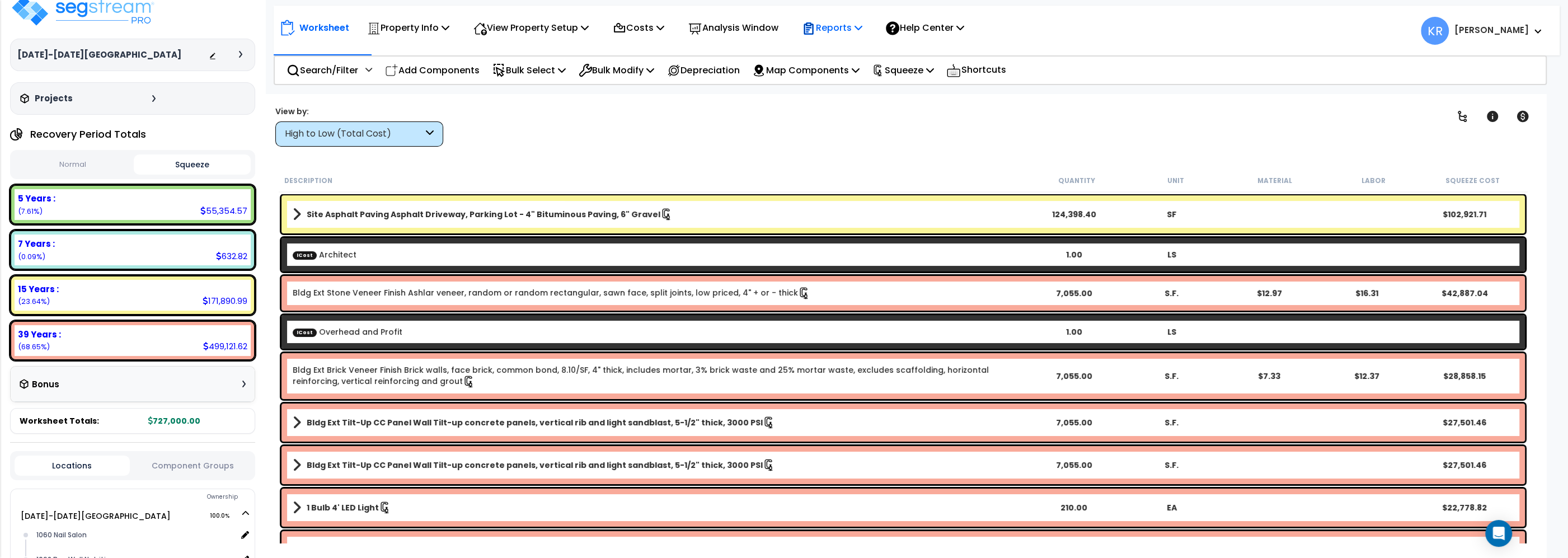
click at [855, 27] on p "Reports" at bounding box center [832, 27] width 60 height 15
click at [842, 52] on link "Get Report" at bounding box center [852, 53] width 111 height 23
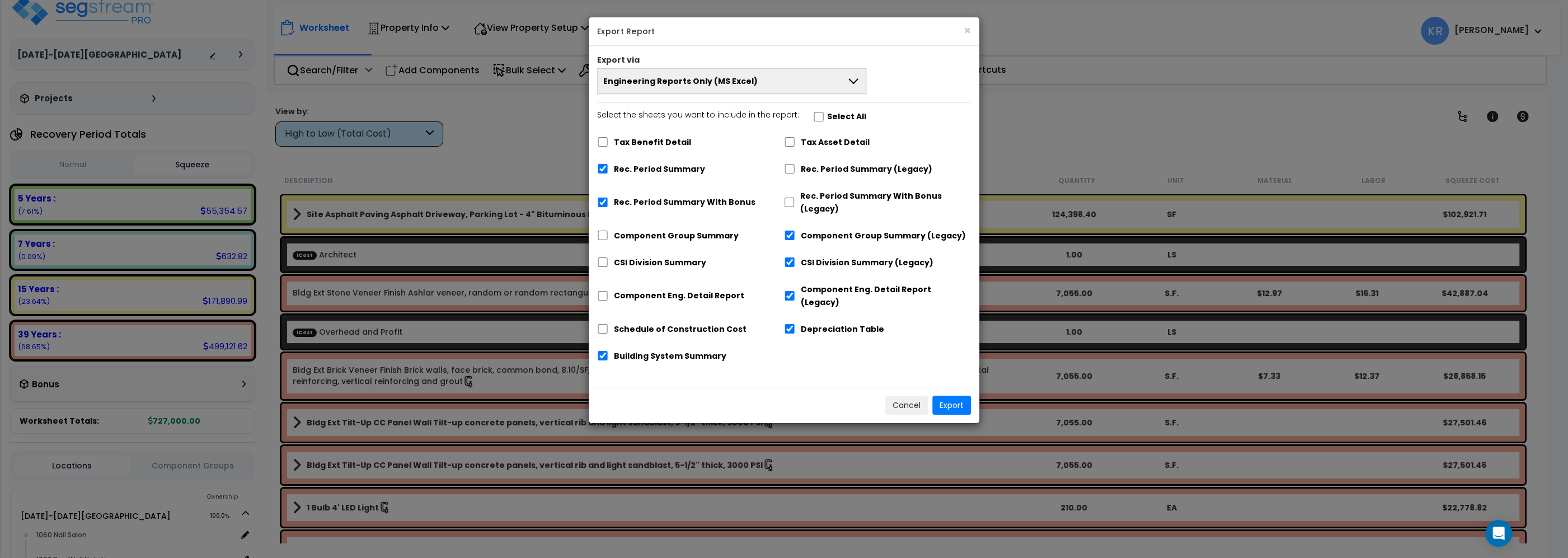
click at [604, 231] on div "Component Group Summary" at bounding box center [690, 234] width 187 height 21
click at [605, 266] on input "CSI Division Summary" at bounding box center [602, 263] width 11 height 9
checkbox input "true"
checkbox input "false"
click at [602, 234] on input "Component Group Summary" at bounding box center [602, 235] width 11 height 9
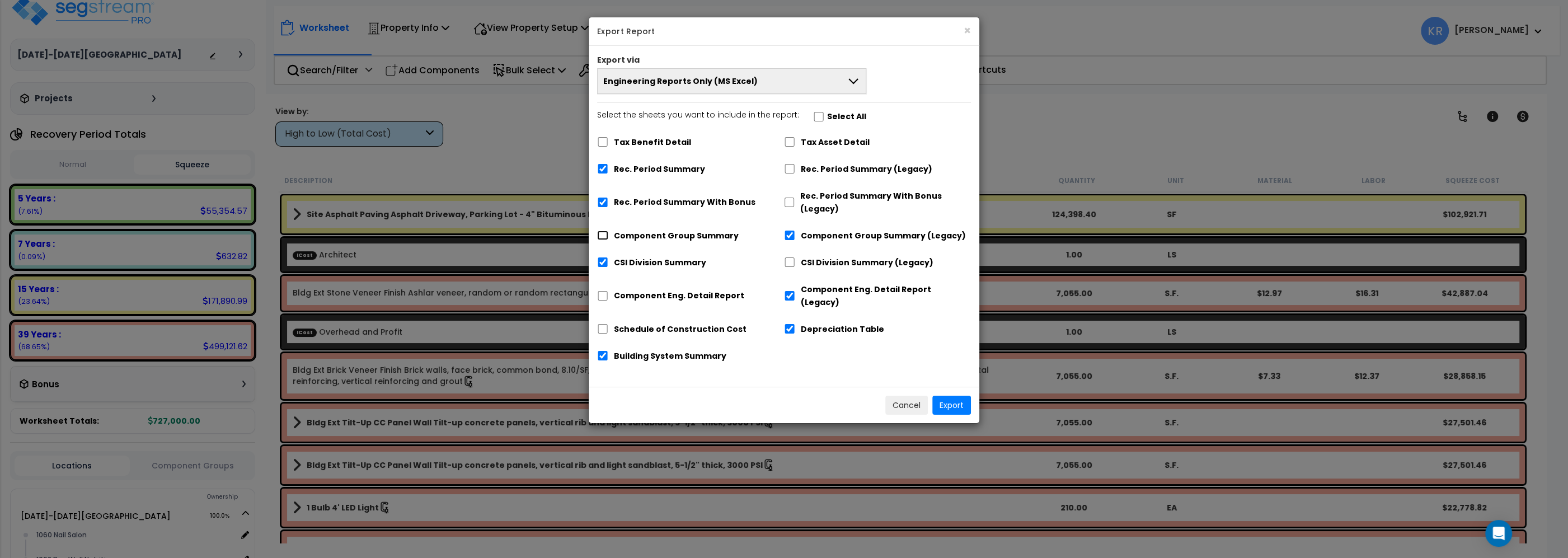
checkbox input "true"
checkbox input "false"
click at [606, 292] on input "Component Eng. Detail Report" at bounding box center [602, 296] width 11 height 9
checkbox input "true"
checkbox input "false"
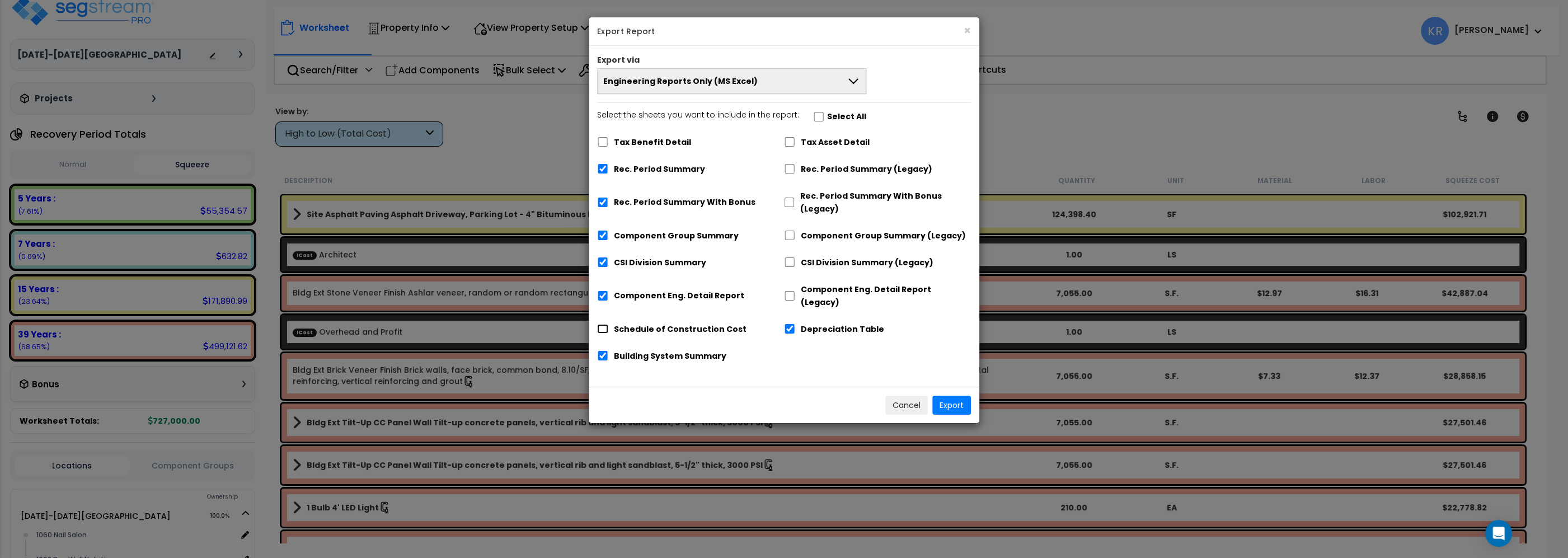
click at [602, 324] on input "Schedule of Construction Cost" at bounding box center [602, 329] width 11 height 9
checkbox input "true"
click at [604, 351] on input "Building System Summary" at bounding box center [602, 356] width 11 height 9
checkbox input "false"
drag, startPoint x: 787, startPoint y: 320, endPoint x: 794, endPoint y: 327, distance: 9.9
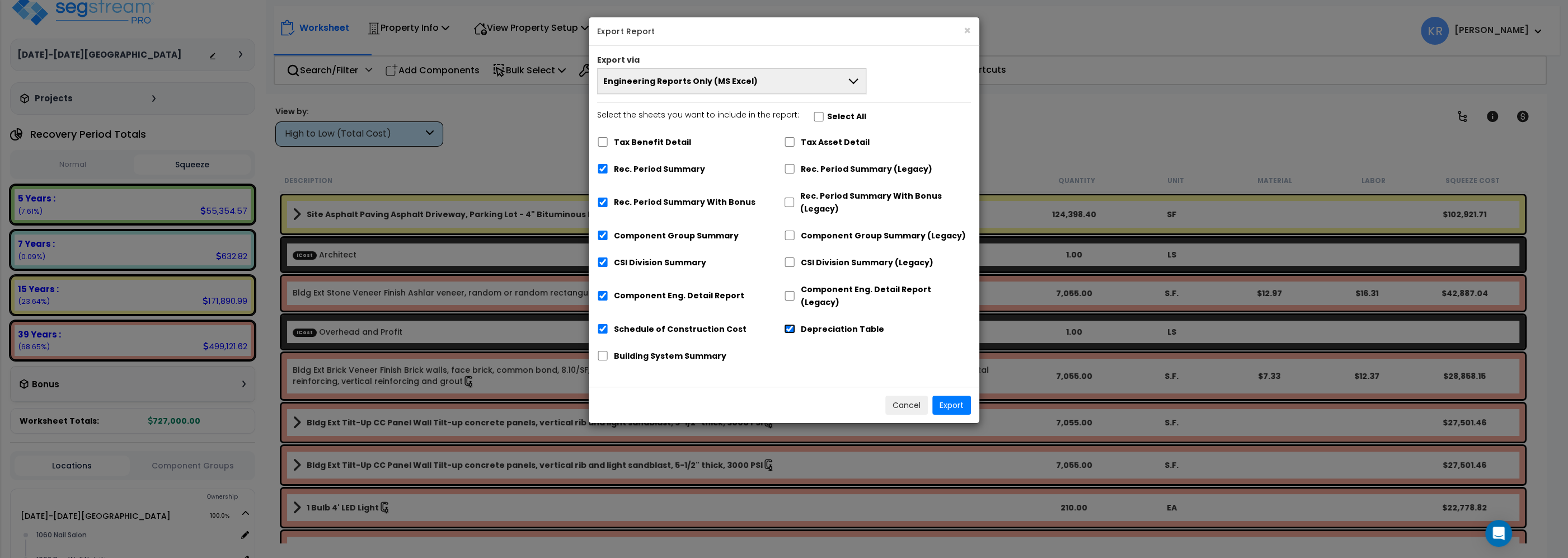
click at [788, 324] on input "Depreciation Table" at bounding box center [790, 329] width 11 height 9
checkbox input "false"
click at [956, 395] on button "Export" at bounding box center [951, 405] width 38 height 19
